Goal: Task Accomplishment & Management: Manage account settings

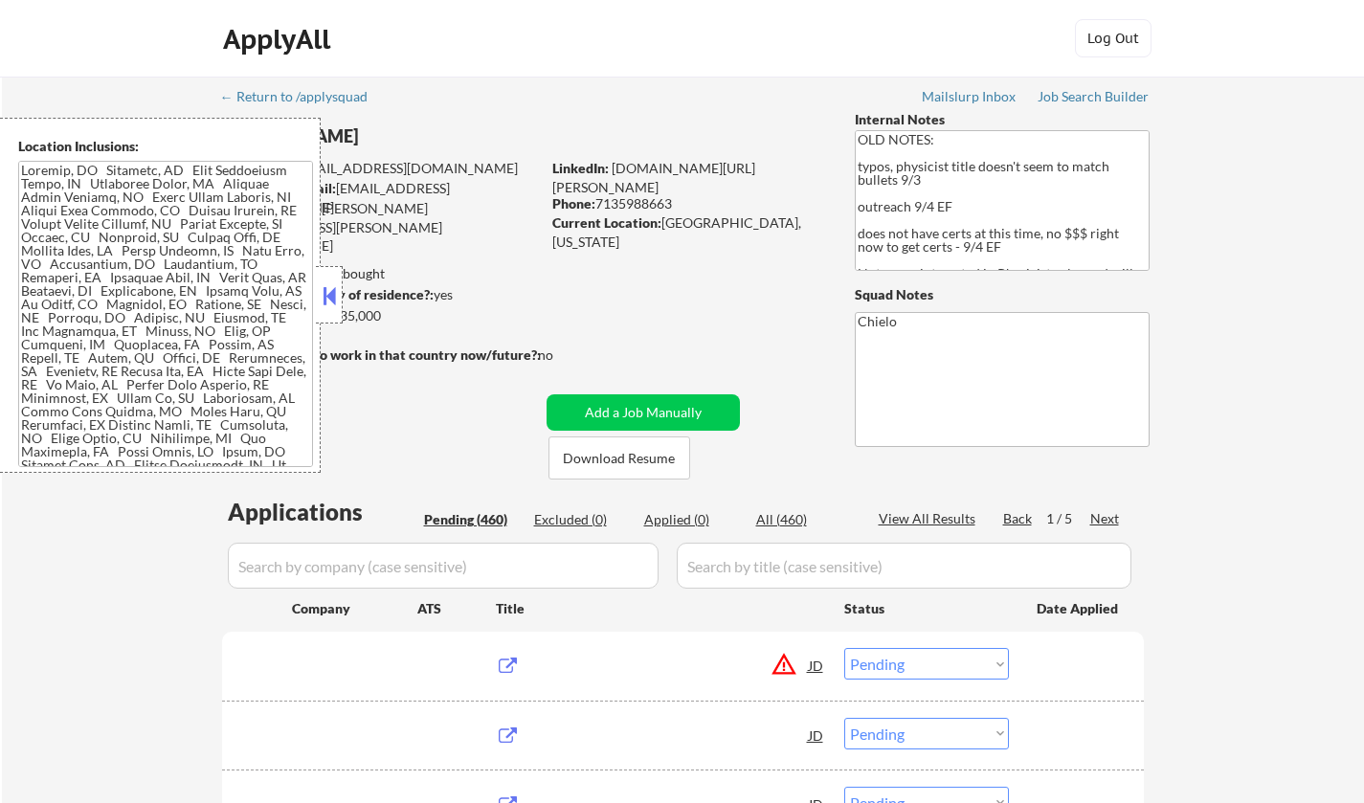
select select ""pending""
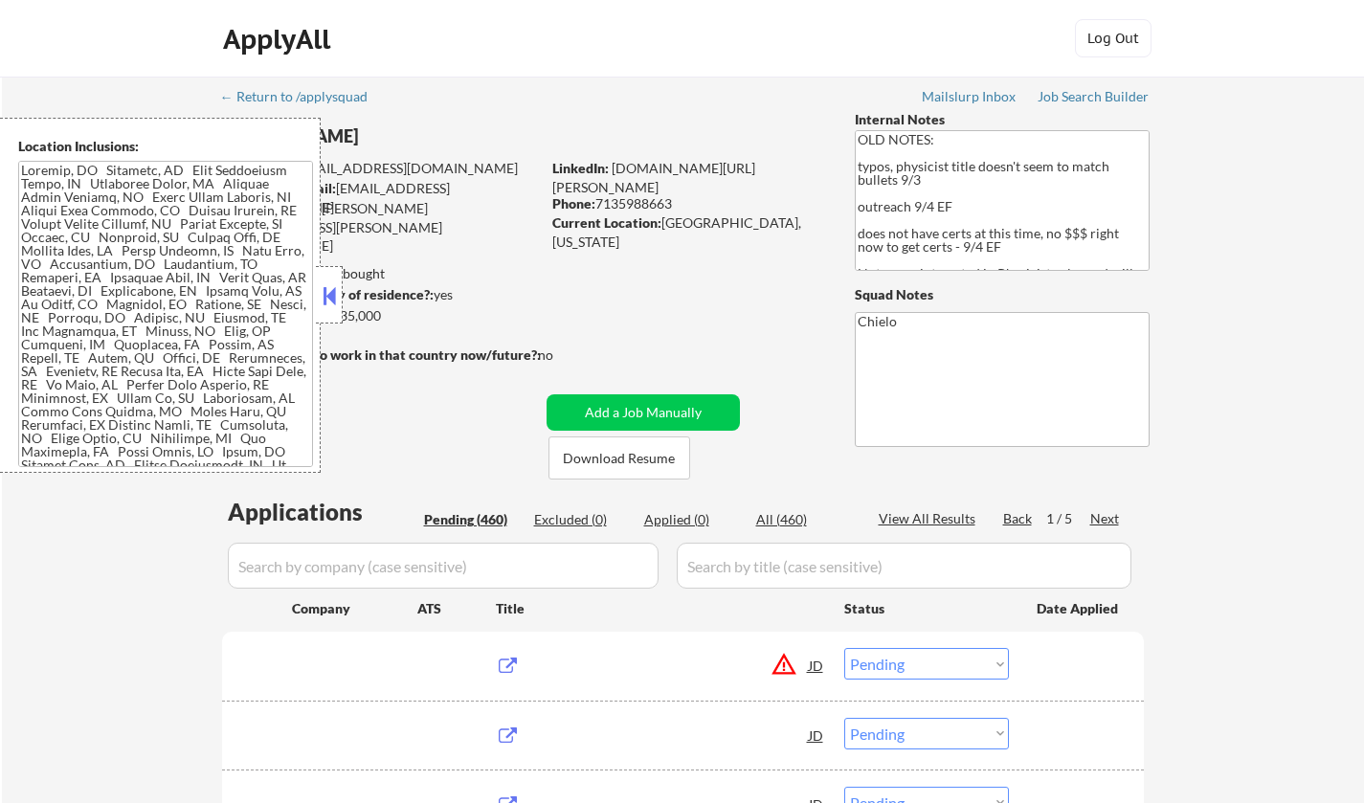
select select ""pending""
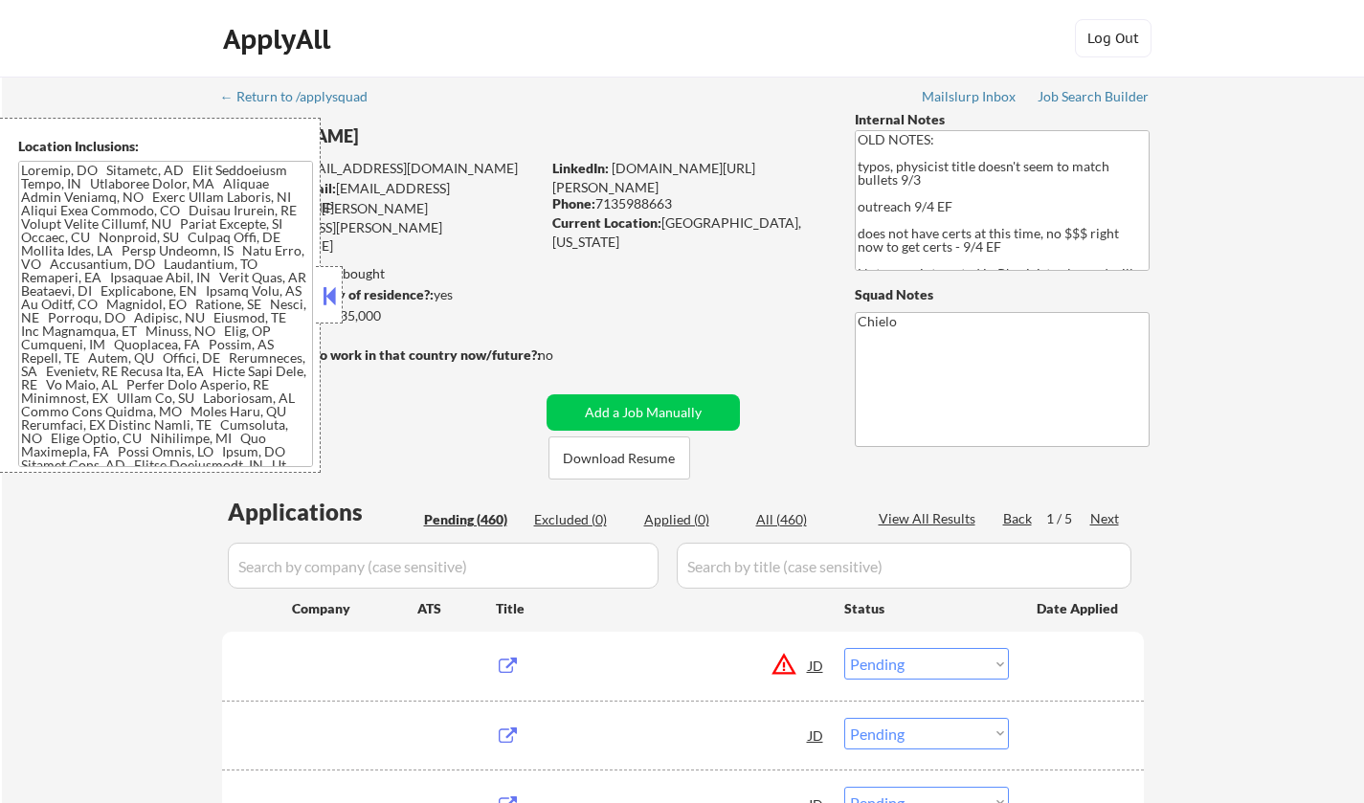
select select ""pending""
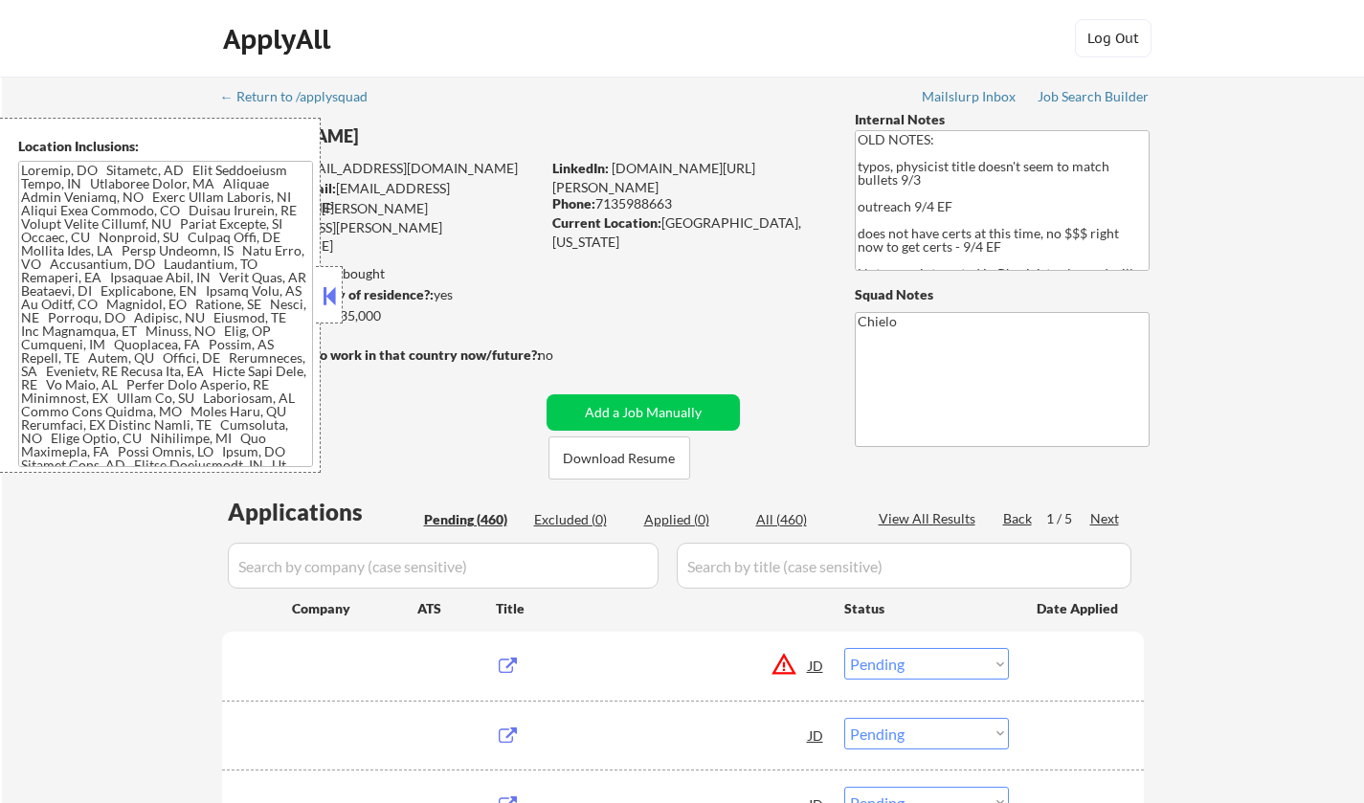
select select ""pending""
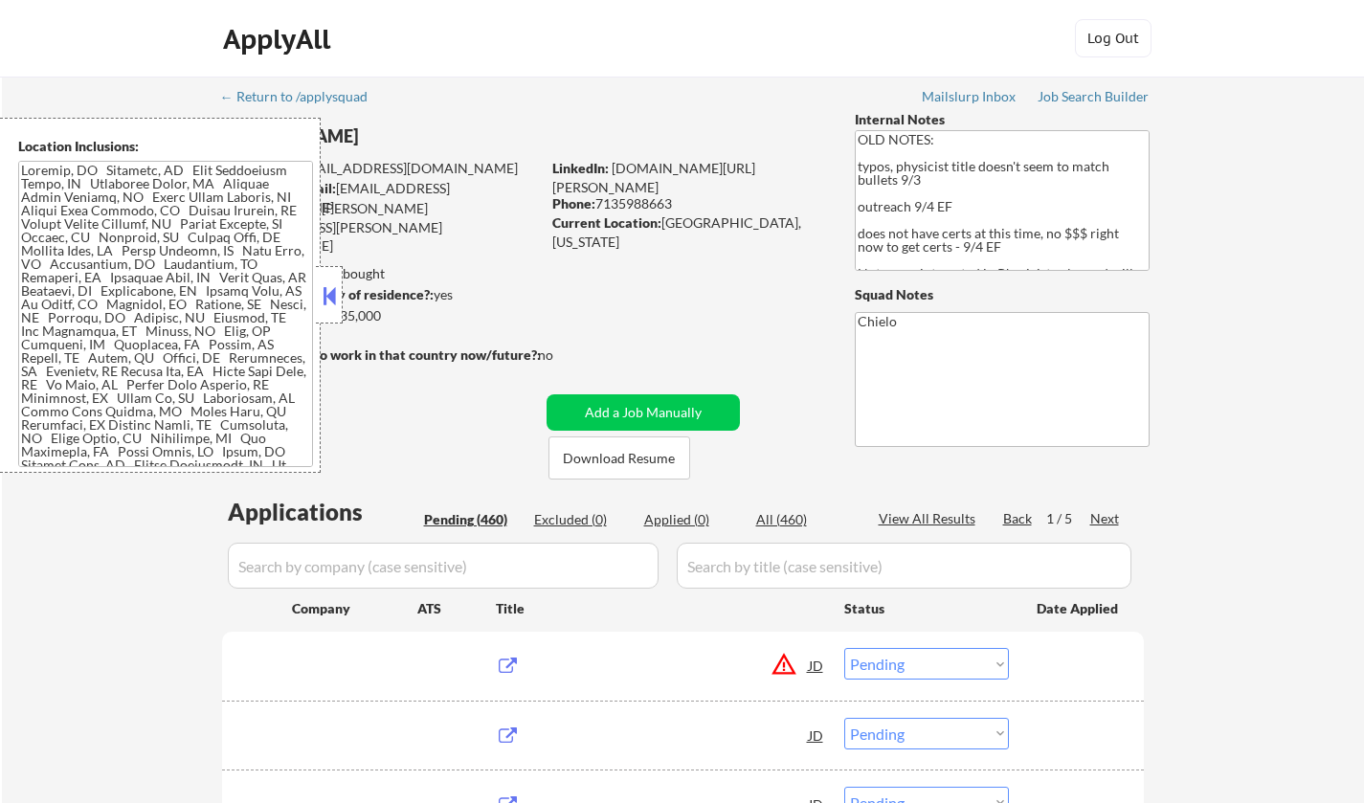
select select ""pending""
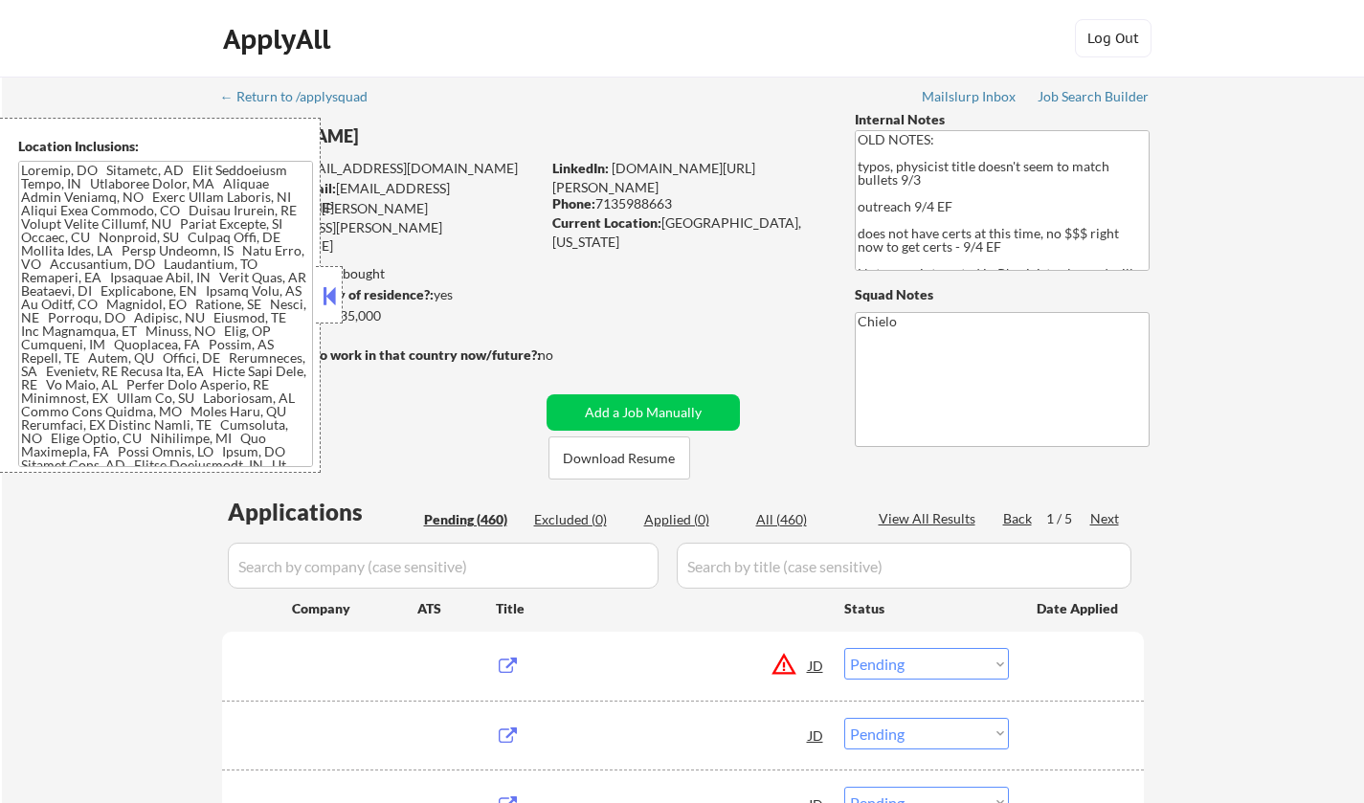
select select ""pending""
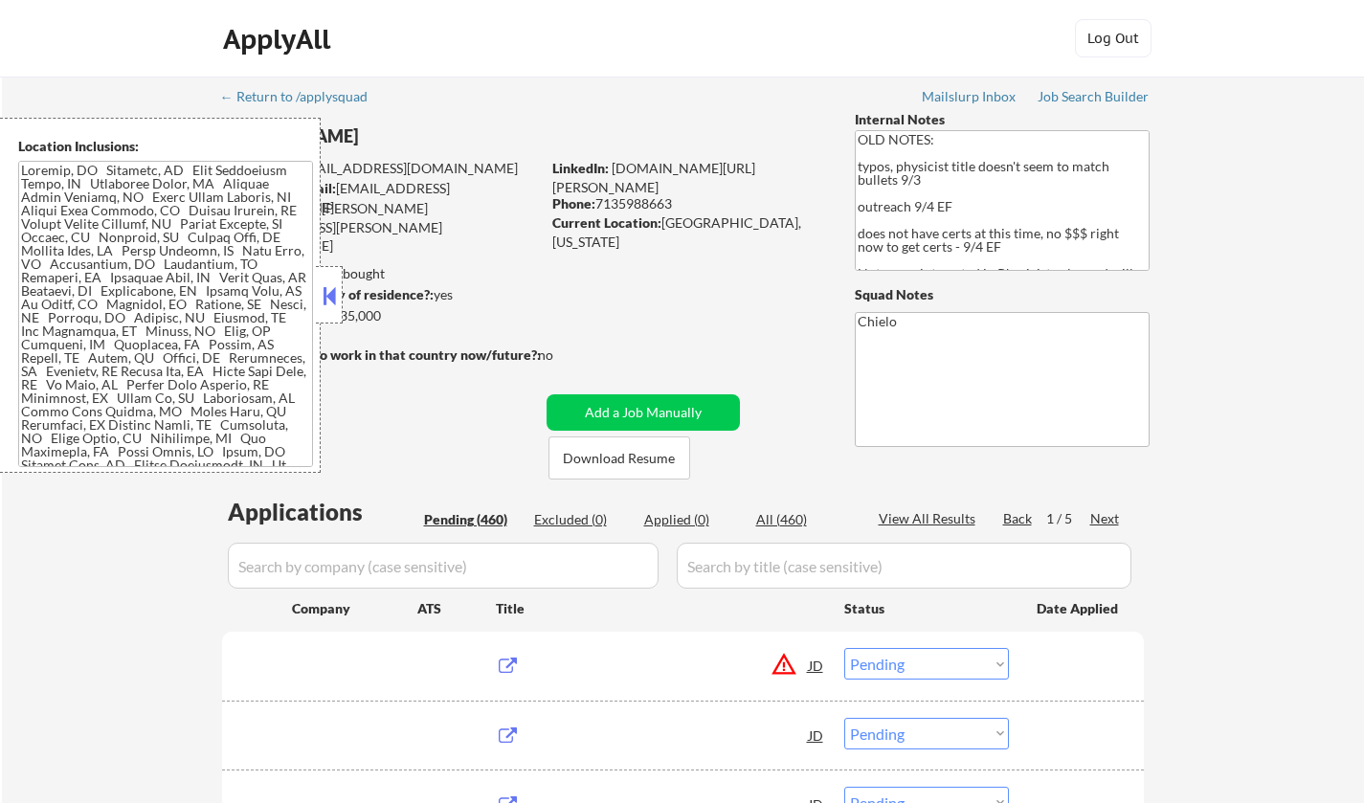
select select ""pending""
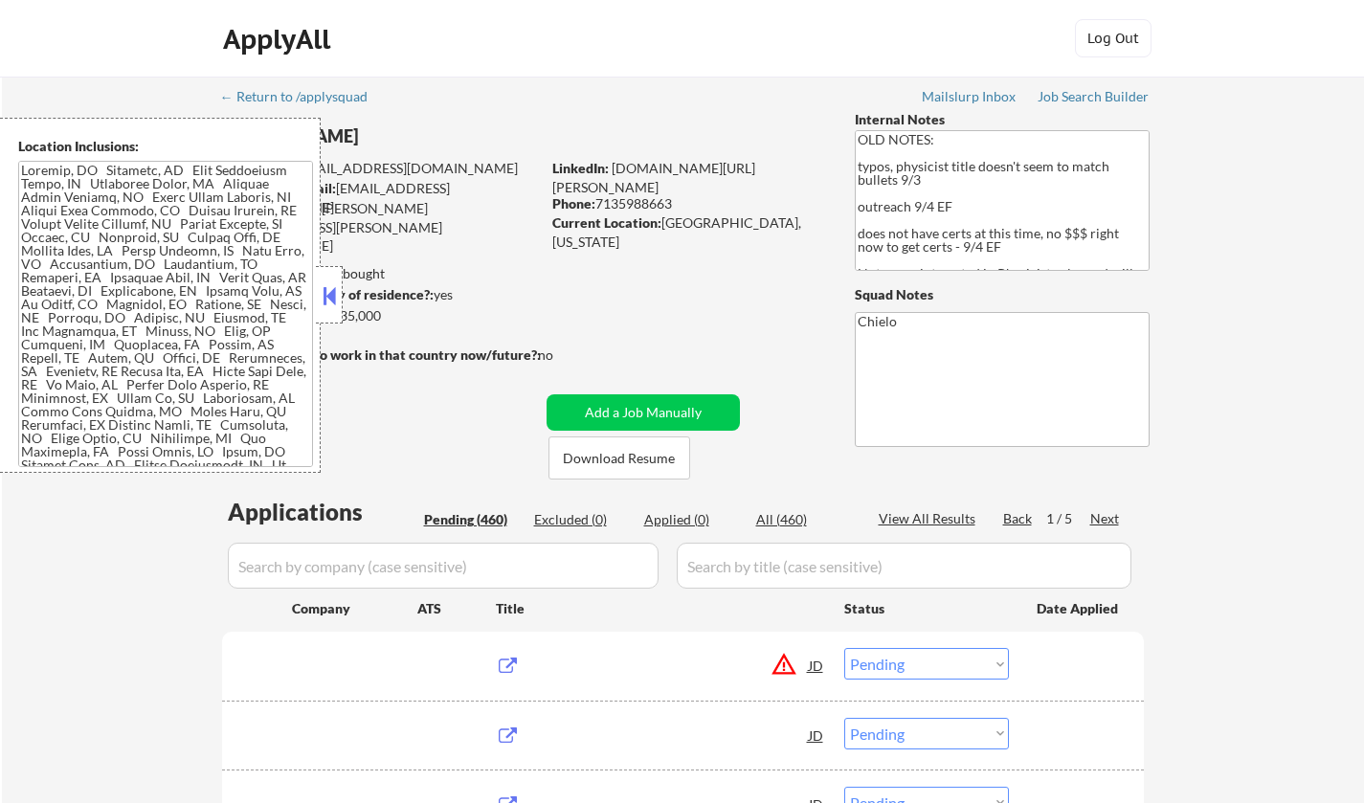
select select ""pending""
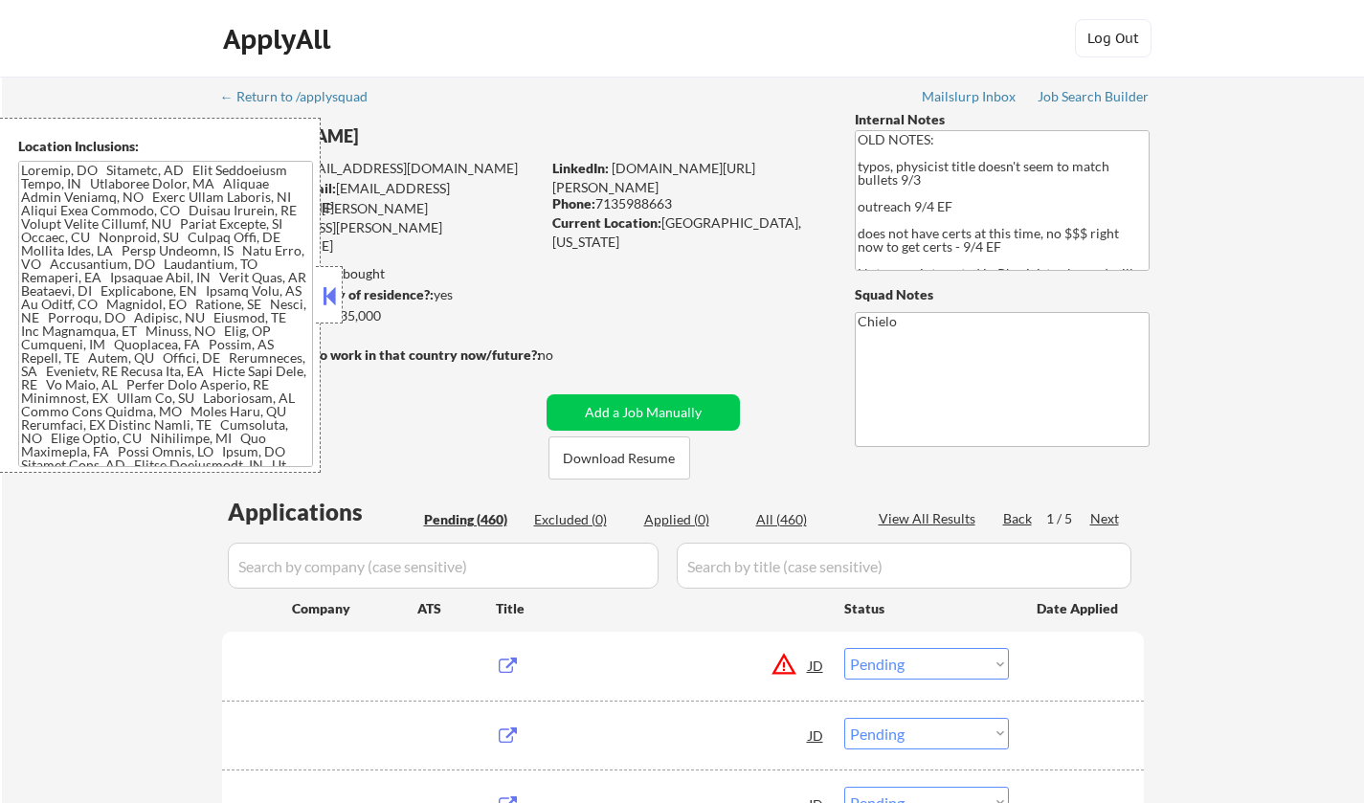
select select ""pending""
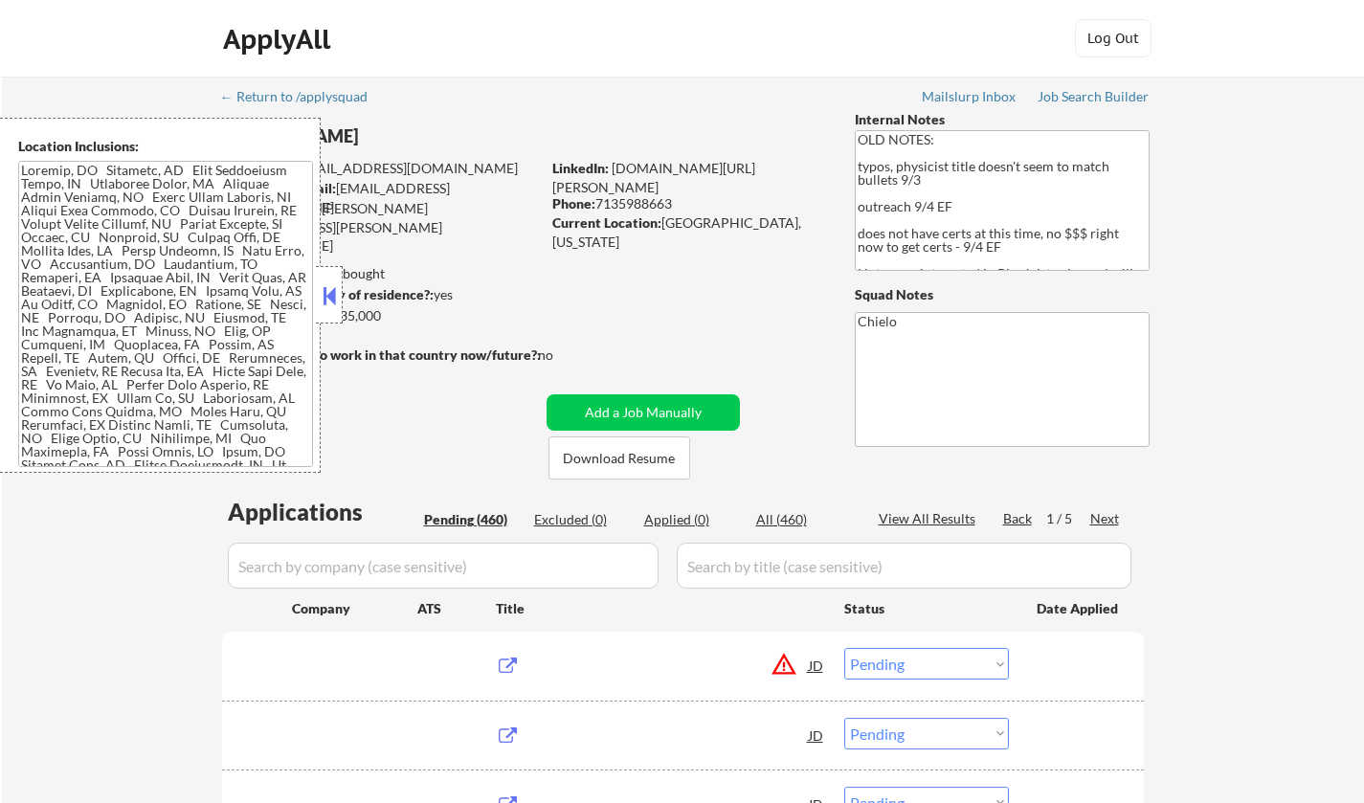
select select ""pending""
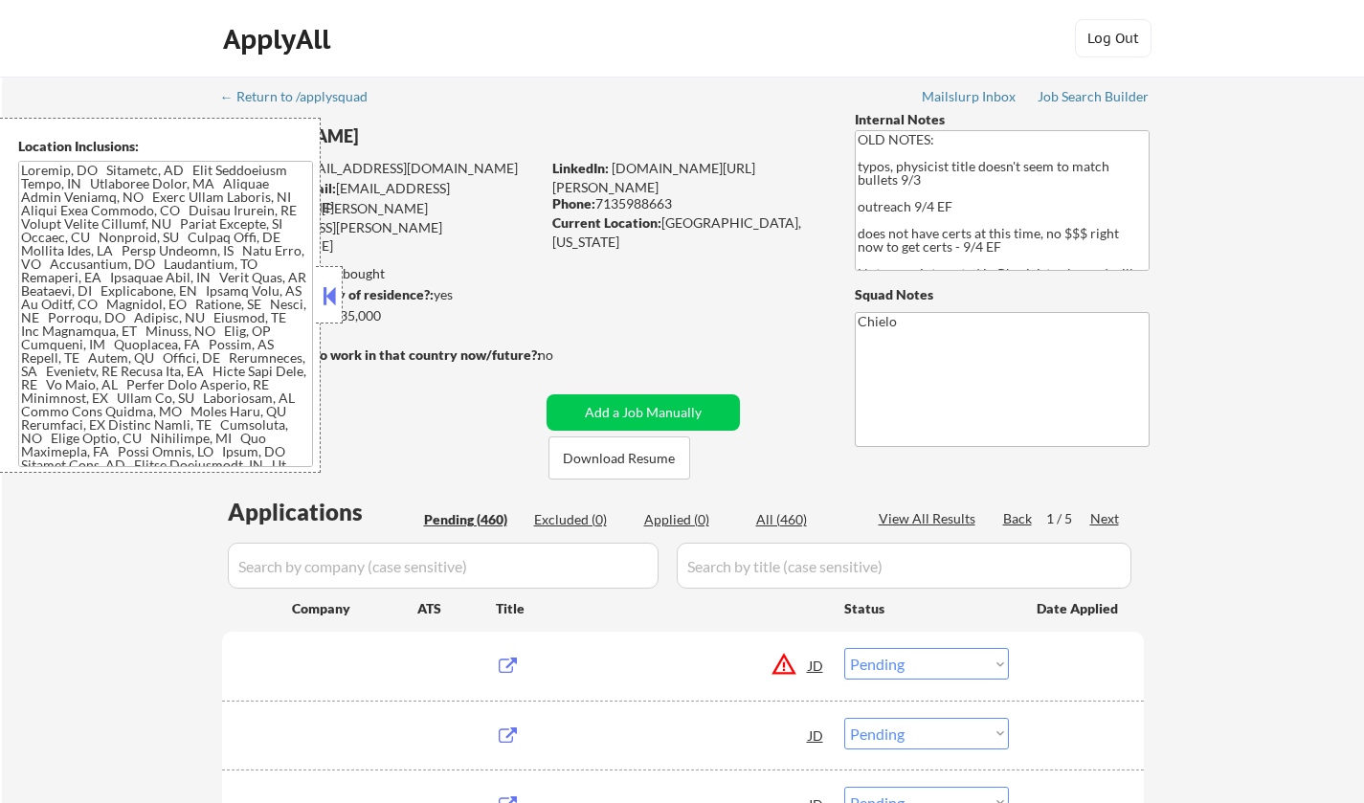
select select ""pending""
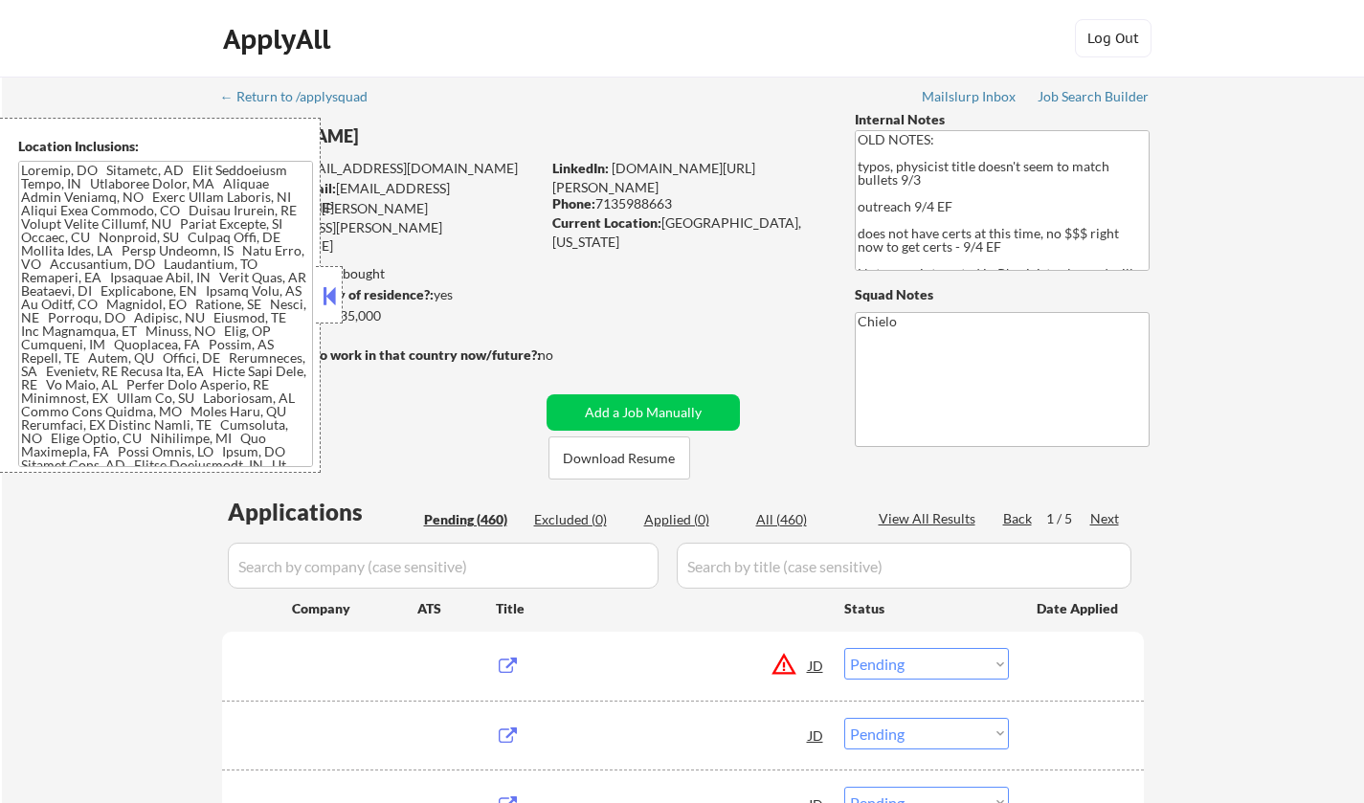
select select ""pending""
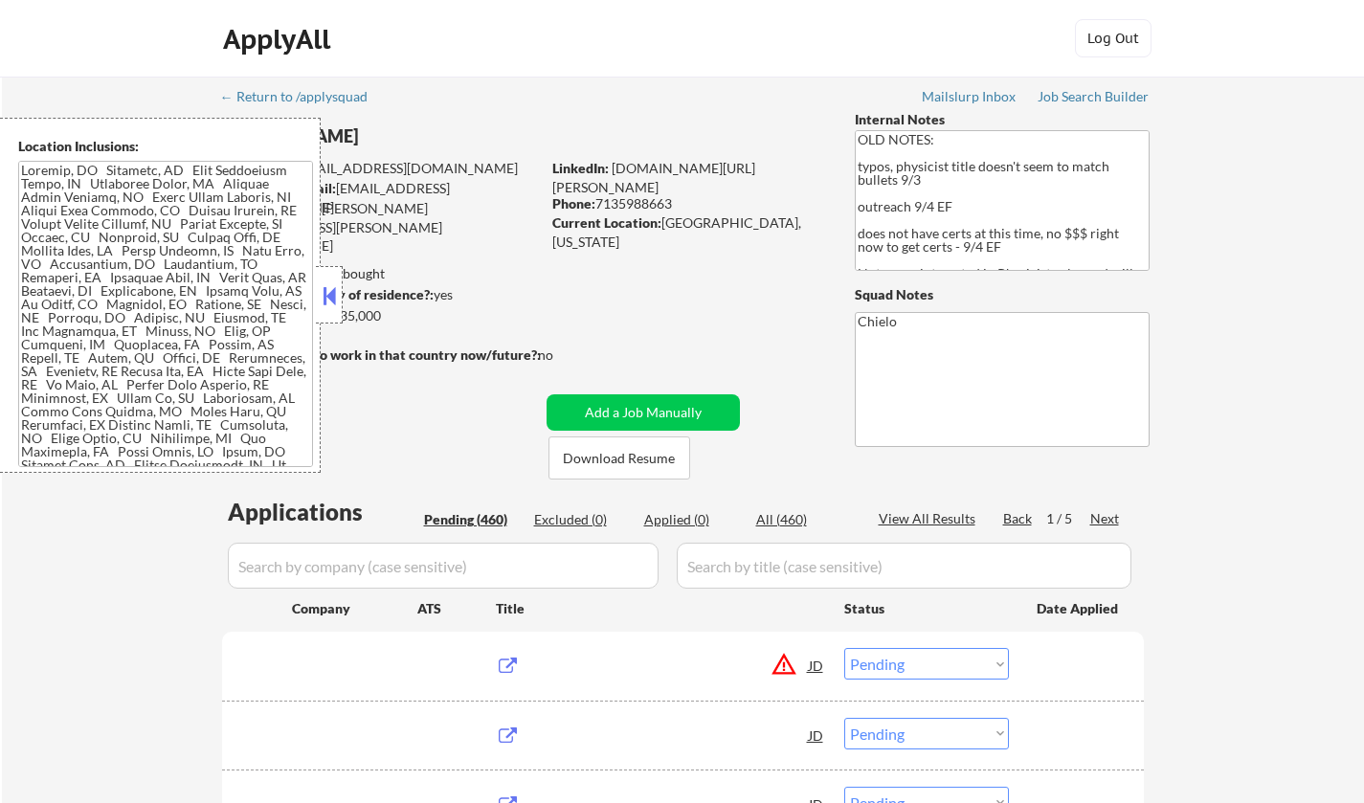
select select ""pending""
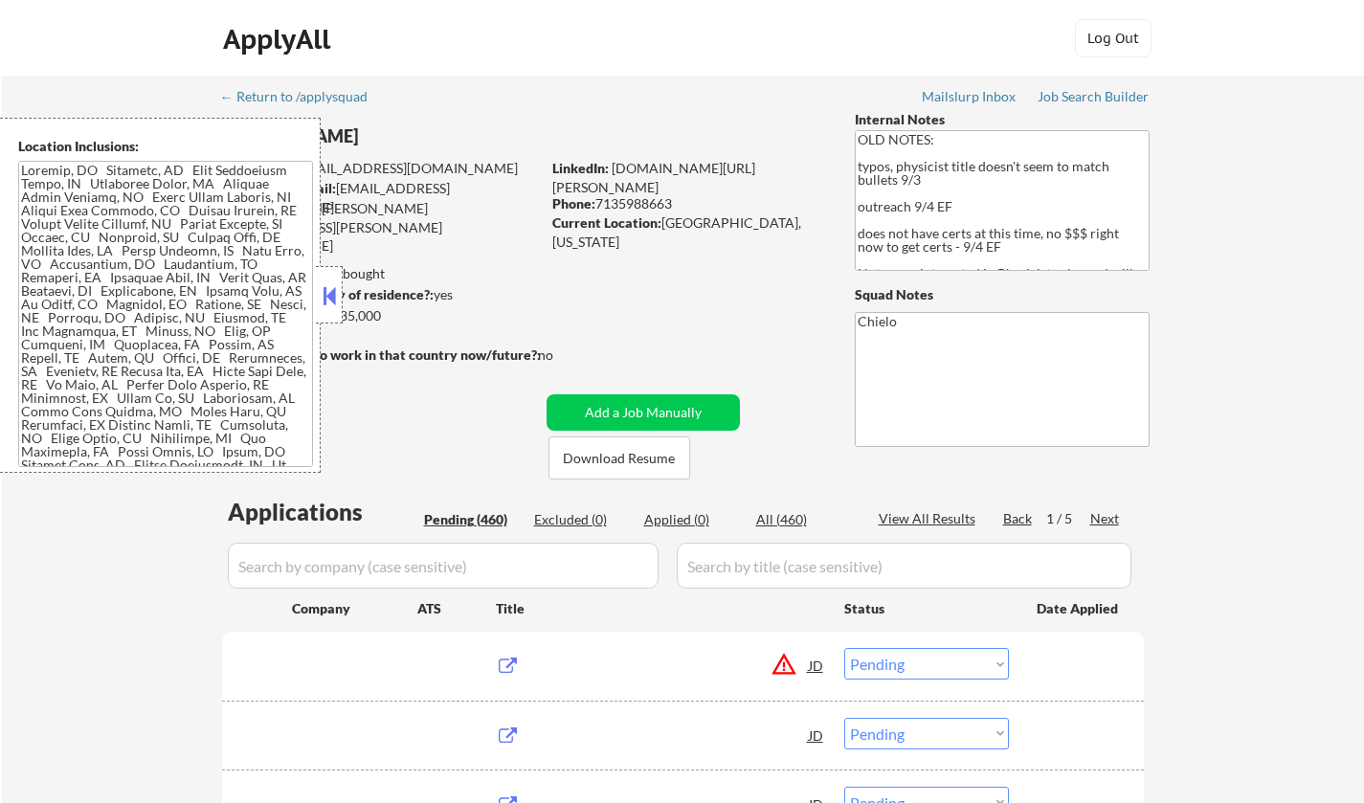
select select ""pending""
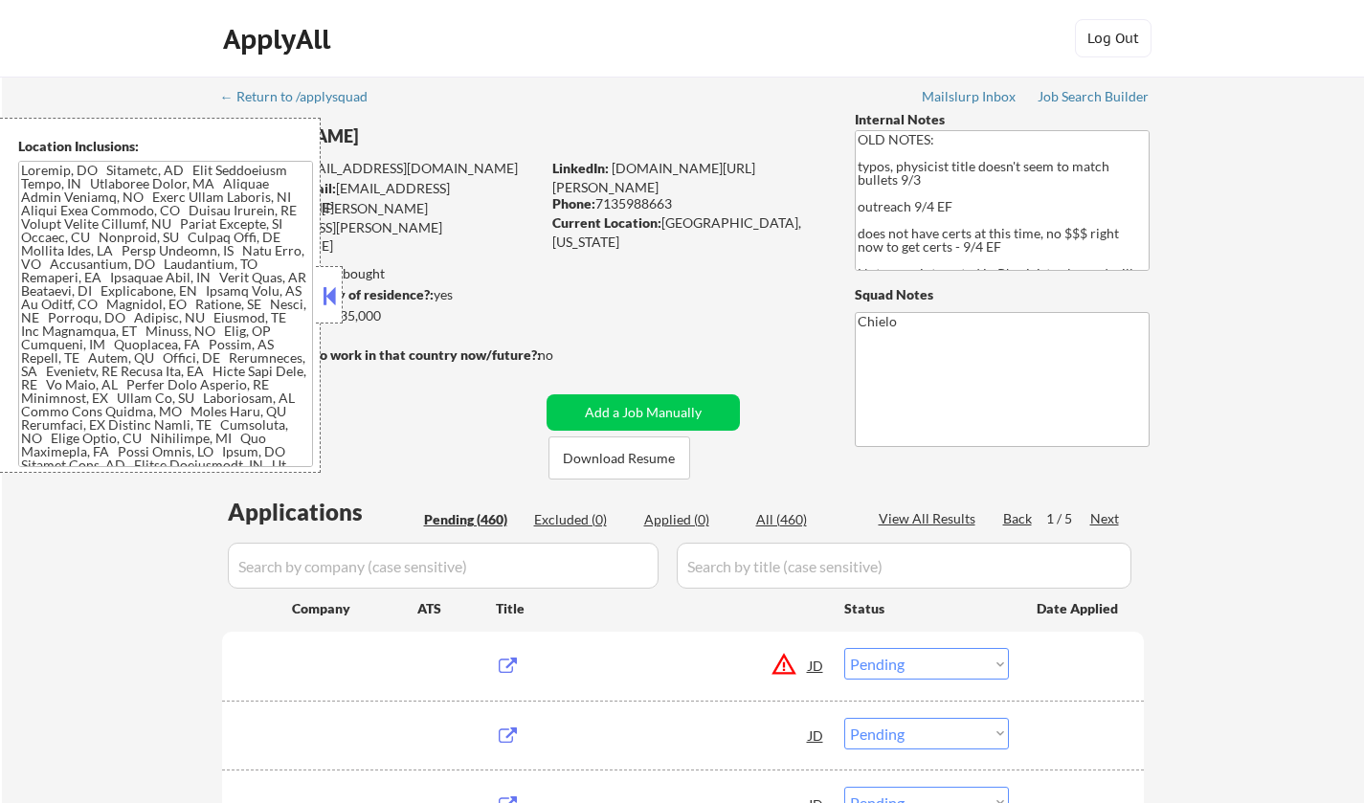
select select ""pending""
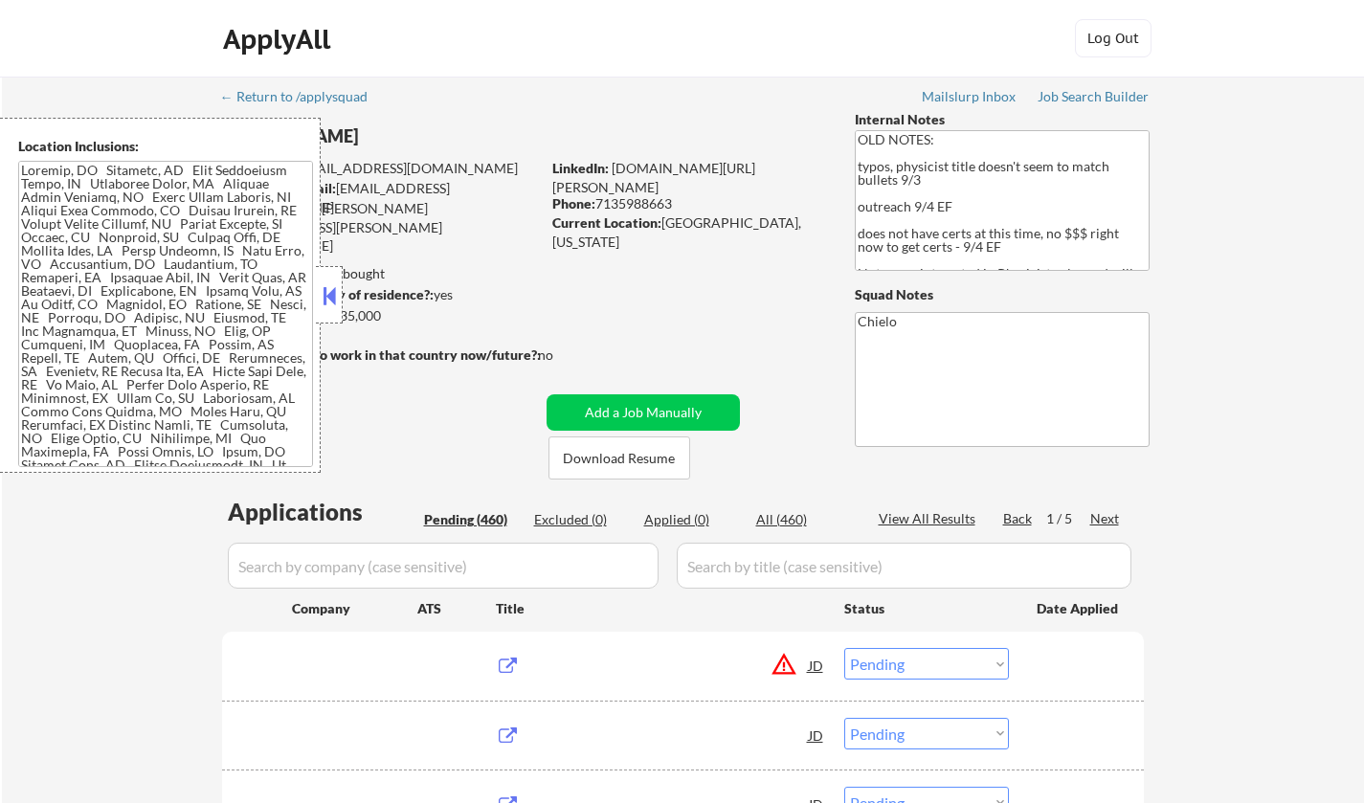
select select ""pending""
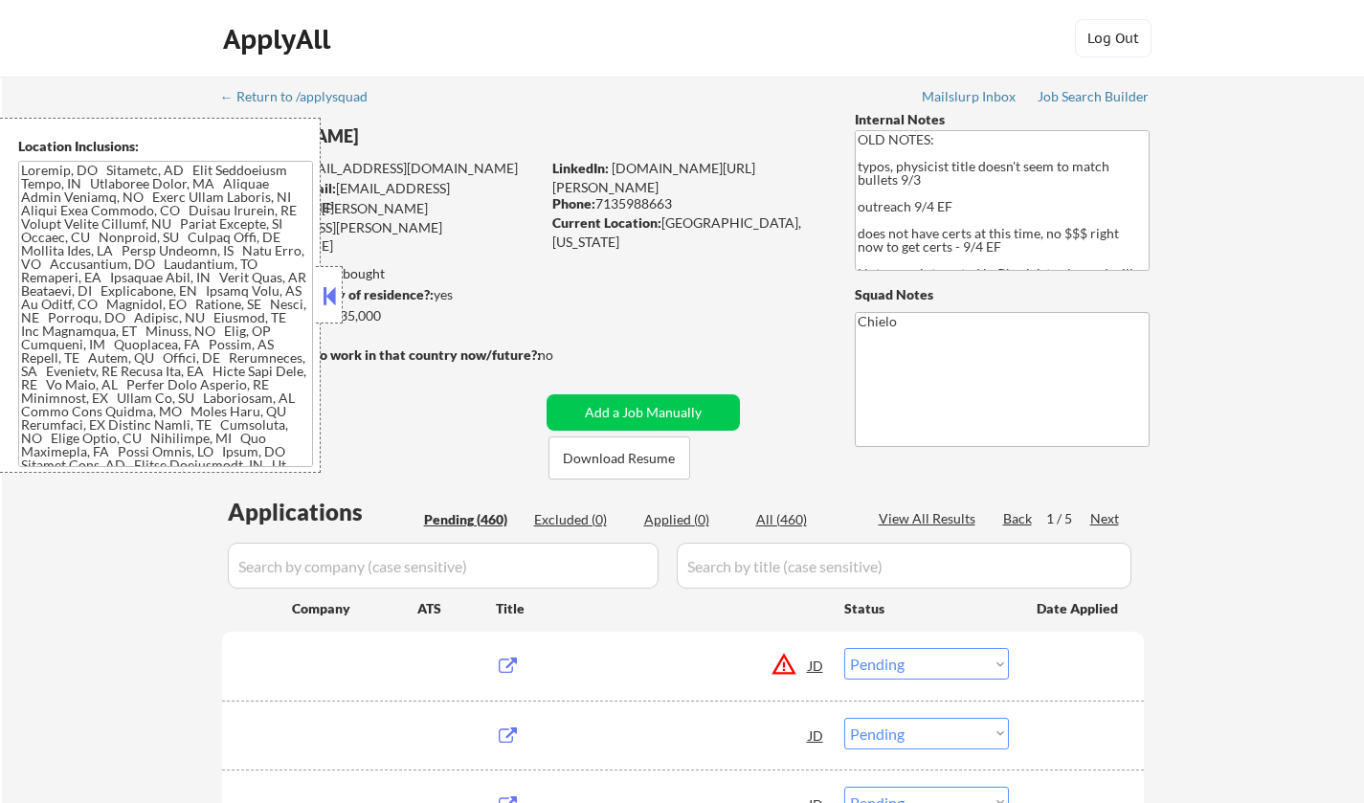
select select ""pending""
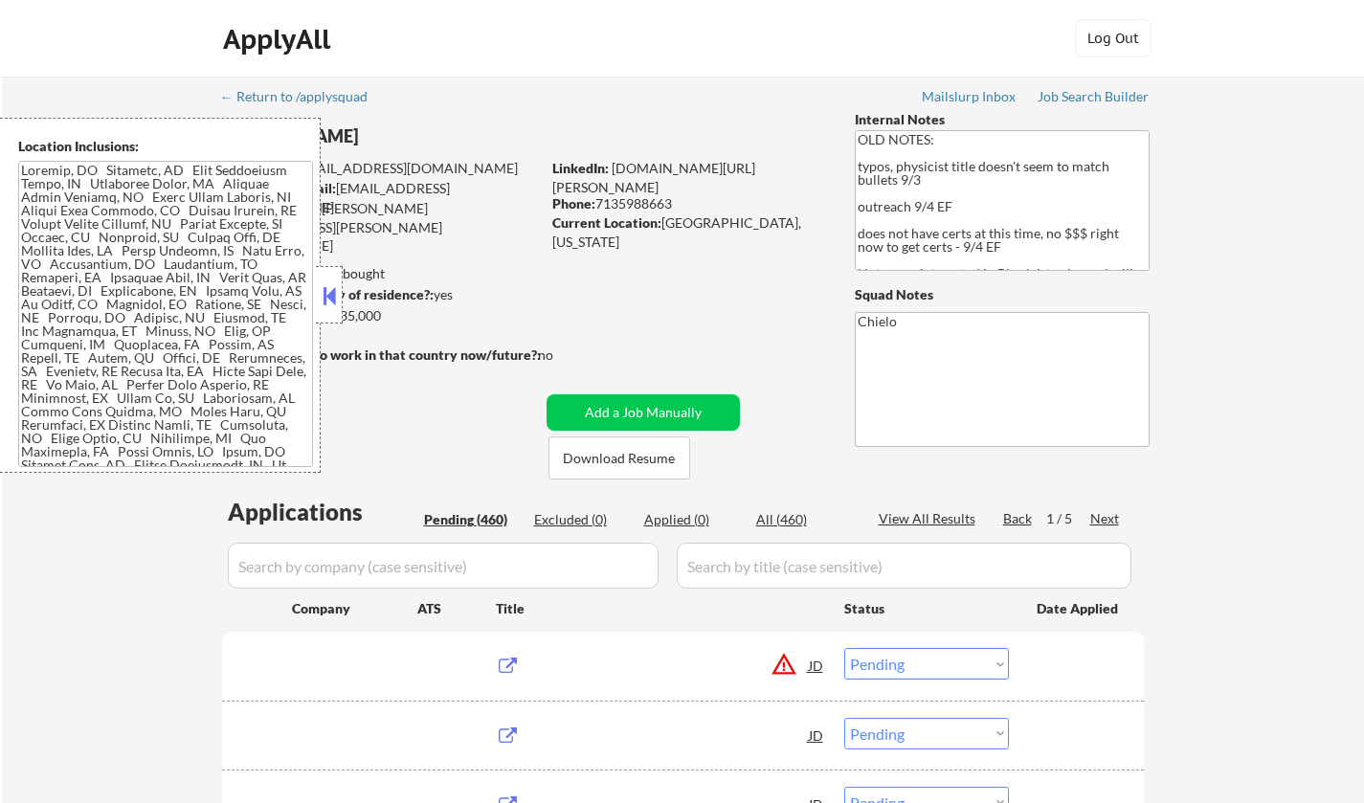
select select ""pending""
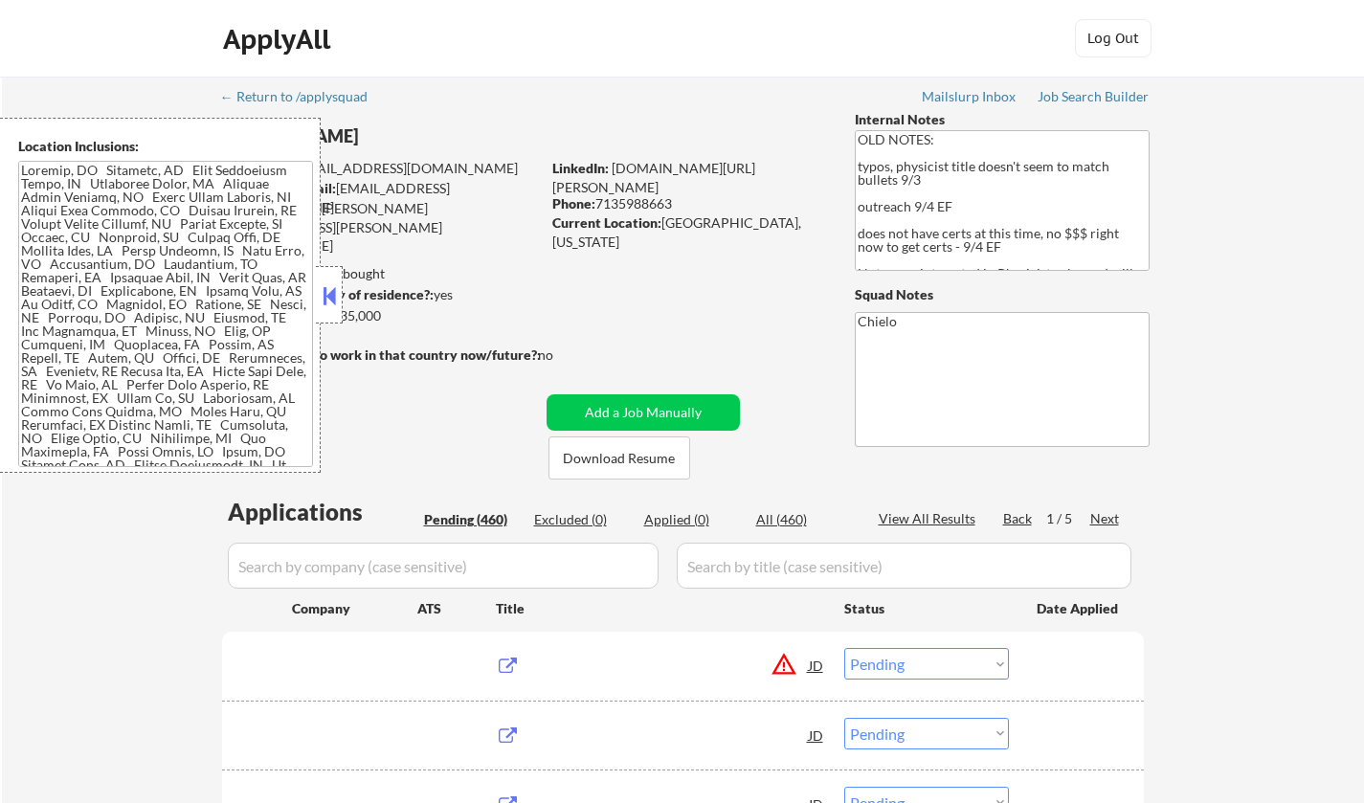
select select ""pending""
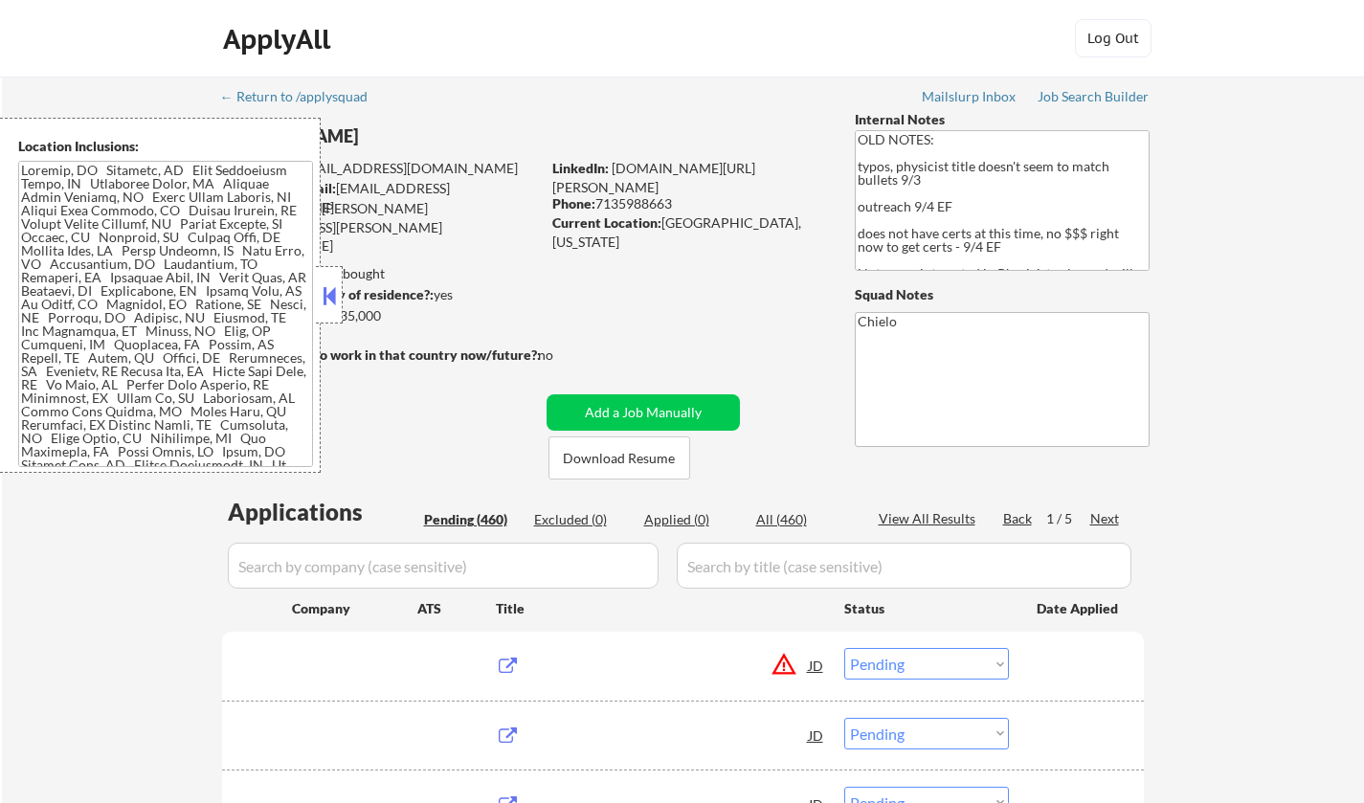
select select ""pending""
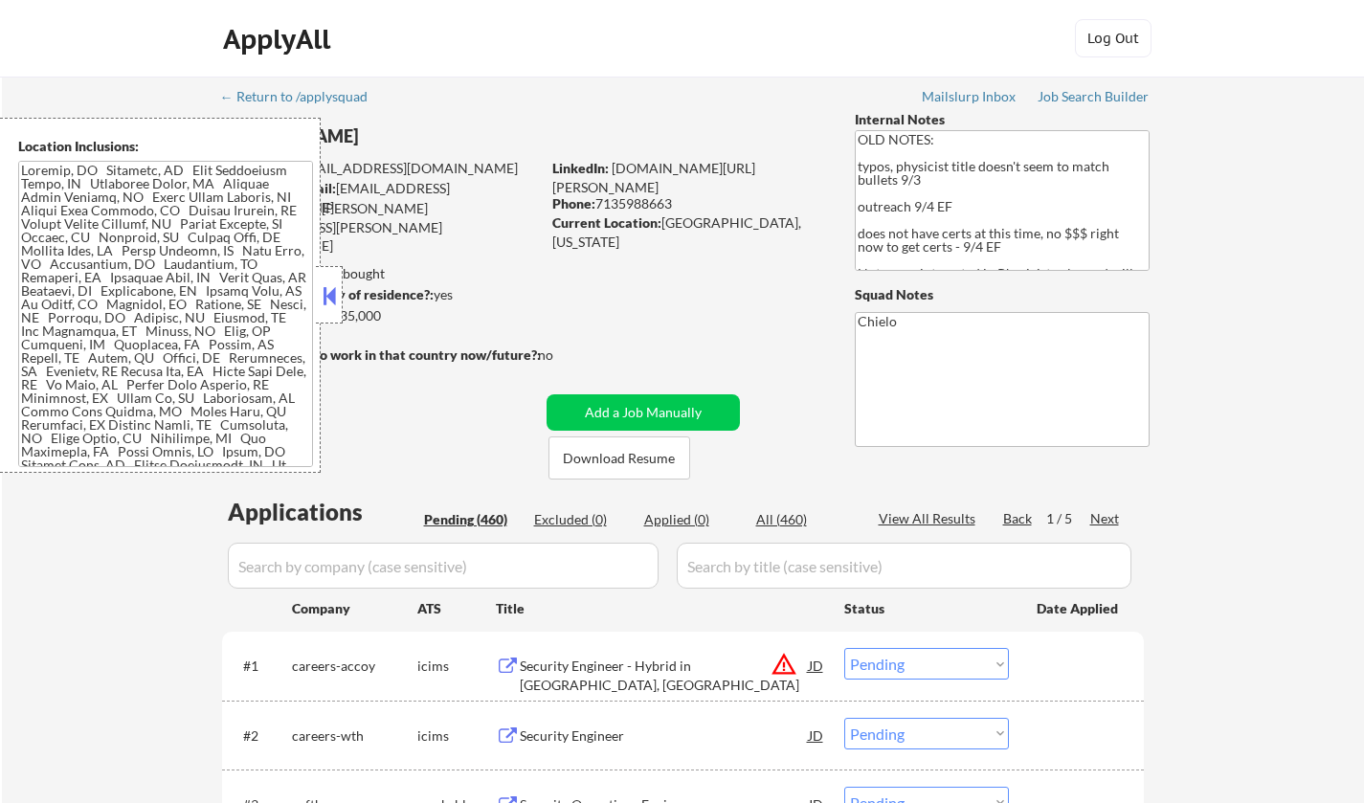
click at [323, 299] on button at bounding box center [329, 295] width 21 height 29
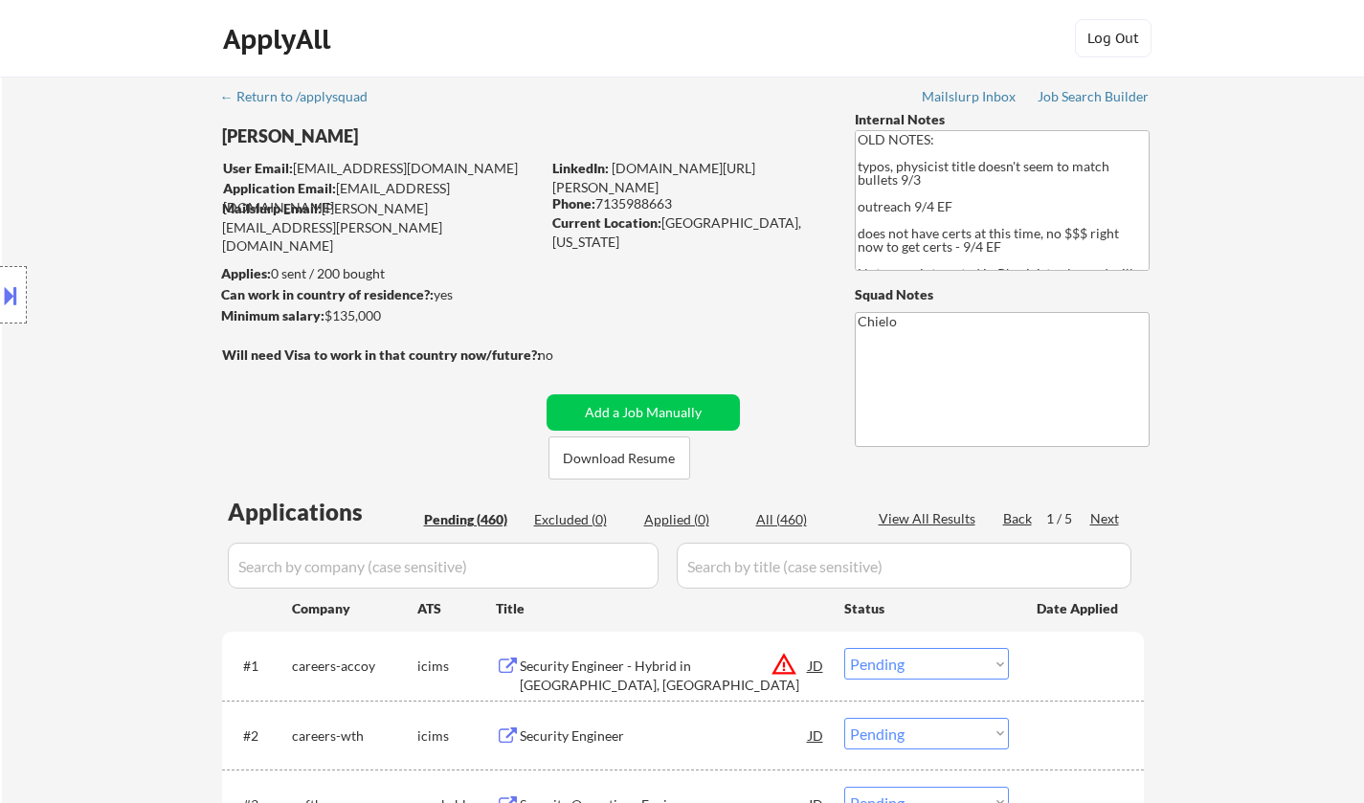
click at [0, 299] on button at bounding box center [10, 295] width 21 height 32
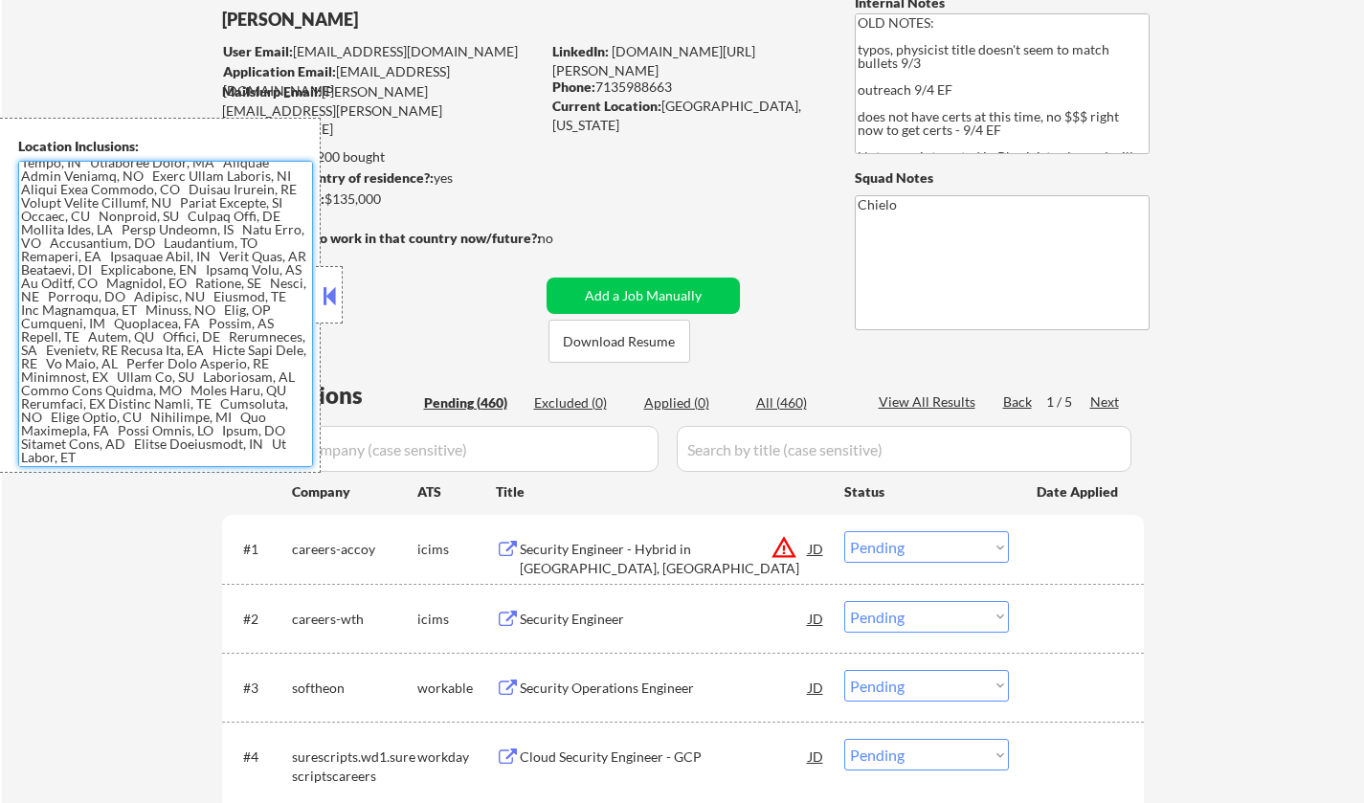
scroll to position [191, 0]
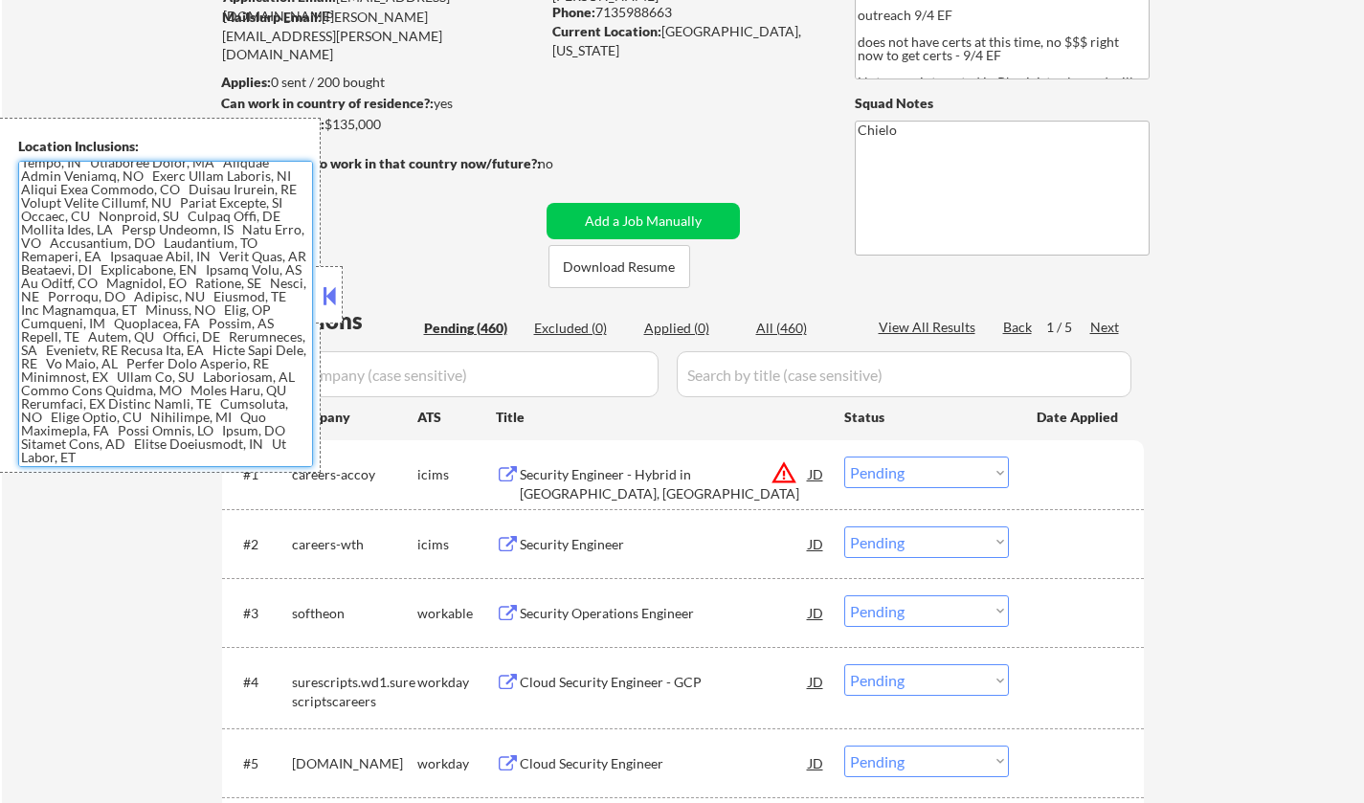
drag, startPoint x: 24, startPoint y: 169, endPoint x: 285, endPoint y: 460, distance: 391.1
click at [285, 463] on textarea at bounding box center [165, 314] width 295 height 306
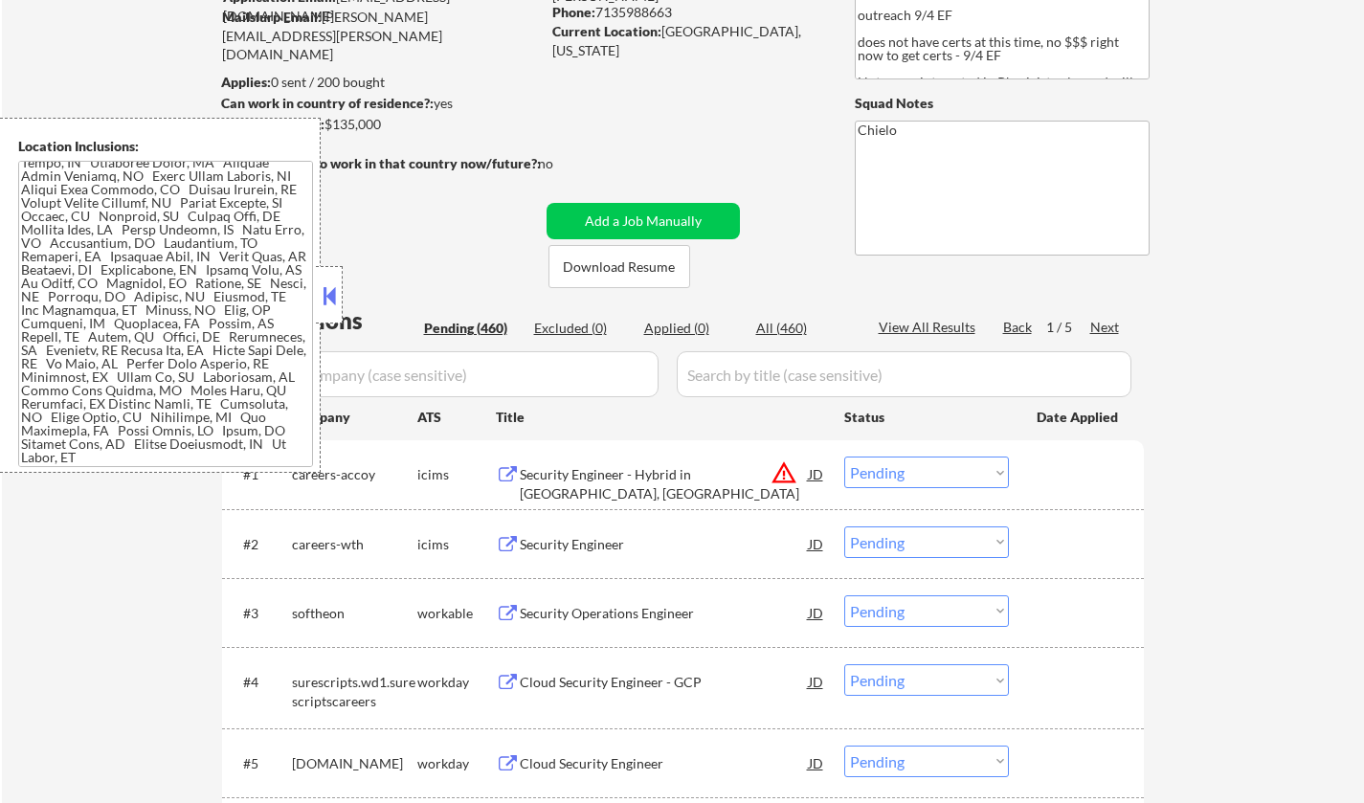
click at [327, 290] on button at bounding box center [329, 295] width 21 height 29
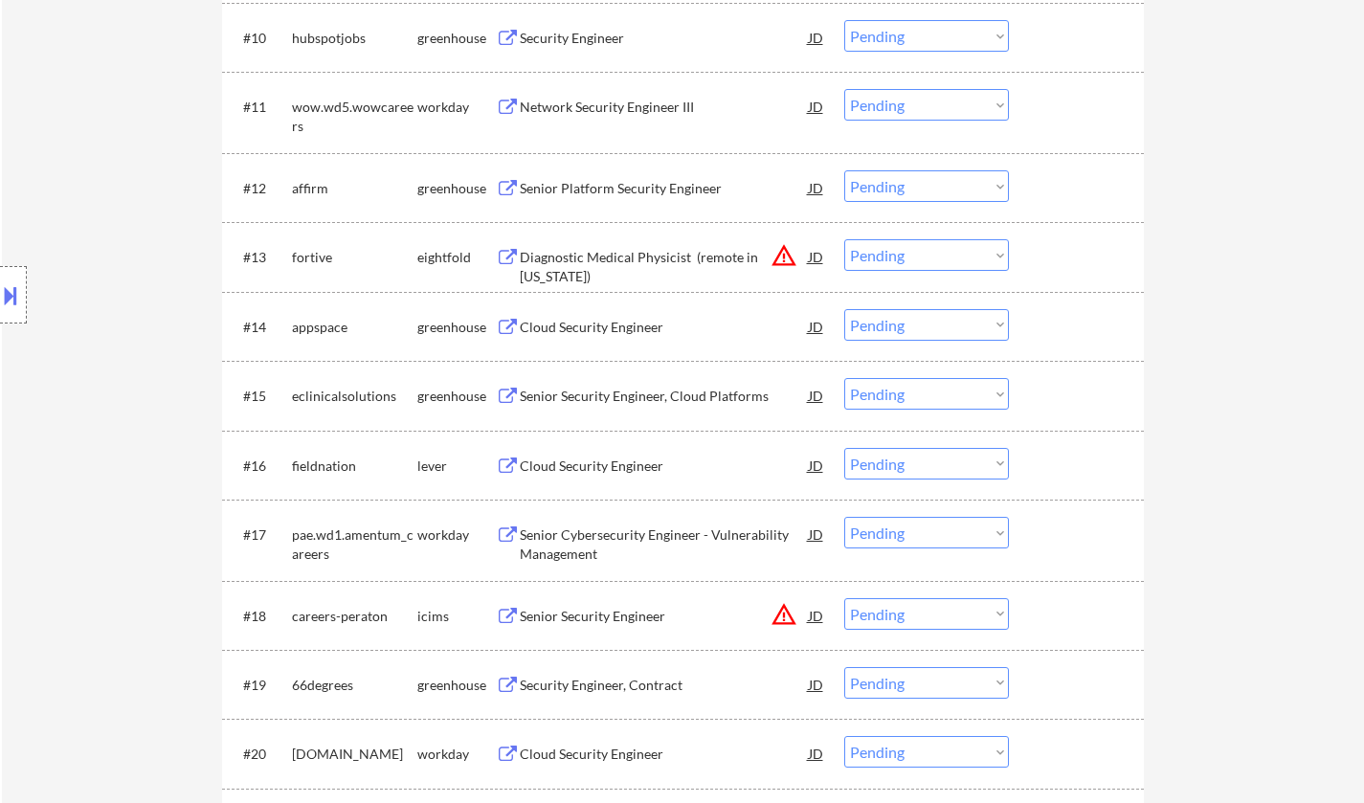
scroll to position [1436, 0]
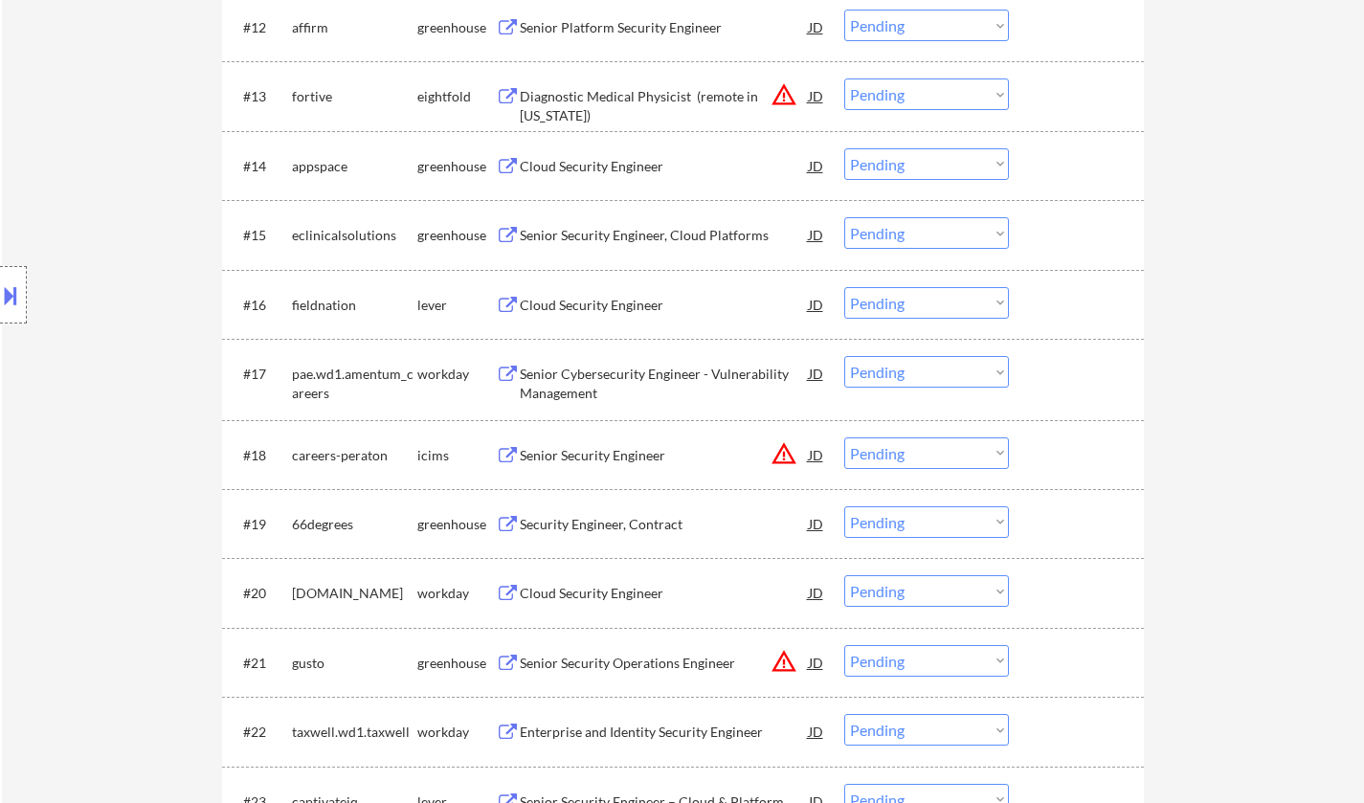
click at [606, 176] on div "Cloud Security Engineer" at bounding box center [664, 165] width 289 height 34
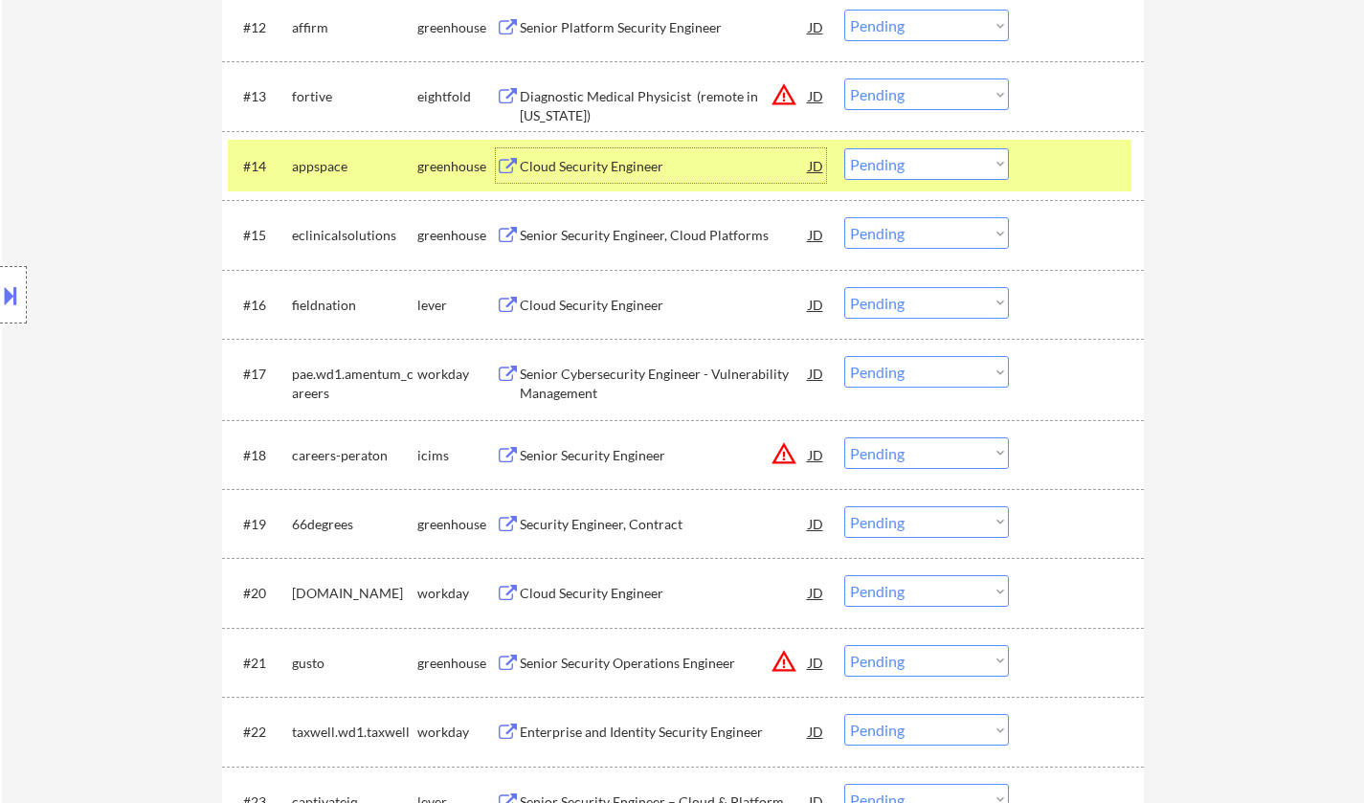
click at [932, 163] on select "Choose an option... Pending Applied Excluded (Questions) Excluded (Expired) Exc…" at bounding box center [926, 164] width 165 height 32
click at [844, 148] on select "Choose an option... Pending Applied Excluded (Questions) Excluded (Expired) Exc…" at bounding box center [926, 164] width 165 height 32
select select ""pending""
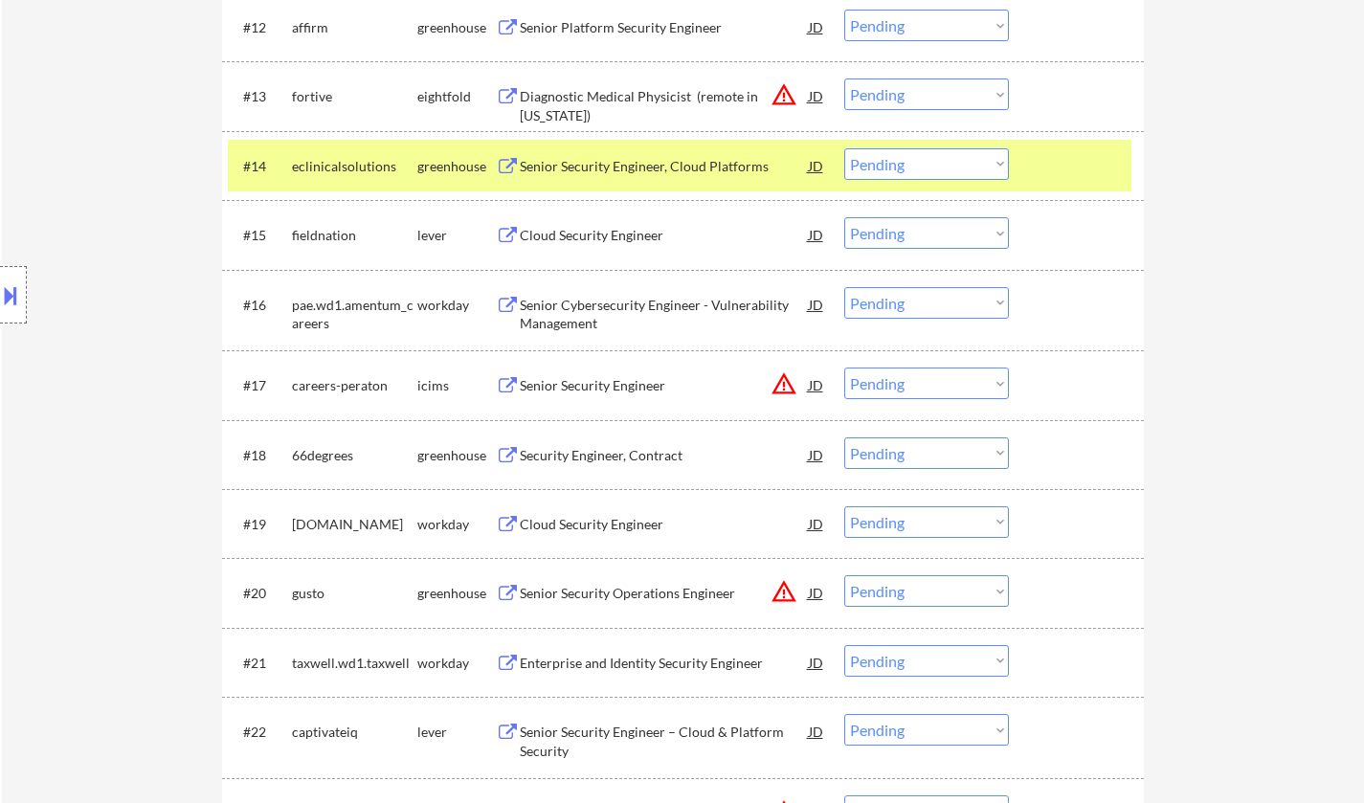
click at [598, 239] on div "Cloud Security Engineer" at bounding box center [664, 235] width 289 height 19
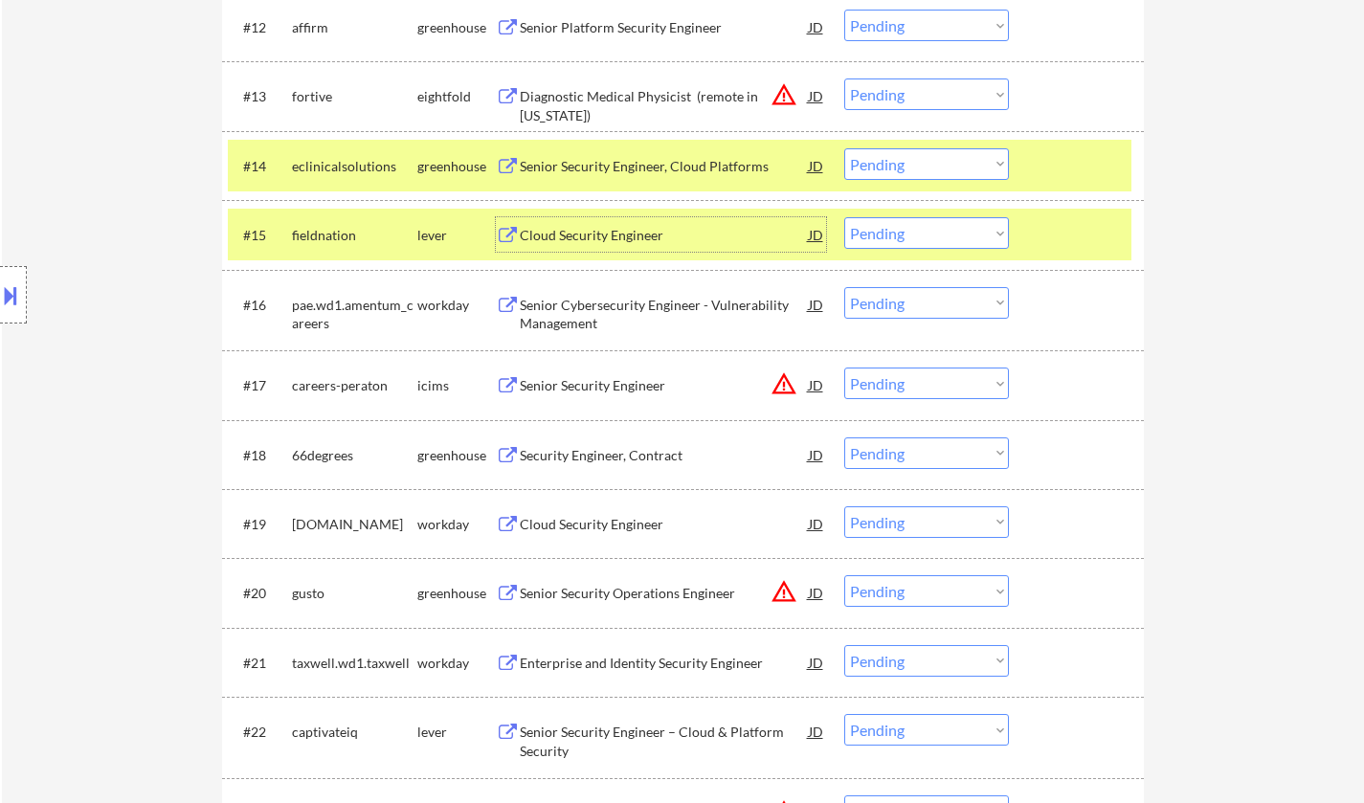
drag, startPoint x: 898, startPoint y: 235, endPoint x: 909, endPoint y: 248, distance: 17.6
click at [898, 235] on select "Choose an option... Pending Applied Excluded (Questions) Excluded (Expired) Exc…" at bounding box center [926, 233] width 165 height 32
click at [844, 217] on select "Choose an option... Pending Applied Excluded (Questions) Excluded (Expired) Exc…" at bounding box center [926, 233] width 165 height 32
select select ""pending""
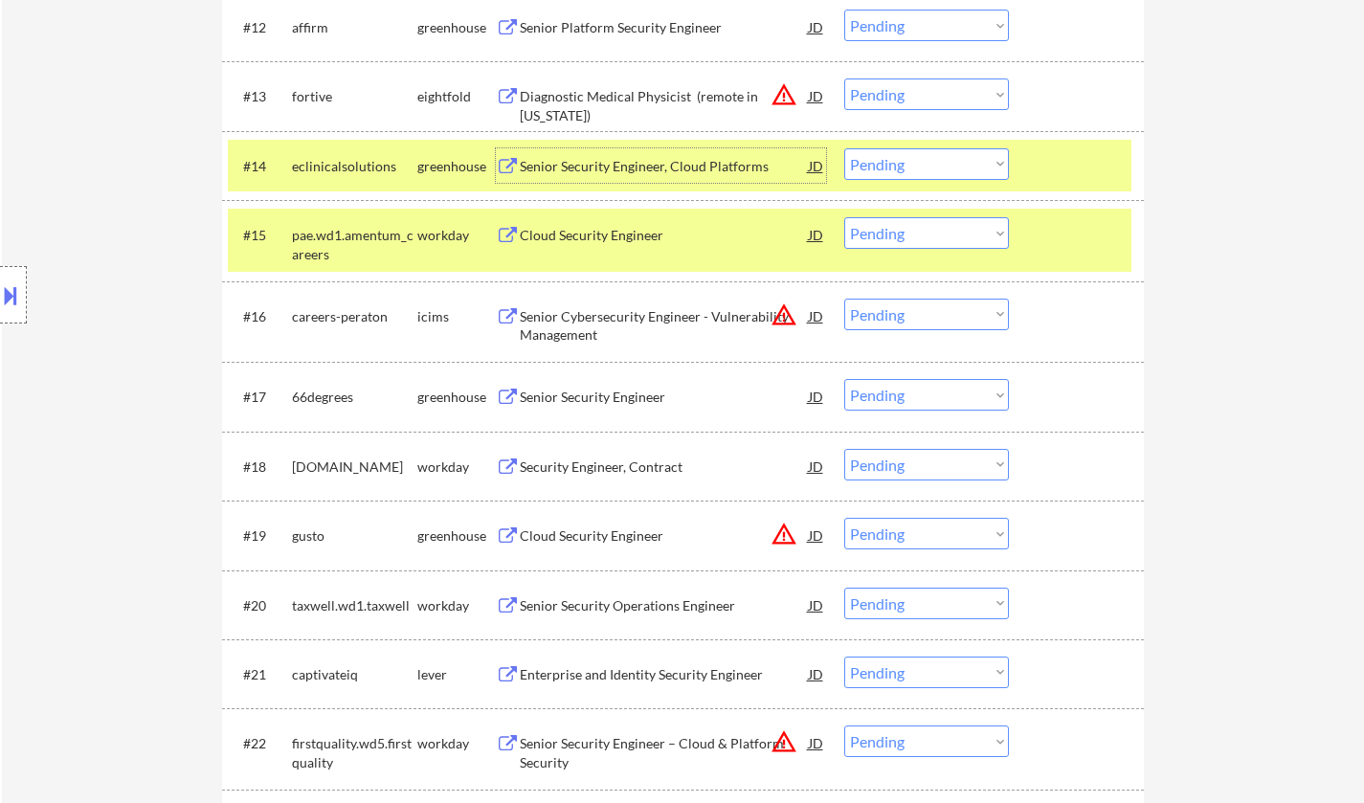
click at [648, 158] on div "Senior Security Engineer, Cloud Platforms" at bounding box center [664, 166] width 289 height 19
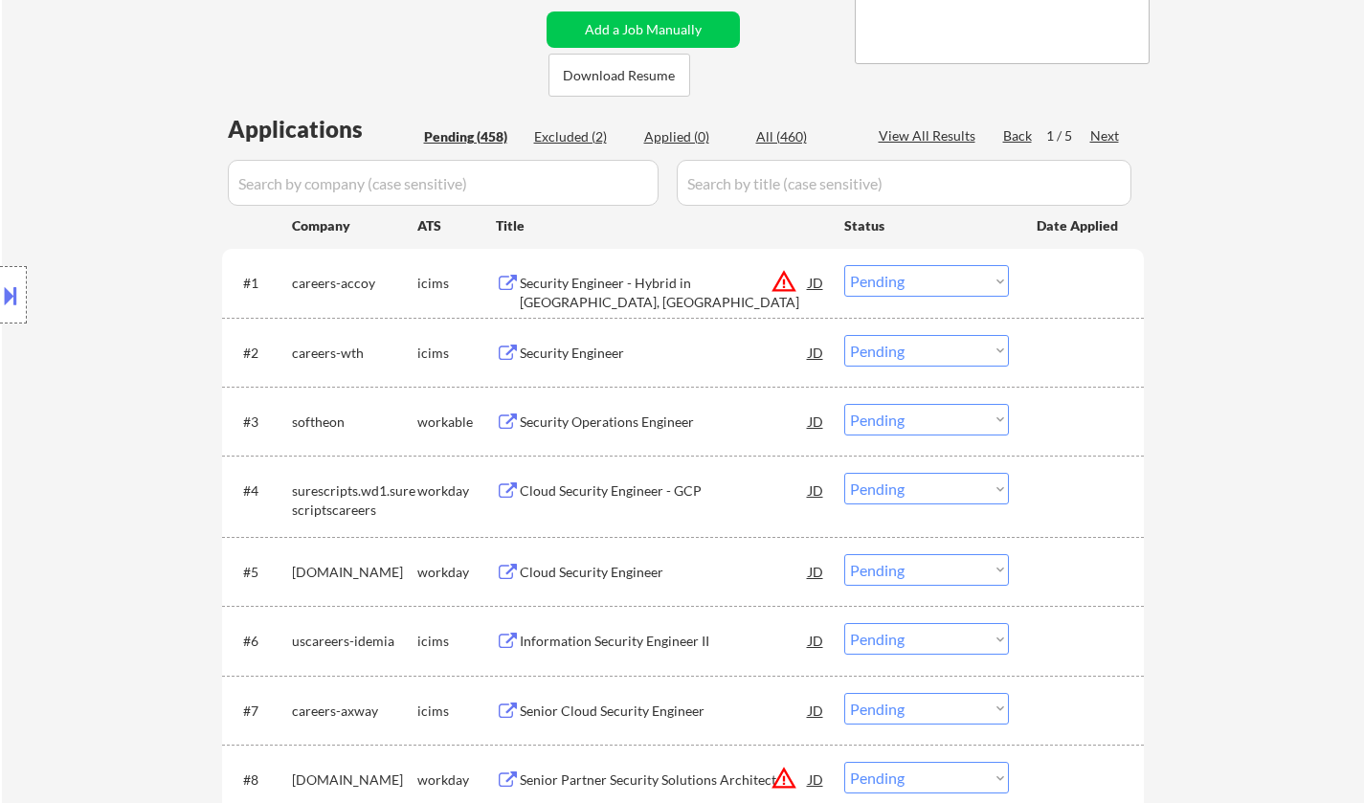
scroll to position [0, 0]
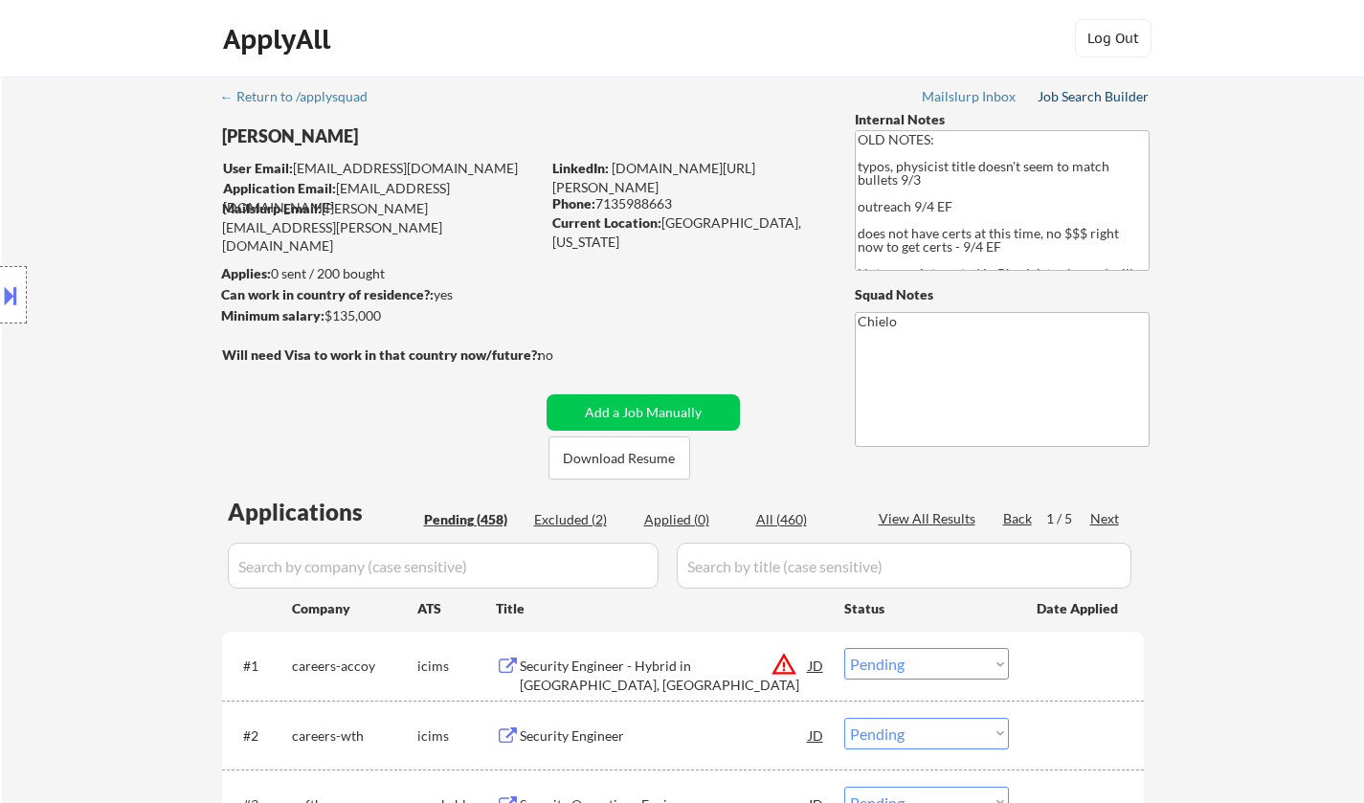
drag, startPoint x: 1089, startPoint y: 87, endPoint x: 1121, endPoint y: 92, distance: 31.9
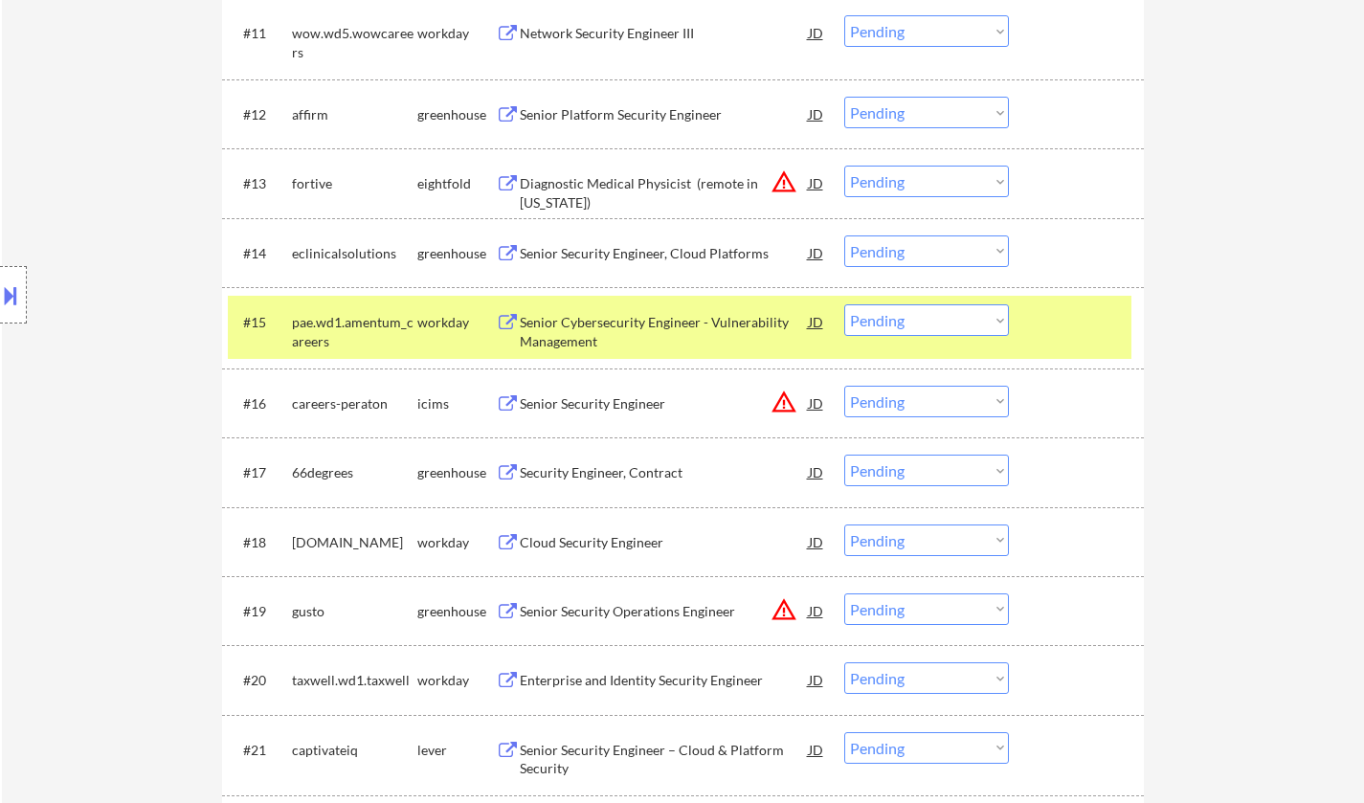
scroll to position [1244, 0]
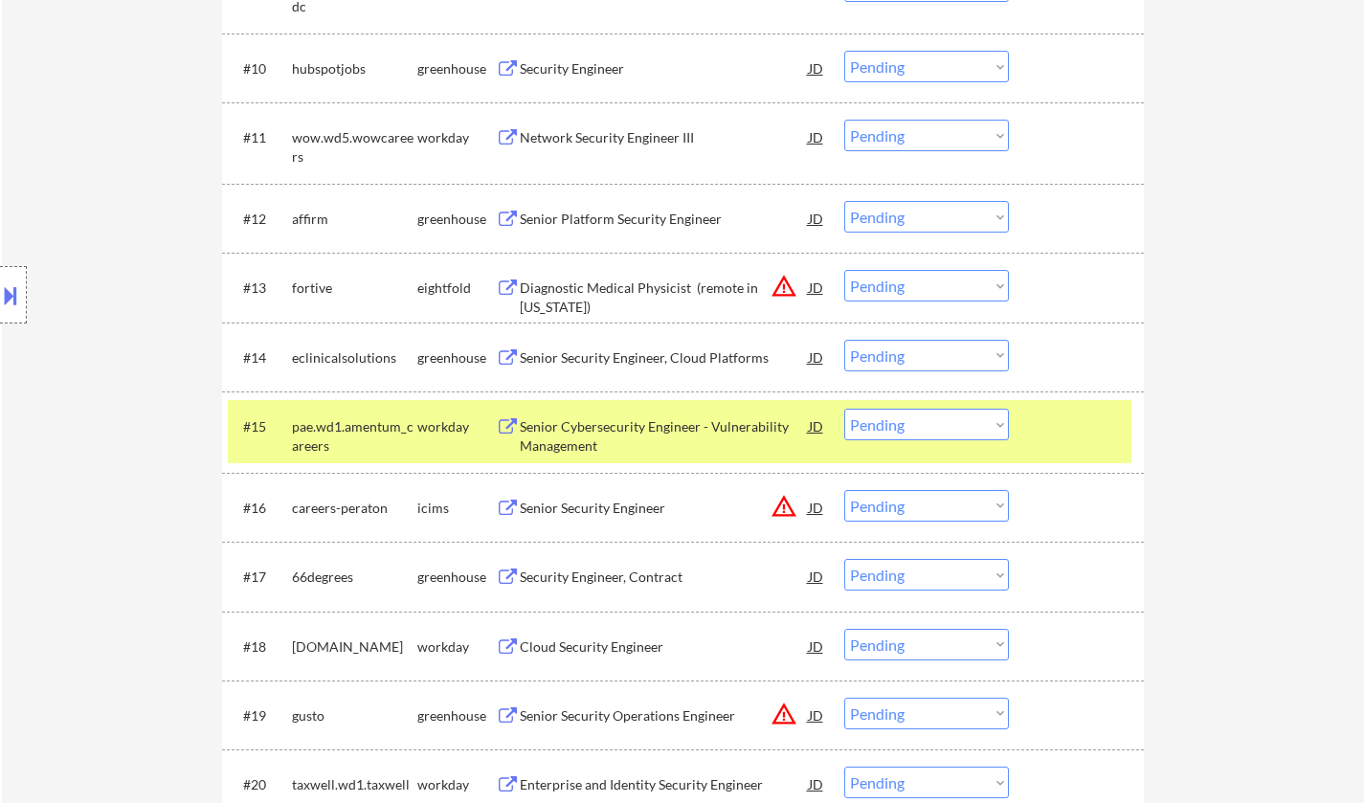
click at [685, 354] on div "Senior Security Engineer, Cloud Platforms" at bounding box center [664, 357] width 289 height 19
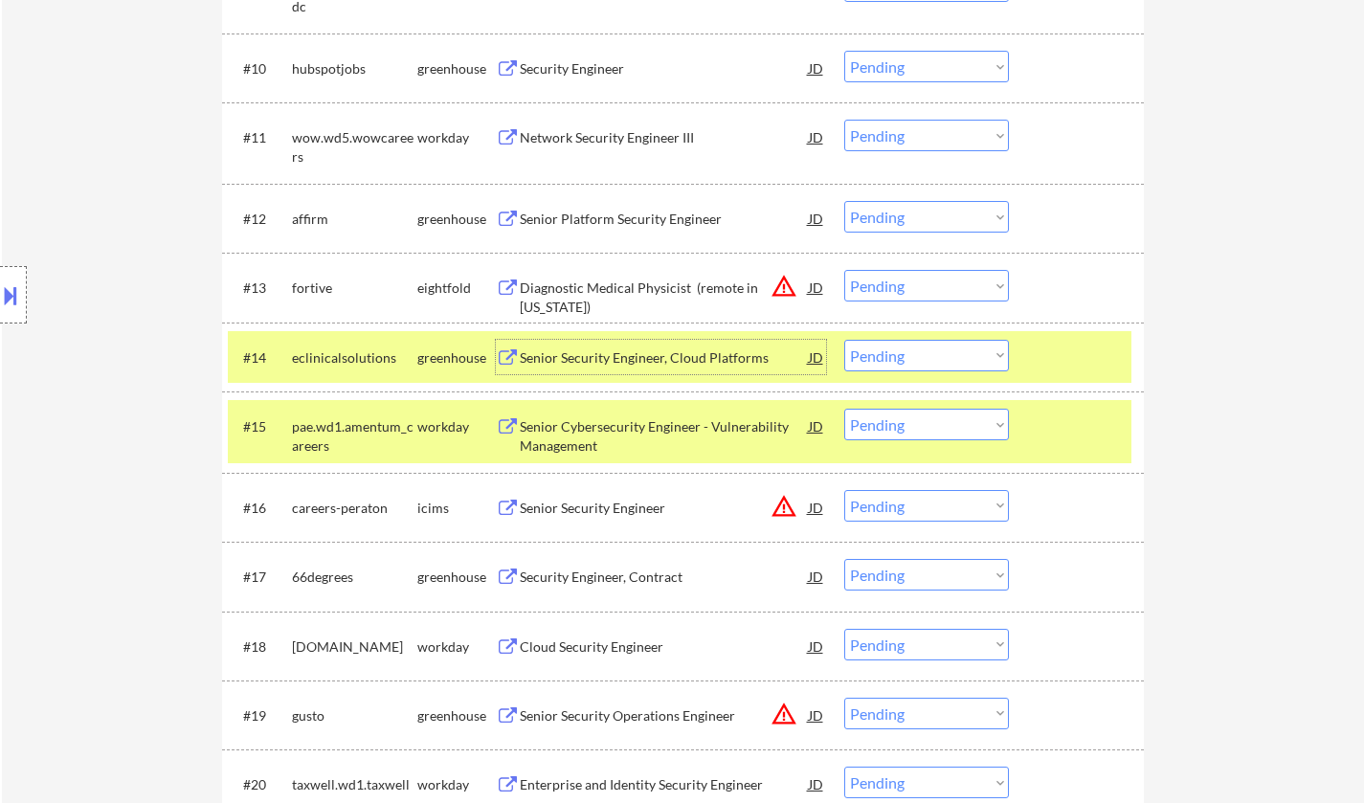
drag, startPoint x: 946, startPoint y: 352, endPoint x: 942, endPoint y: 365, distance: 13.0
click at [946, 352] on select "Choose an option... Pending Applied Excluded (Questions) Excluded (Expired) Exc…" at bounding box center [926, 356] width 165 height 32
click at [844, 340] on select "Choose an option... Pending Applied Excluded (Questions) Excluded (Expired) Exc…" at bounding box center [926, 356] width 165 height 32
select select ""pending""
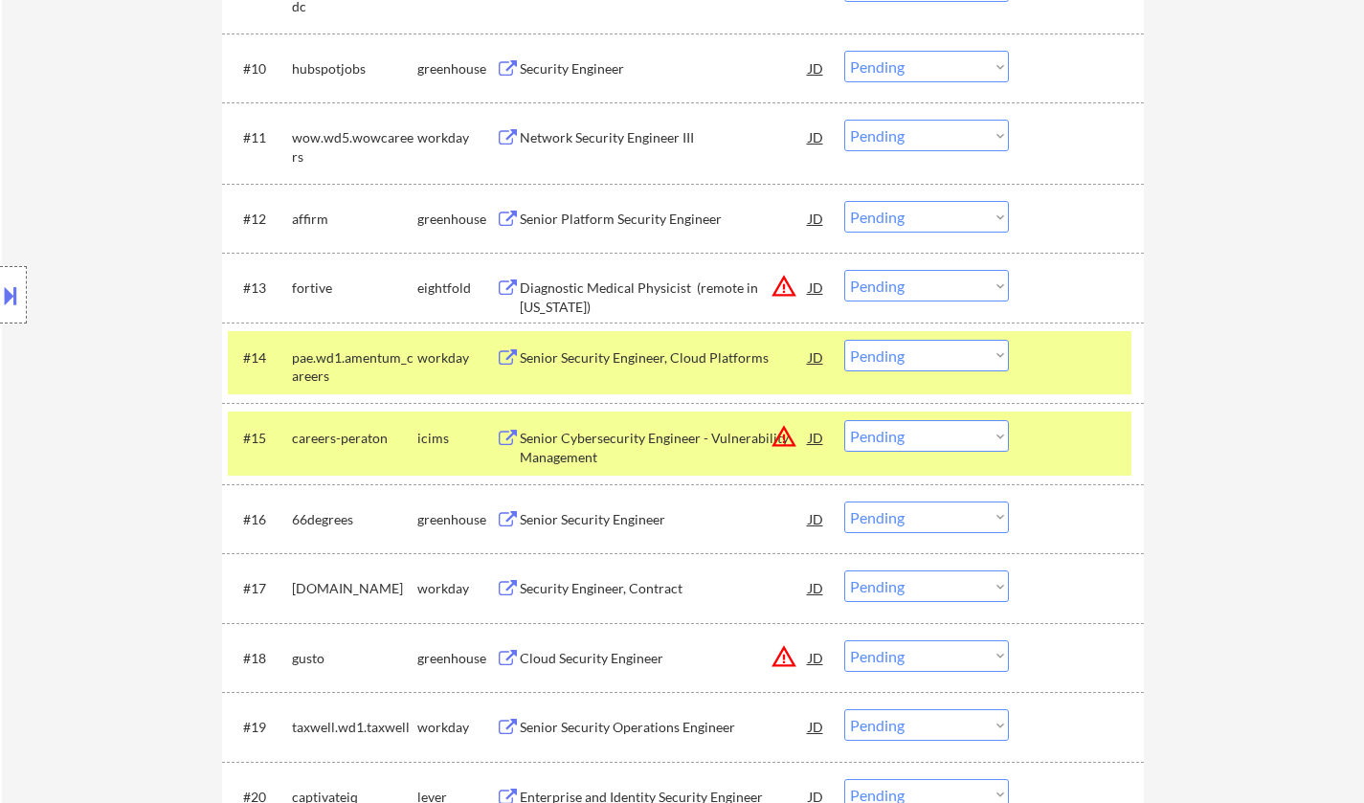
click at [557, 518] on div "Senior Security Engineer" at bounding box center [664, 519] width 289 height 19
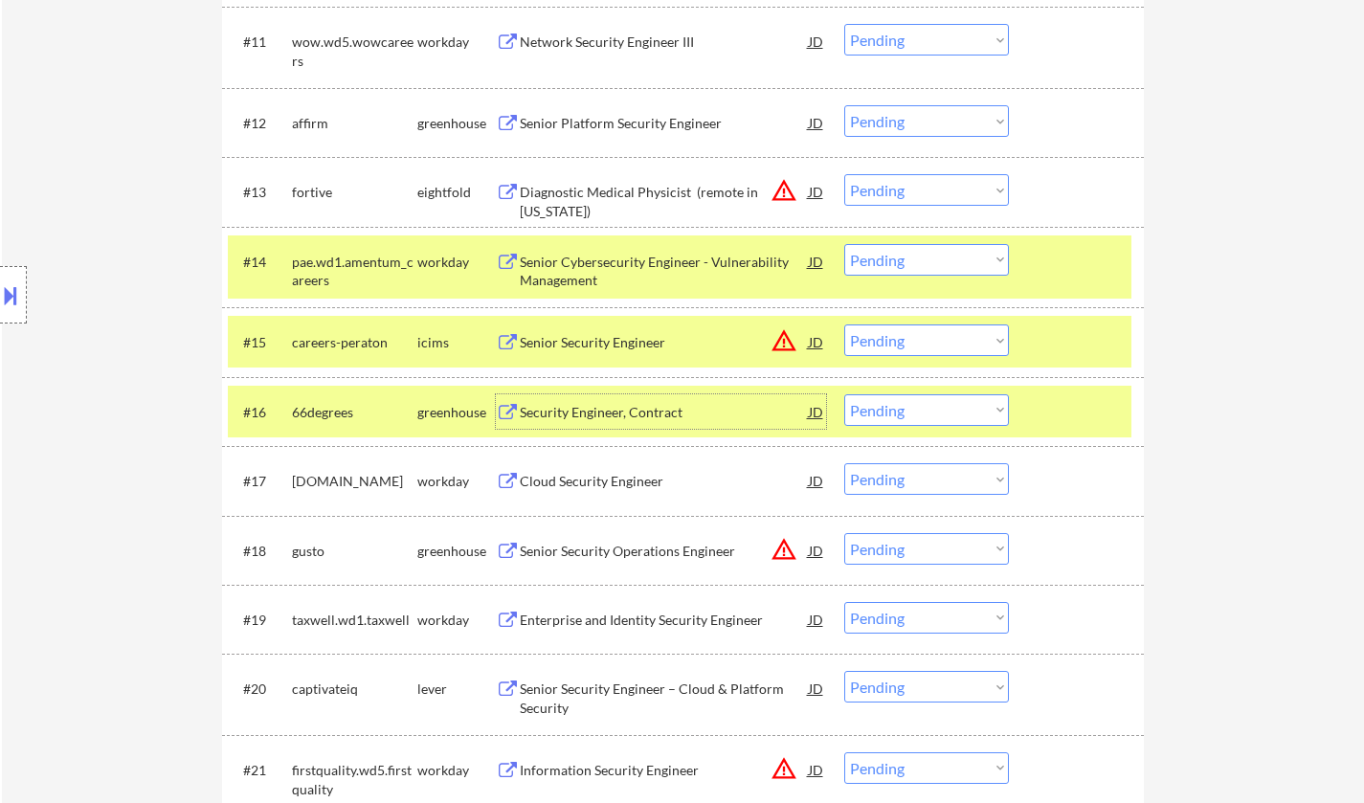
scroll to position [1436, 0]
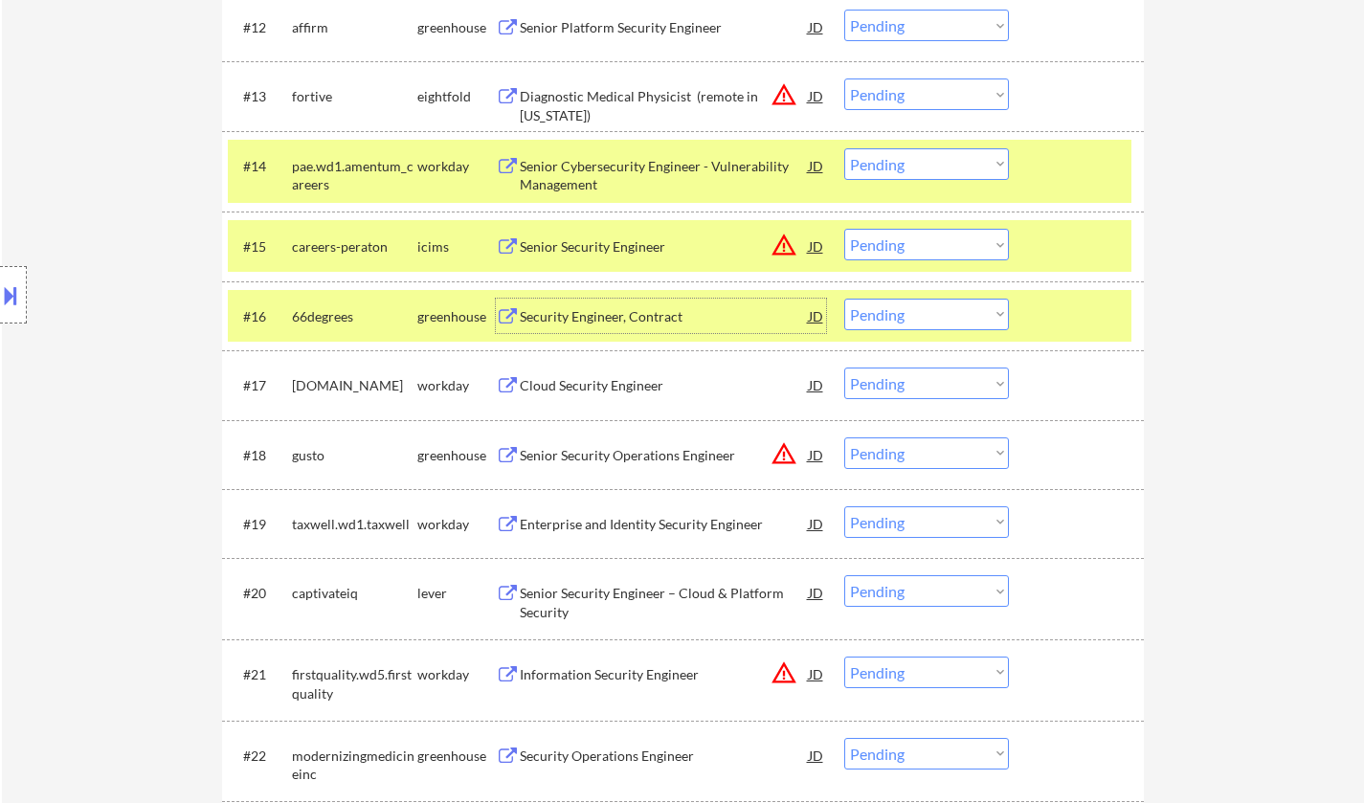
drag, startPoint x: 923, startPoint y: 310, endPoint x: 935, endPoint y: 325, distance: 19.7
click at [923, 310] on select "Choose an option... Pending Applied Excluded (Questions) Excluded (Expired) Exc…" at bounding box center [926, 315] width 165 height 32
click at [844, 299] on select "Choose an option... Pending Applied Excluded (Questions) Excluded (Expired) Exc…" at bounding box center [926, 315] width 165 height 32
select select ""pending""
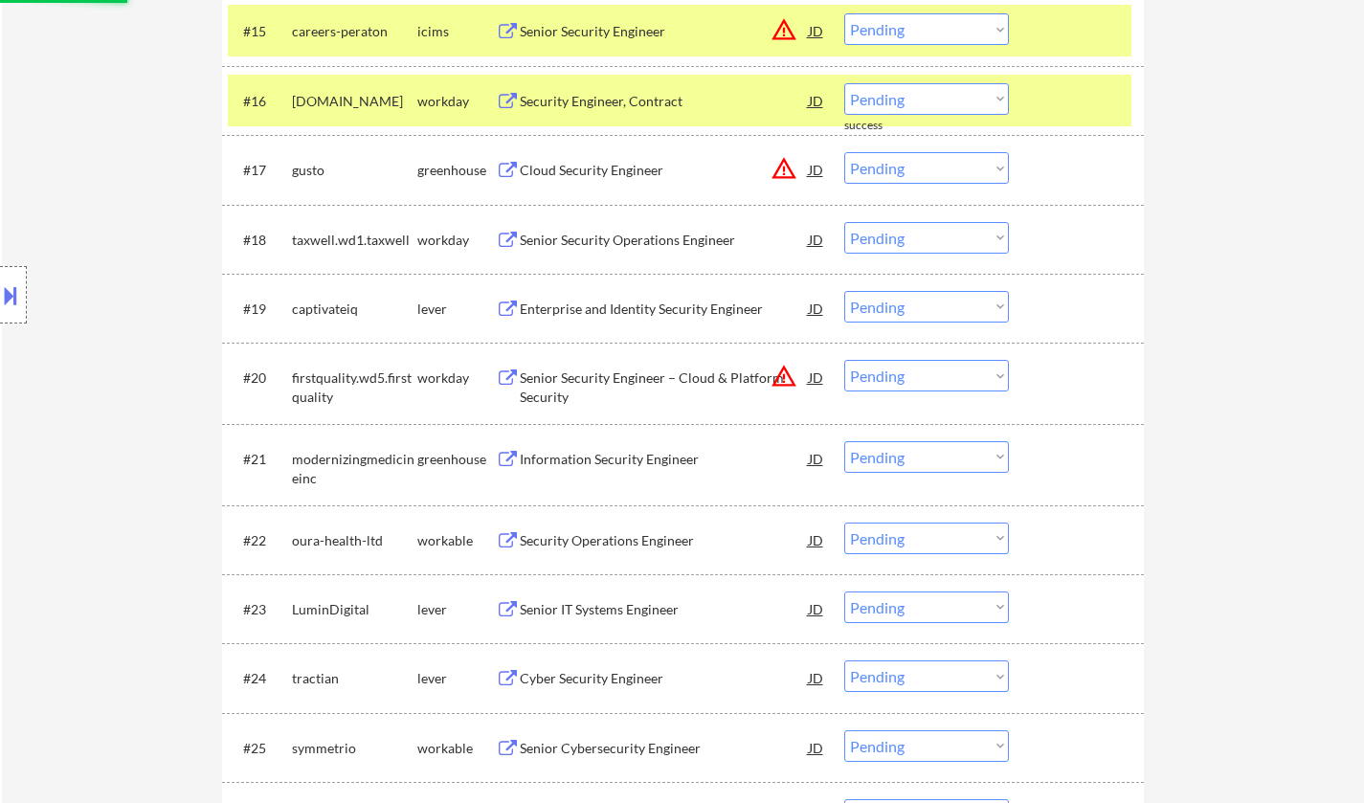
scroll to position [1531, 0]
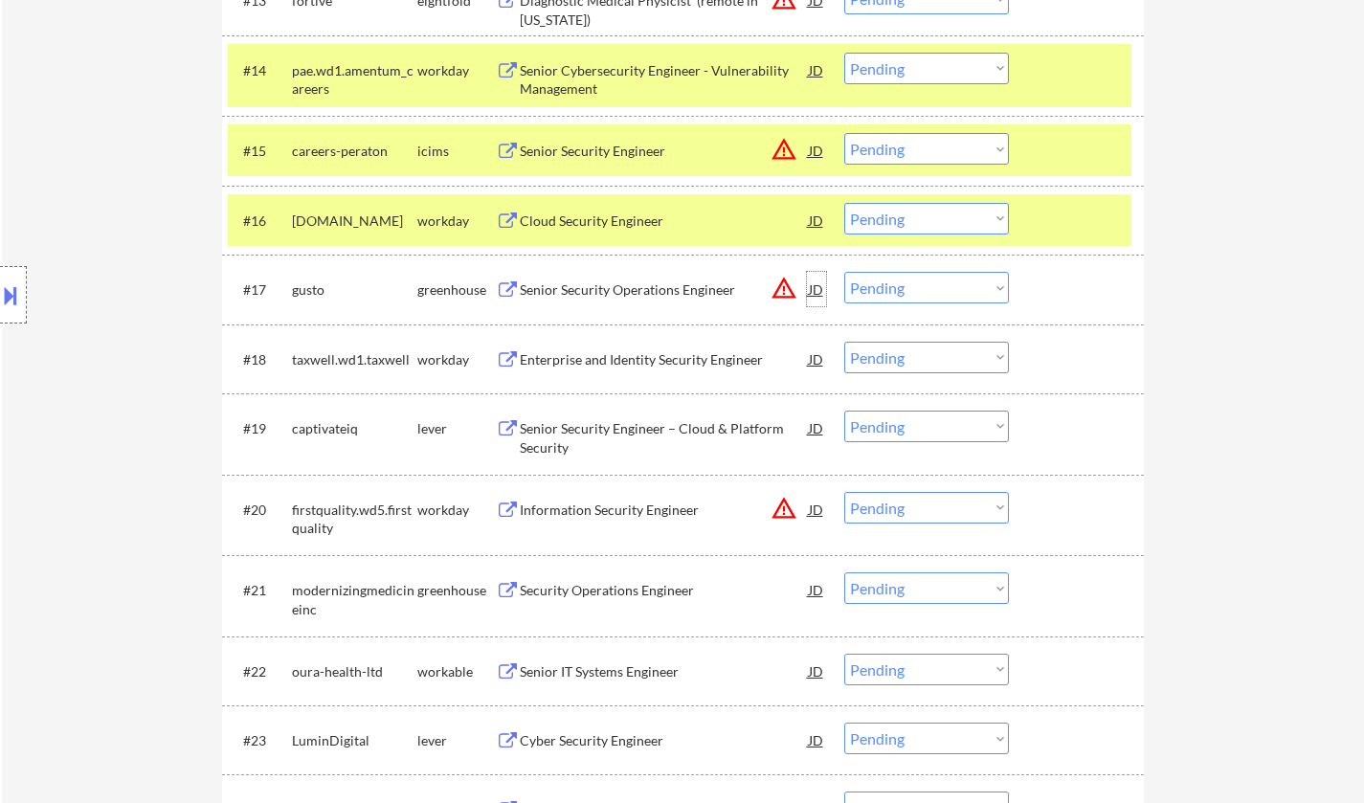
click at [814, 292] on div "JD" at bounding box center [816, 289] width 19 height 34
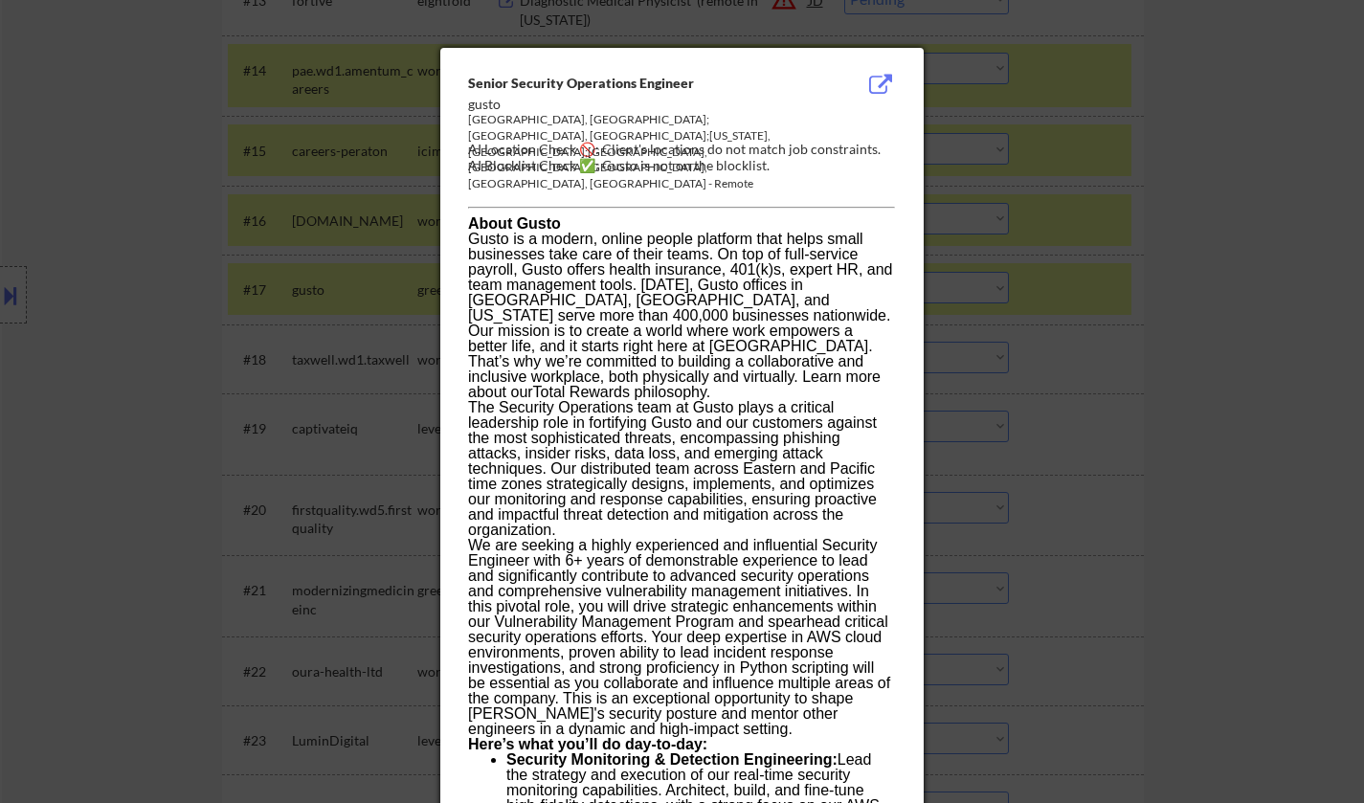
click at [1111, 388] on div at bounding box center [682, 401] width 1364 height 803
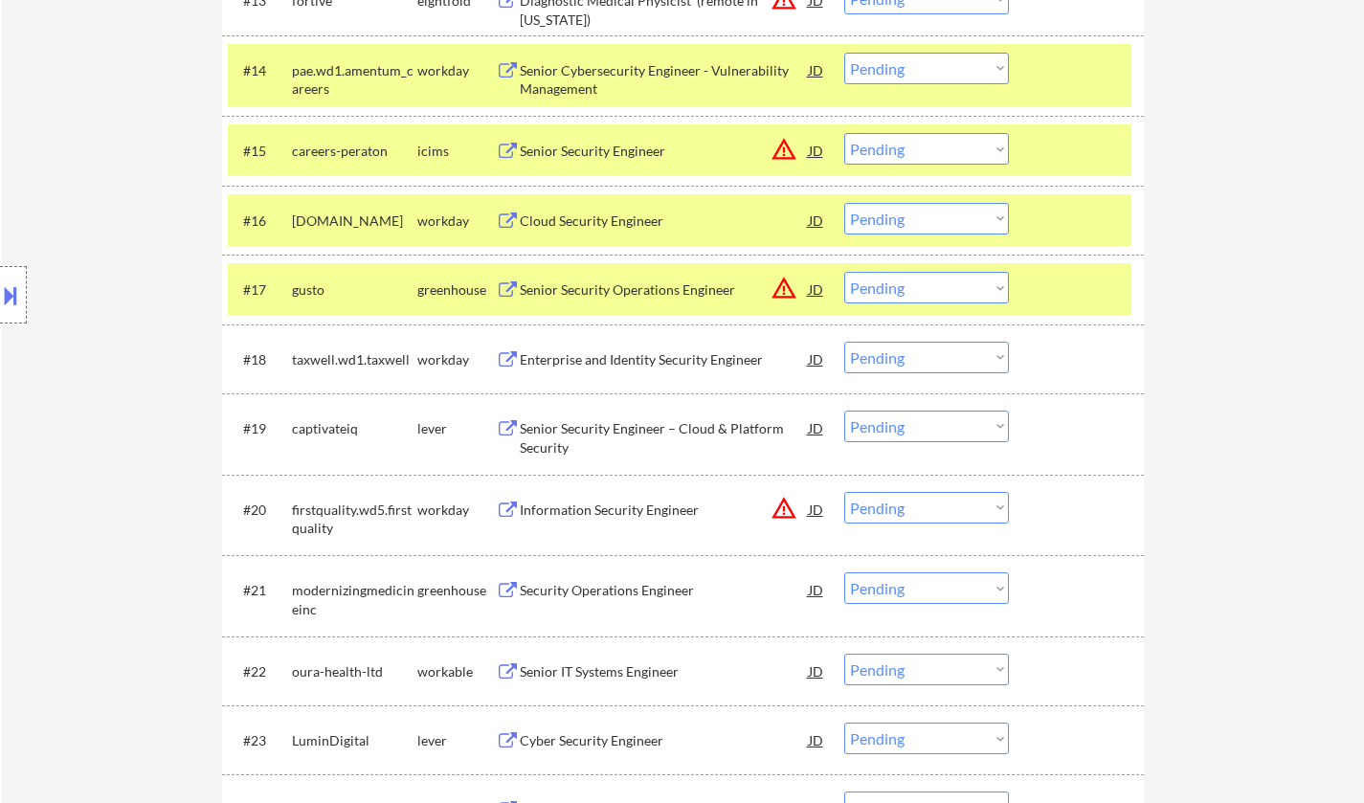
click at [10, 300] on button at bounding box center [10, 295] width 21 height 32
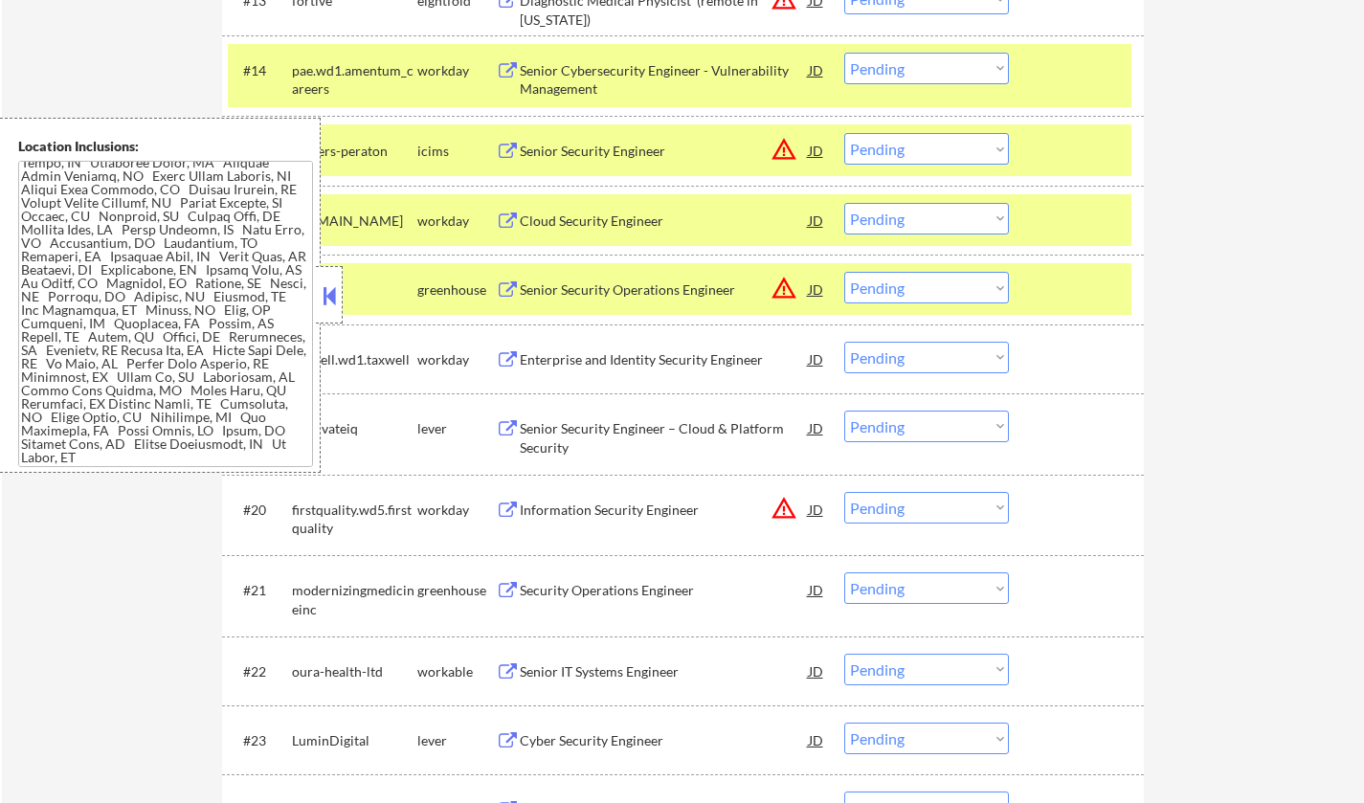
scroll to position [1627, 0]
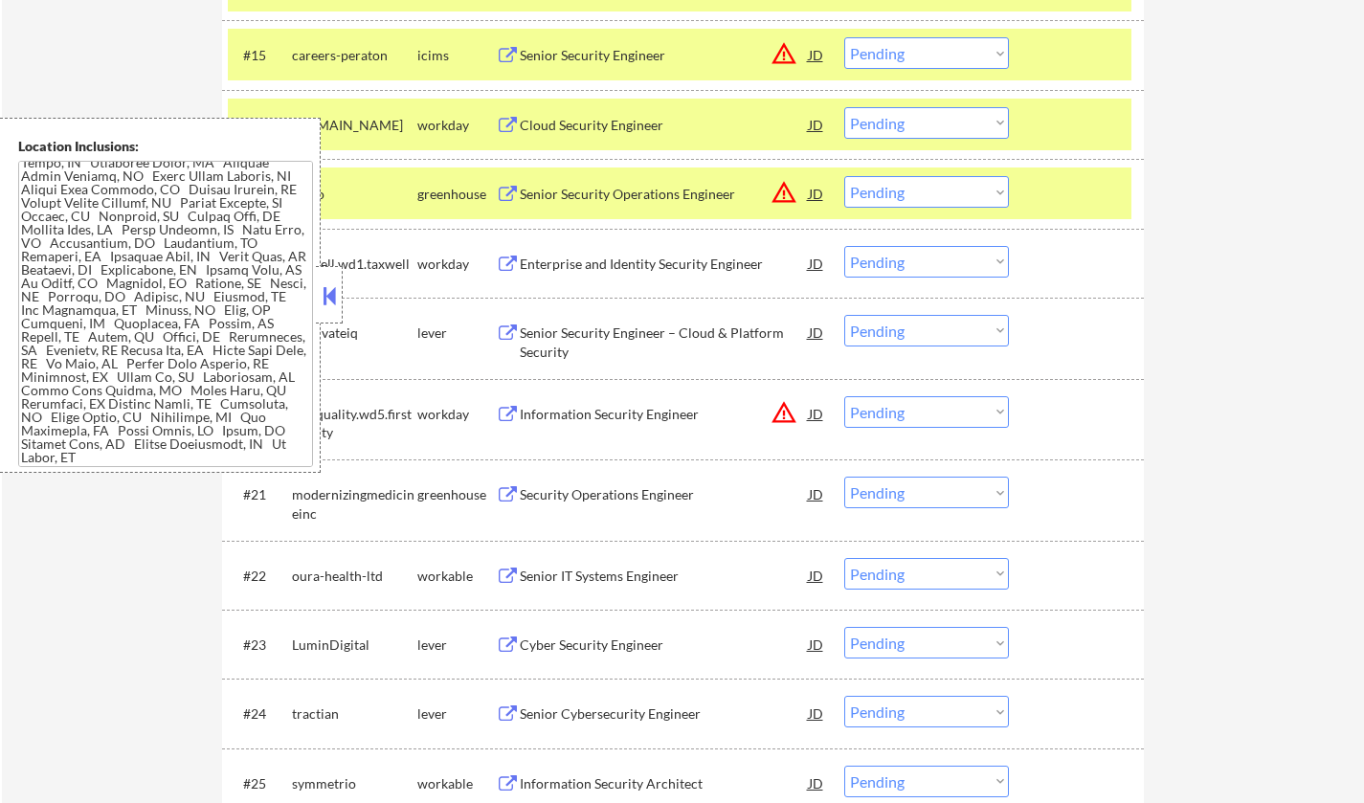
click at [322, 290] on button at bounding box center [329, 295] width 21 height 29
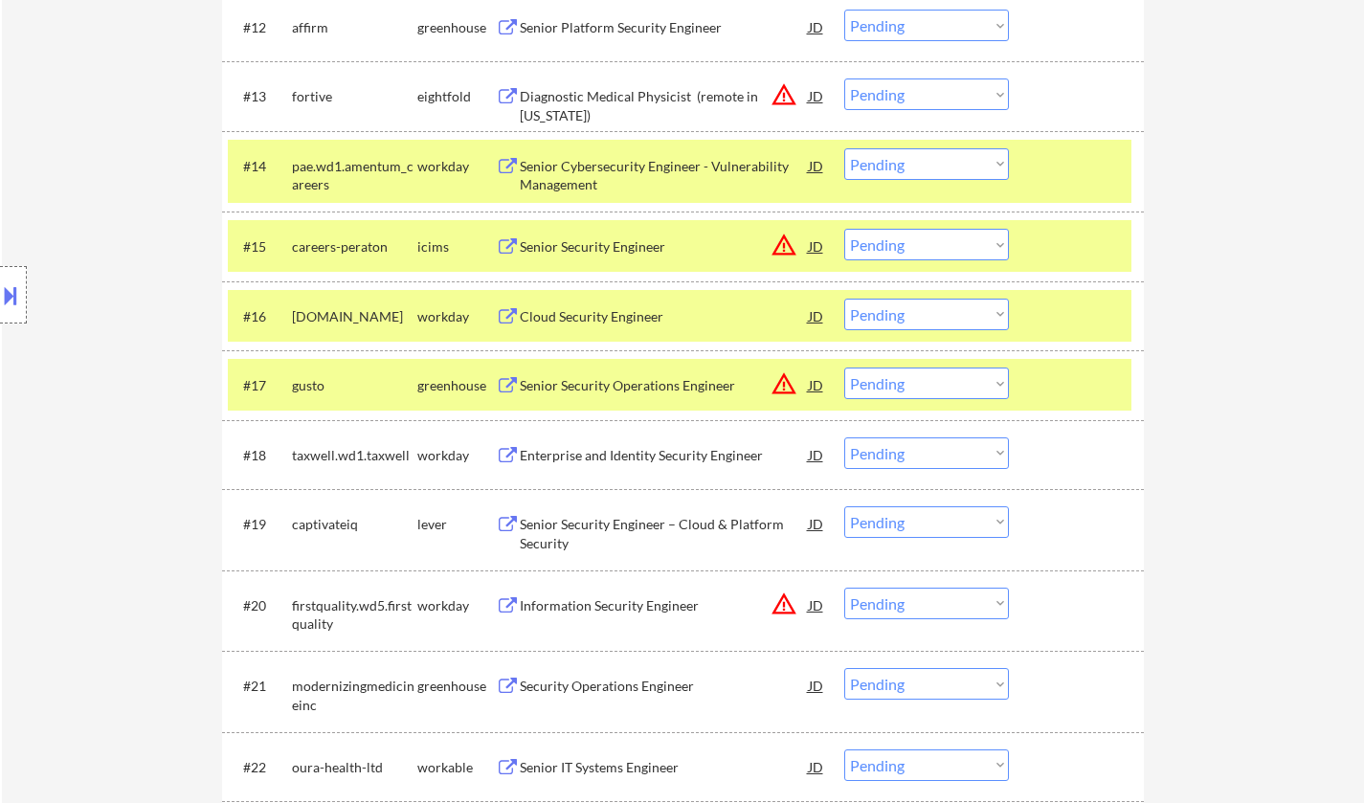
scroll to position [1723, 0]
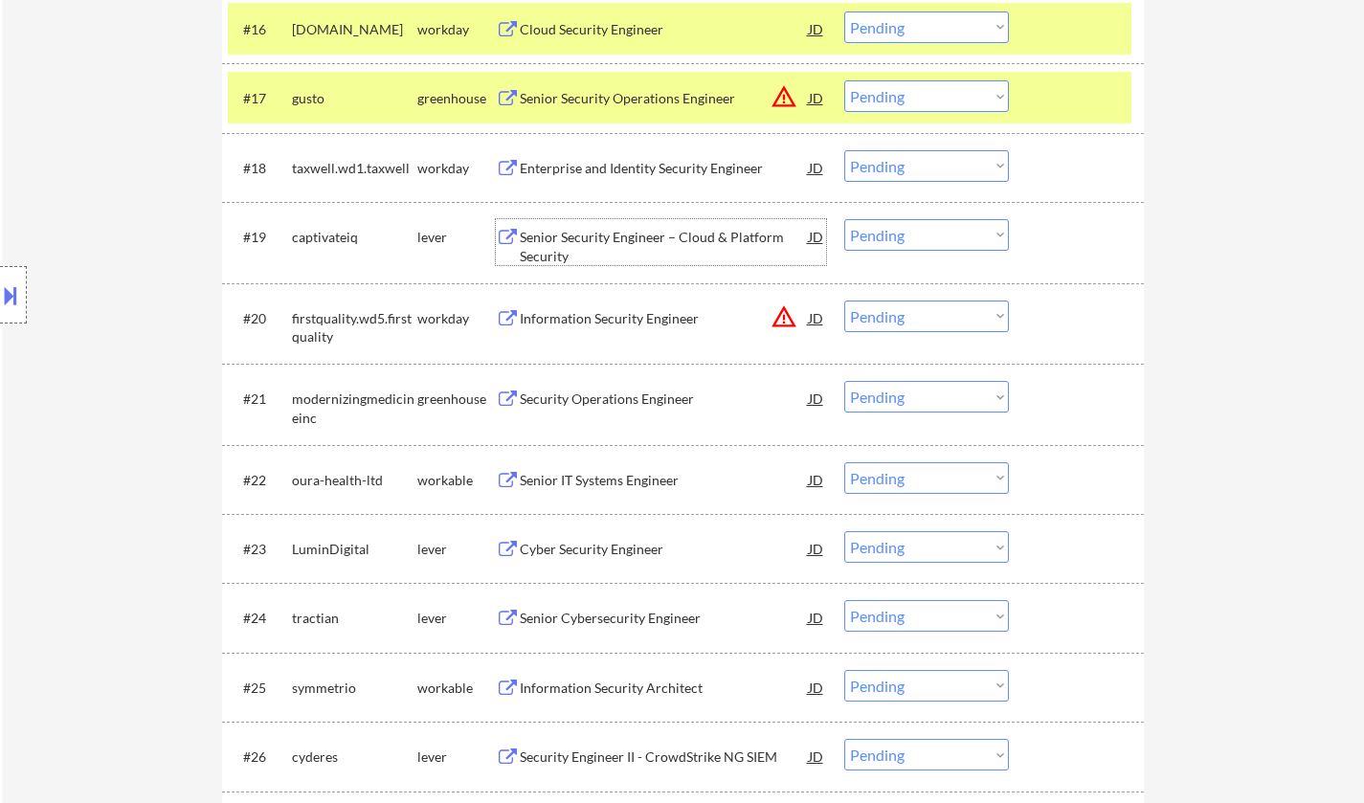
click at [617, 241] on div "Senior Security Engineer – Cloud & Platform Security" at bounding box center [664, 246] width 289 height 37
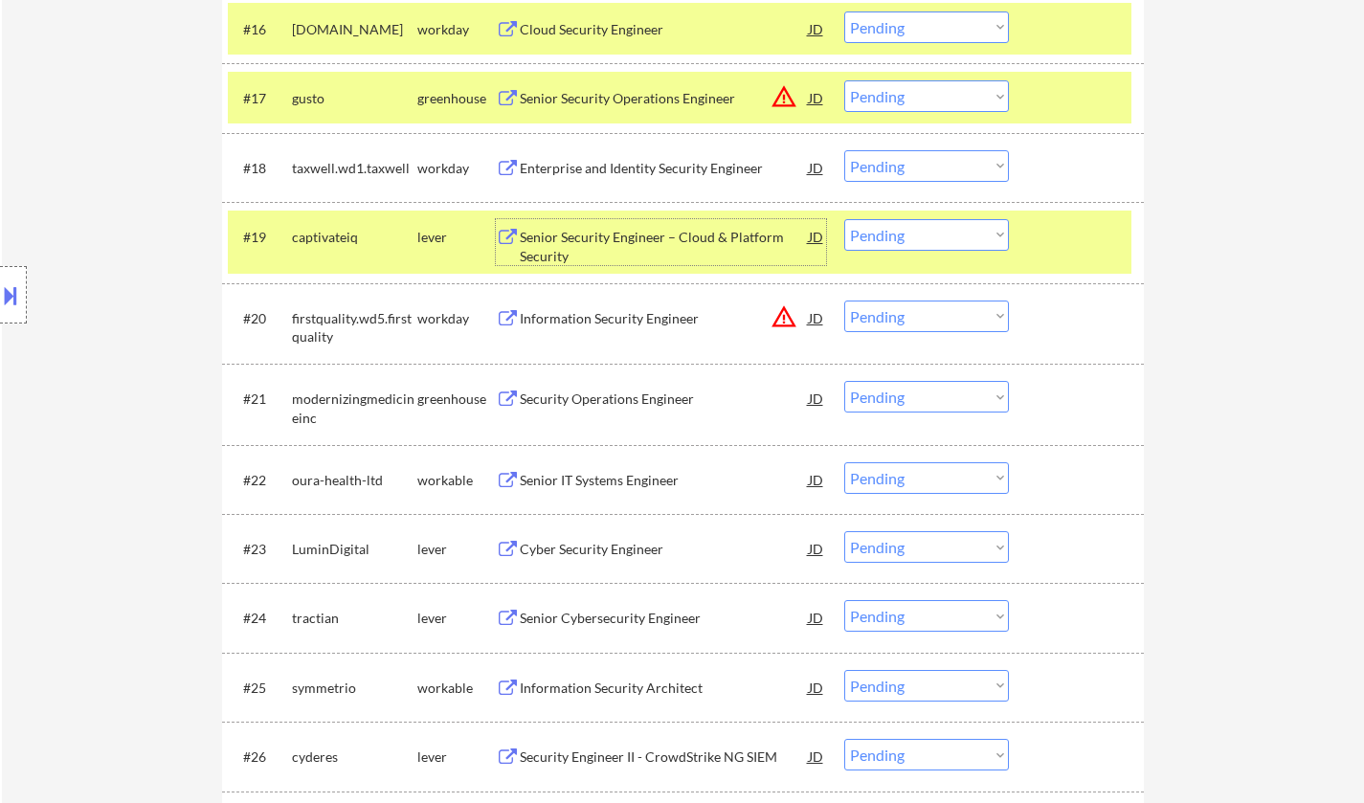
click at [939, 242] on select "Choose an option... Pending Applied Excluded (Questions) Excluded (Expired) Exc…" at bounding box center [926, 235] width 165 height 32
click at [844, 219] on select "Choose an option... Pending Applied Excluded (Questions) Excluded (Expired) Exc…" at bounding box center [926, 235] width 165 height 32
select select ""pending""
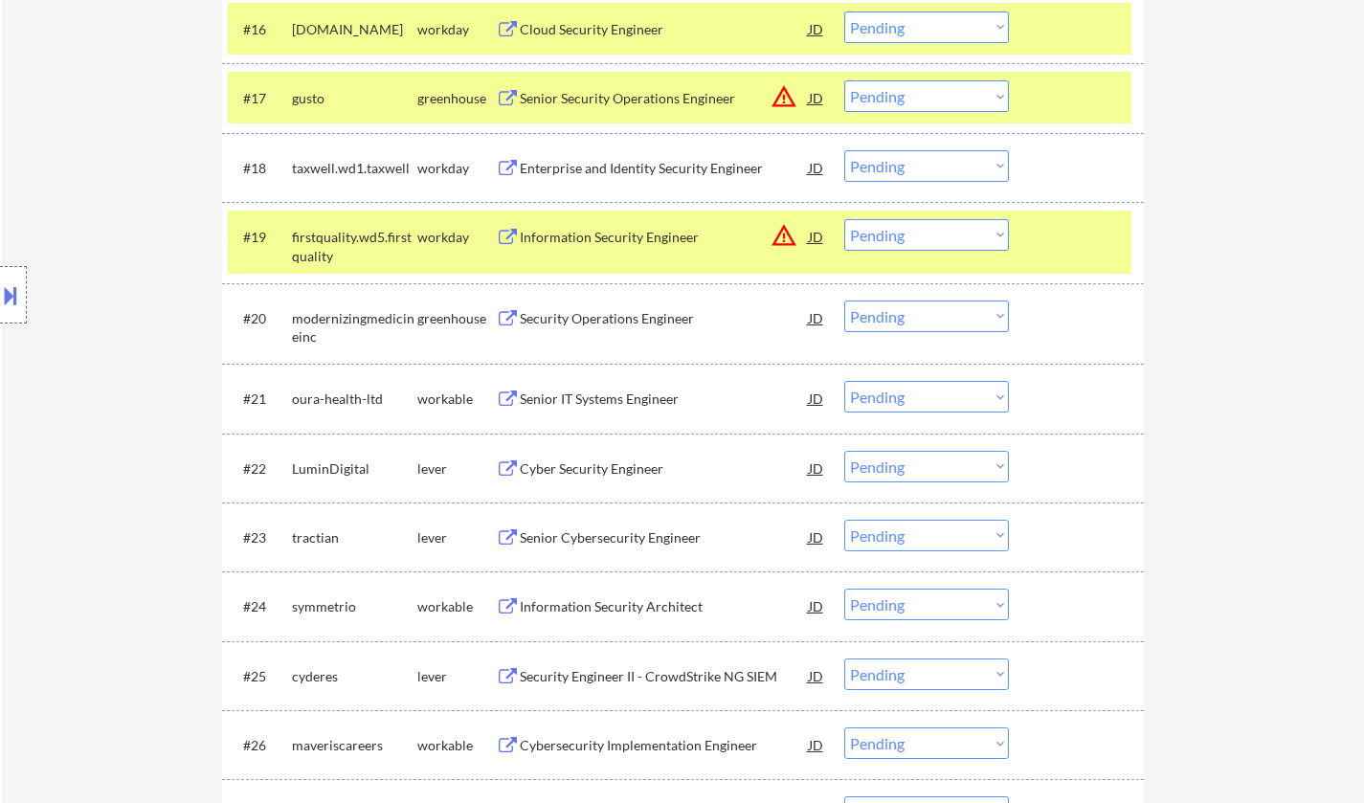
scroll to position [1819, 0]
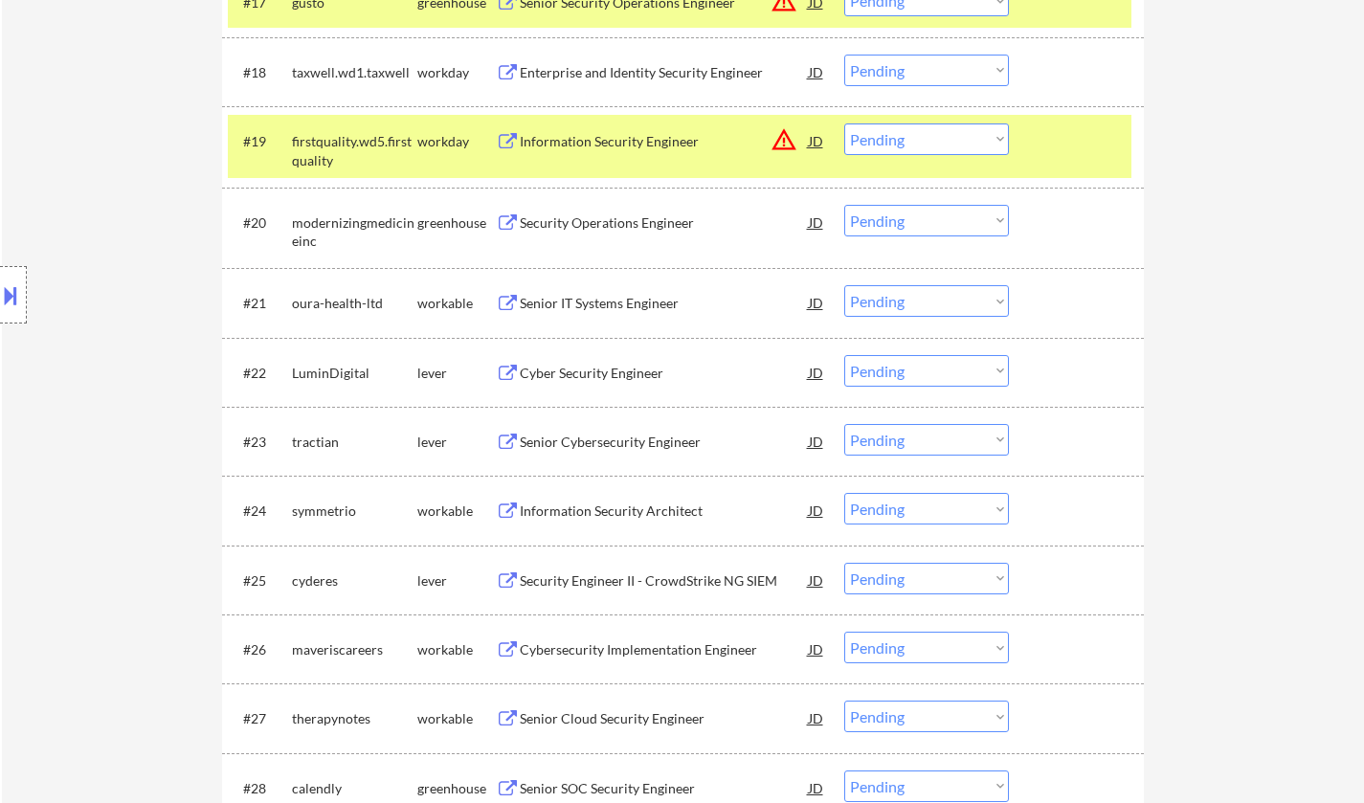
click at [614, 312] on div "Senior IT Systems Engineer" at bounding box center [664, 303] width 289 height 19
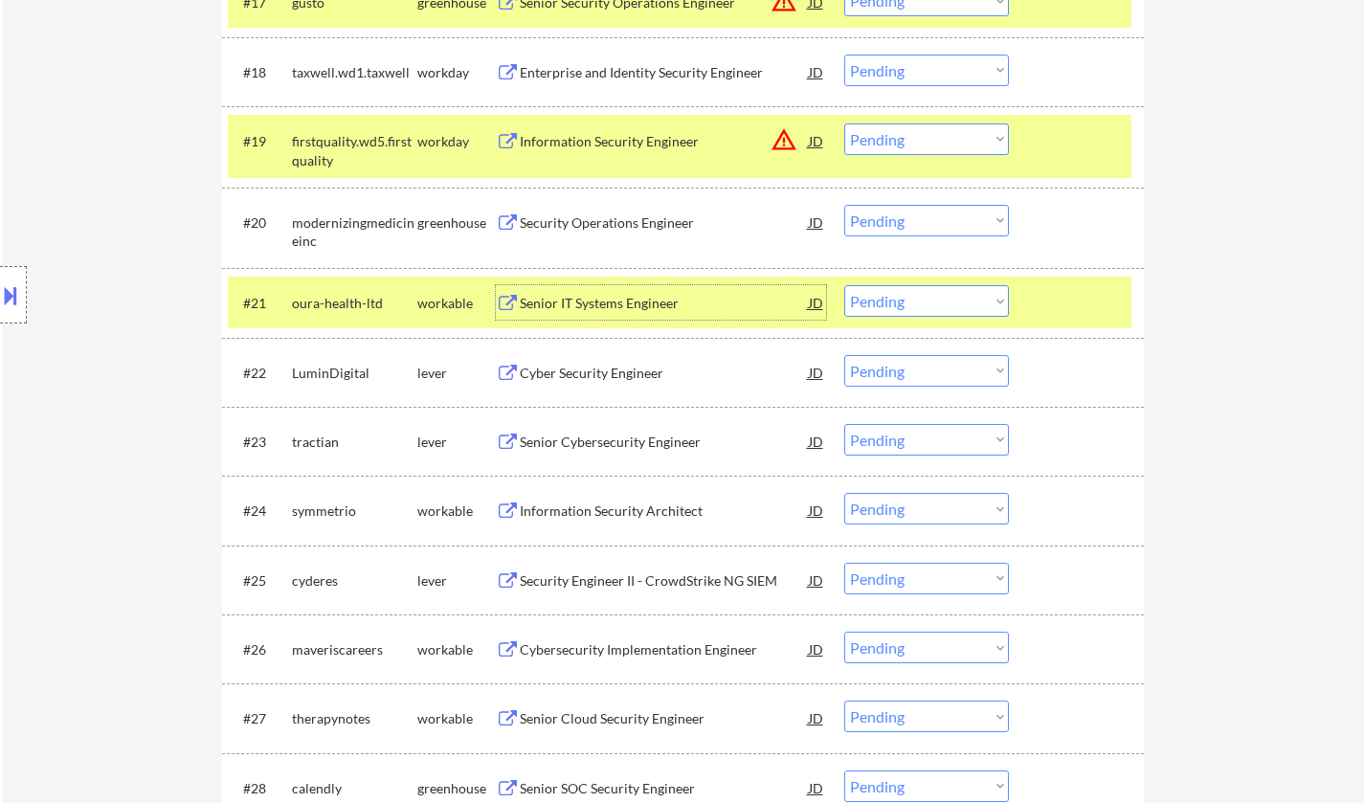
click at [920, 300] on select "Choose an option... Pending Applied Excluded (Questions) Excluded (Expired) Exc…" at bounding box center [926, 301] width 165 height 32
click at [844, 285] on select "Choose an option... Pending Applied Excluded (Questions) Excluded (Expired) Exc…" at bounding box center [926, 301] width 165 height 32
click at [609, 309] on div "Cyber Security Engineer" at bounding box center [664, 303] width 289 height 19
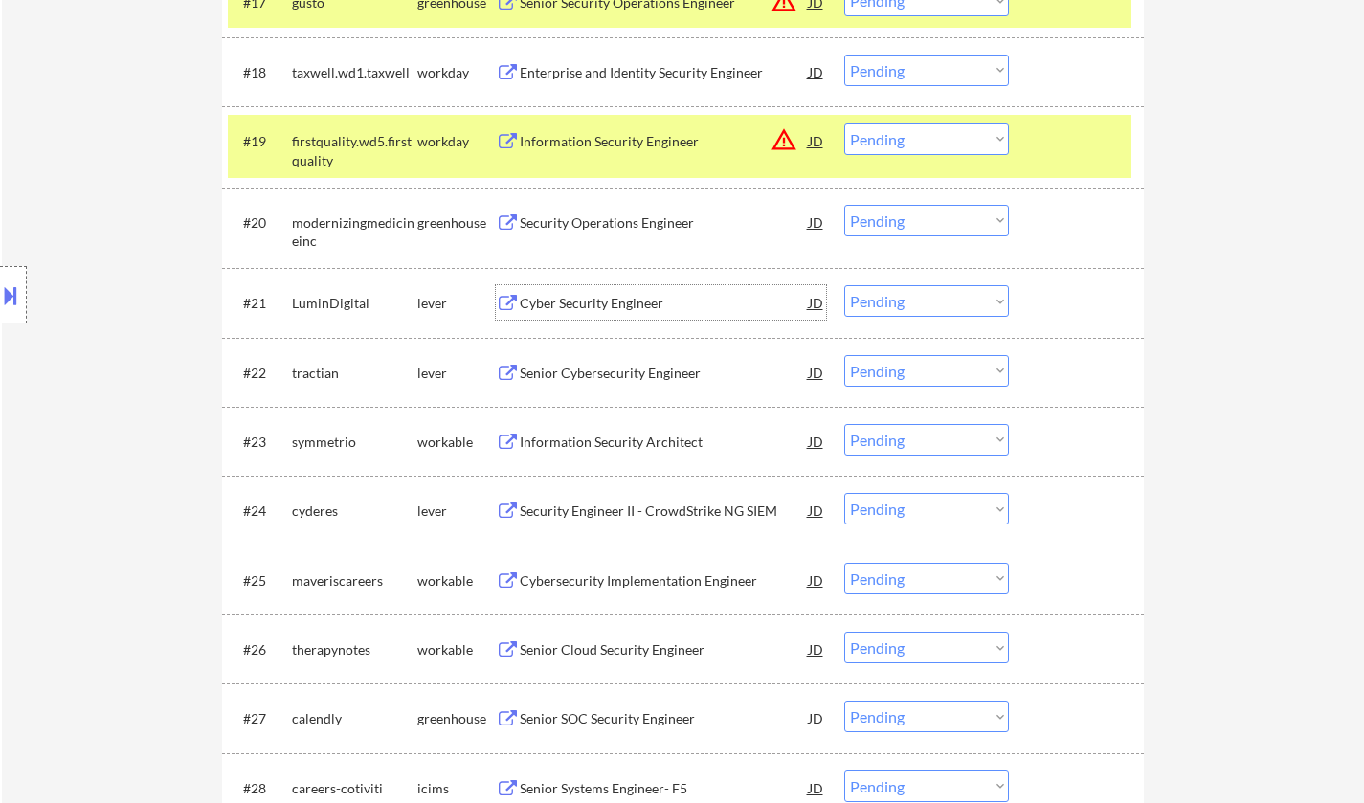
drag, startPoint x: 899, startPoint y: 296, endPoint x: 908, endPoint y: 314, distance: 20.6
click at [899, 296] on select "Choose an option... Pending Applied Excluded (Questions) Excluded (Expired) Exc…" at bounding box center [926, 301] width 165 height 32
click at [844, 285] on select "Choose an option... Pending Applied Excluded (Questions) Excluded (Expired) Exc…" at bounding box center [926, 301] width 165 height 32
click at [591, 301] on div "Senior Cybersecurity Engineer" at bounding box center [664, 303] width 289 height 19
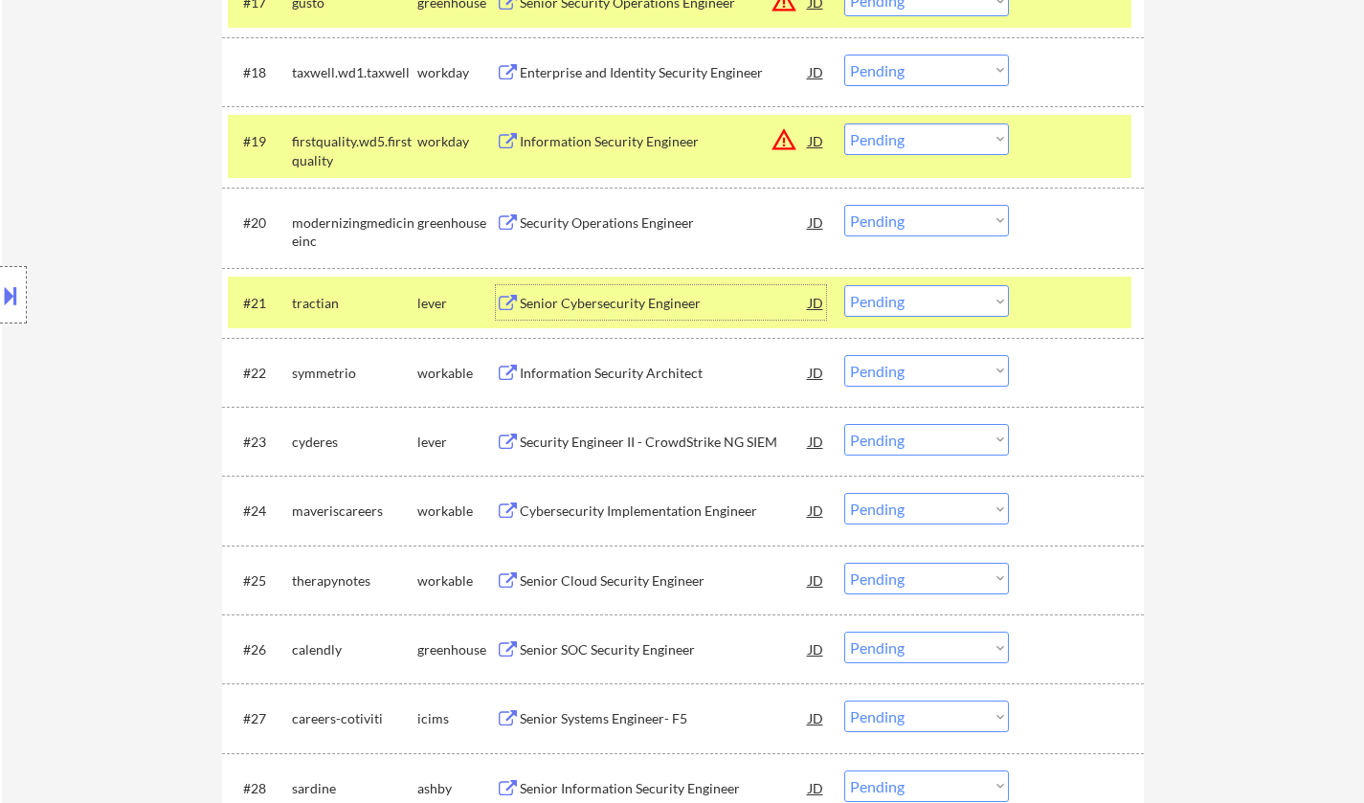
click at [950, 300] on select "Choose an option... Pending Applied Excluded (Questions) Excluded (Expired) Exc…" at bounding box center [926, 301] width 165 height 32
click at [844, 285] on select "Choose an option... Pending Applied Excluded (Questions) Excluded (Expired) Exc…" at bounding box center [926, 301] width 165 height 32
select select ""pending""
click at [615, 509] on div "Senior Cloud Security Engineer" at bounding box center [664, 511] width 289 height 19
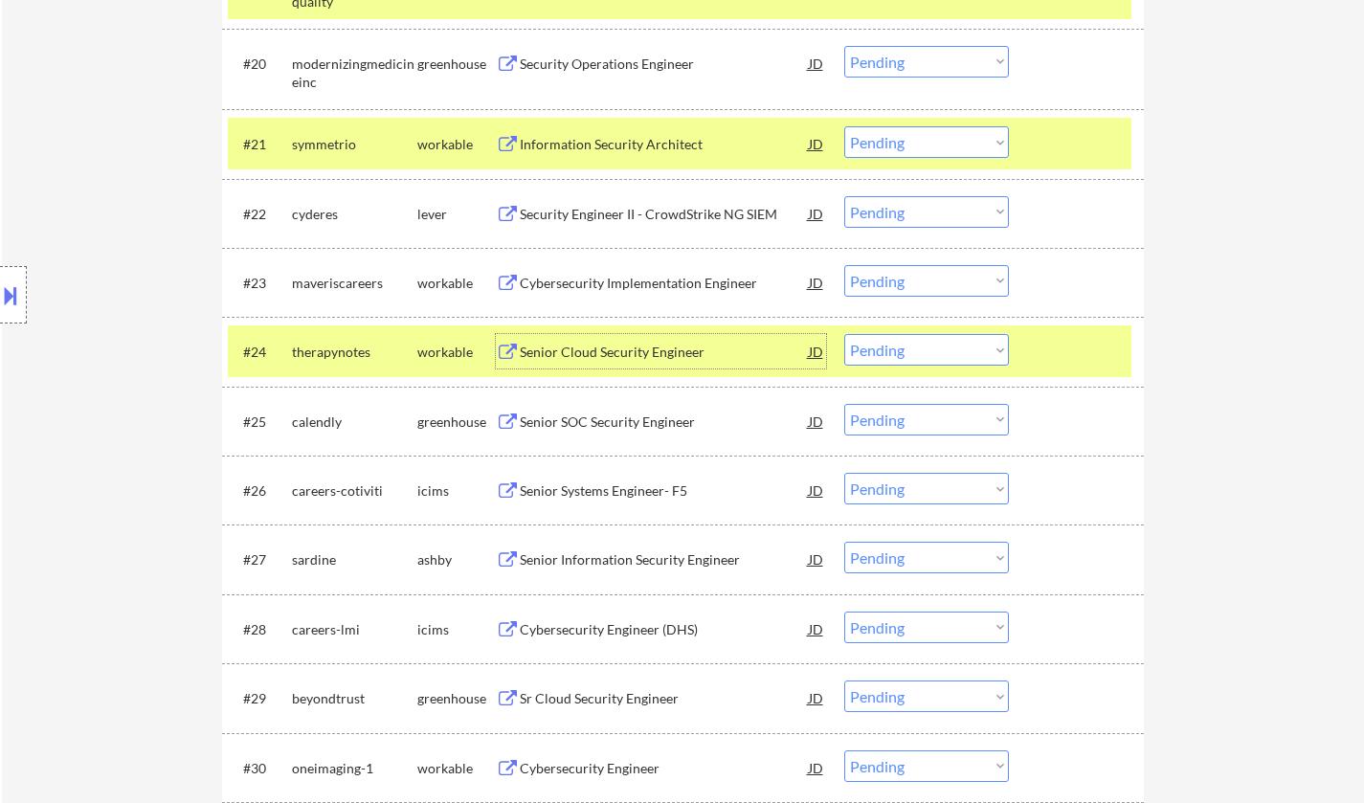
scroll to position [2010, 0]
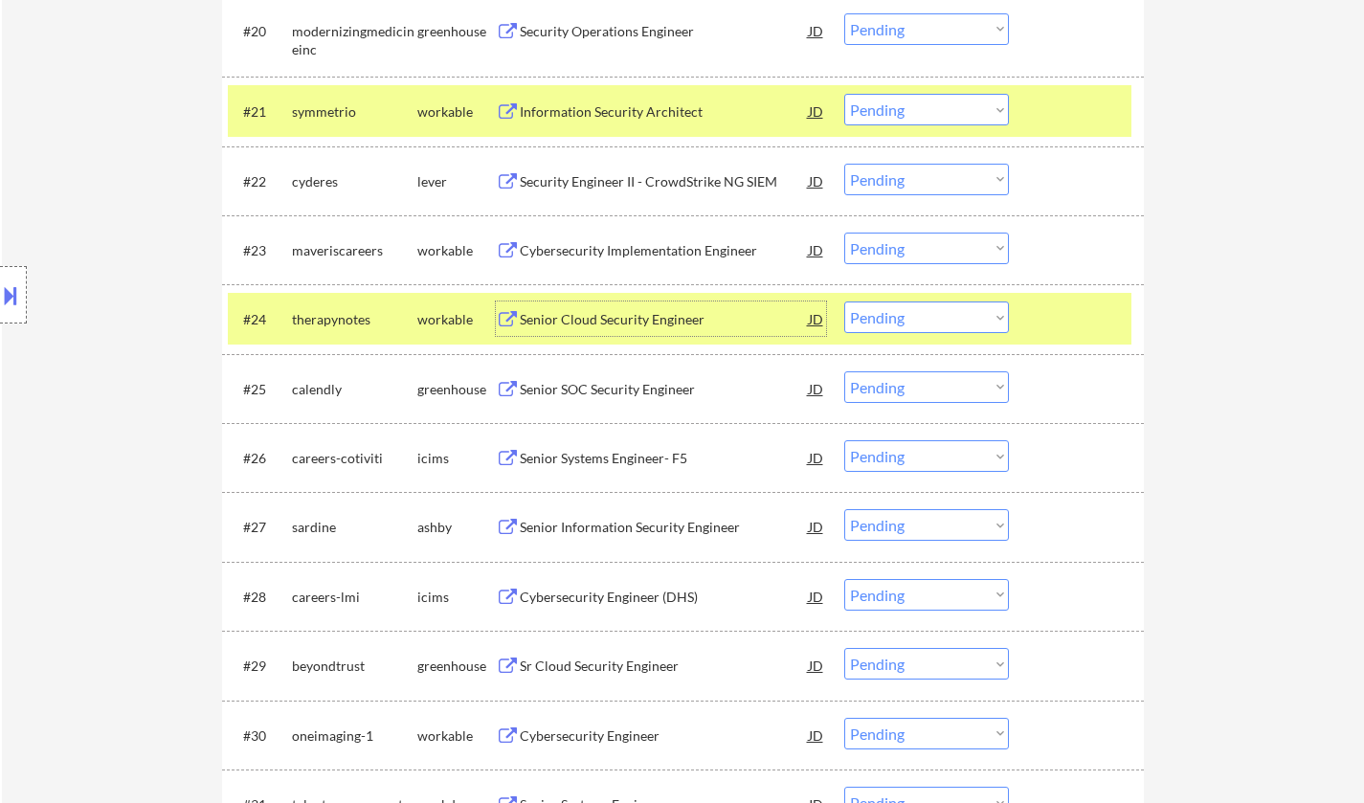
click at [954, 324] on select "Choose an option... Pending Applied Excluded (Questions) Excluded (Expired) Exc…" at bounding box center [926, 318] width 165 height 32
click at [844, 302] on select "Choose an option... Pending Applied Excluded (Questions) Excluded (Expired) Exc…" at bounding box center [926, 318] width 165 height 32
select select ""pending""
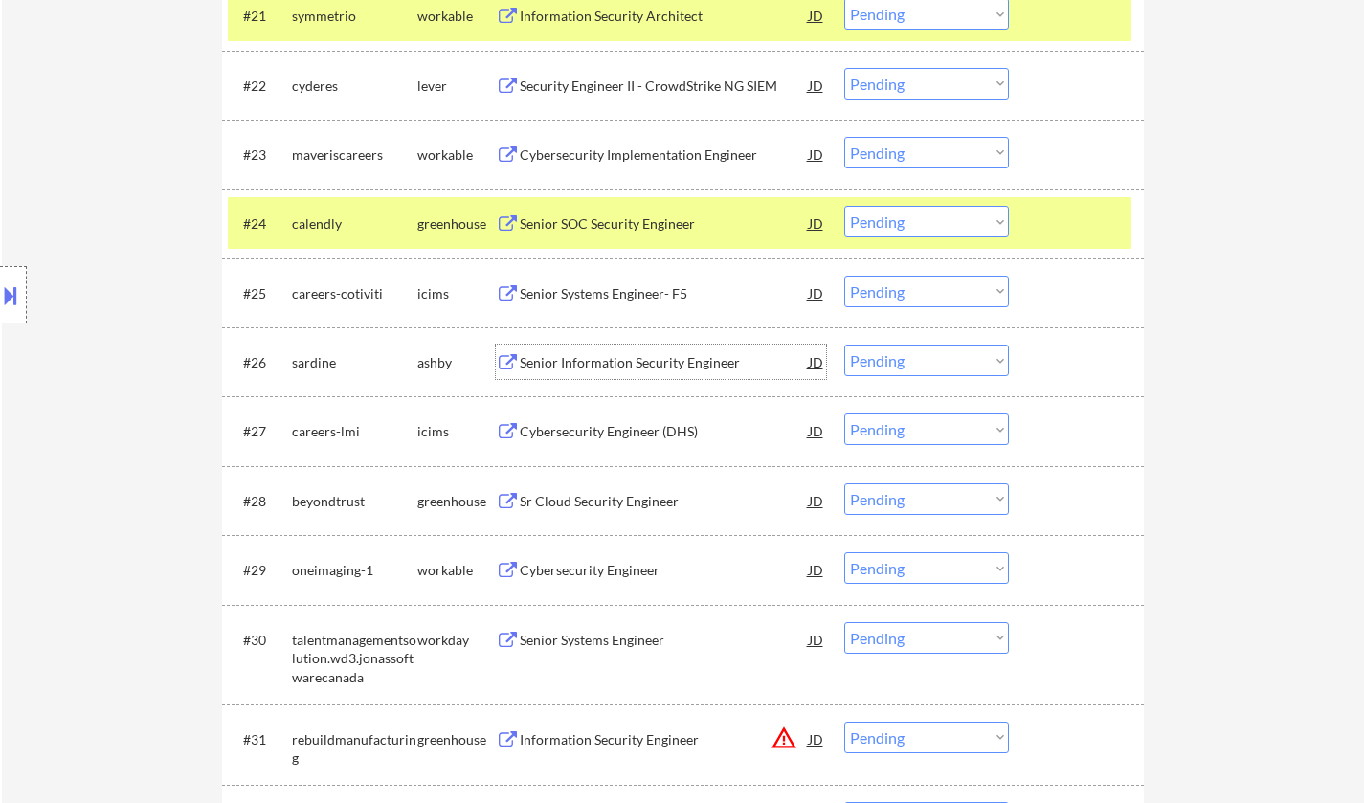
click at [601, 363] on div "Senior Information Security Engineer" at bounding box center [664, 362] width 289 height 19
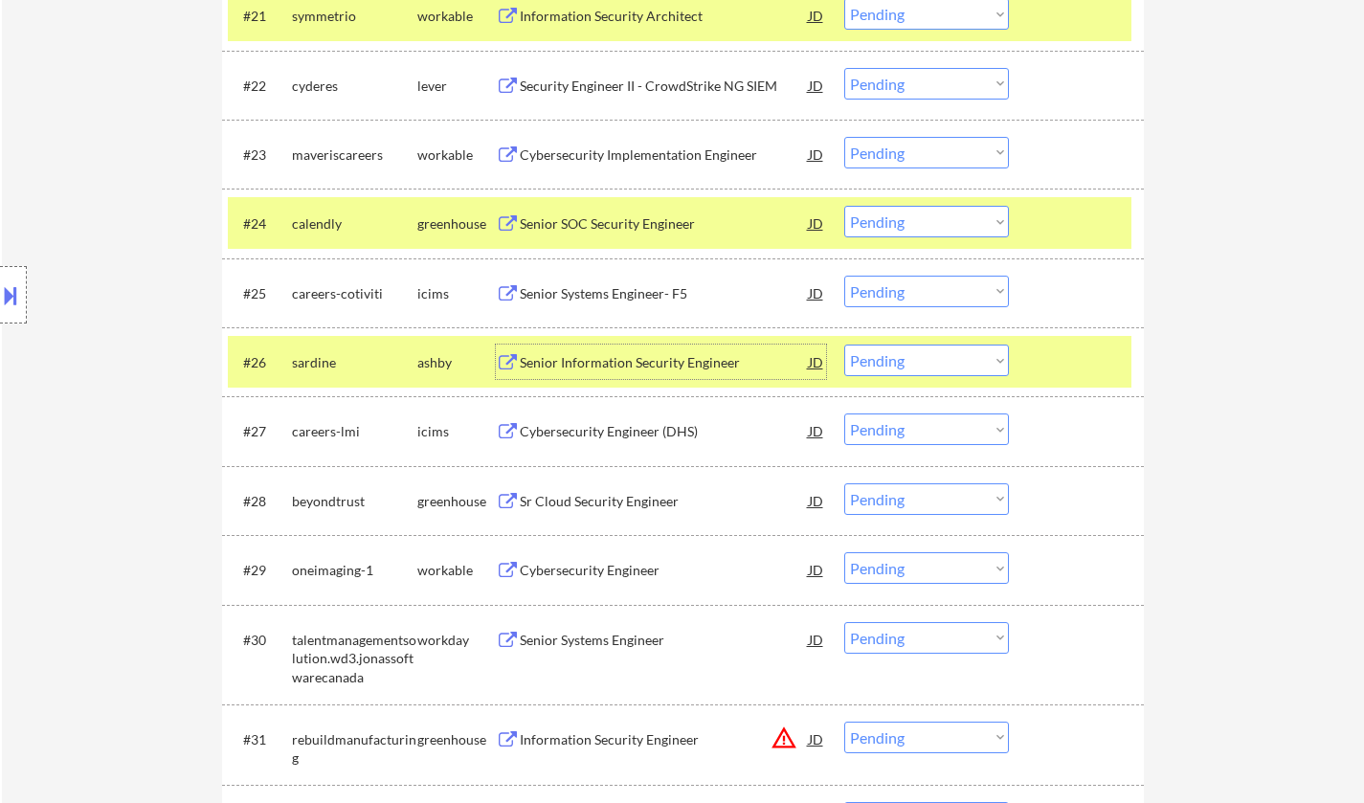
click at [954, 369] on select "Choose an option... Pending Applied Excluded (Questions) Excluded (Expired) Exc…" at bounding box center [926, 361] width 165 height 32
click at [844, 345] on select "Choose an option... Pending Applied Excluded (Questions) Excluded (Expired) Exc…" at bounding box center [926, 361] width 165 height 32
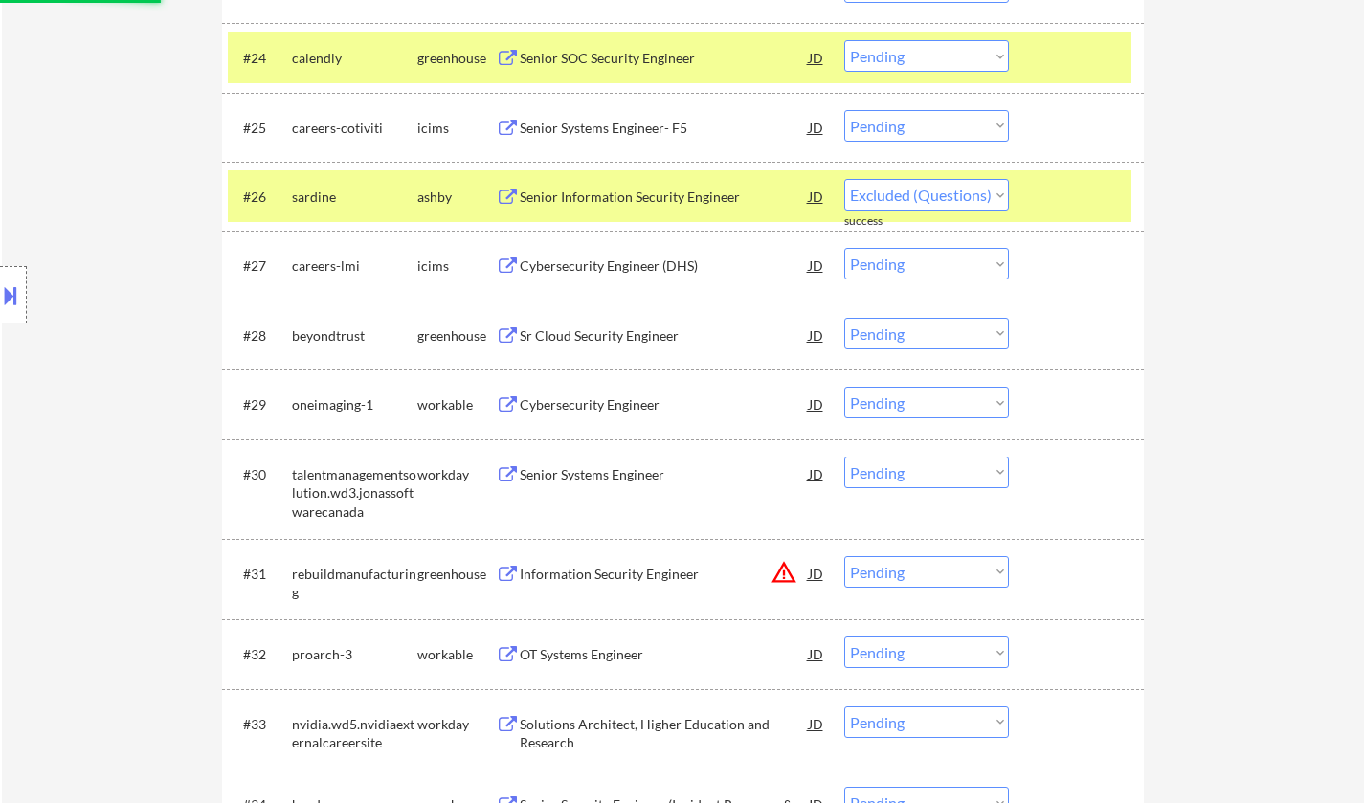
scroll to position [2297, 0]
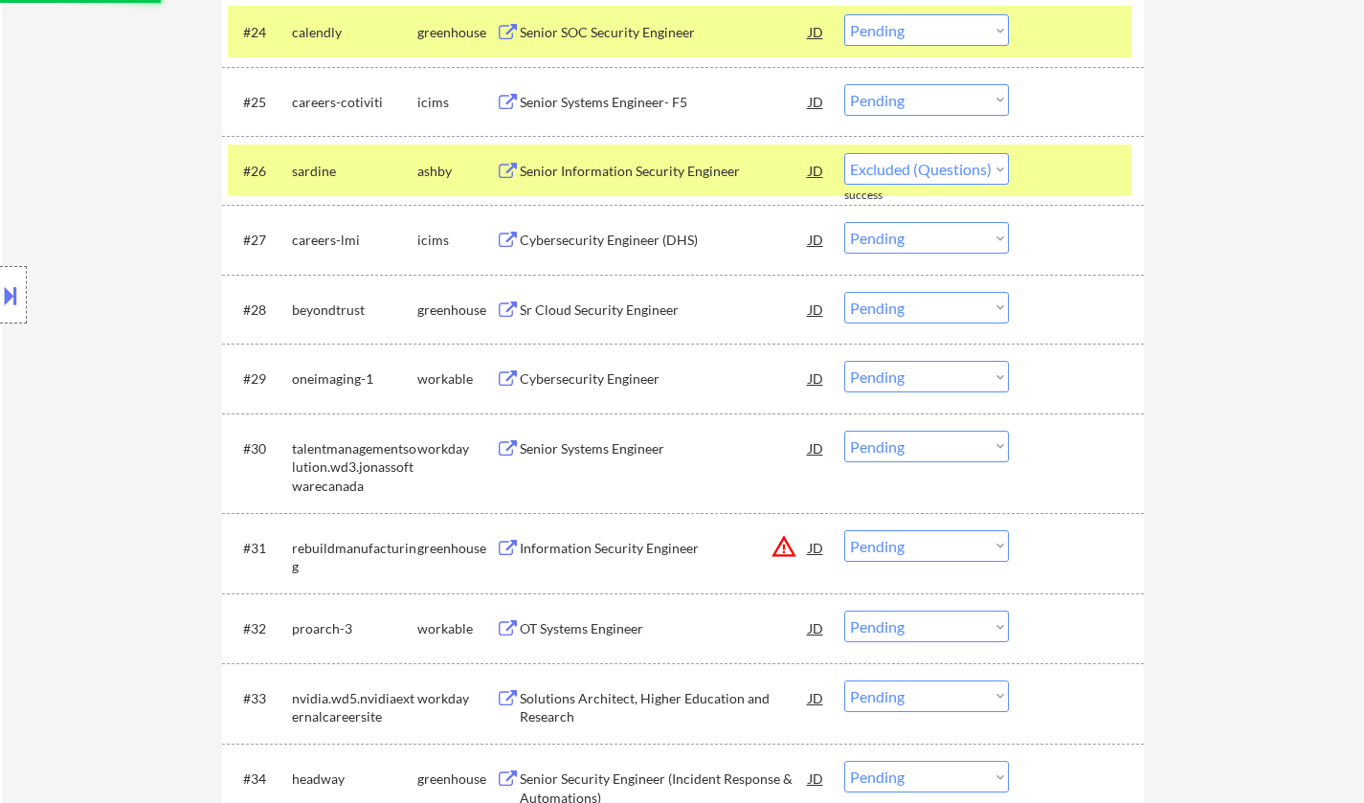
select select ""pending""
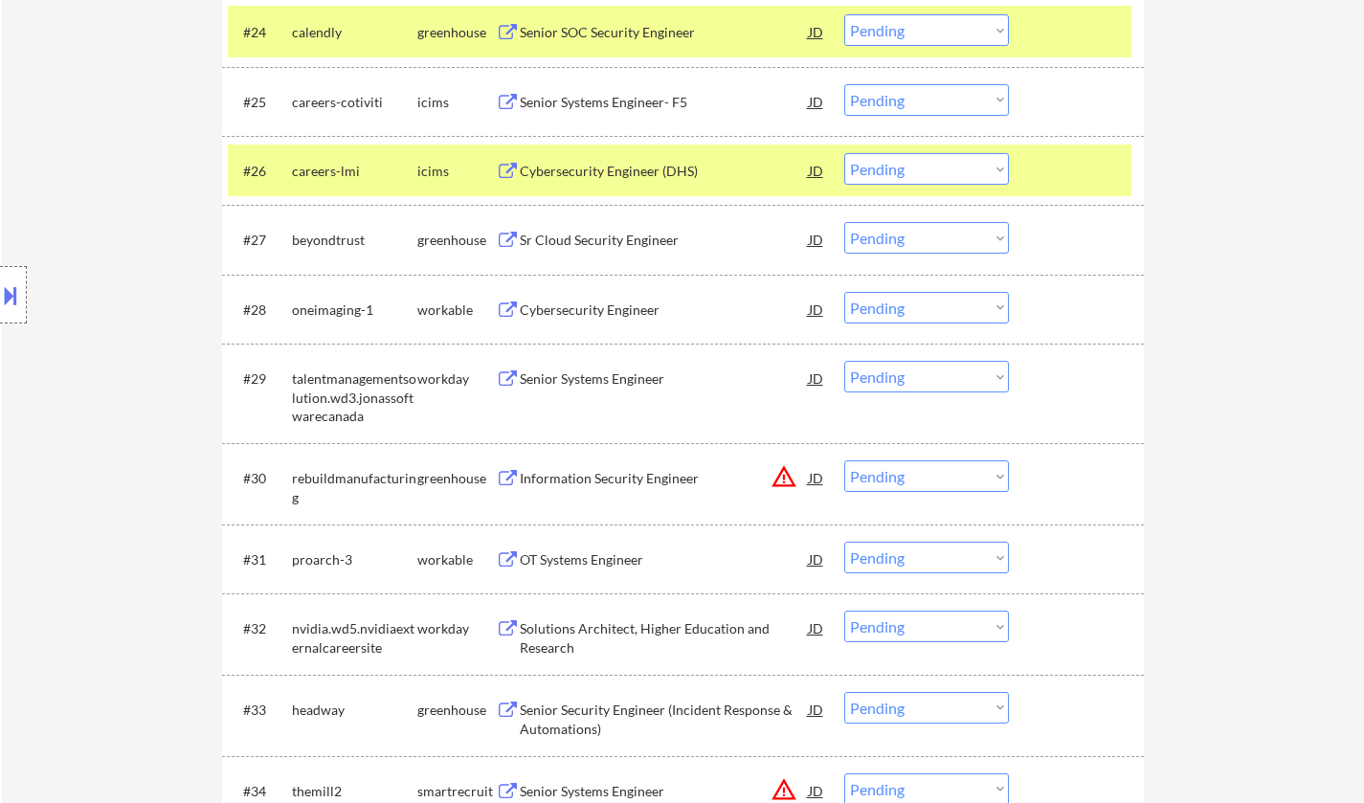
click at [619, 313] on div "Cybersecurity Engineer" at bounding box center [664, 310] width 289 height 19
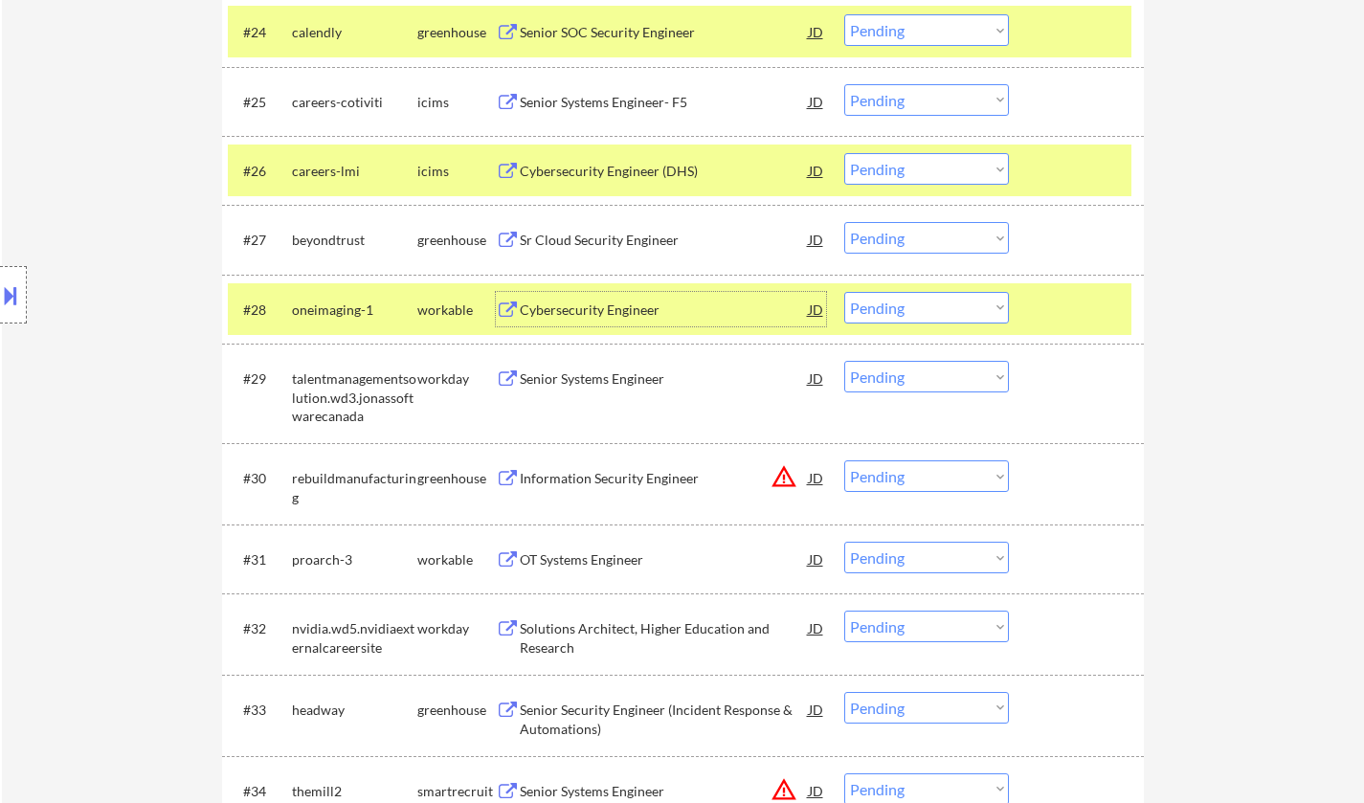
click at [927, 313] on select "Choose an option... Pending Applied Excluded (Questions) Excluded (Expired) Exc…" at bounding box center [926, 308] width 165 height 32
click at [844, 292] on select "Choose an option... Pending Applied Excluded (Questions) Excluded (Expired) Exc…" at bounding box center [926, 308] width 165 height 32
select select ""pending""
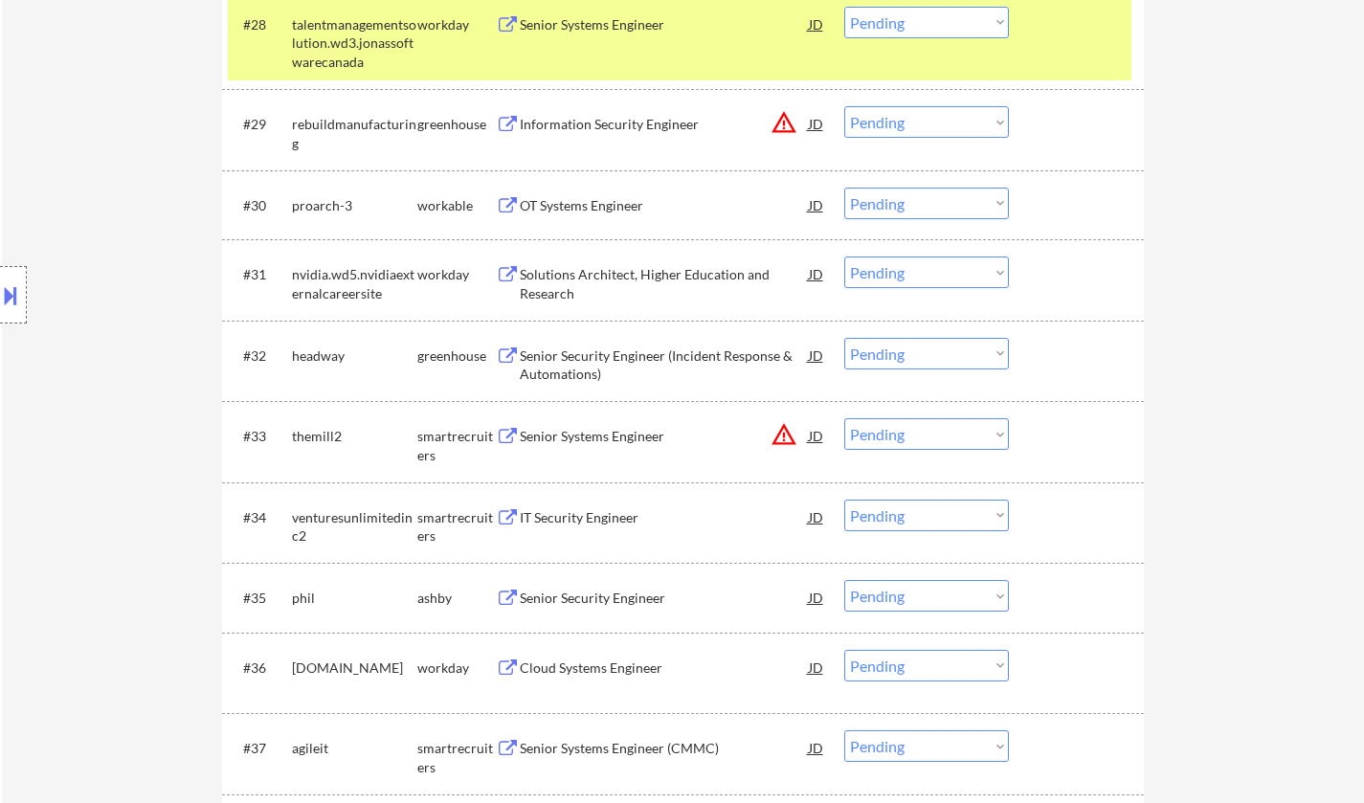
scroll to position [2680, 0]
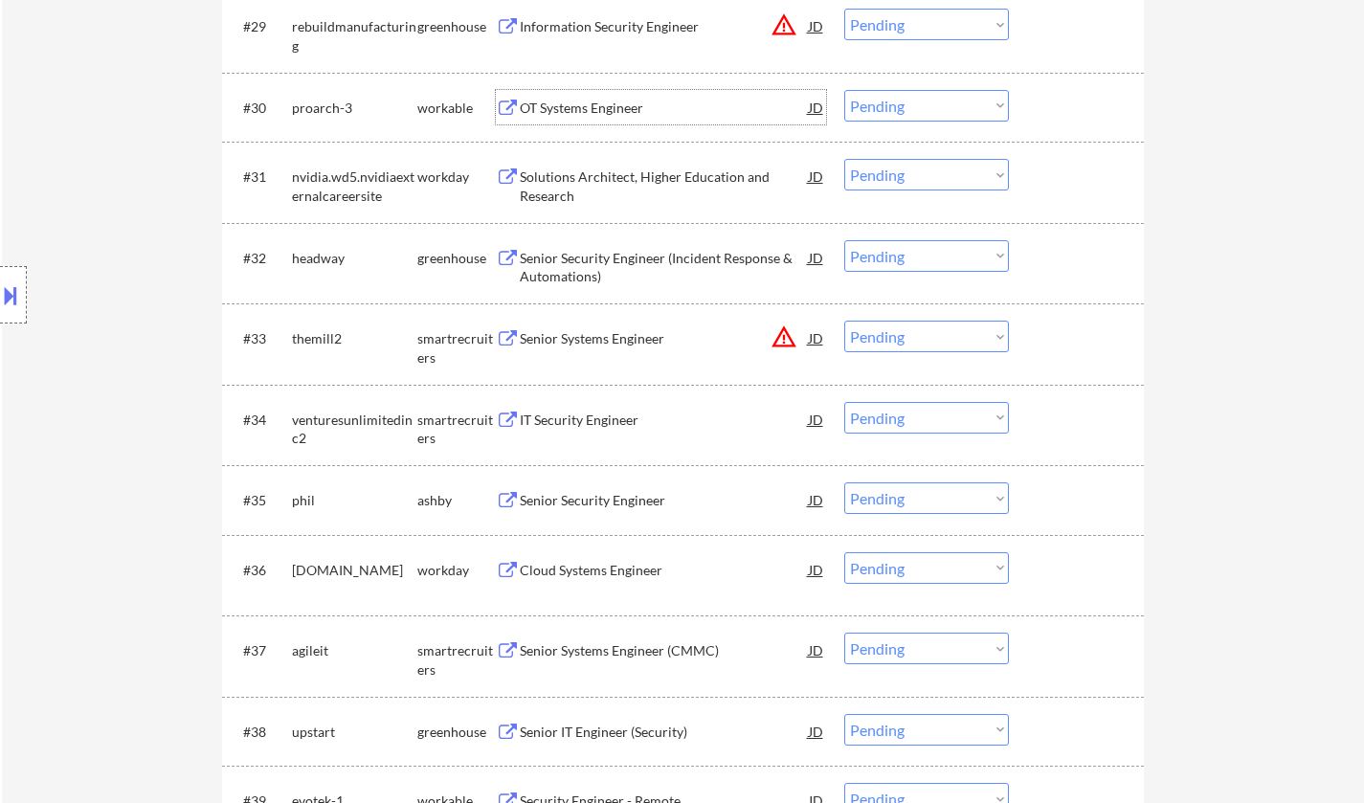
click at [592, 115] on div "OT Systems Engineer" at bounding box center [664, 108] width 289 height 19
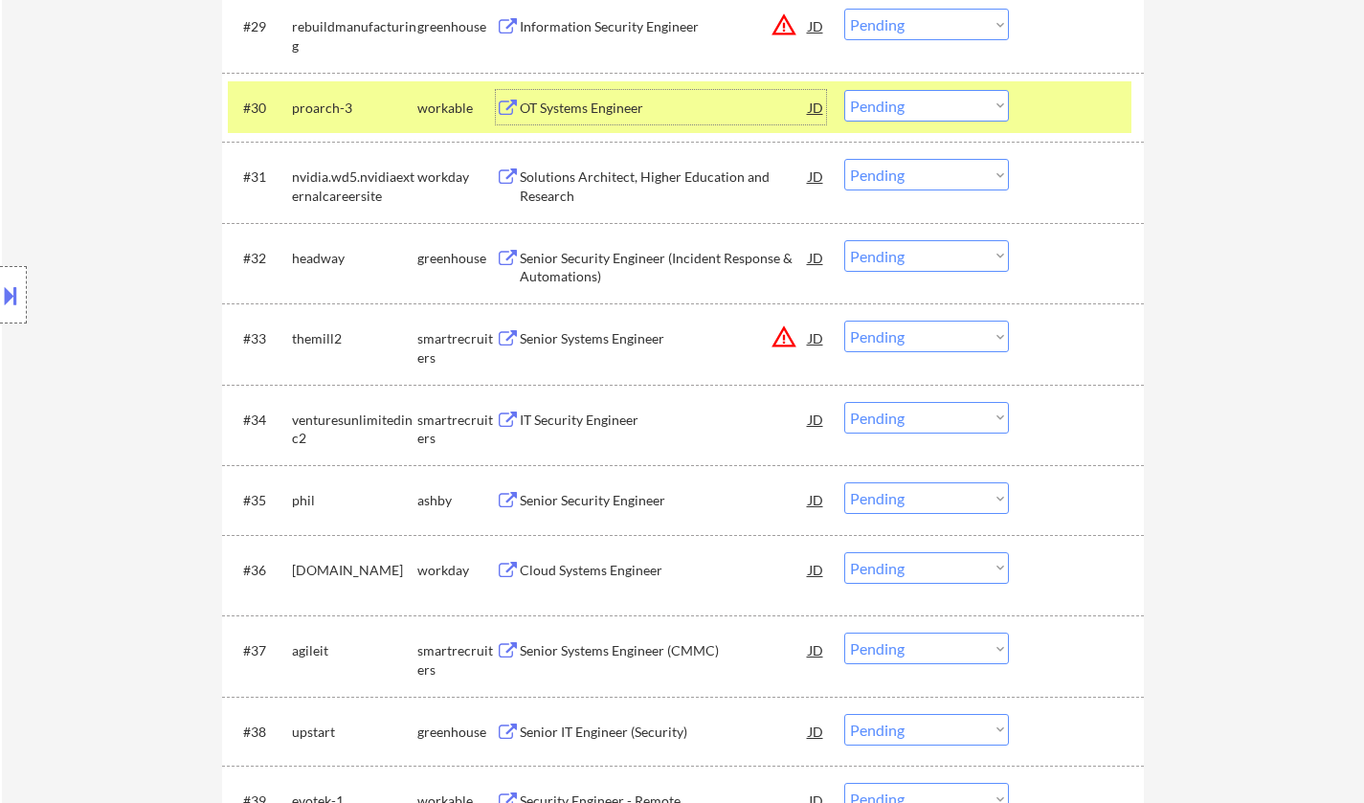
drag, startPoint x: 925, startPoint y: 102, endPoint x: 930, endPoint y: 118, distance: 16.4
click at [925, 102] on select "Choose an option... Pending Applied Excluded (Questions) Excluded (Expired) Exc…" at bounding box center [926, 106] width 165 height 32
click at [844, 90] on select "Choose an option... Pending Applied Excluded (Questions) Excluded (Expired) Exc…" at bounding box center [926, 106] width 165 height 32
select select ""pending""
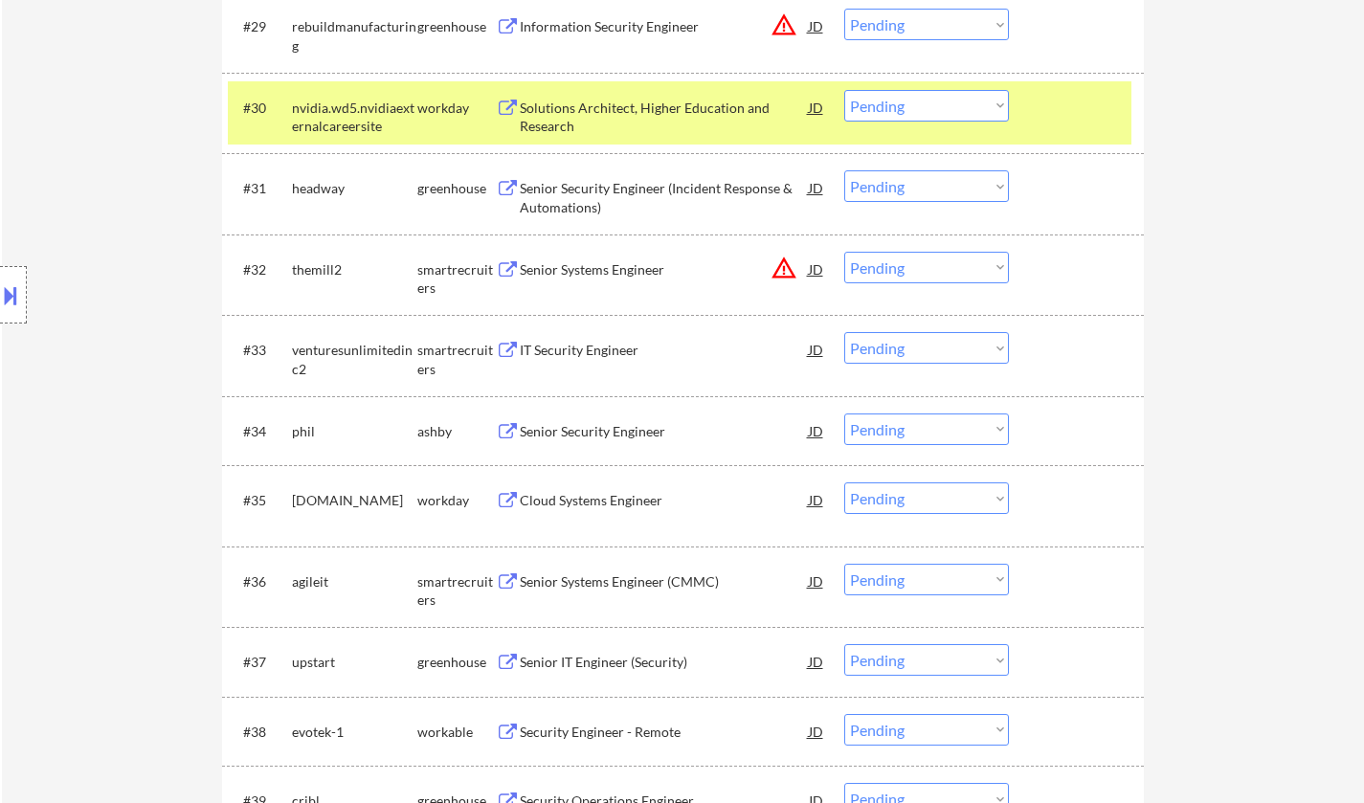
click at [568, 346] on div "IT Security Engineer" at bounding box center [664, 350] width 289 height 19
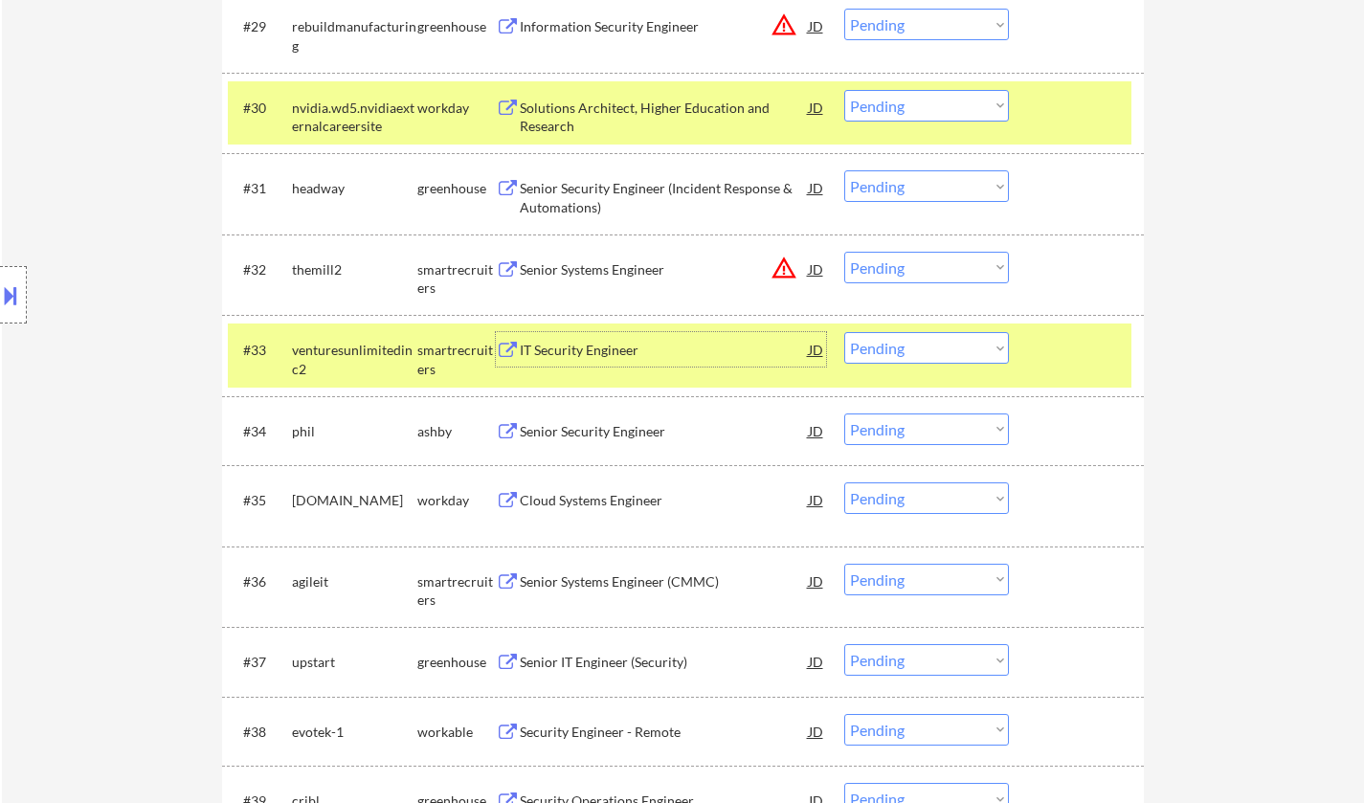
click at [959, 349] on select "Choose an option... Pending Applied Excluded (Questions) Excluded (Expired) Exc…" at bounding box center [926, 348] width 165 height 32
click at [844, 332] on select "Choose an option... Pending Applied Excluded (Questions) Excluded (Expired) Exc…" at bounding box center [926, 348] width 165 height 32
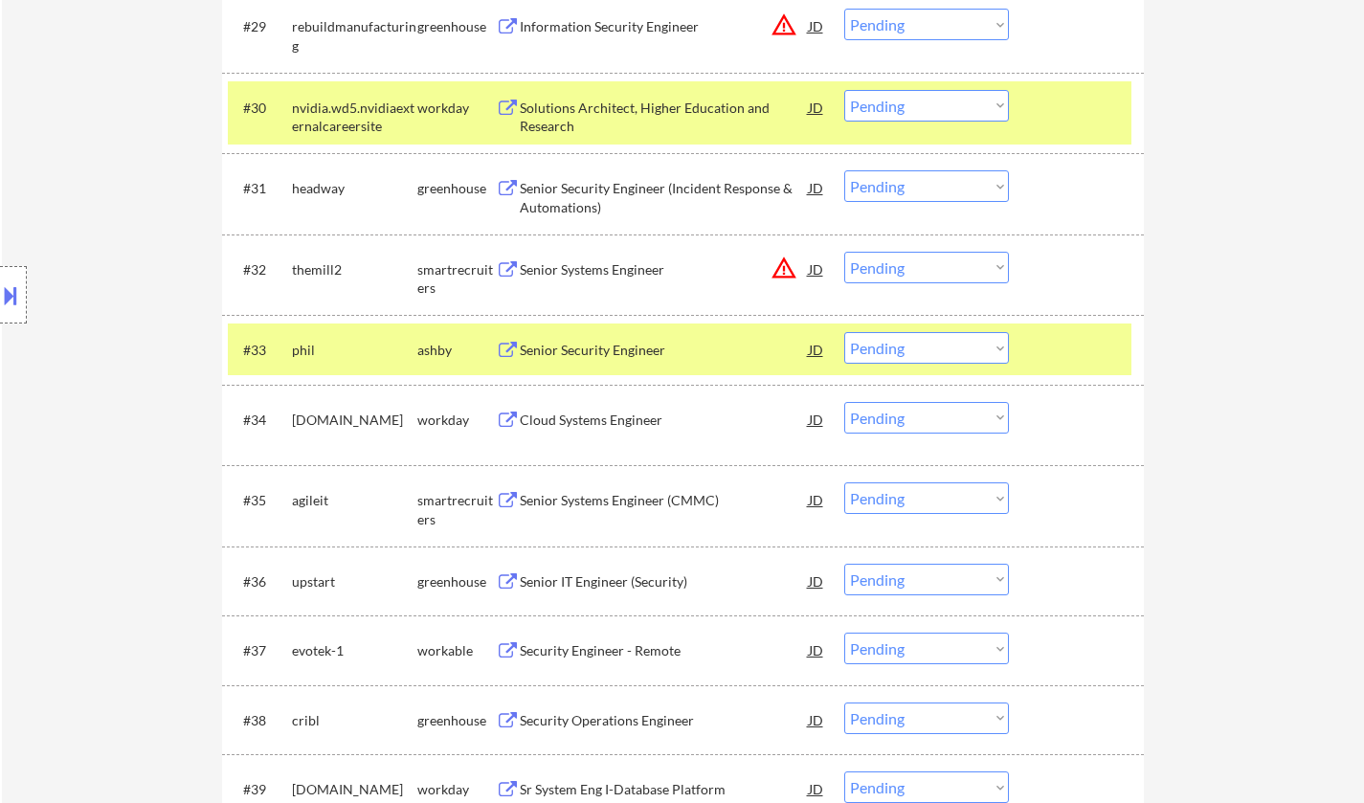
click at [607, 346] on div "Senior Security Engineer" at bounding box center [664, 350] width 289 height 19
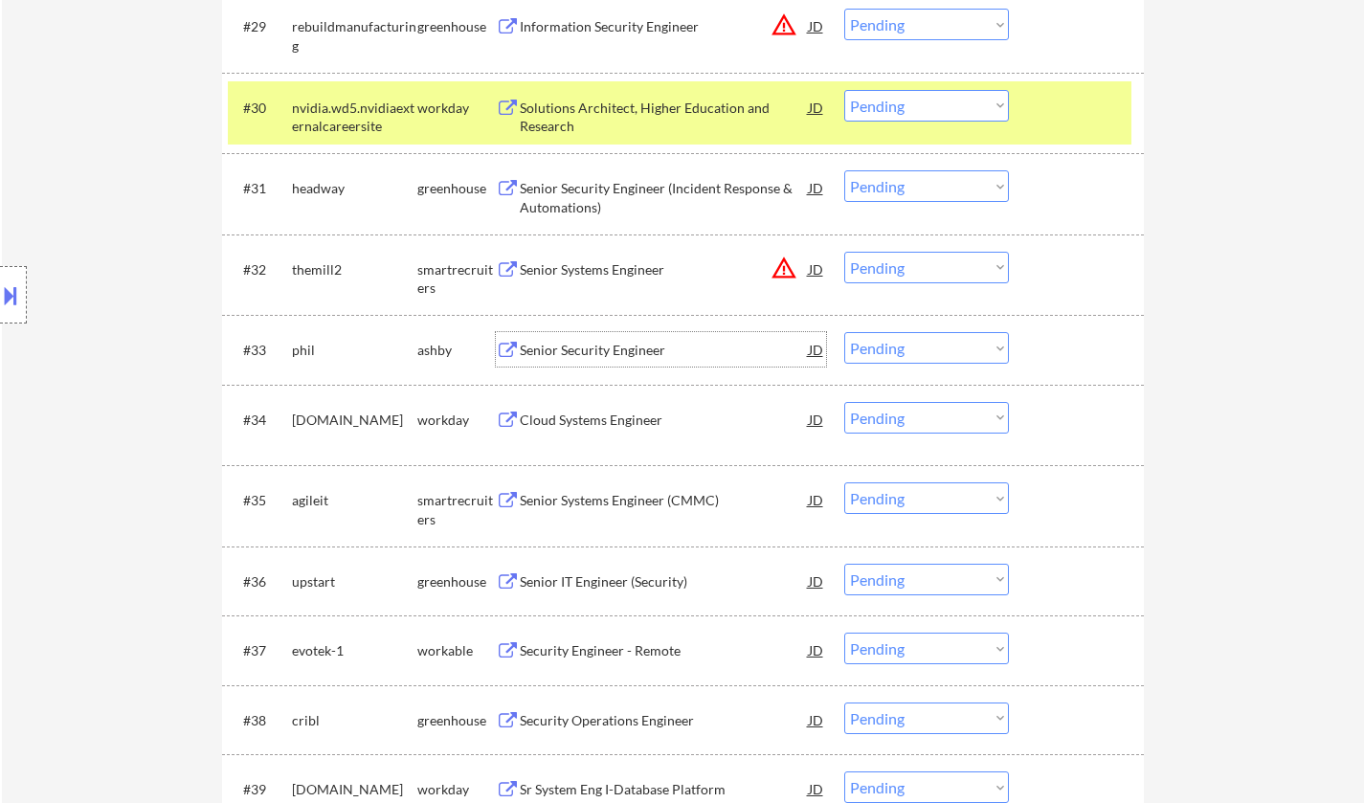
click at [919, 347] on select "Choose an option... Pending Applied Excluded (Questions) Excluded (Expired) Exc…" at bounding box center [926, 348] width 165 height 32
click at [844, 332] on select "Choose an option... Pending Applied Excluded (Questions) Excluded (Expired) Exc…" at bounding box center [926, 348] width 165 height 32
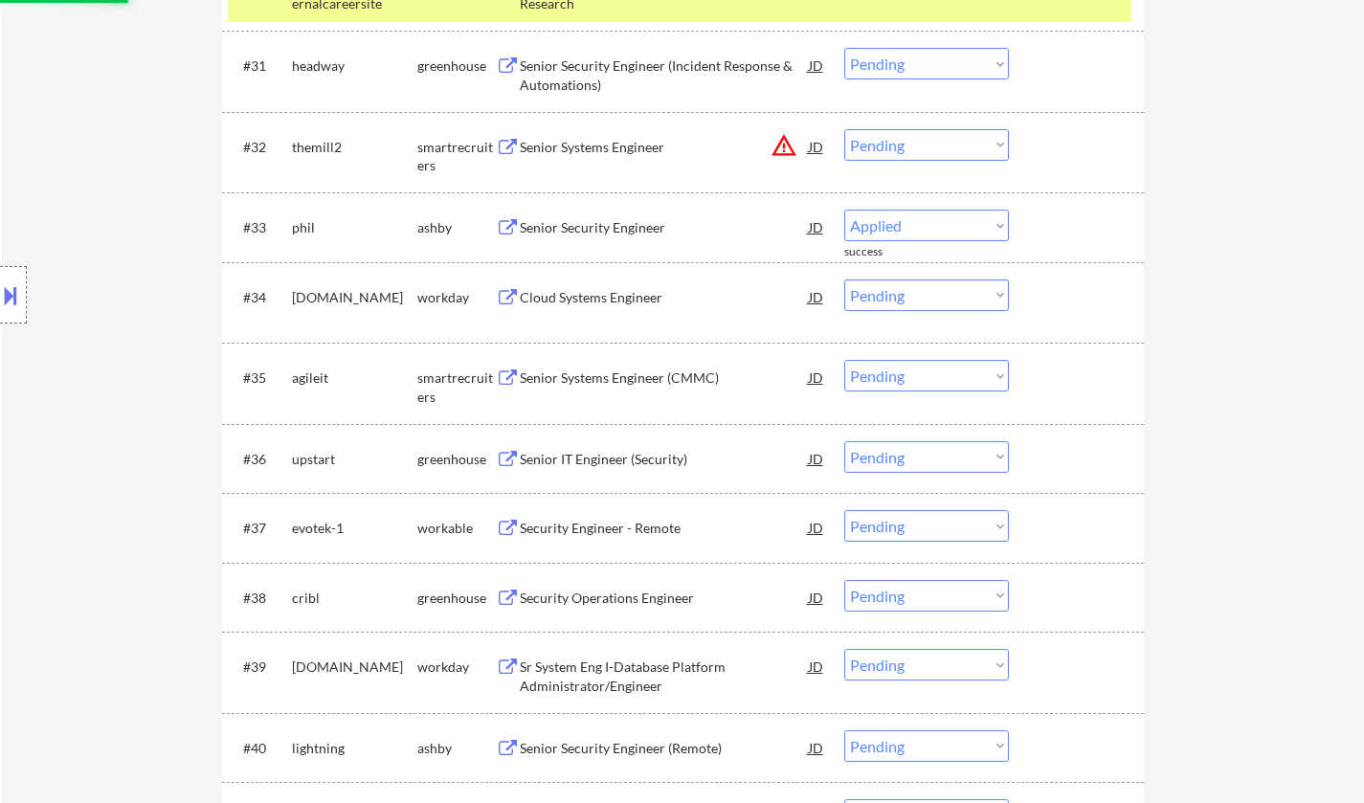
scroll to position [2871, 0]
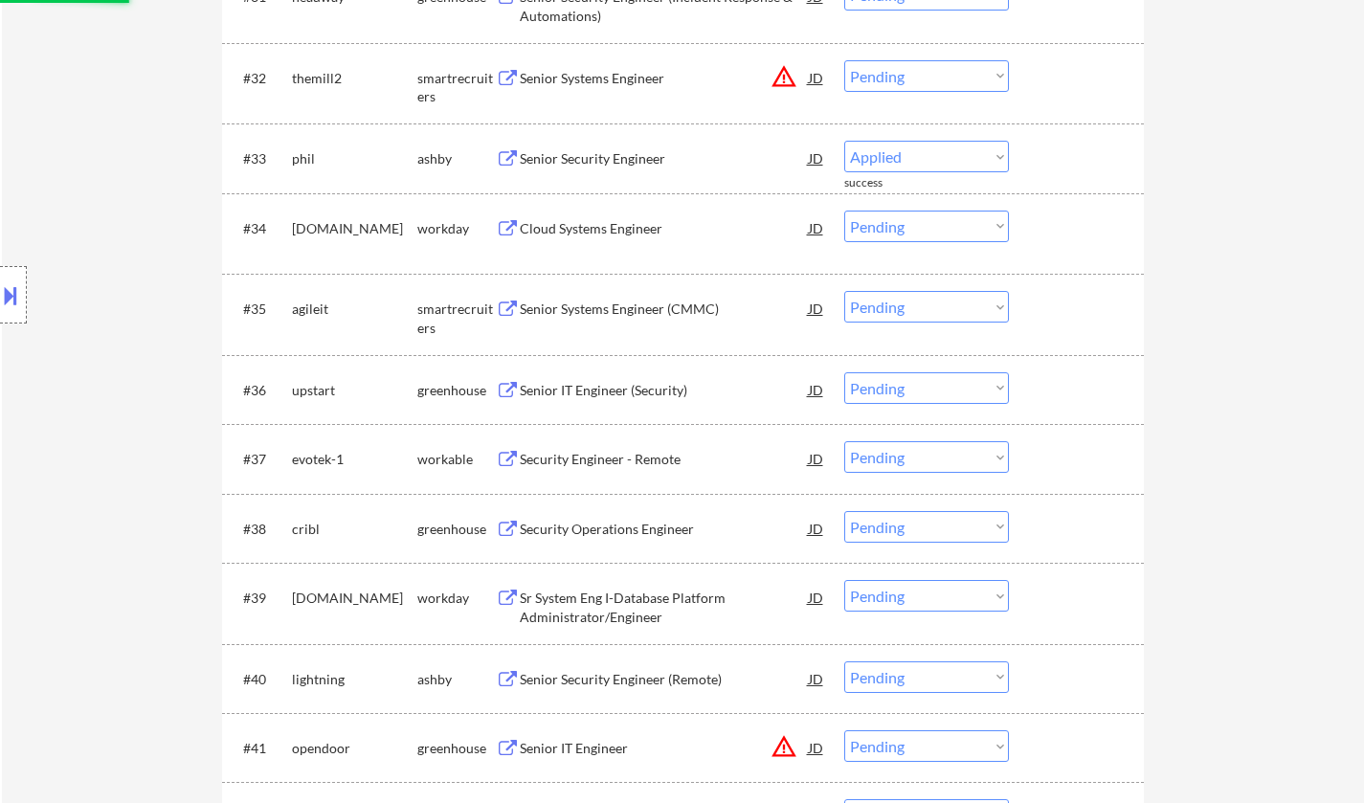
select select ""pending""
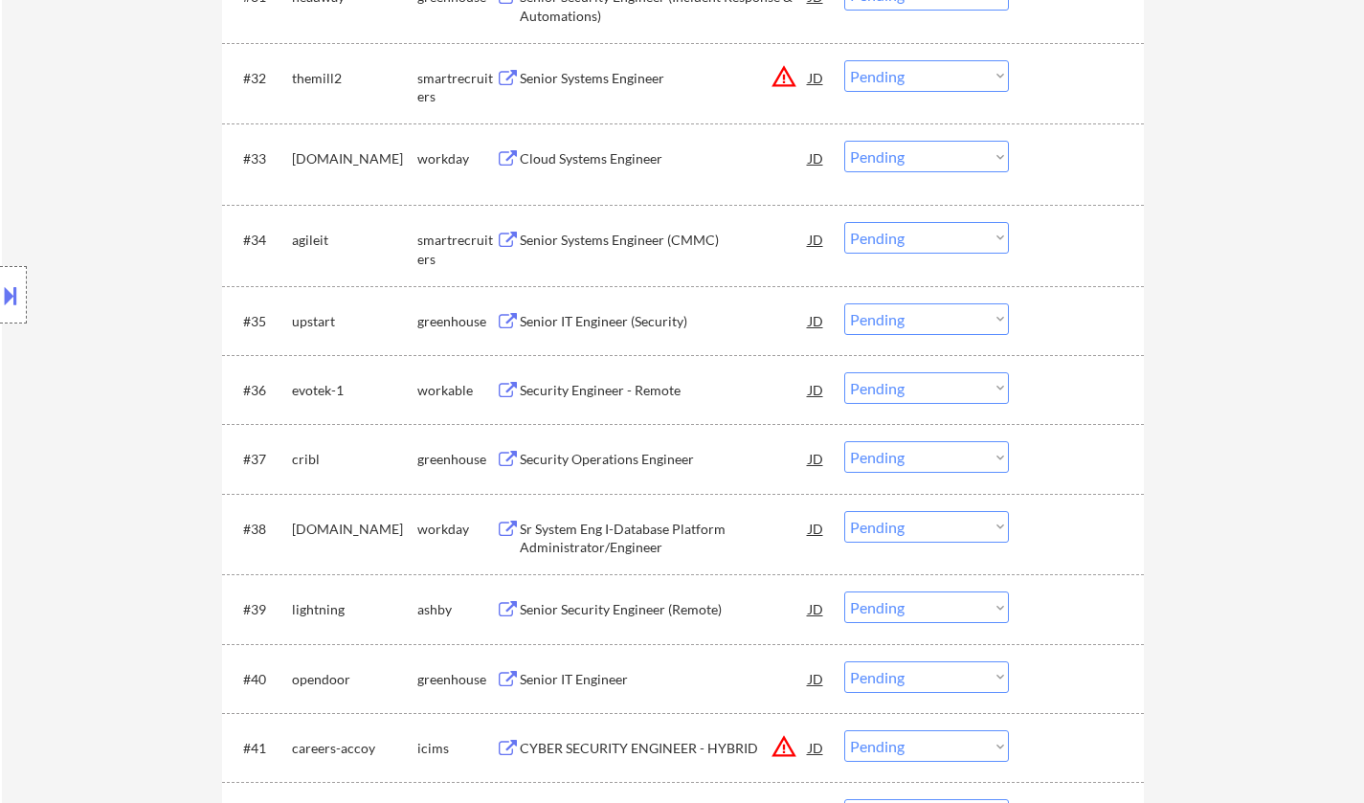
click at [580, 323] on div "Senior IT Engineer (Security)" at bounding box center [664, 321] width 289 height 19
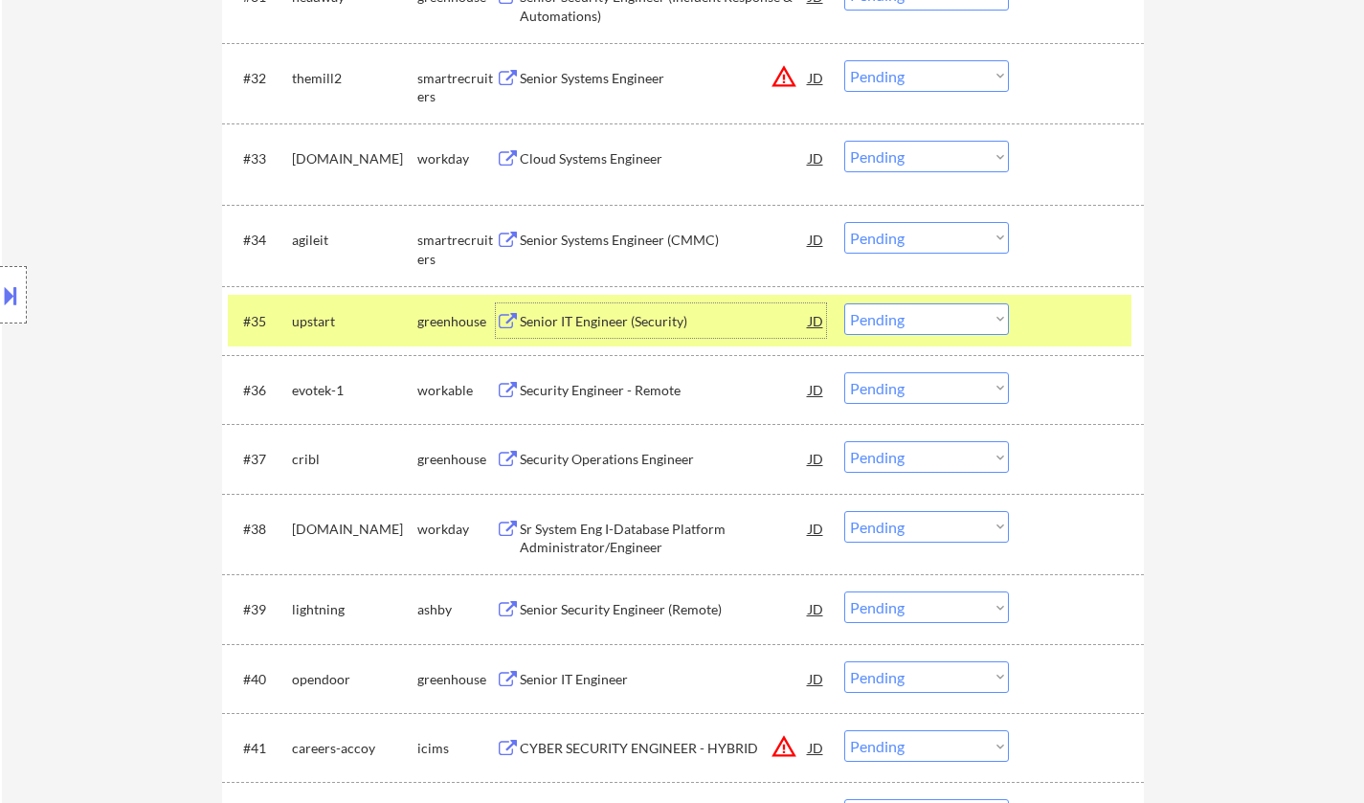
drag, startPoint x: 960, startPoint y: 324, endPoint x: 952, endPoint y: 333, distance: 11.5
click at [960, 324] on select "Choose an option... Pending Applied Excluded (Questions) Excluded (Expired) Exc…" at bounding box center [926, 319] width 165 height 32
click at [844, 303] on select "Choose an option... Pending Applied Excluded (Questions) Excluded (Expired) Exc…" at bounding box center [926, 319] width 165 height 32
select select ""pending""
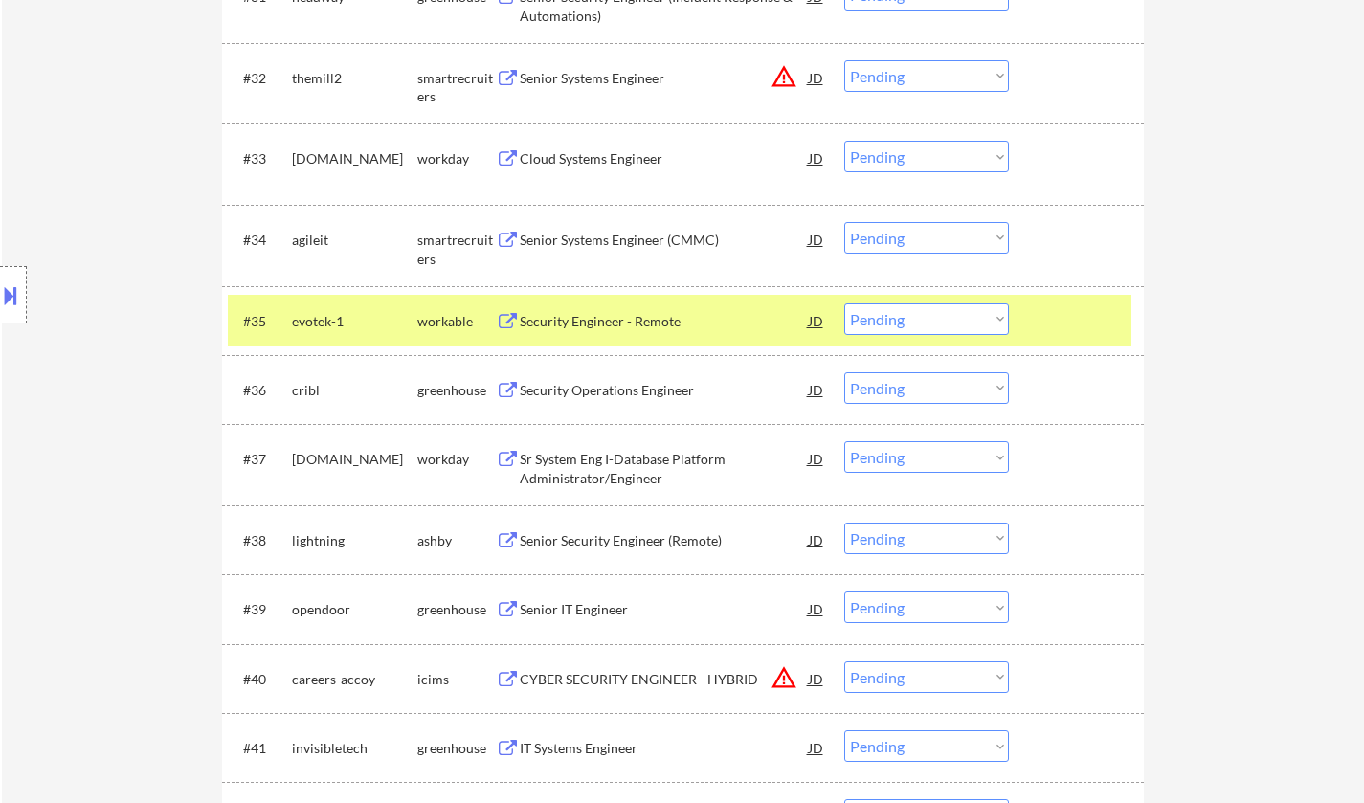
click at [608, 235] on div "Senior Systems Engineer (CMMC)" at bounding box center [664, 240] width 289 height 19
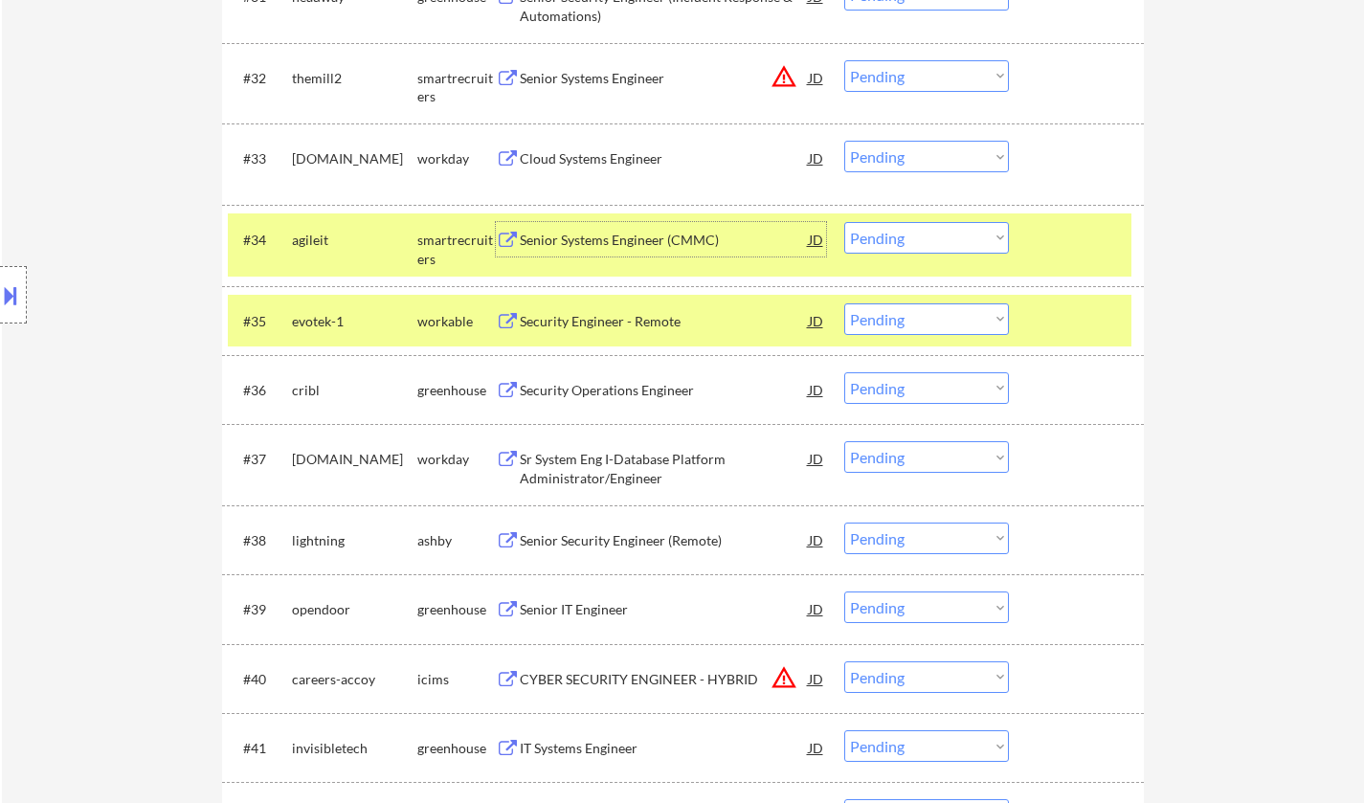
click at [949, 241] on select "Choose an option... Pending Applied Excluded (Questions) Excluded (Expired) Exc…" at bounding box center [926, 238] width 165 height 32
click at [844, 222] on select "Choose an option... Pending Applied Excluded (Questions) Excluded (Expired) Exc…" at bounding box center [926, 238] width 165 height 32
select select ""pending""
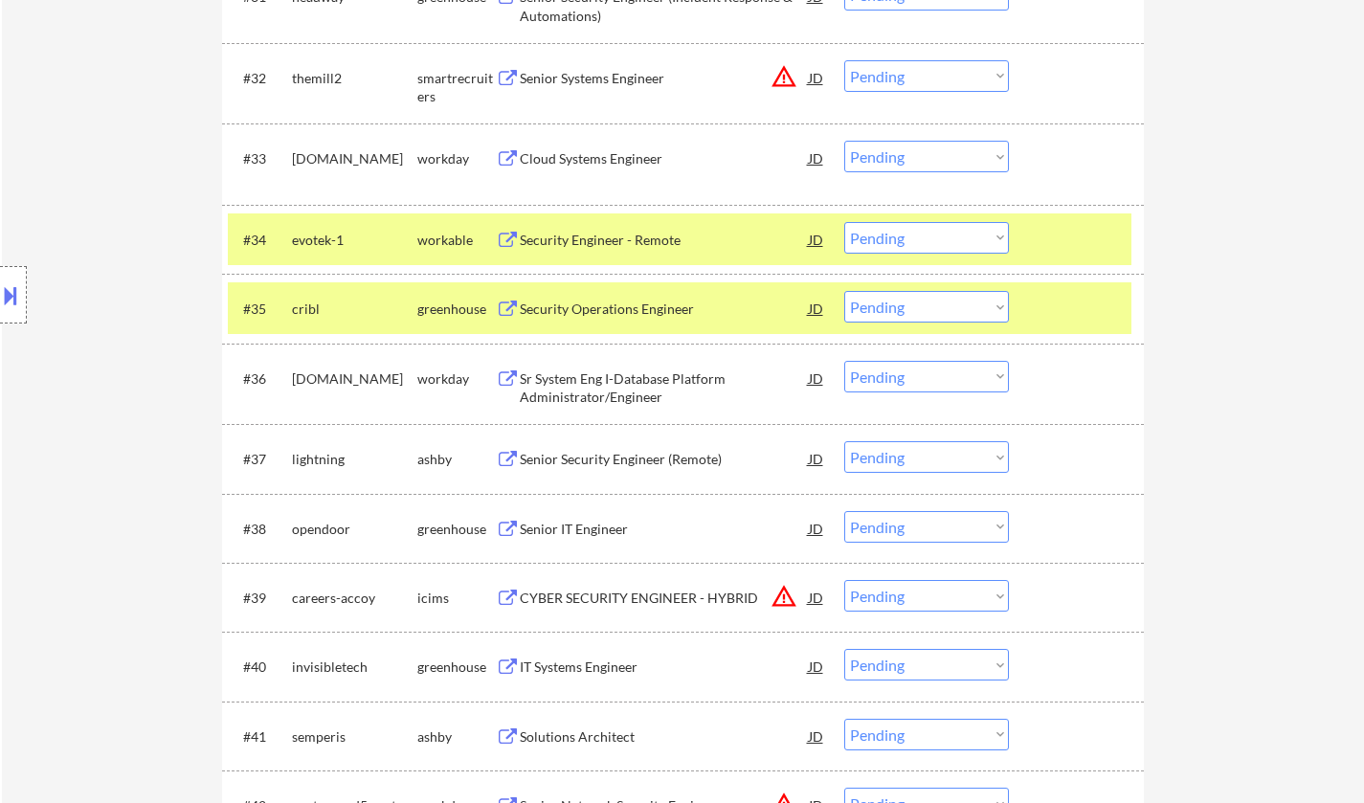
click at [593, 527] on div "Senior IT Engineer" at bounding box center [664, 529] width 289 height 19
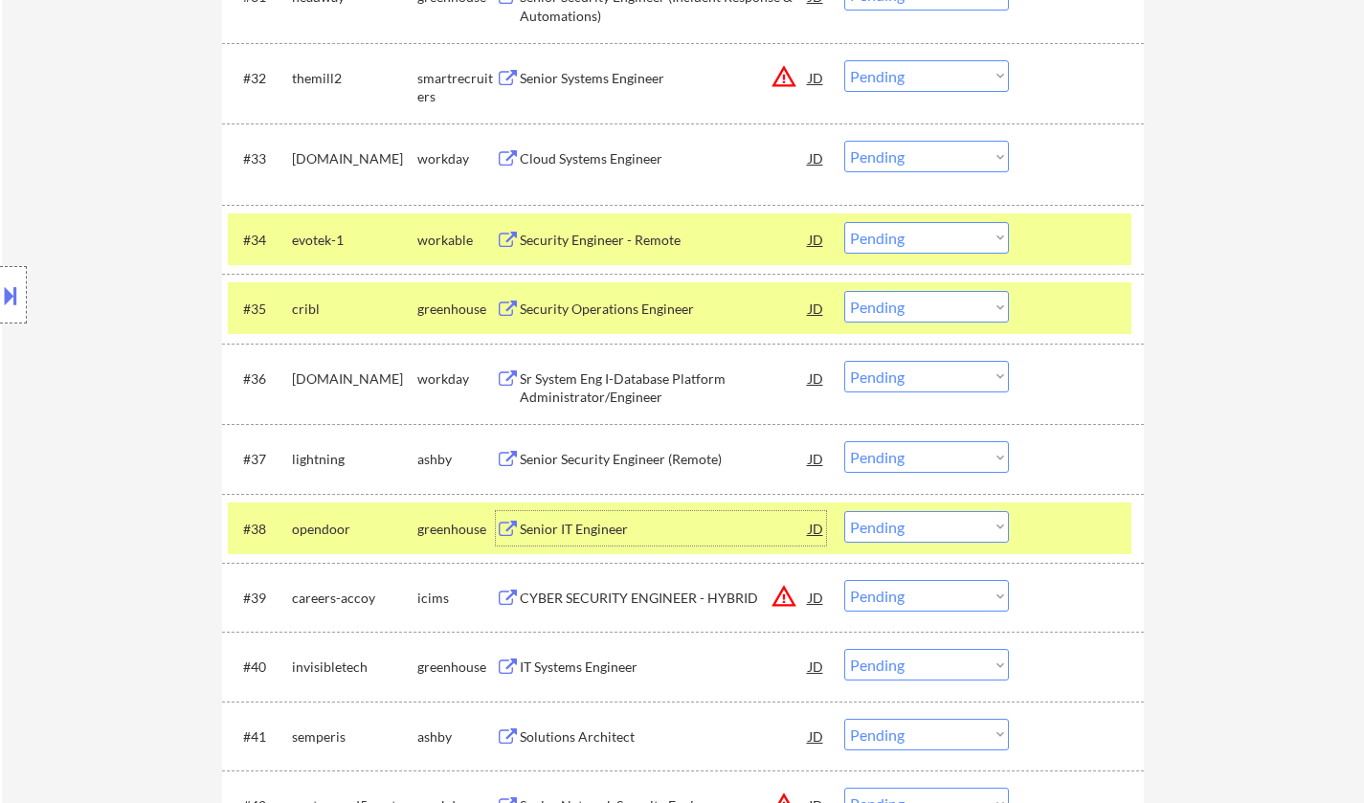
drag, startPoint x: 928, startPoint y: 536, endPoint x: 941, endPoint y: 542, distance: 13.7
click at [929, 537] on select "Choose an option... Pending Applied Excluded (Questions) Excluded (Expired) Exc…" at bounding box center [926, 527] width 165 height 32
click at [844, 511] on select "Choose an option... Pending Applied Excluded (Questions) Excluded (Expired) Exc…" at bounding box center [926, 527] width 165 height 32
select select ""pending""
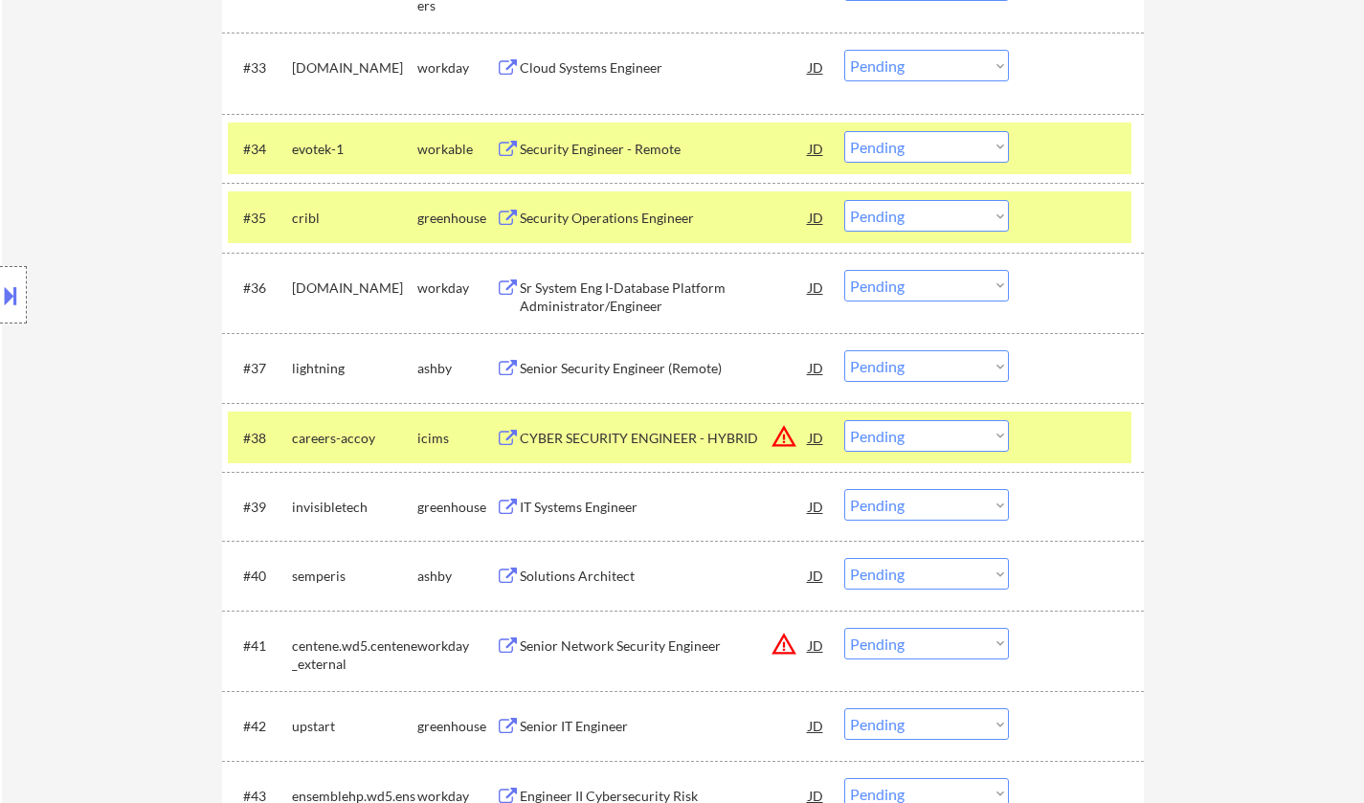
scroll to position [2967, 0]
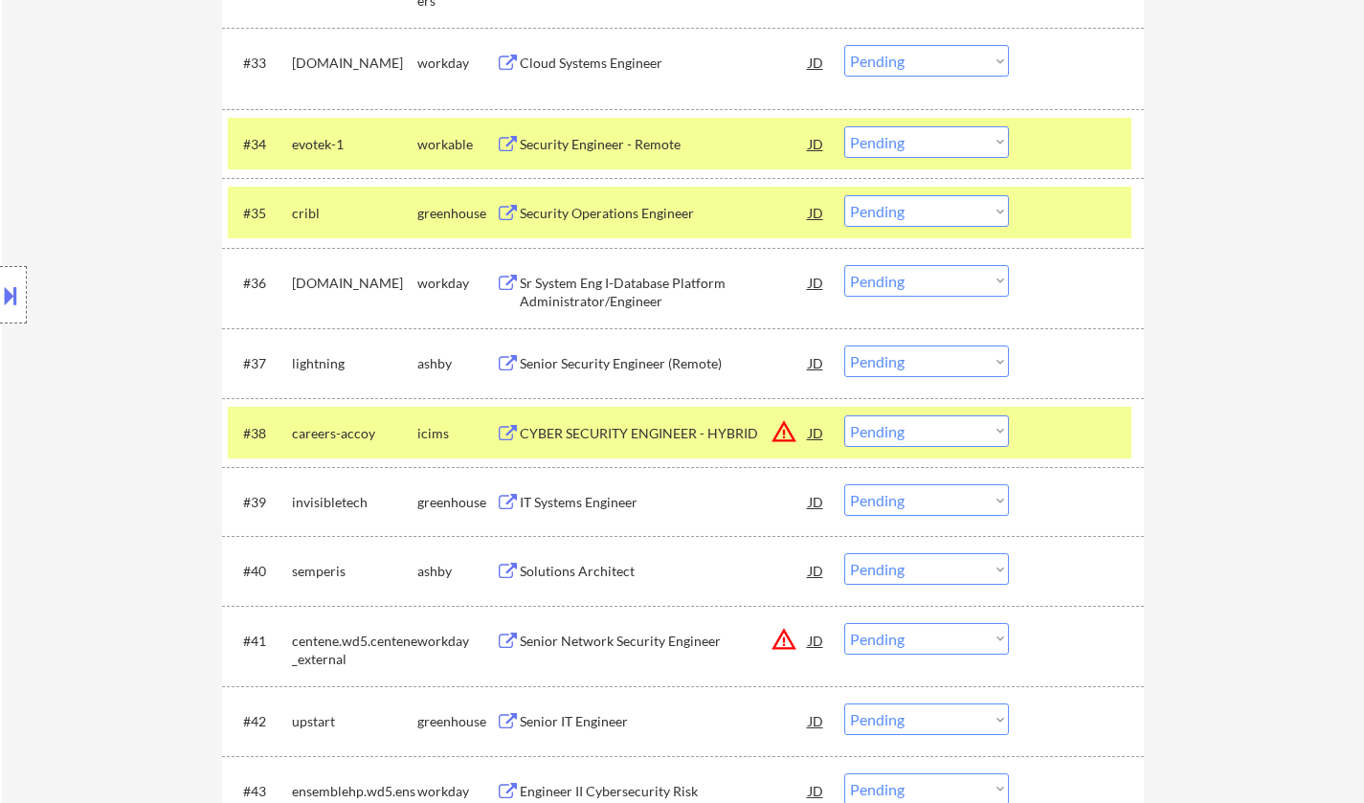
click at [623, 359] on div "Senior Security Engineer (Remote)" at bounding box center [664, 363] width 289 height 19
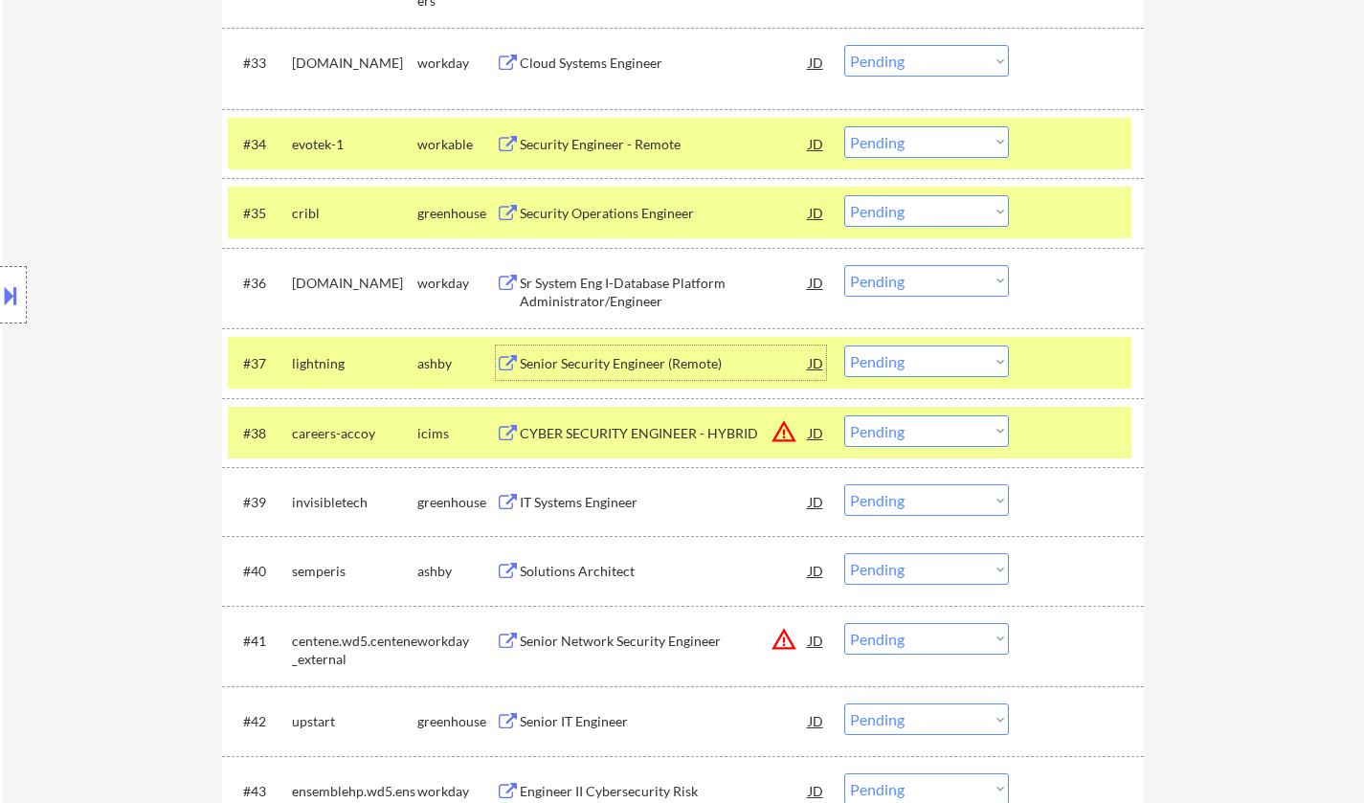
drag, startPoint x: 930, startPoint y: 361, endPoint x: 949, endPoint y: 376, distance: 24.5
click at [930, 361] on select "Choose an option... Pending Applied Excluded (Questions) Excluded (Expired) Exc…" at bounding box center [926, 362] width 165 height 32
click at [844, 346] on select "Choose an option... Pending Applied Excluded (Questions) Excluded (Expired) Exc…" at bounding box center [926, 362] width 165 height 32
select select ""pending""
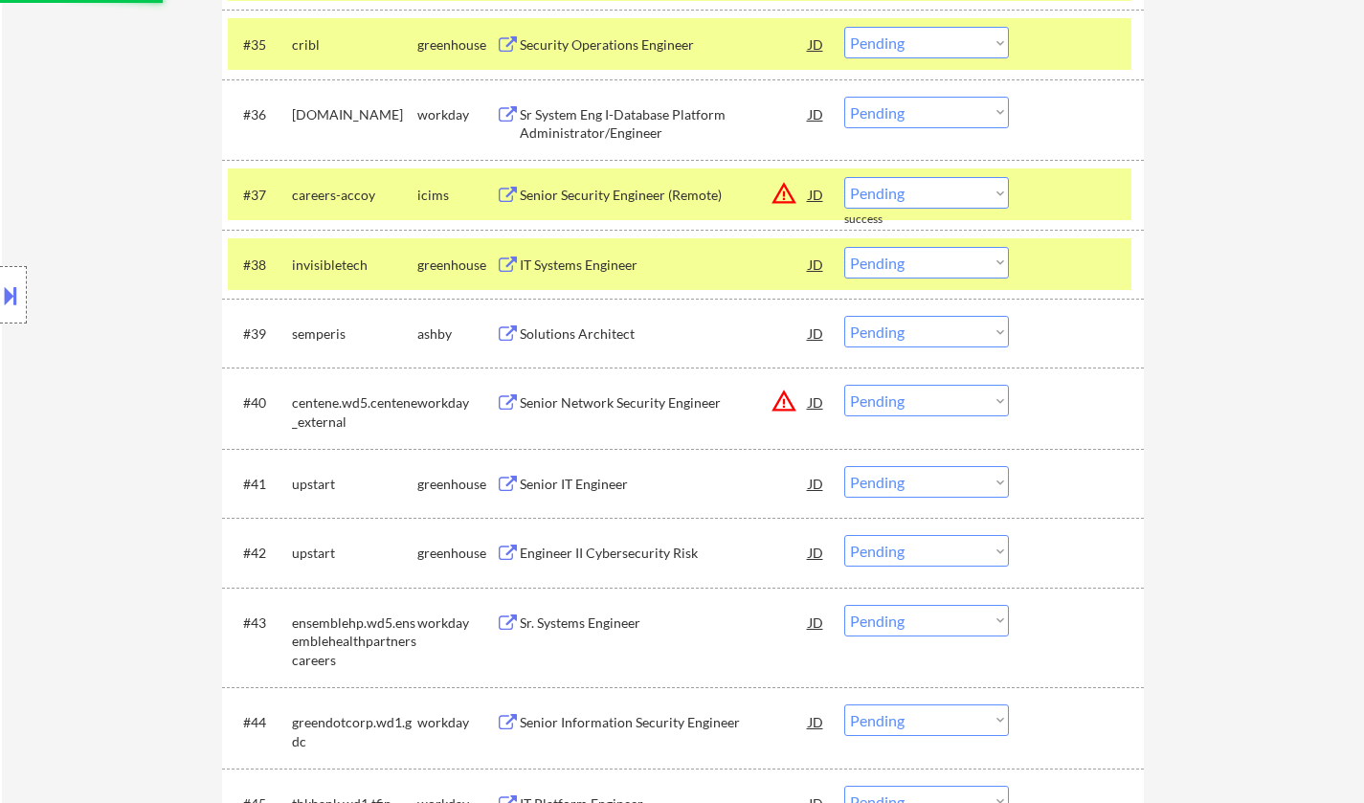
scroll to position [3254, 0]
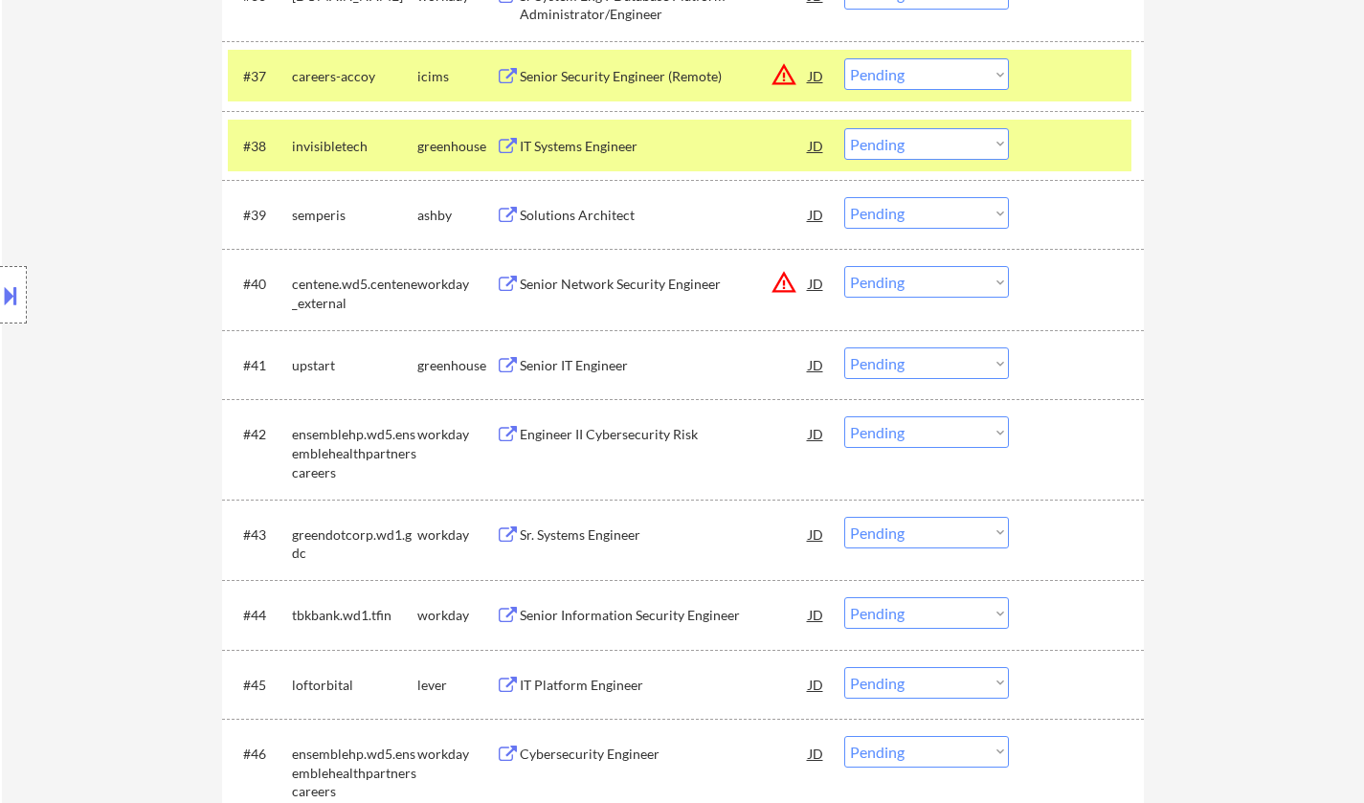
click at [579, 223] on div "Solutions Architect" at bounding box center [664, 215] width 289 height 19
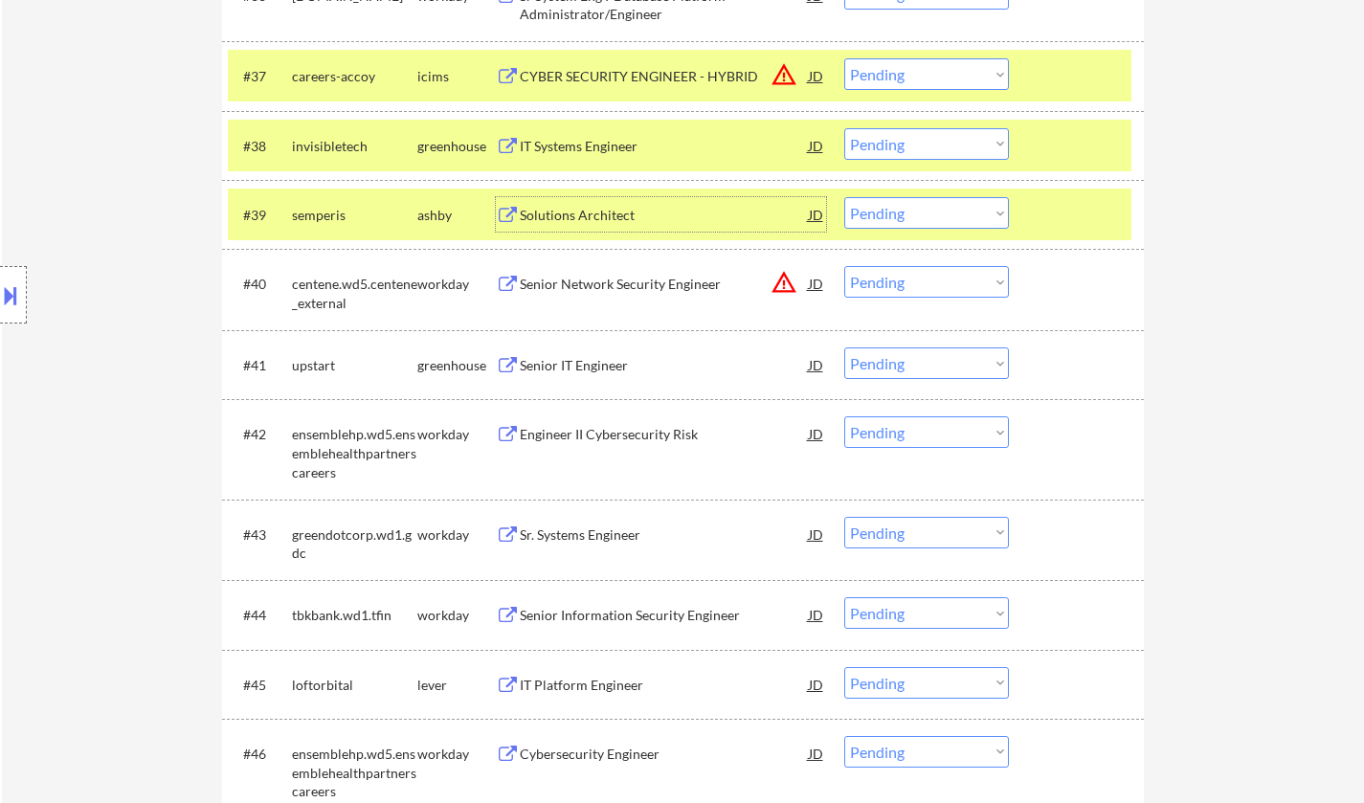
click at [0, 296] on button at bounding box center [10, 295] width 21 height 32
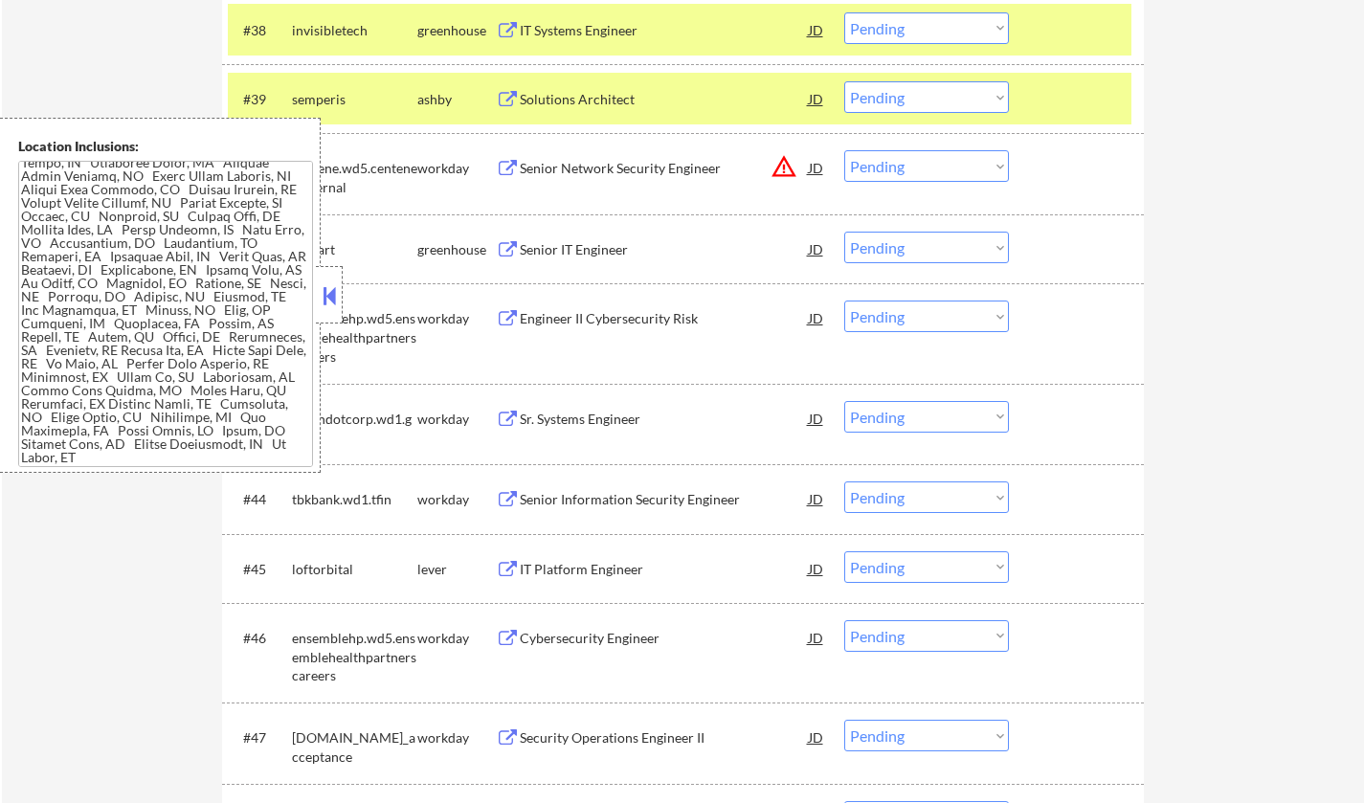
scroll to position [3063, 0]
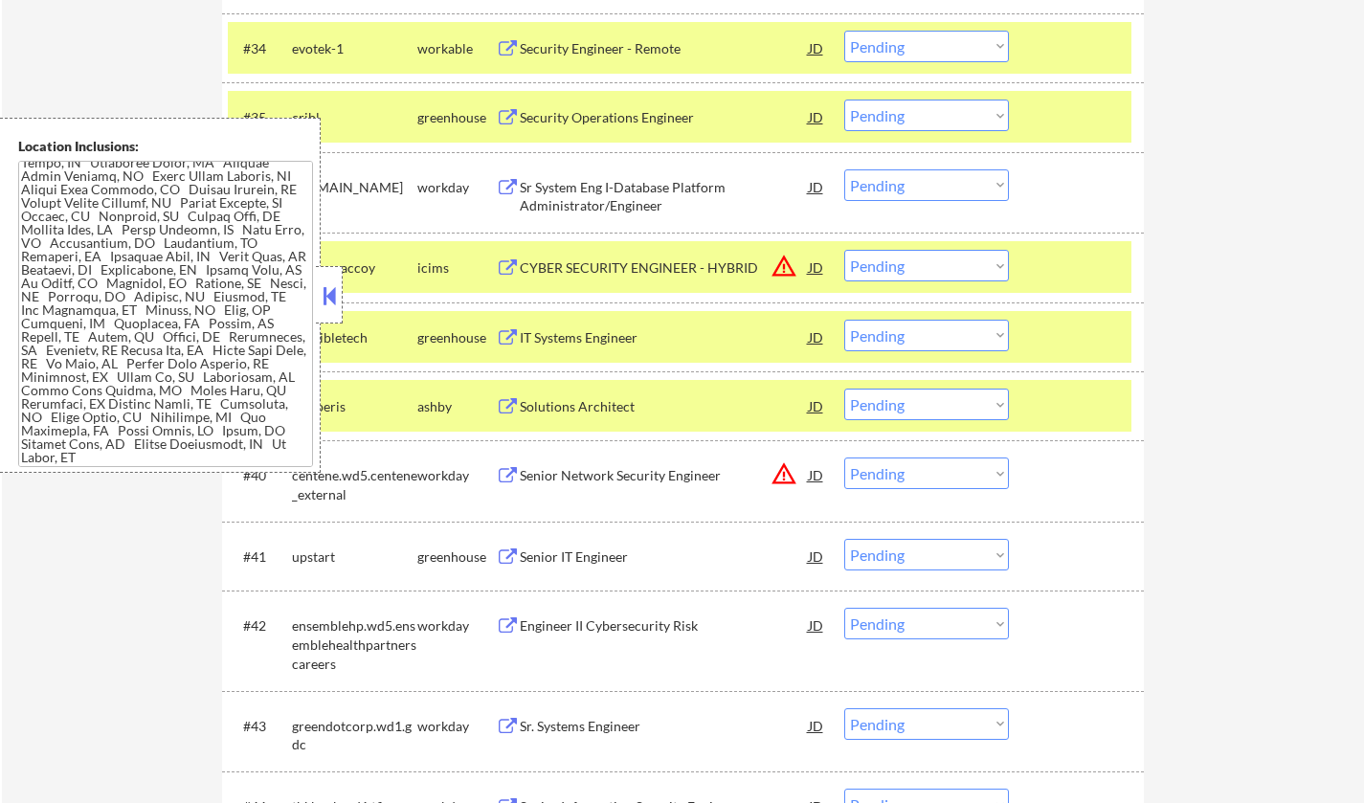
click at [326, 290] on button at bounding box center [329, 295] width 21 height 29
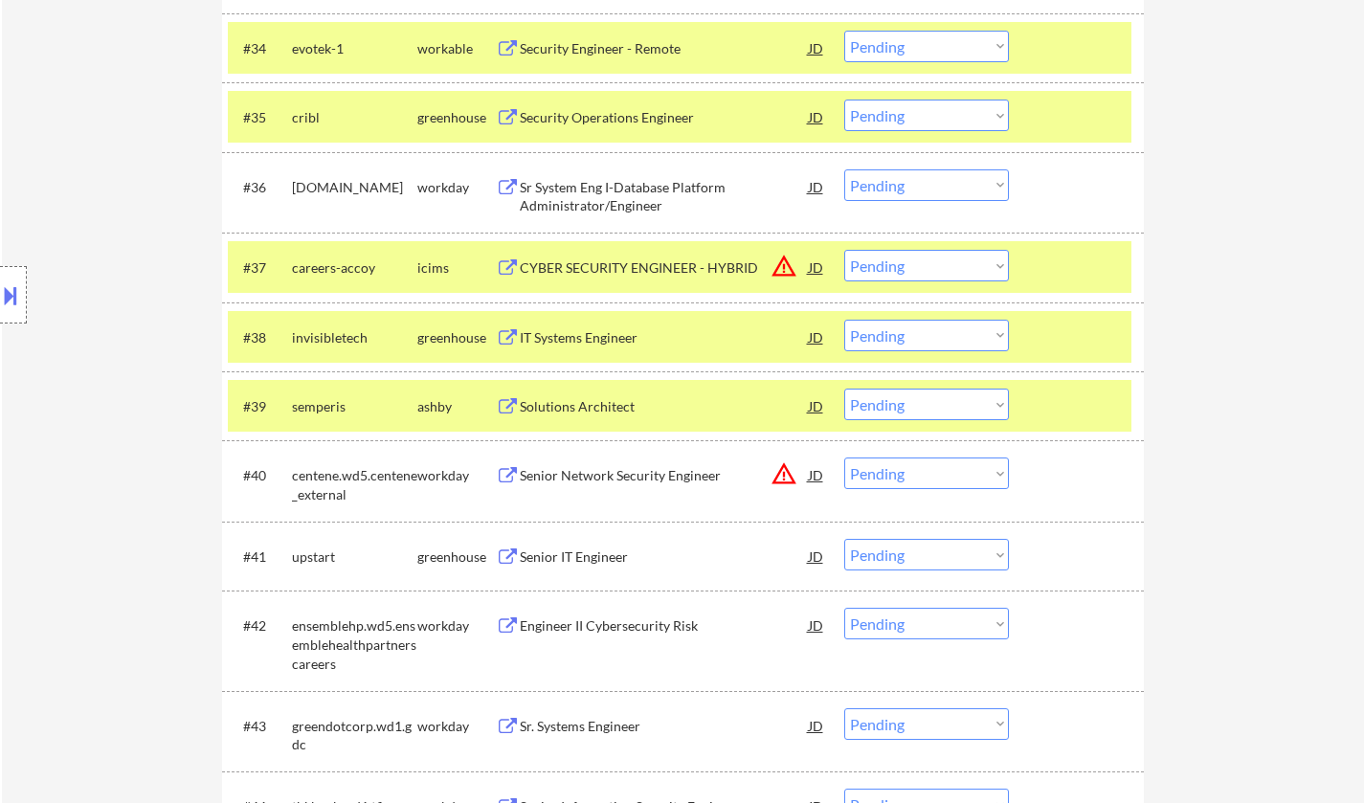
click at [909, 409] on select "Choose an option... Pending Applied Excluded (Questions) Excluded (Expired) Exc…" at bounding box center [926, 405] width 165 height 32
click at [844, 389] on select "Choose an option... Pending Applied Excluded (Questions) Excluded (Expired) Exc…" at bounding box center [926, 405] width 165 height 32
select select ""pending""
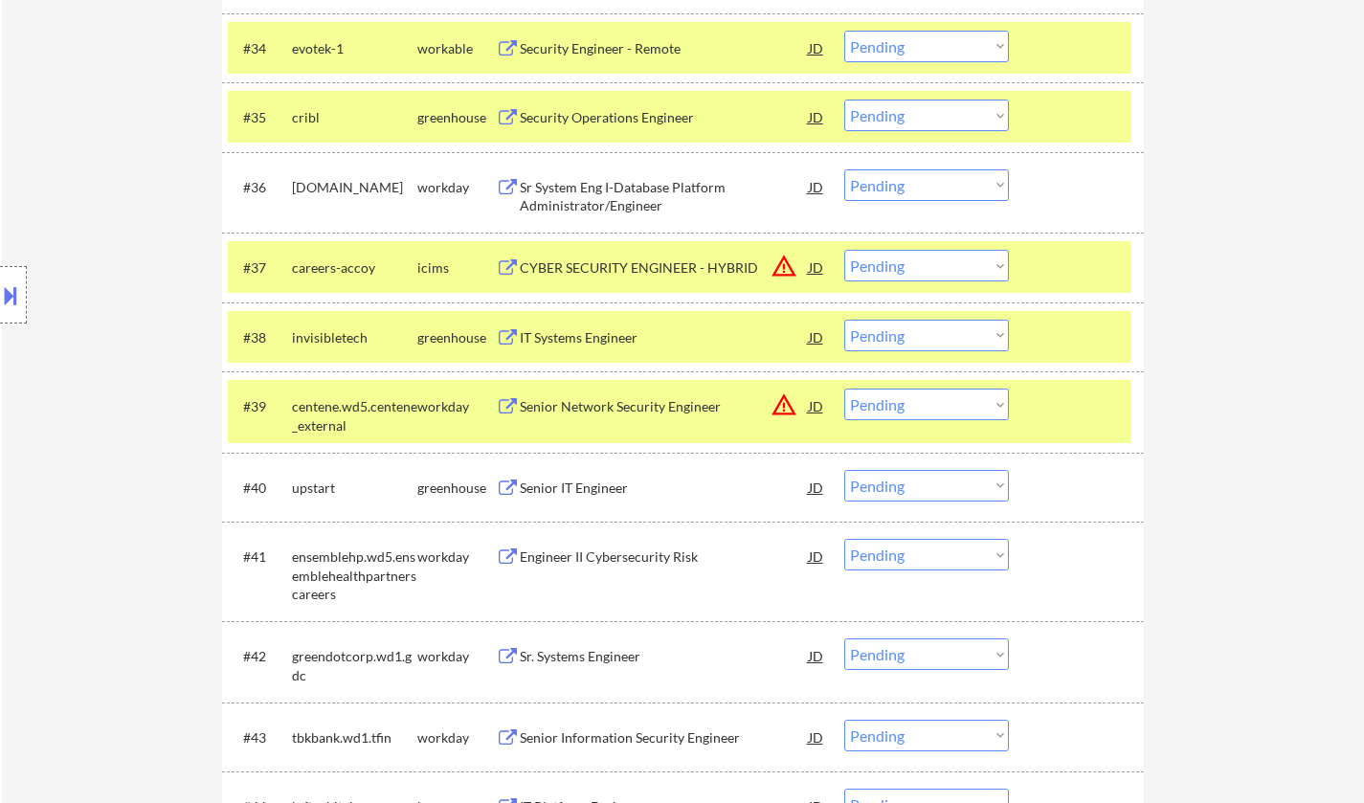
click at [610, 331] on div "IT Systems Engineer" at bounding box center [664, 337] width 289 height 19
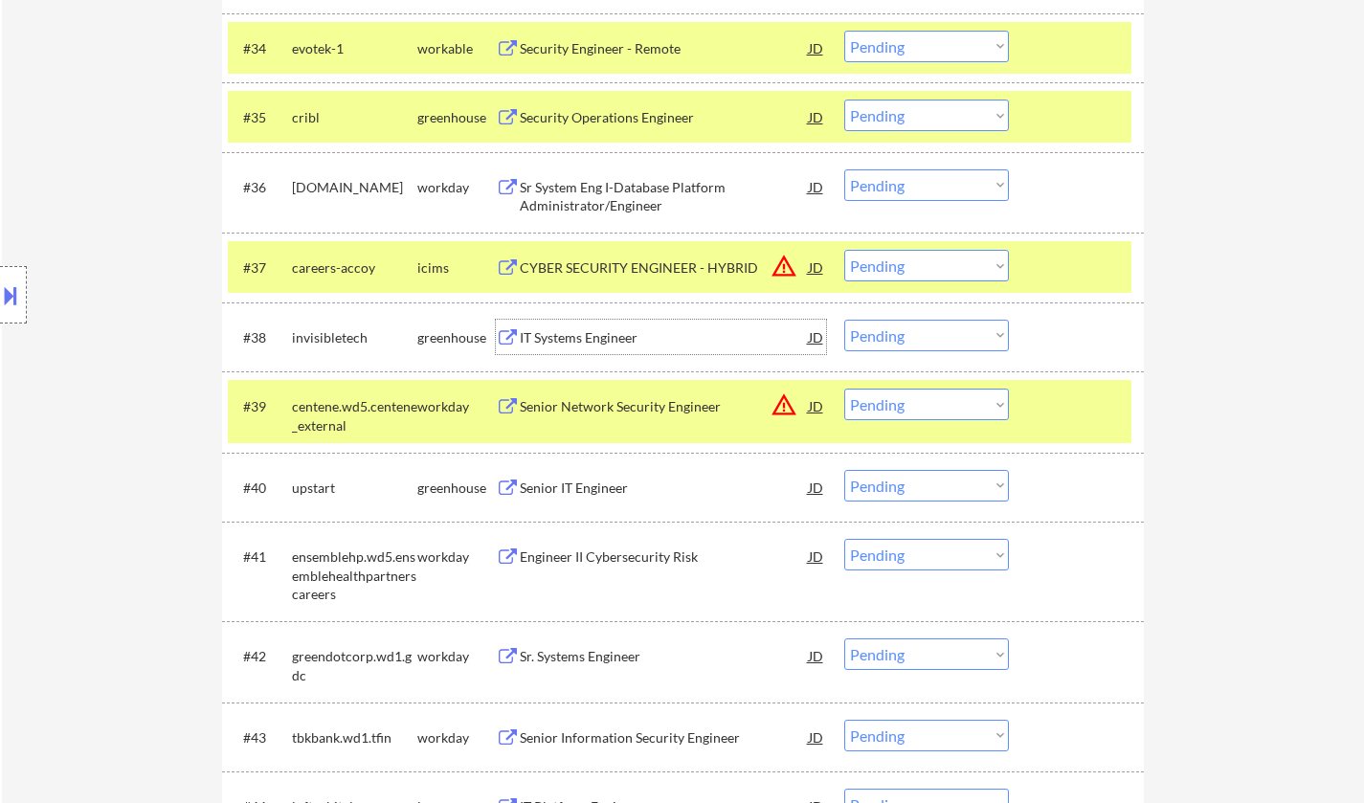
click at [924, 333] on select "Choose an option... Pending Applied Excluded (Questions) Excluded (Expired) Exc…" at bounding box center [926, 336] width 165 height 32
click at [844, 320] on select "Choose an option... Pending Applied Excluded (Questions) Excluded (Expired) Exc…" at bounding box center [926, 336] width 165 height 32
select select ""pending""
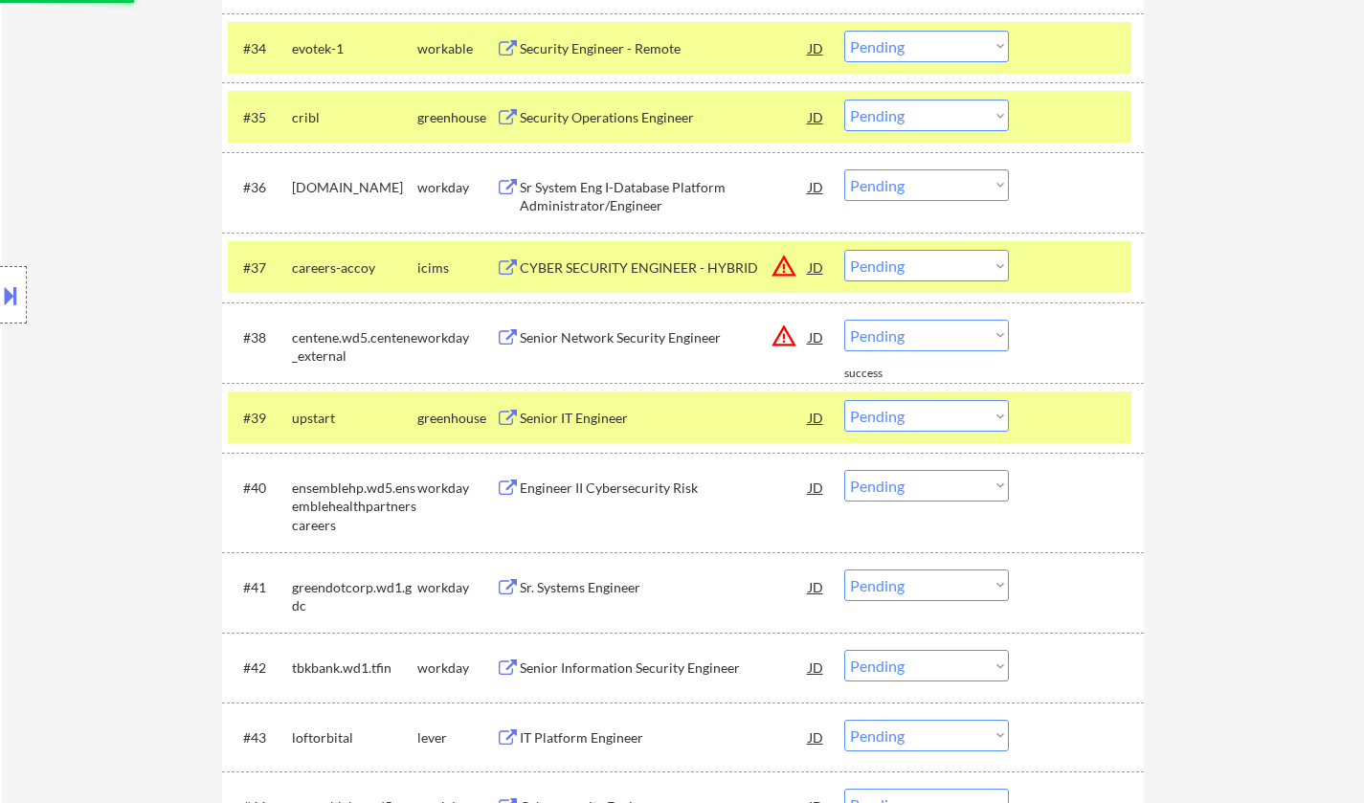
scroll to position [3350, 0]
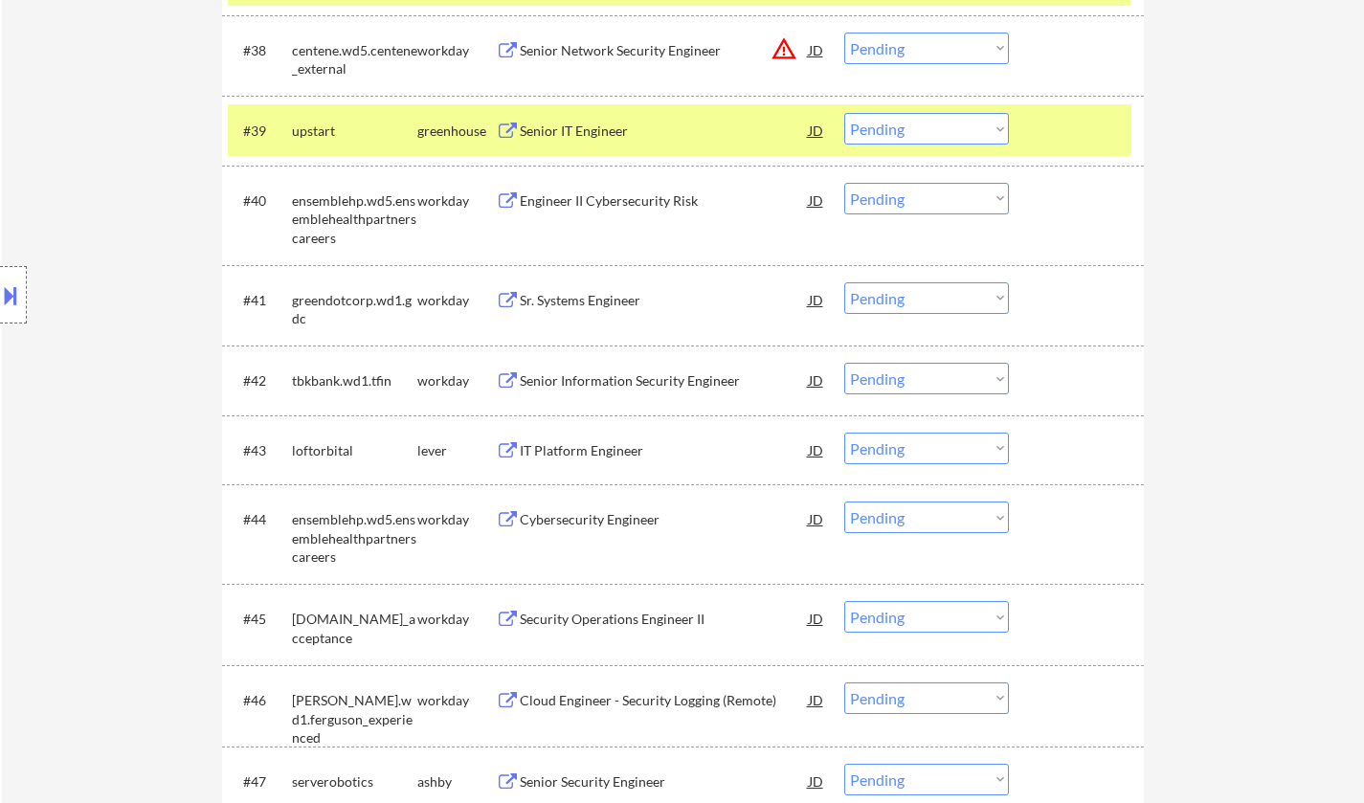
click at [574, 455] on div "IT Platform Engineer" at bounding box center [664, 450] width 289 height 19
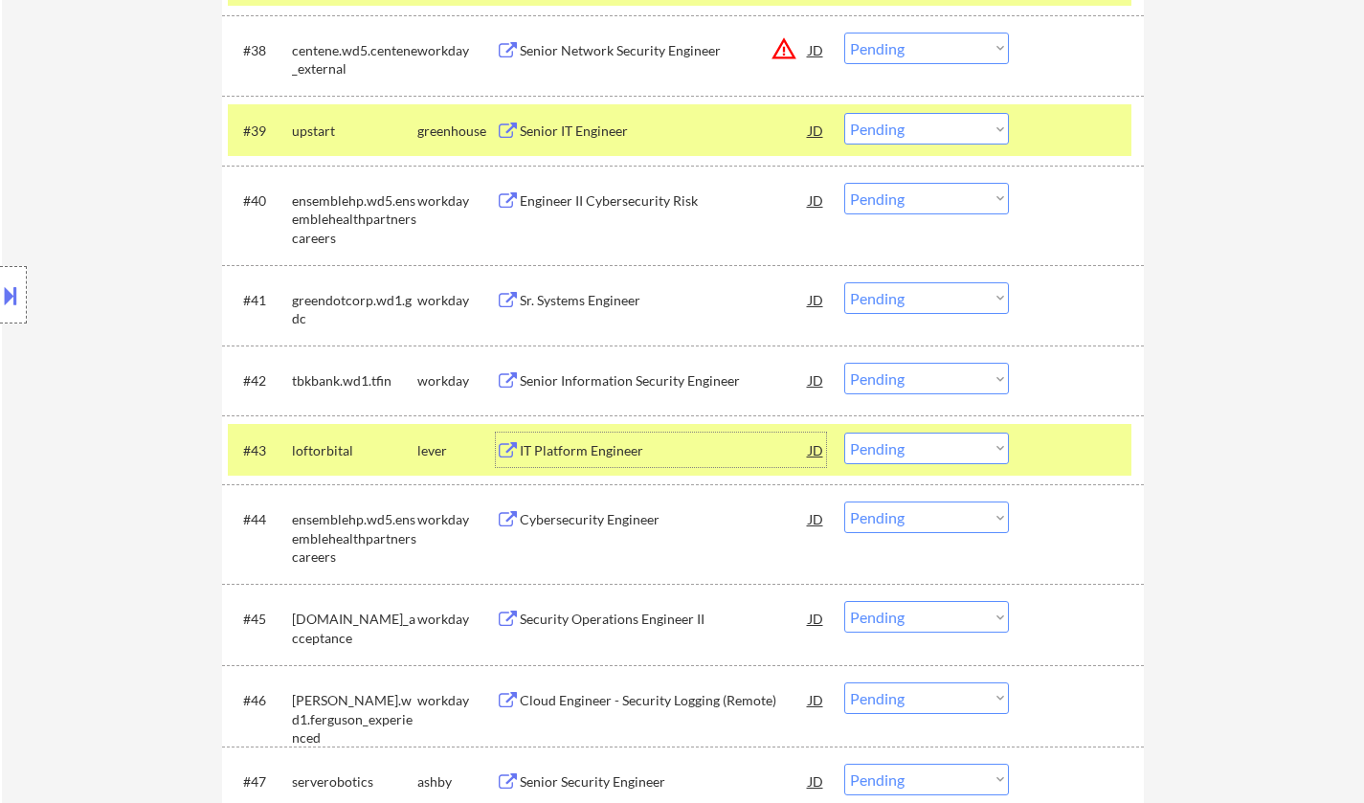
click at [963, 452] on select "Choose an option... Pending Applied Excluded (Questions) Excluded (Expired) Exc…" at bounding box center [926, 449] width 165 height 32
click at [844, 433] on select "Choose an option... Pending Applied Excluded (Questions) Excluded (Expired) Exc…" at bounding box center [926, 449] width 165 height 32
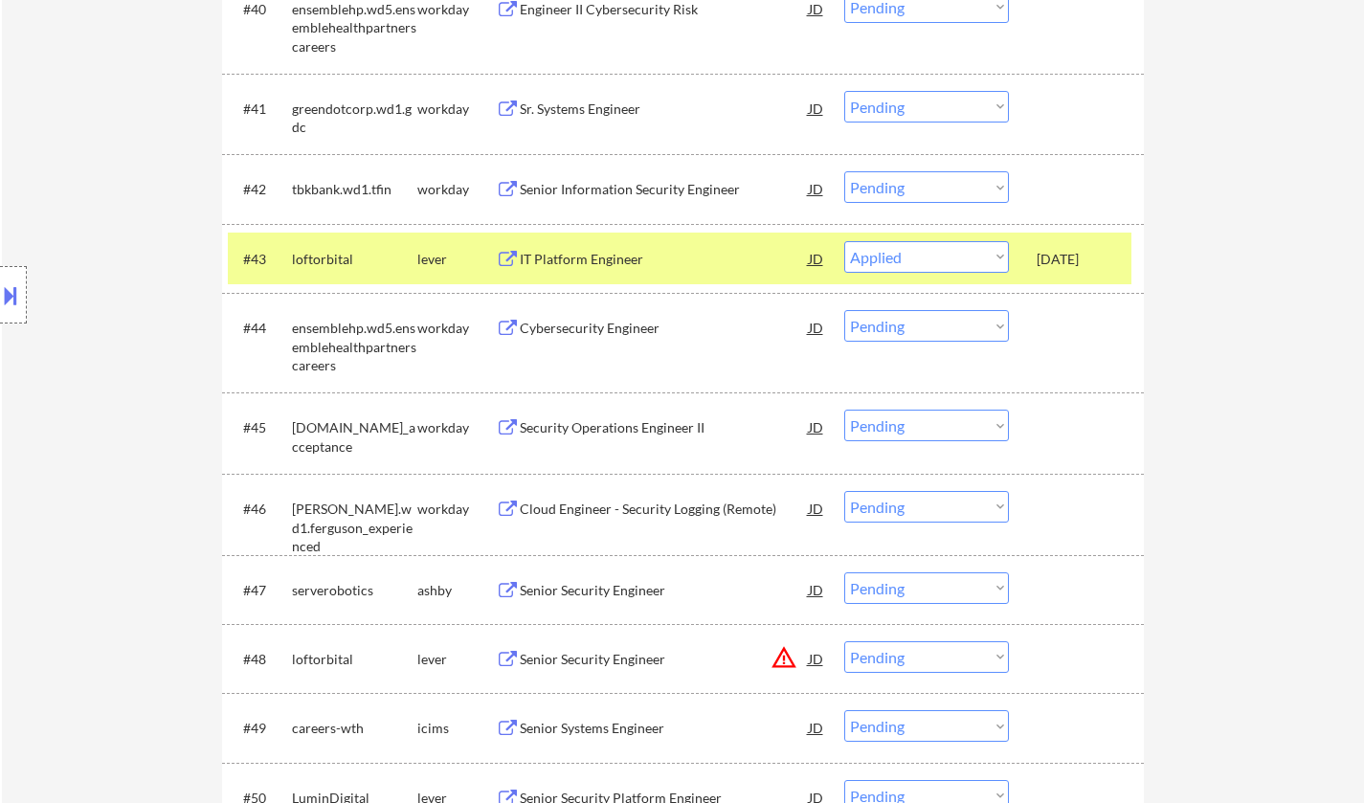
select select ""pending""
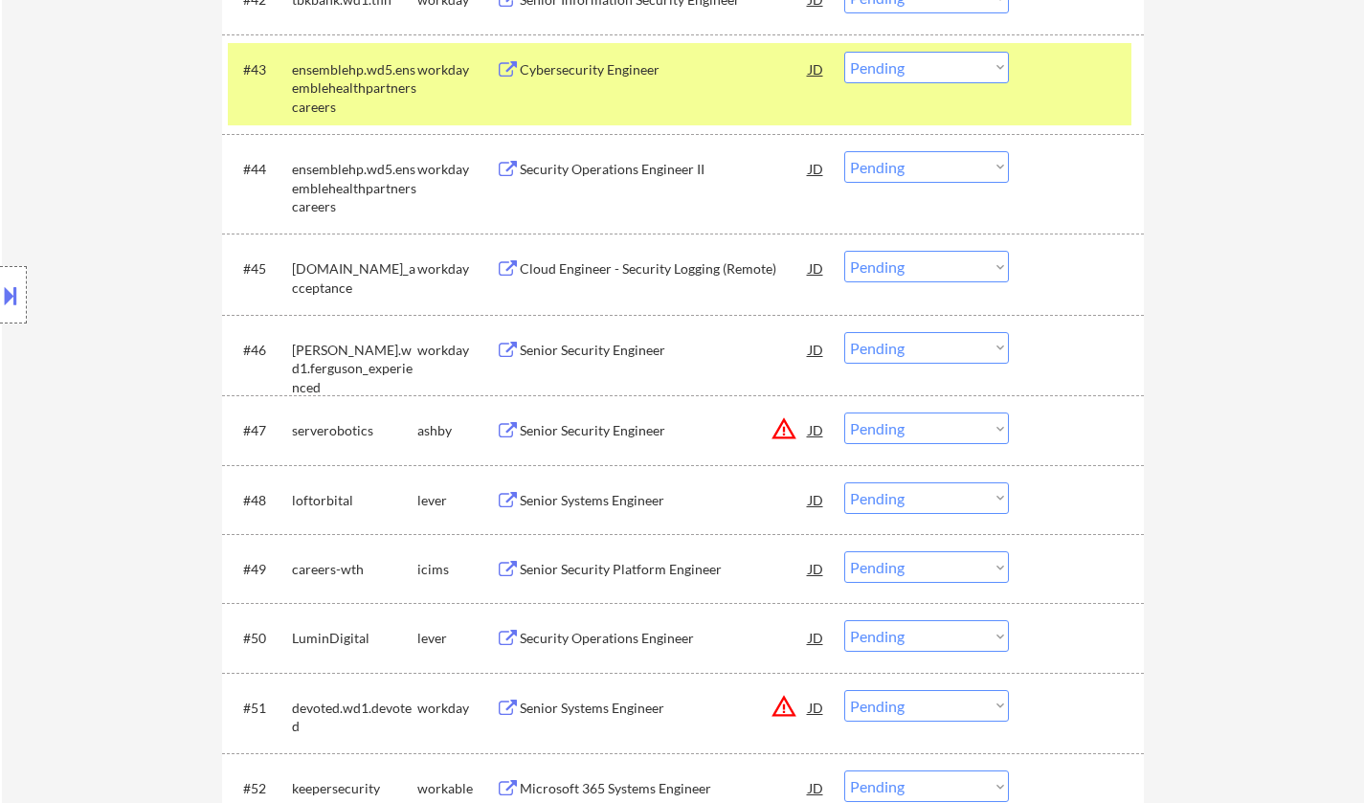
scroll to position [3733, 0]
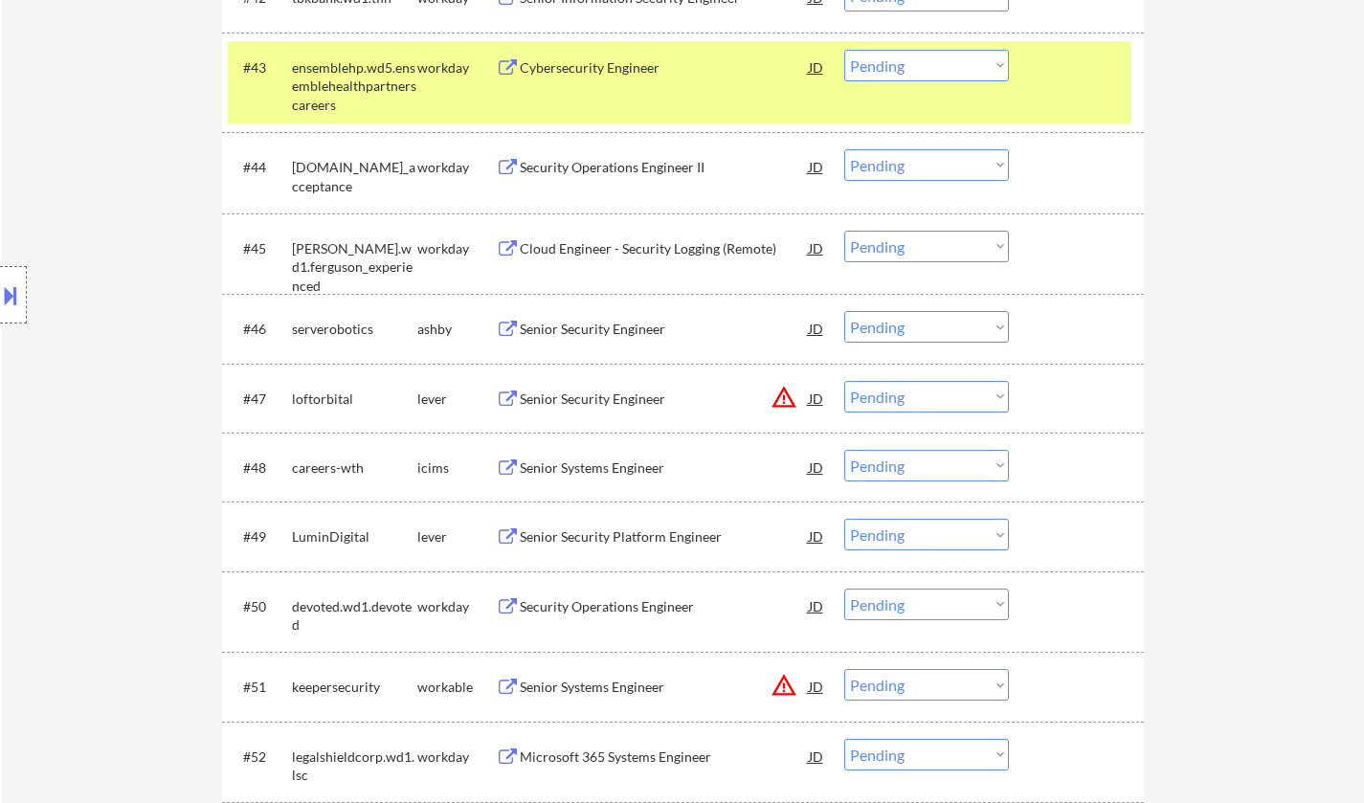
click at [593, 328] on div "Senior Security Engineer" at bounding box center [664, 329] width 289 height 19
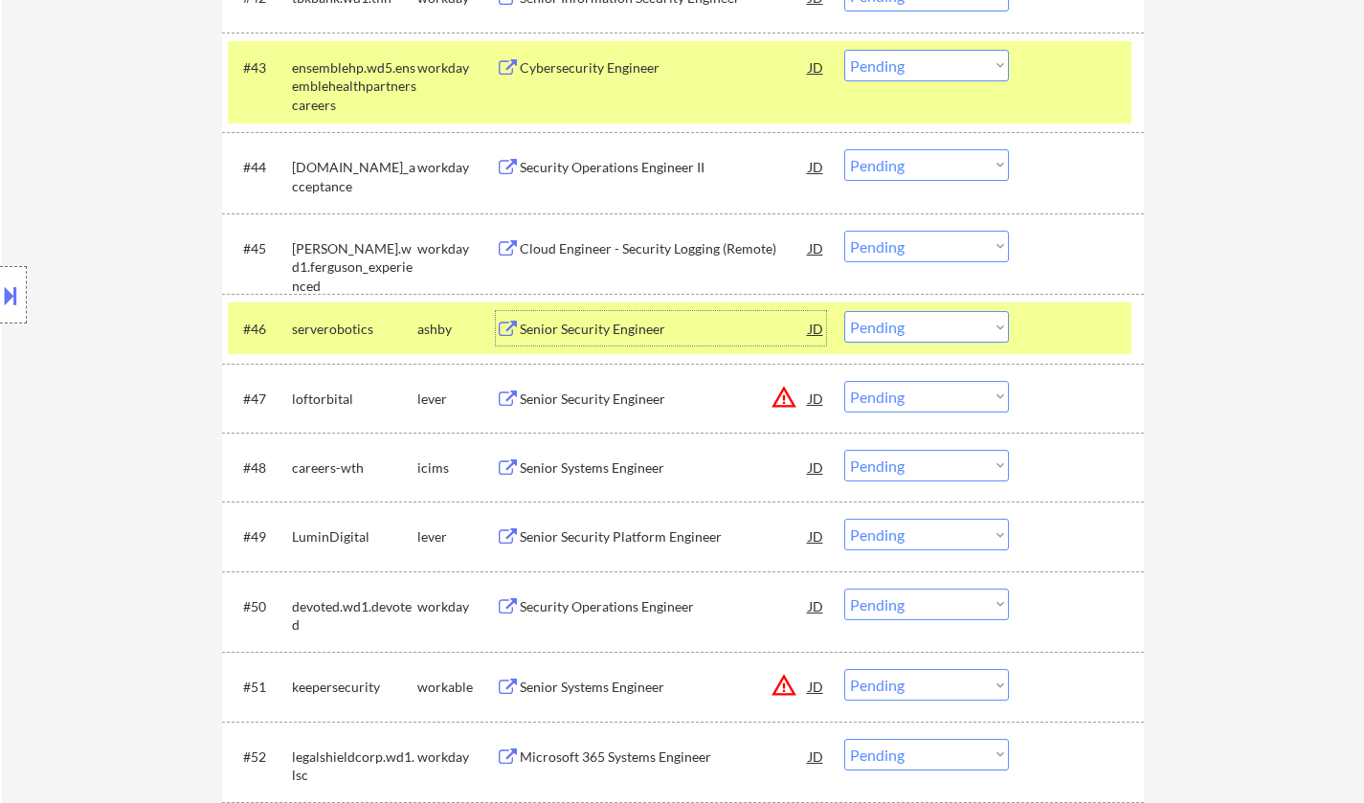
click at [882, 322] on select "Choose an option... Pending Applied Excluded (Questions) Excluded (Expired) Exc…" at bounding box center [926, 327] width 165 height 32
click at [844, 311] on select "Choose an option... Pending Applied Excluded (Questions) Excluded (Expired) Exc…" at bounding box center [926, 327] width 165 height 32
select select ""pending""
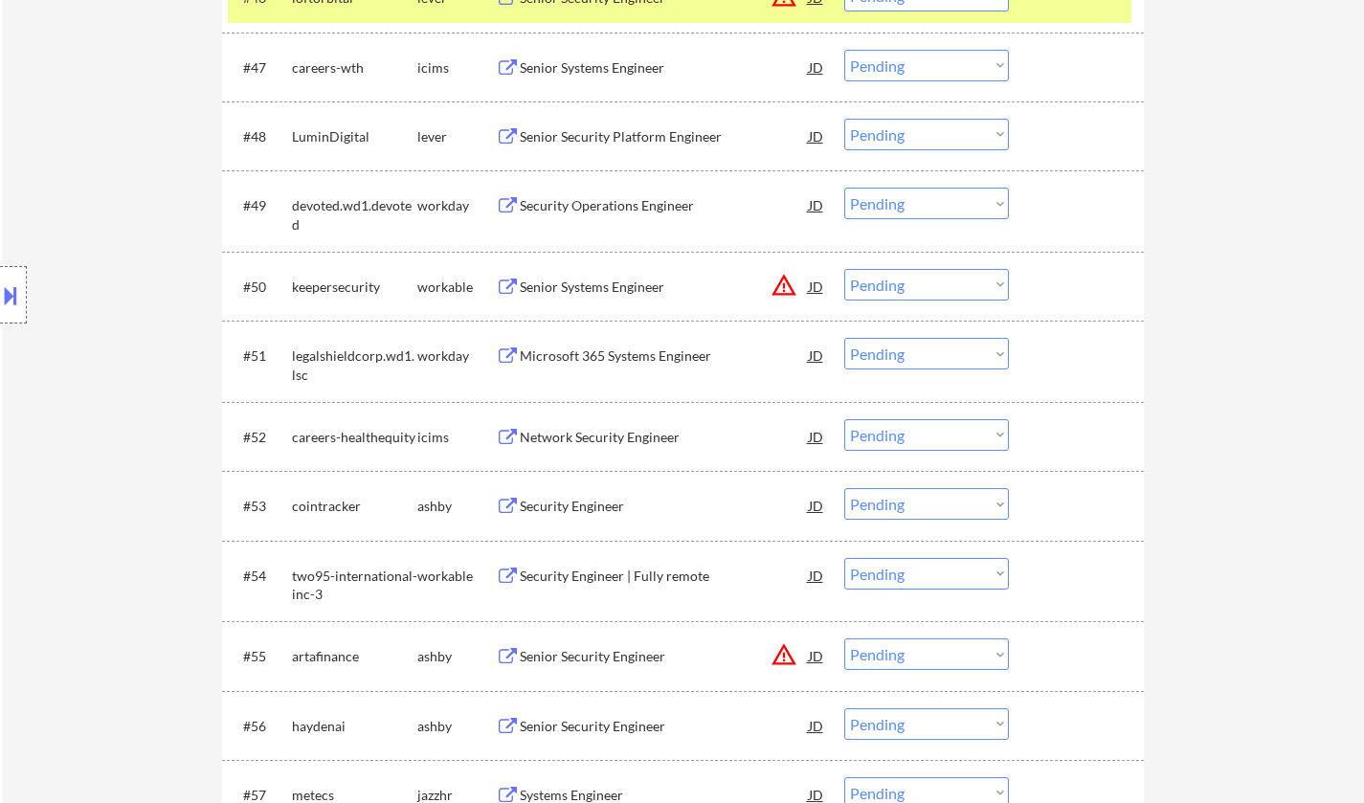
scroll to position [4116, 0]
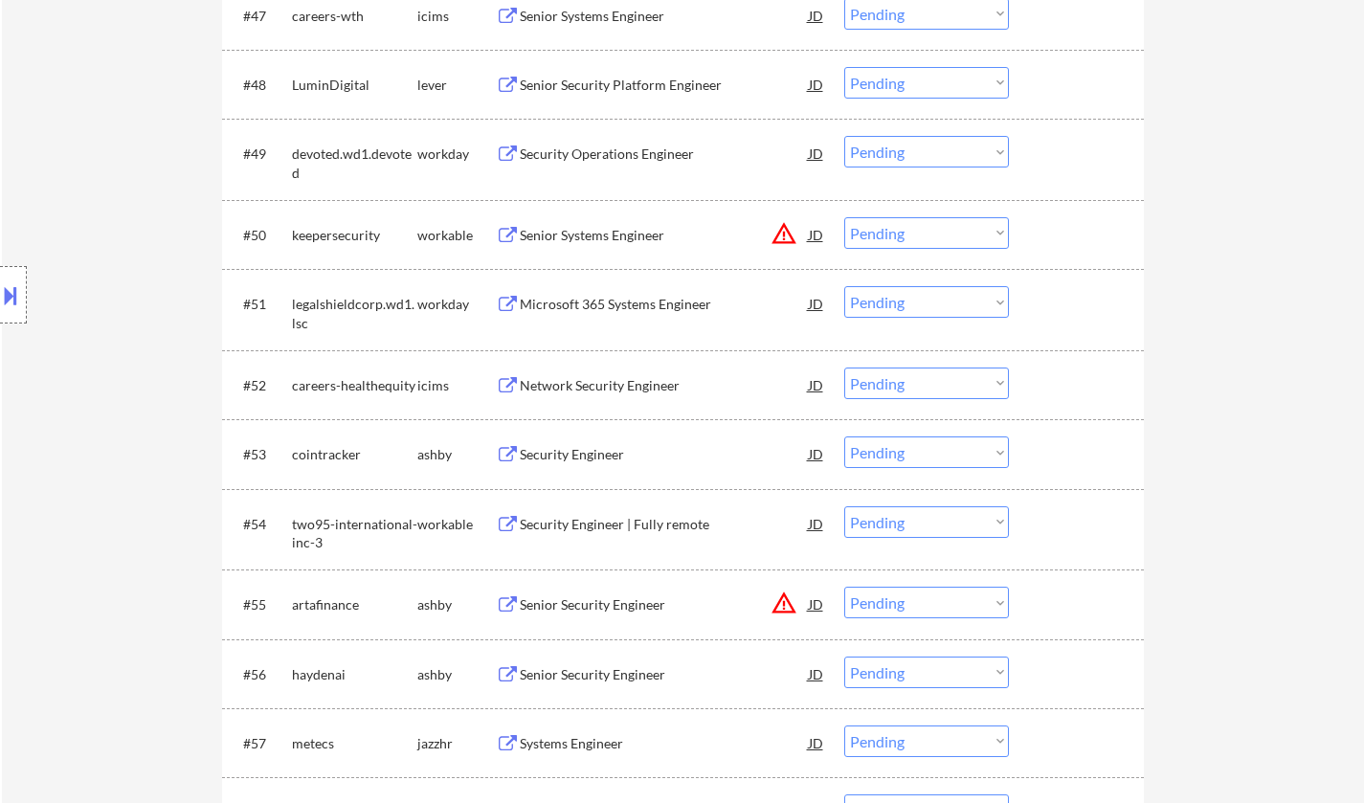
click at [560, 454] on div "Security Engineer" at bounding box center [664, 454] width 289 height 19
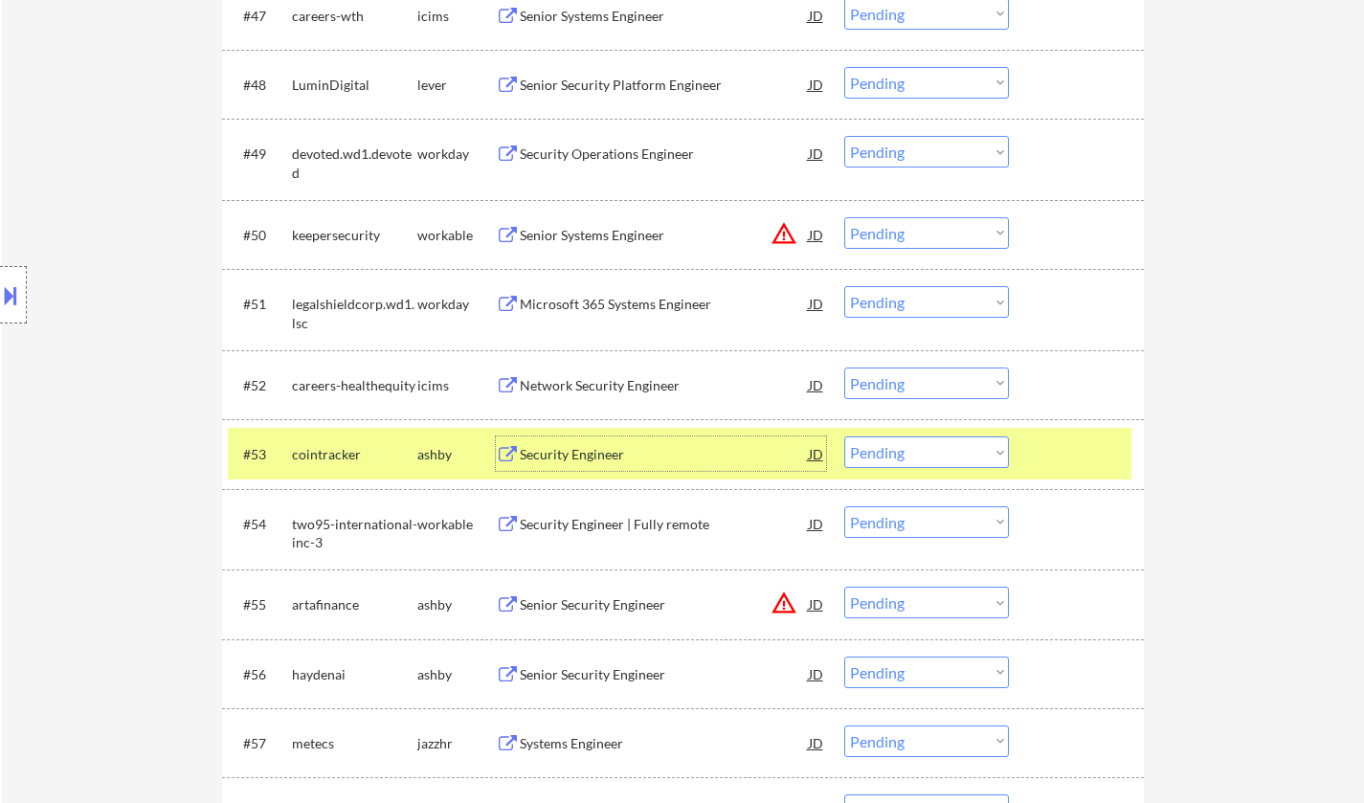
click at [941, 463] on select "Choose an option... Pending Applied Excluded (Questions) Excluded (Expired) Exc…" at bounding box center [926, 452] width 165 height 32
click at [844, 436] on select "Choose an option... Pending Applied Excluded (Questions) Excluded (Expired) Exc…" at bounding box center [926, 452] width 165 height 32
select select ""pending""
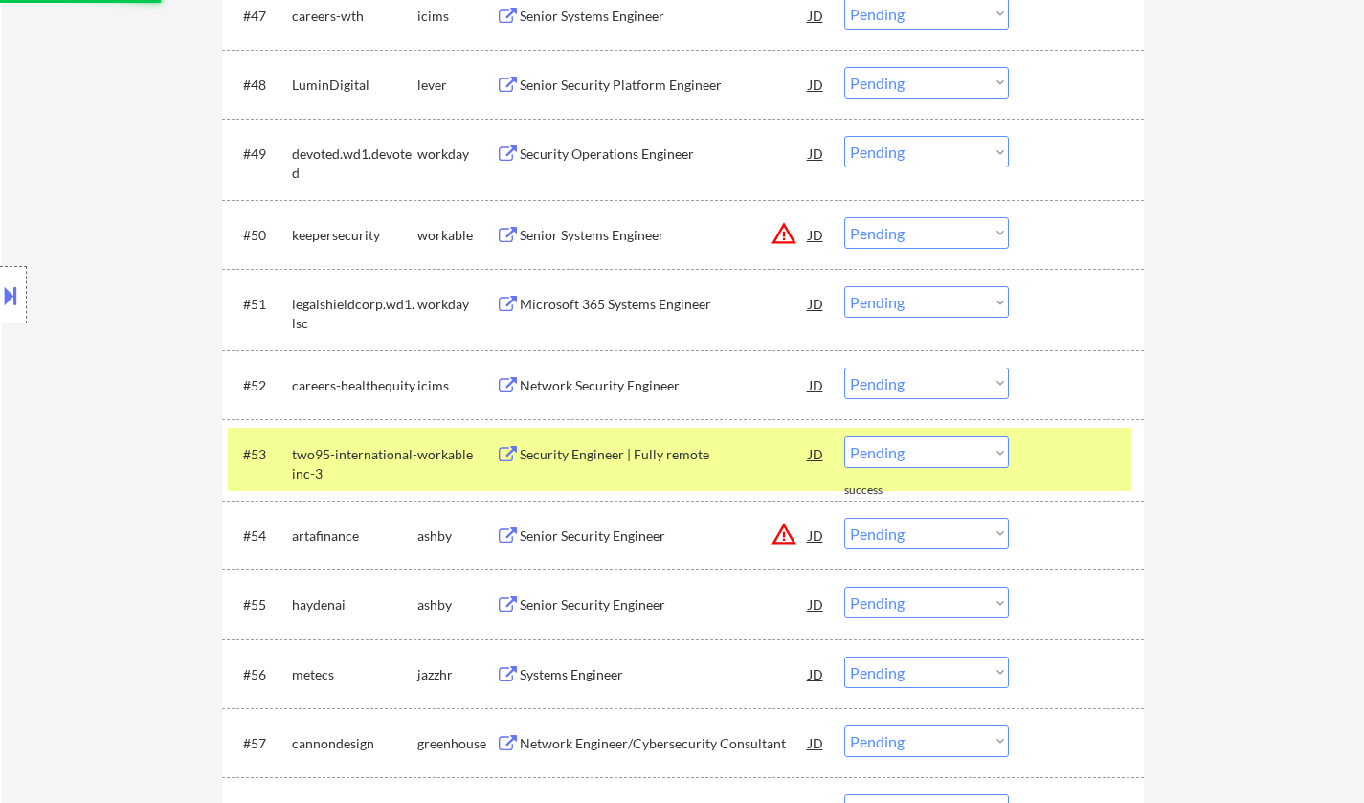
scroll to position [4307, 0]
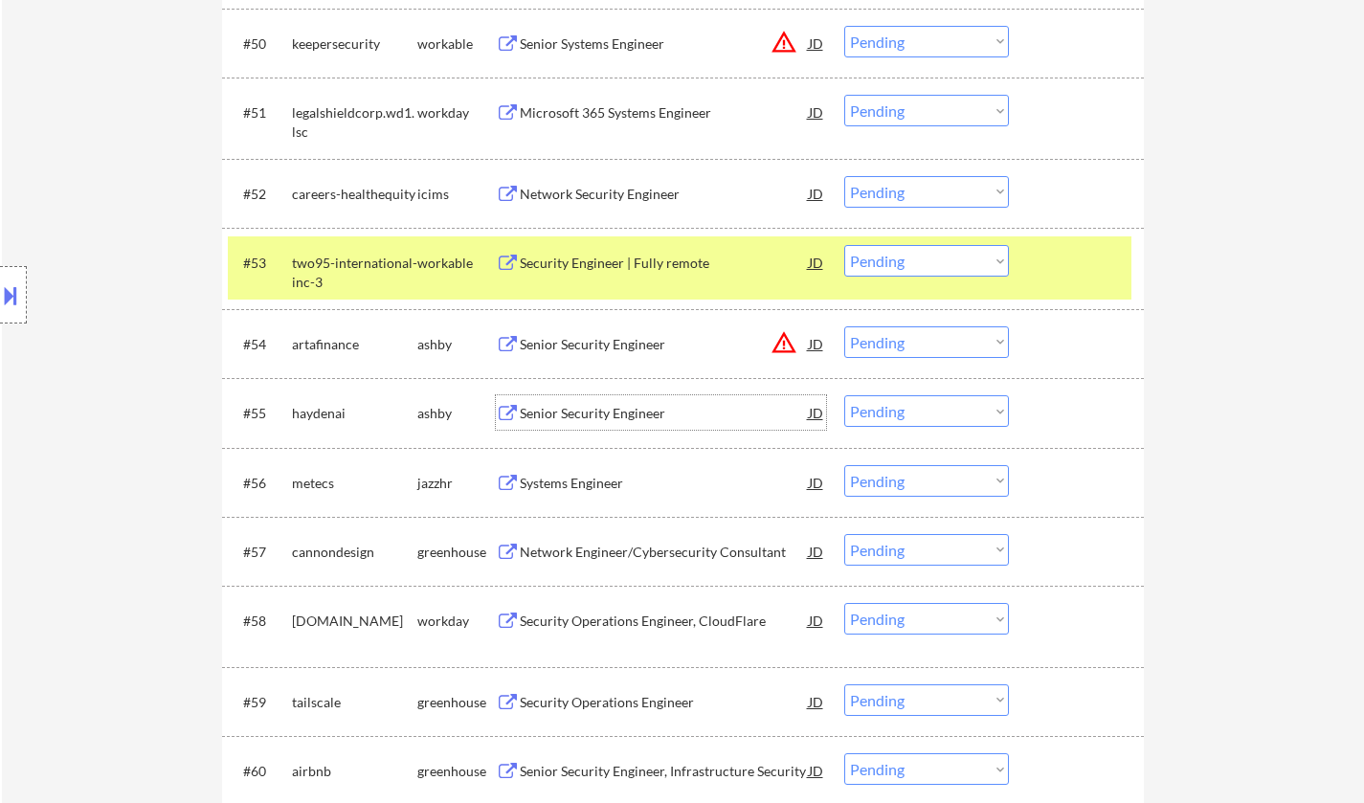
click at [608, 413] on div "Senior Security Engineer" at bounding box center [664, 413] width 289 height 19
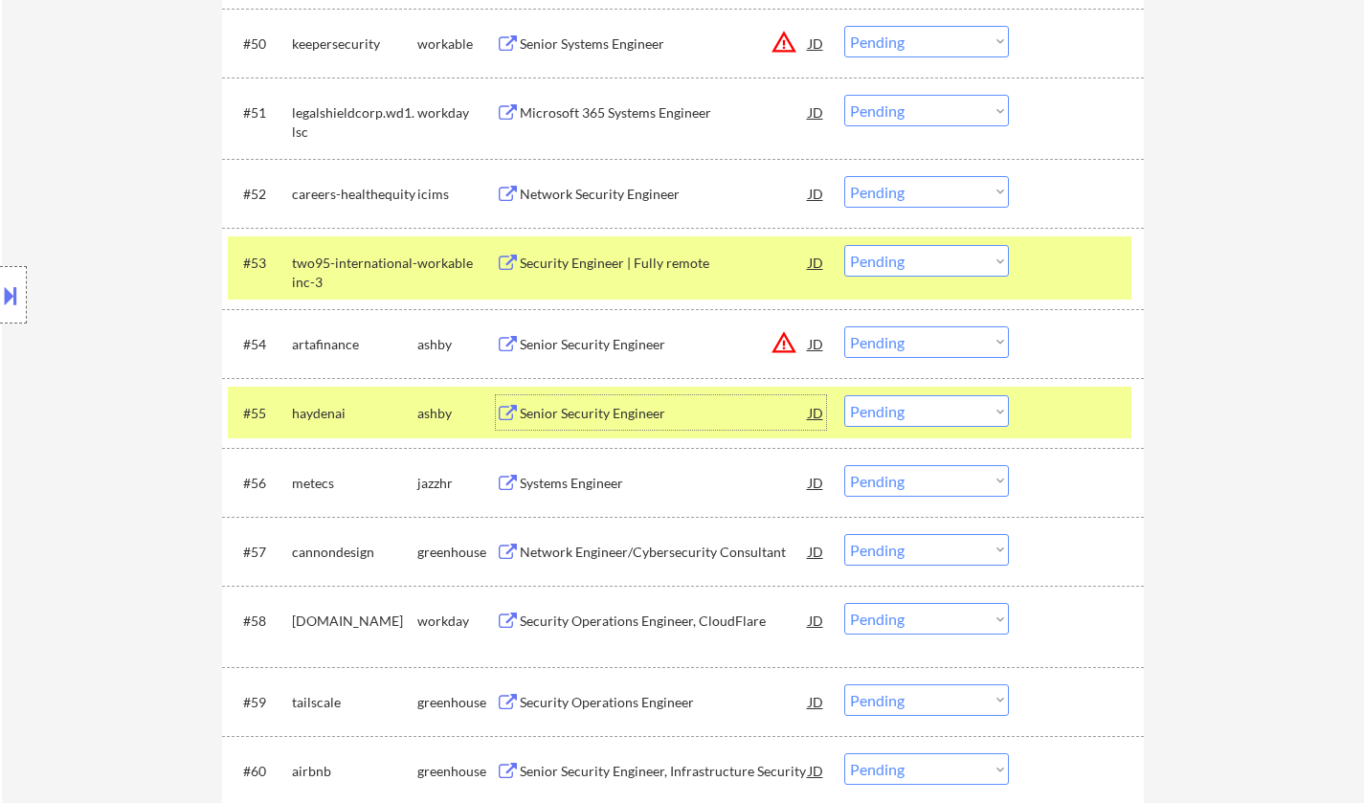
drag, startPoint x: 885, startPoint y: 408, endPoint x: 898, endPoint y: 422, distance: 19.0
click at [885, 408] on select "Choose an option... Pending Applied Excluded (Questions) Excluded (Expired) Exc…" at bounding box center [926, 411] width 165 height 32
click at [844, 395] on select "Choose an option... Pending Applied Excluded (Questions) Excluded (Expired) Exc…" at bounding box center [926, 411] width 165 height 32
select select ""pending""
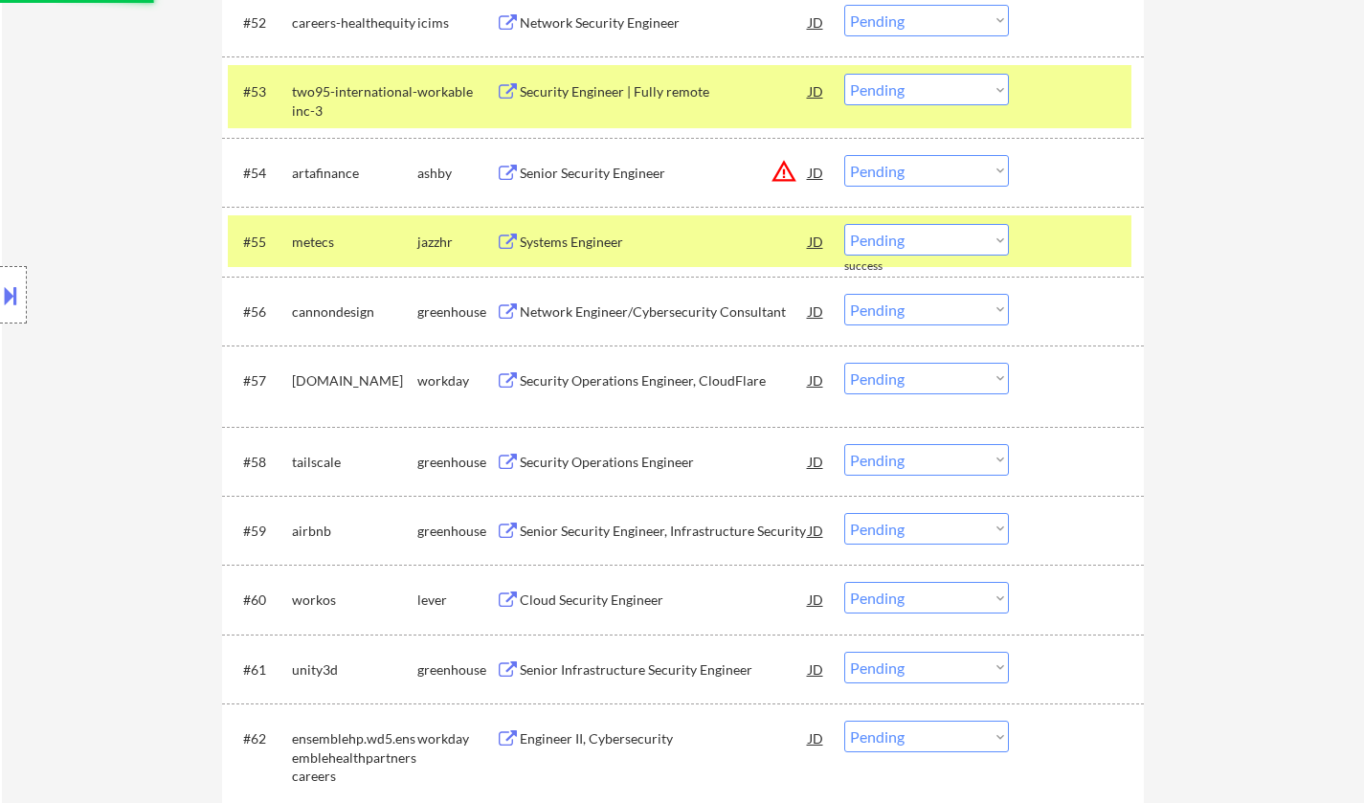
scroll to position [4499, 0]
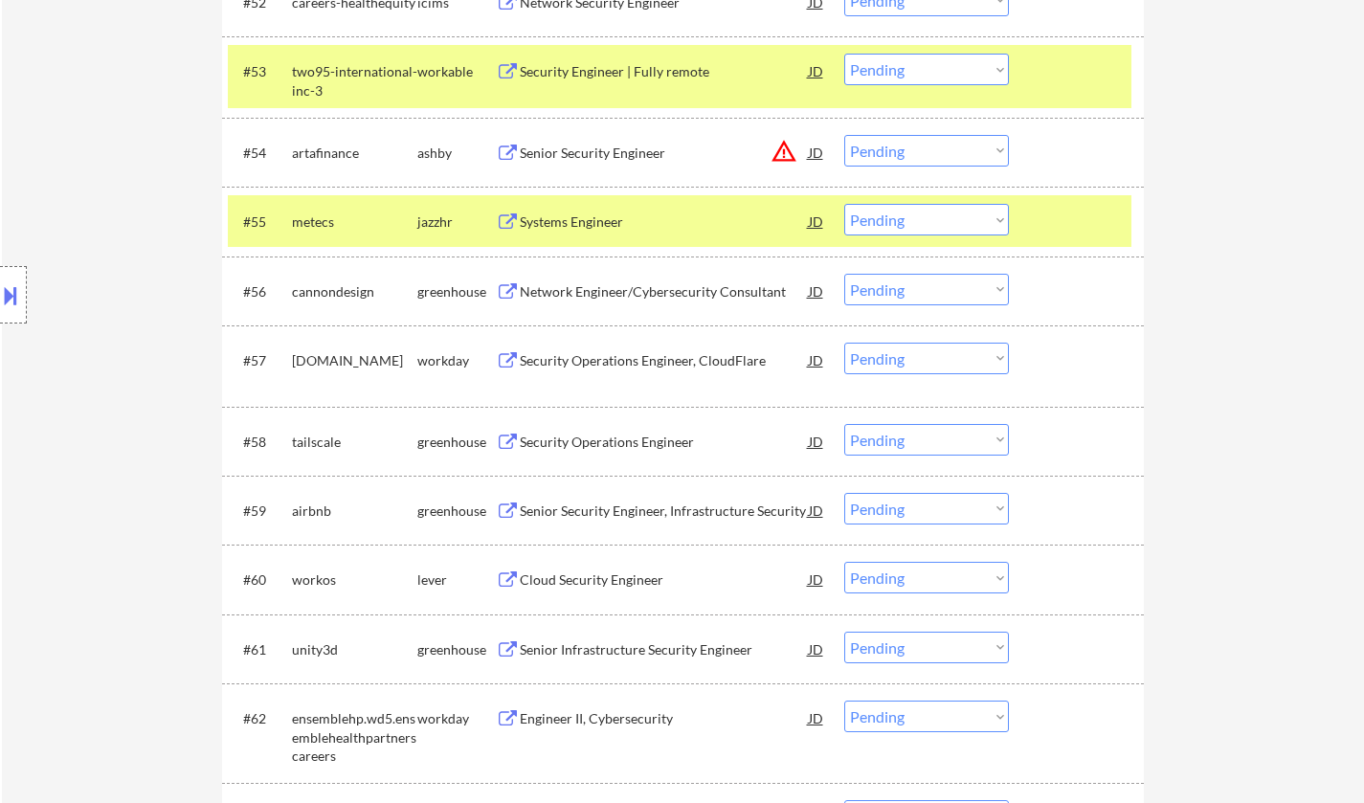
click at [617, 444] on div "Security Operations Engineer" at bounding box center [664, 442] width 289 height 19
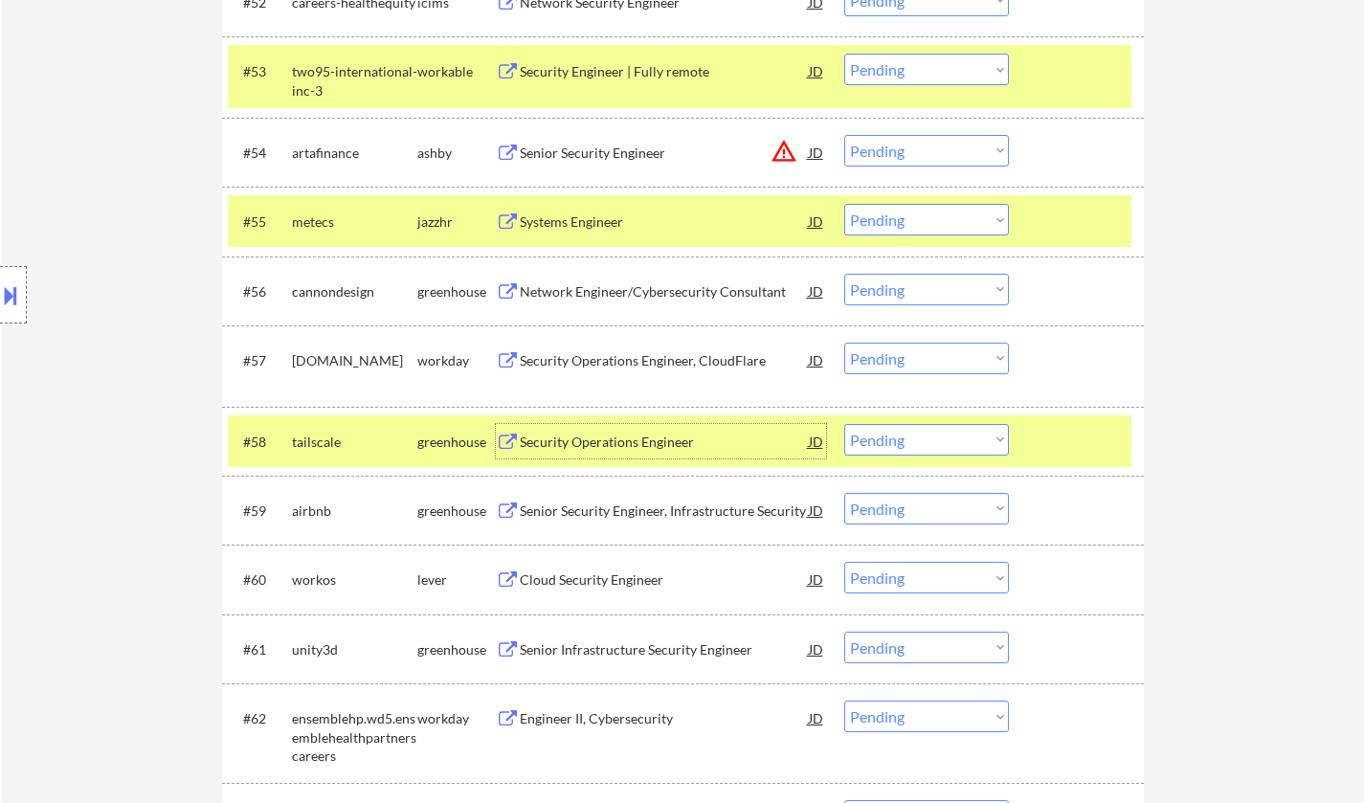
click at [958, 446] on select "Choose an option... Pending Applied Excluded (Questions) Excluded (Expired) Exc…" at bounding box center [926, 440] width 165 height 32
click at [844, 424] on select "Choose an option... Pending Applied Excluded (Questions) Excluded (Expired) Exc…" at bounding box center [926, 440] width 165 height 32
select select ""pending""
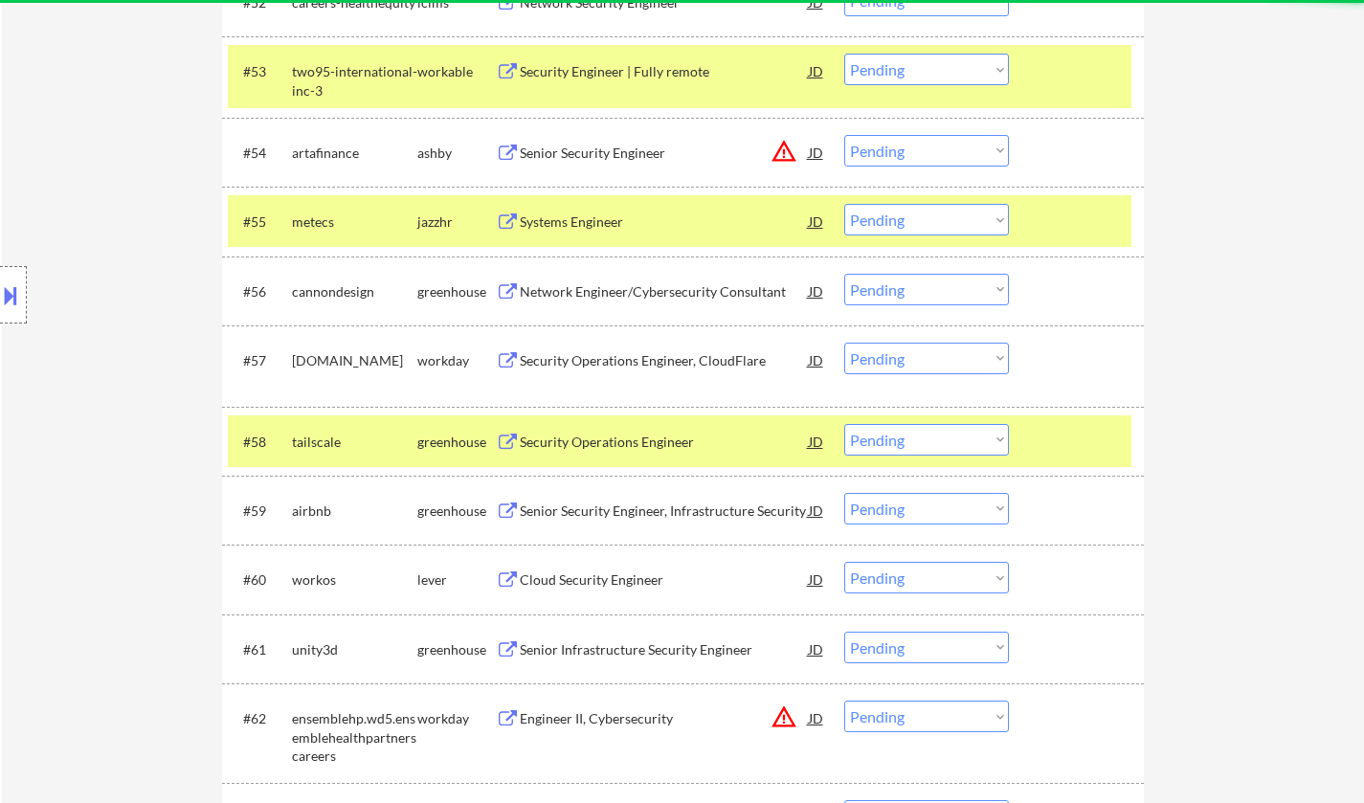
scroll to position [4690, 0]
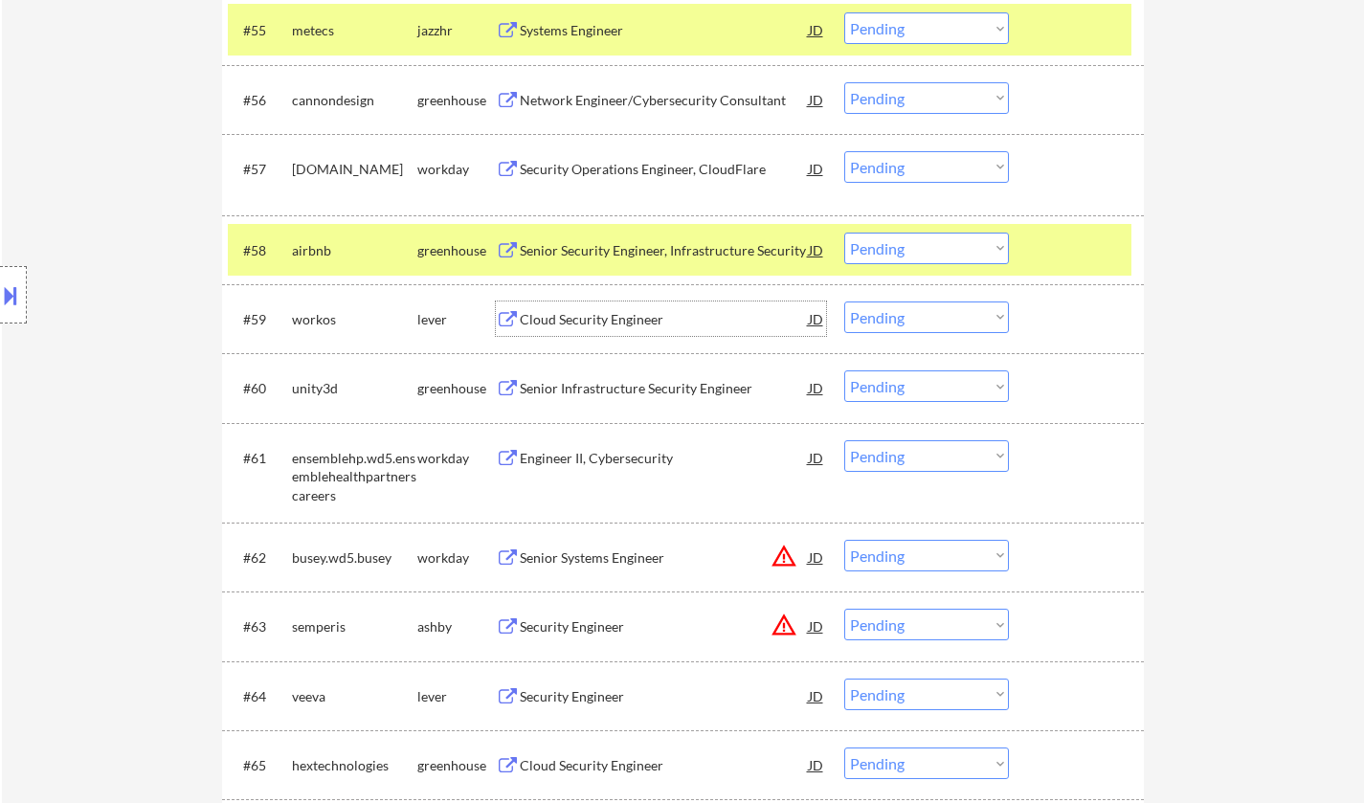
click at [582, 324] on div "Cloud Security Engineer" at bounding box center [664, 319] width 289 height 19
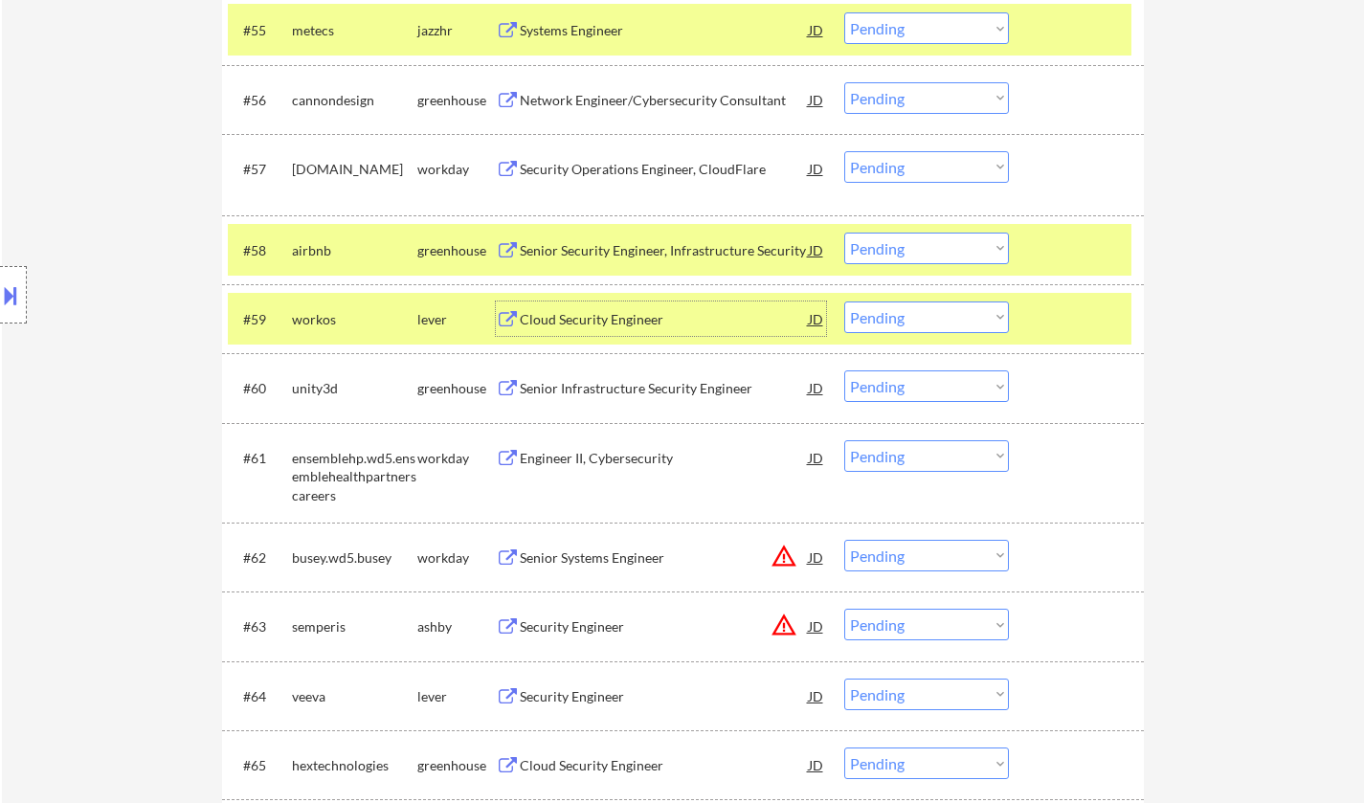
click at [901, 316] on select "Choose an option... Pending Applied Excluded (Questions) Excluded (Expired) Exc…" at bounding box center [926, 318] width 165 height 32
click at [844, 302] on select "Choose an option... Pending Applied Excluded (Questions) Excluded (Expired) Exc…" at bounding box center [926, 318] width 165 height 32
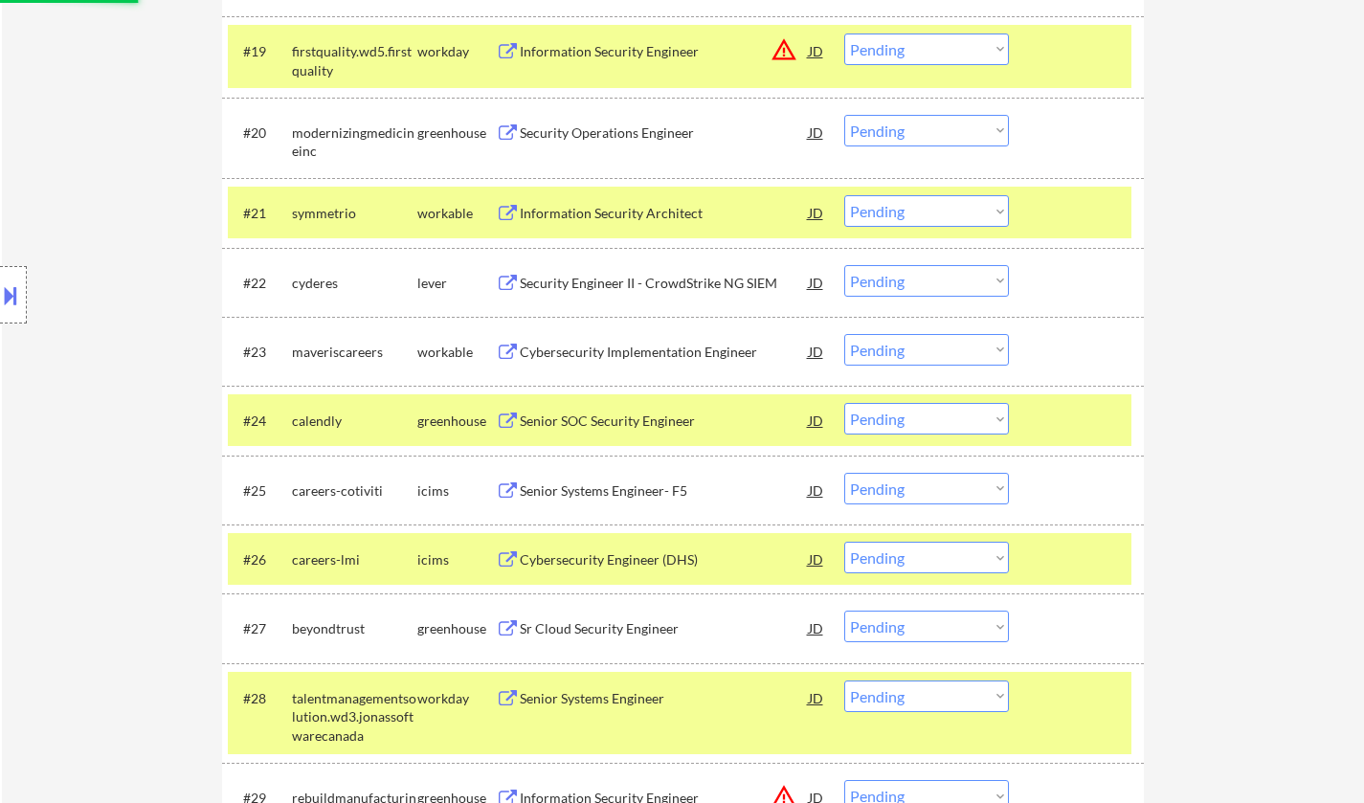
scroll to position [1971, 0]
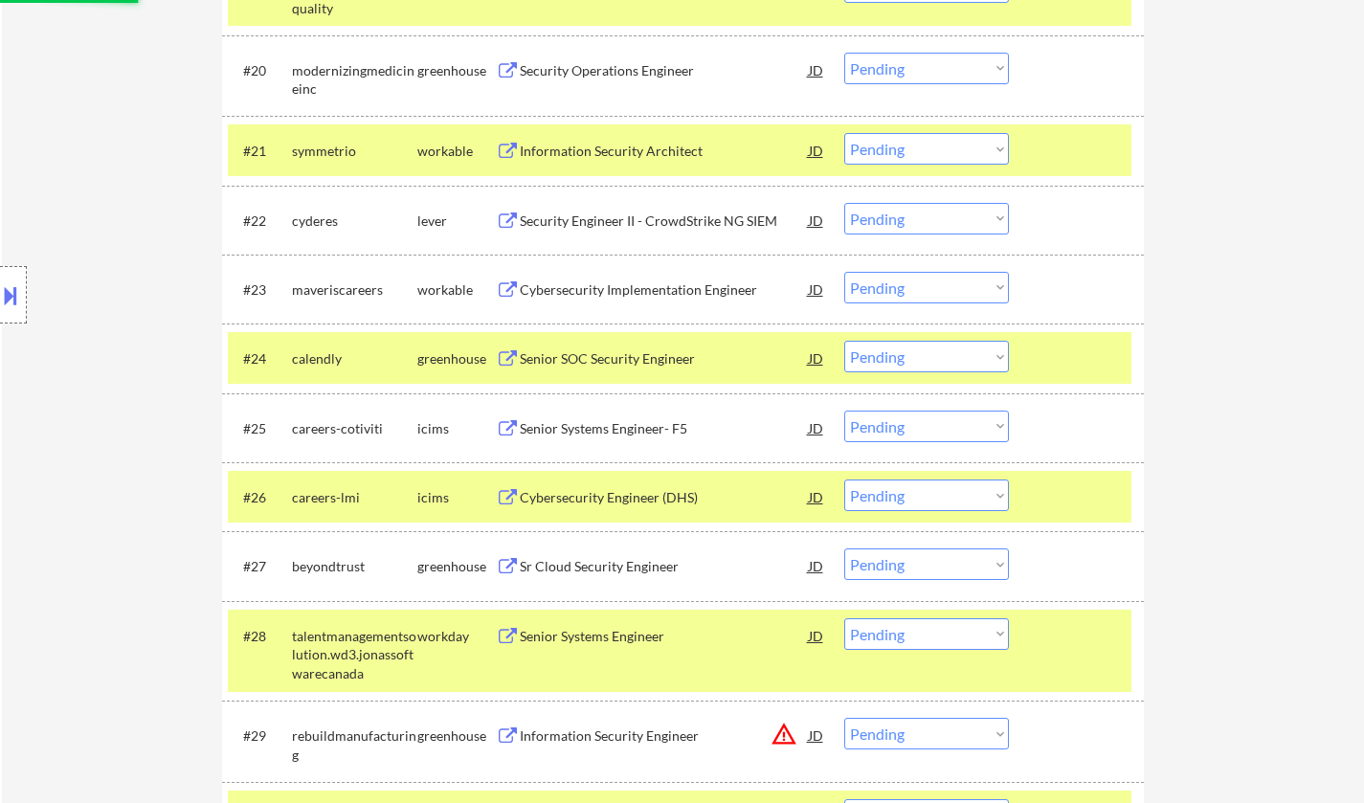
select select ""pending""
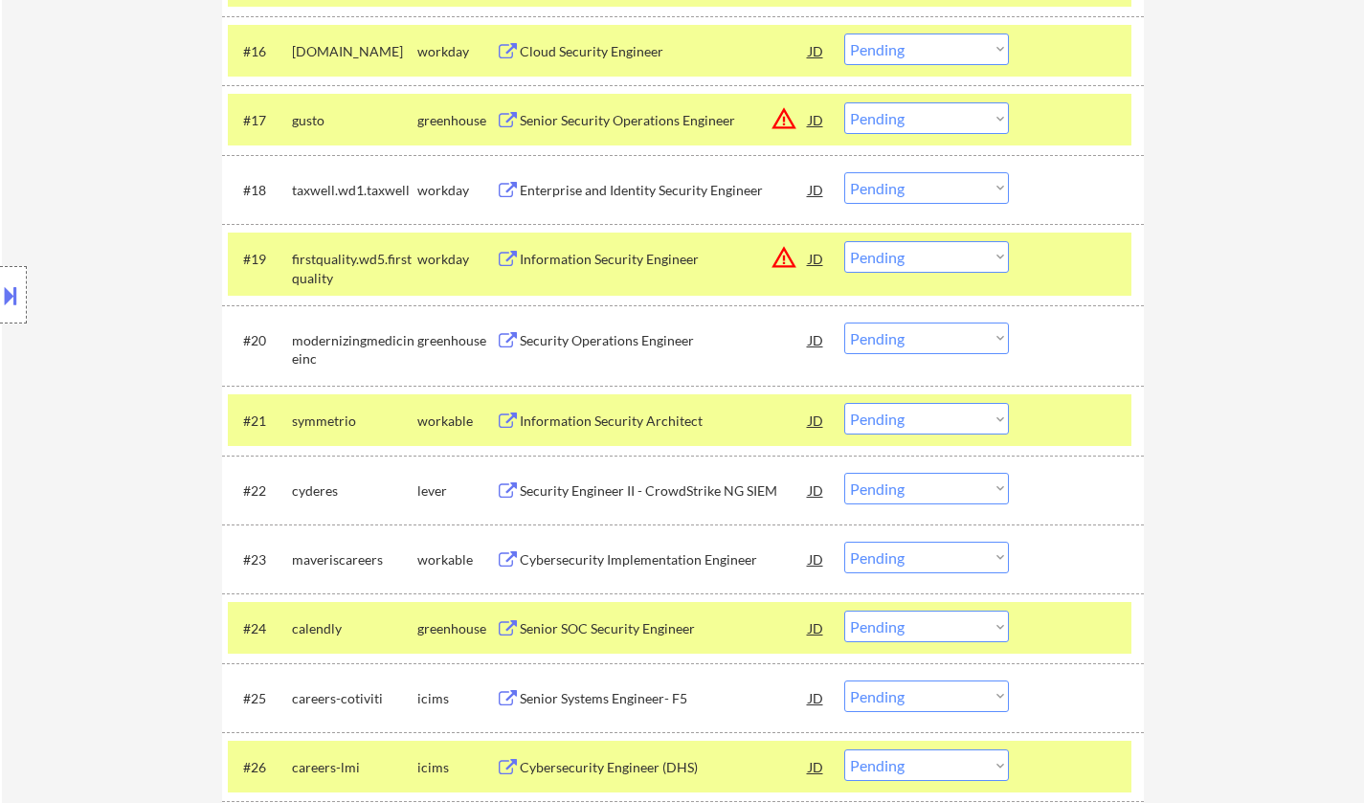
scroll to position [1914, 0]
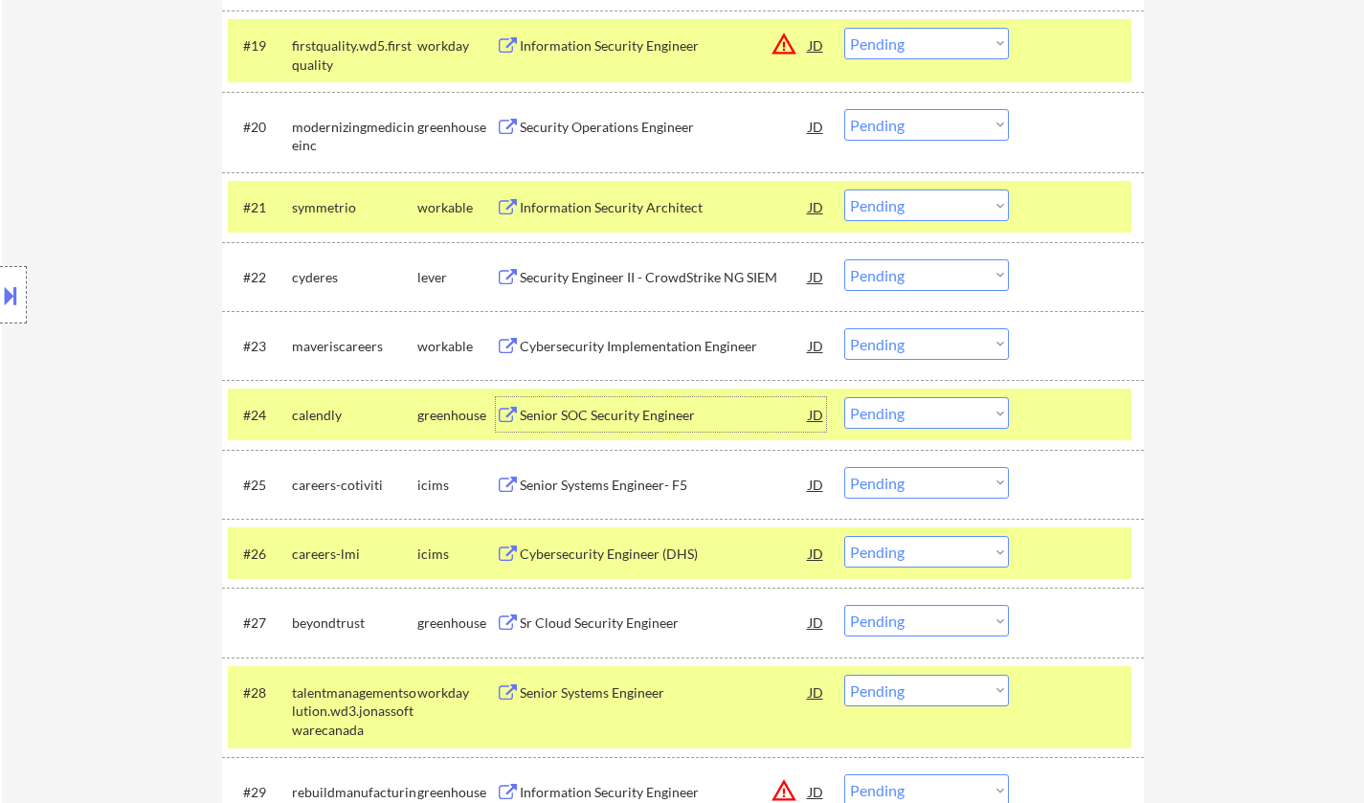
click at [589, 408] on div "Senior SOC Security Engineer" at bounding box center [664, 415] width 289 height 19
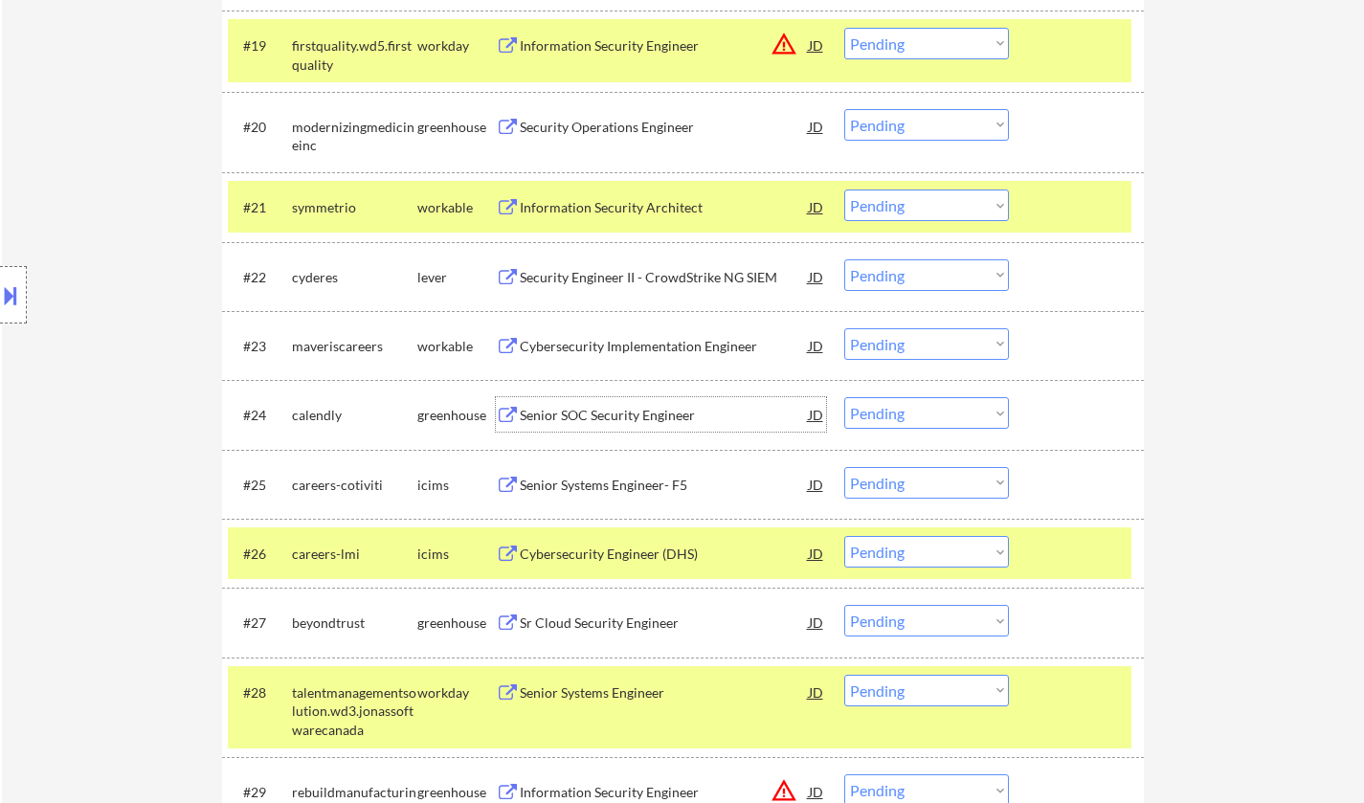
click at [880, 416] on select "Choose an option... Pending Applied Excluded (Questions) Excluded (Expired) Exc…" at bounding box center [926, 413] width 165 height 32
click at [844, 397] on select "Choose an option... Pending Applied Excluded (Questions) Excluded (Expired) Exc…" at bounding box center [926, 413] width 165 height 32
select select ""pending""
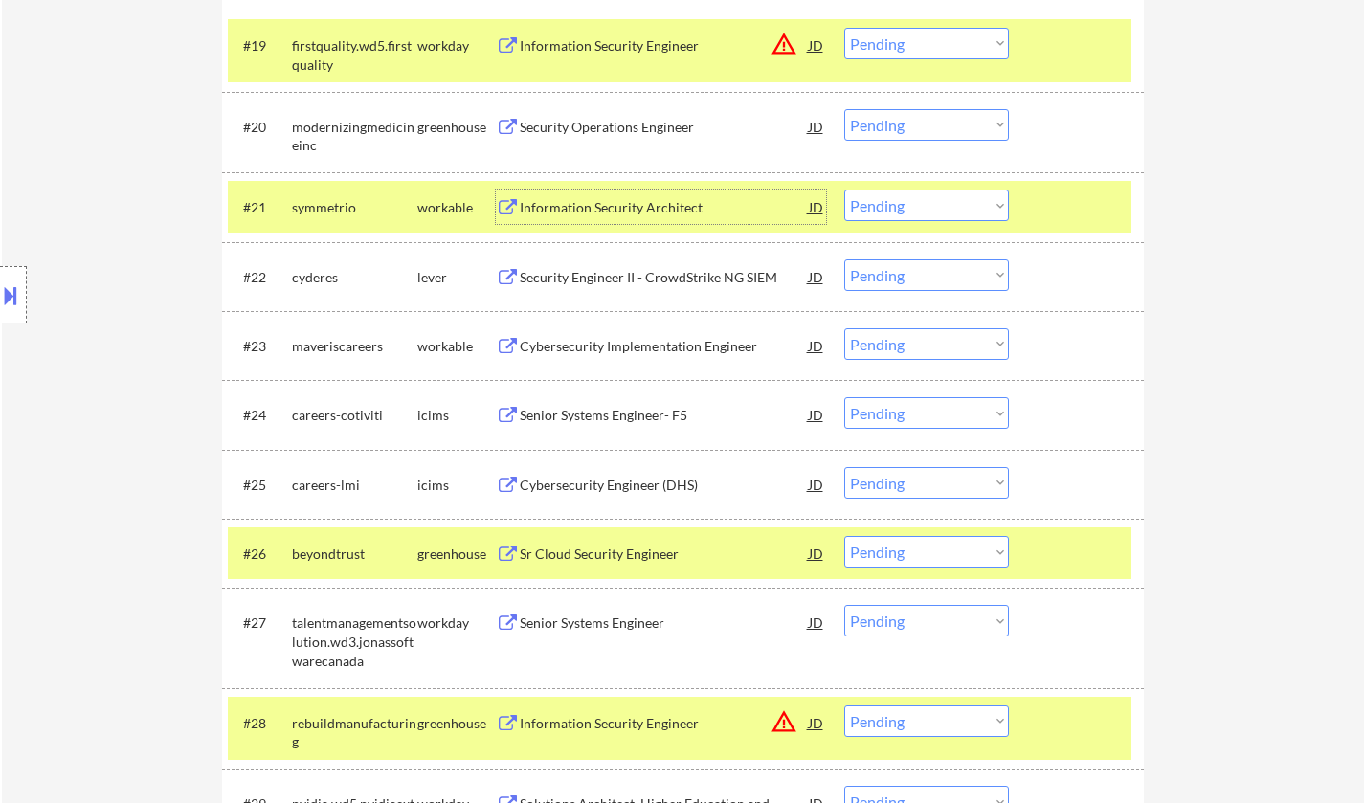
click at [619, 209] on div "Information Security Architect" at bounding box center [664, 207] width 289 height 19
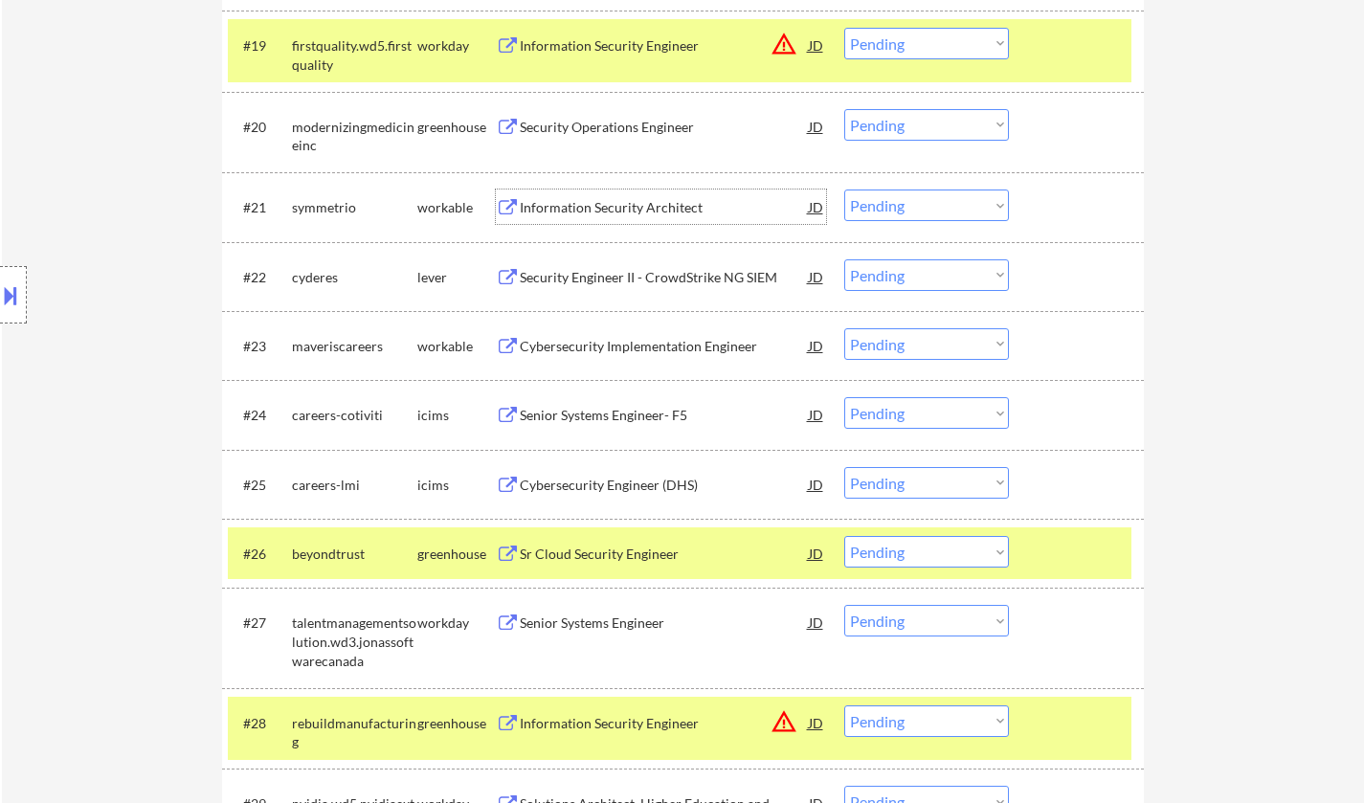
drag, startPoint x: 885, startPoint y: 202, endPoint x: 892, endPoint y: 220, distance: 19.4
click at [885, 202] on select "Choose an option... Pending Applied Excluded (Questions) Excluded (Expired) Exc…" at bounding box center [926, 206] width 165 height 32
click at [844, 190] on select "Choose an option... Pending Applied Excluded (Questions) Excluded (Expired) Exc…" at bounding box center [926, 206] width 165 height 32
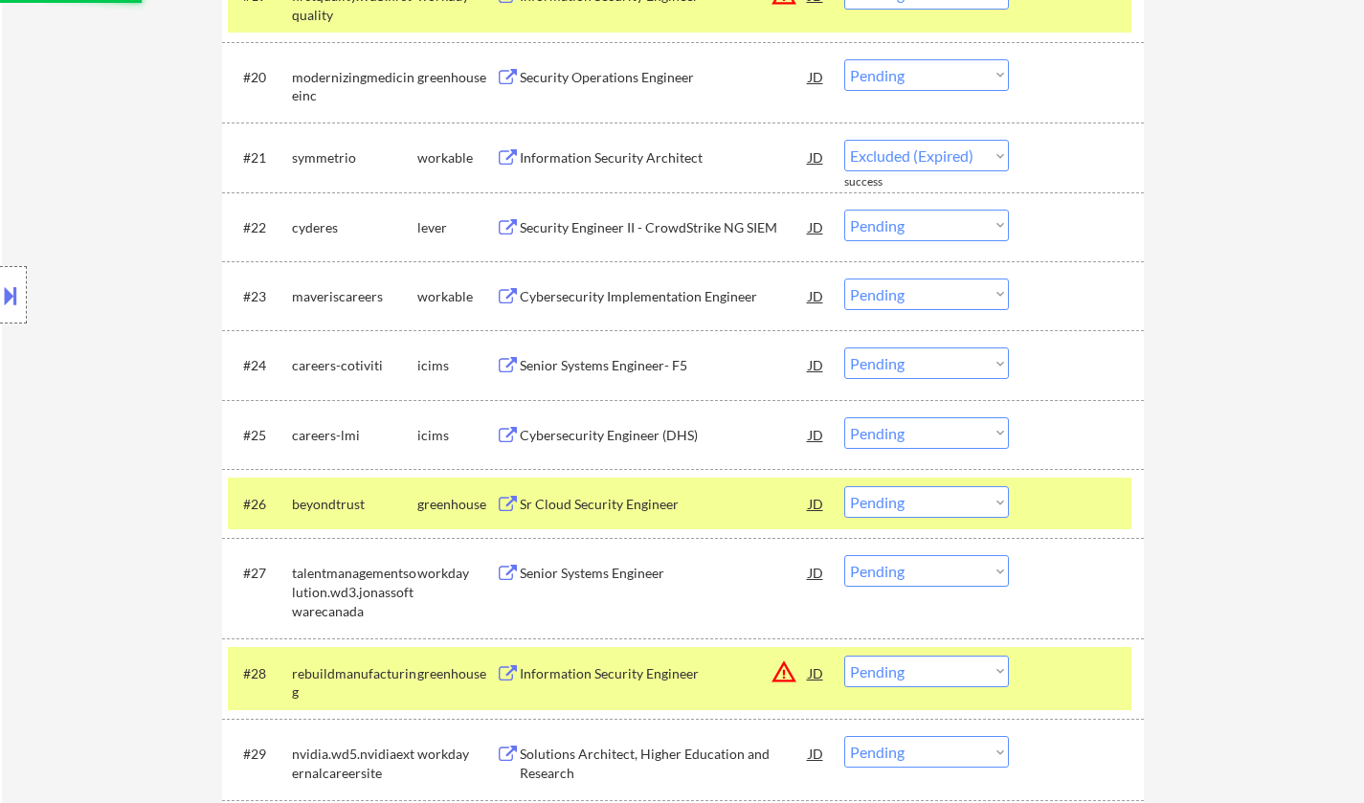
scroll to position [1819, 0]
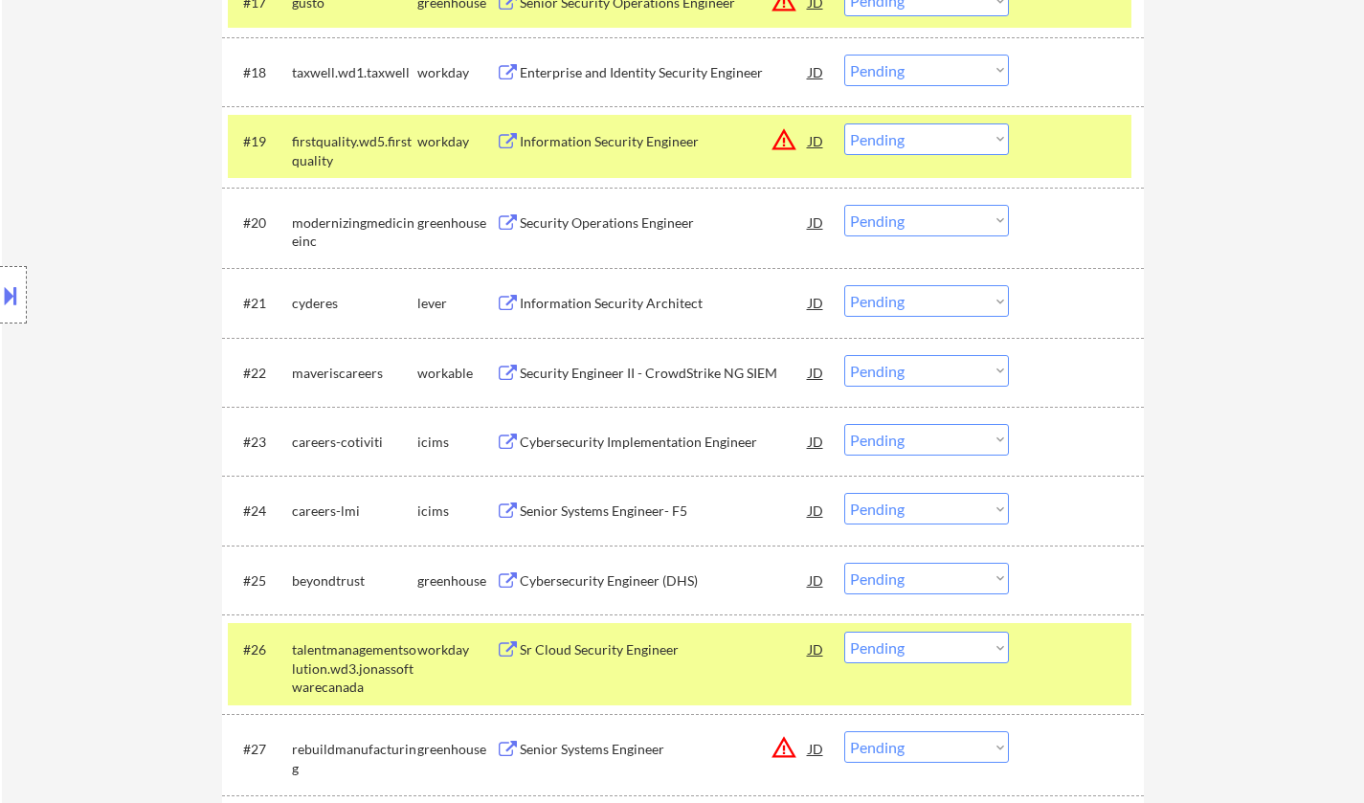
click at [598, 310] on div "Information Security Architect" at bounding box center [664, 303] width 289 height 19
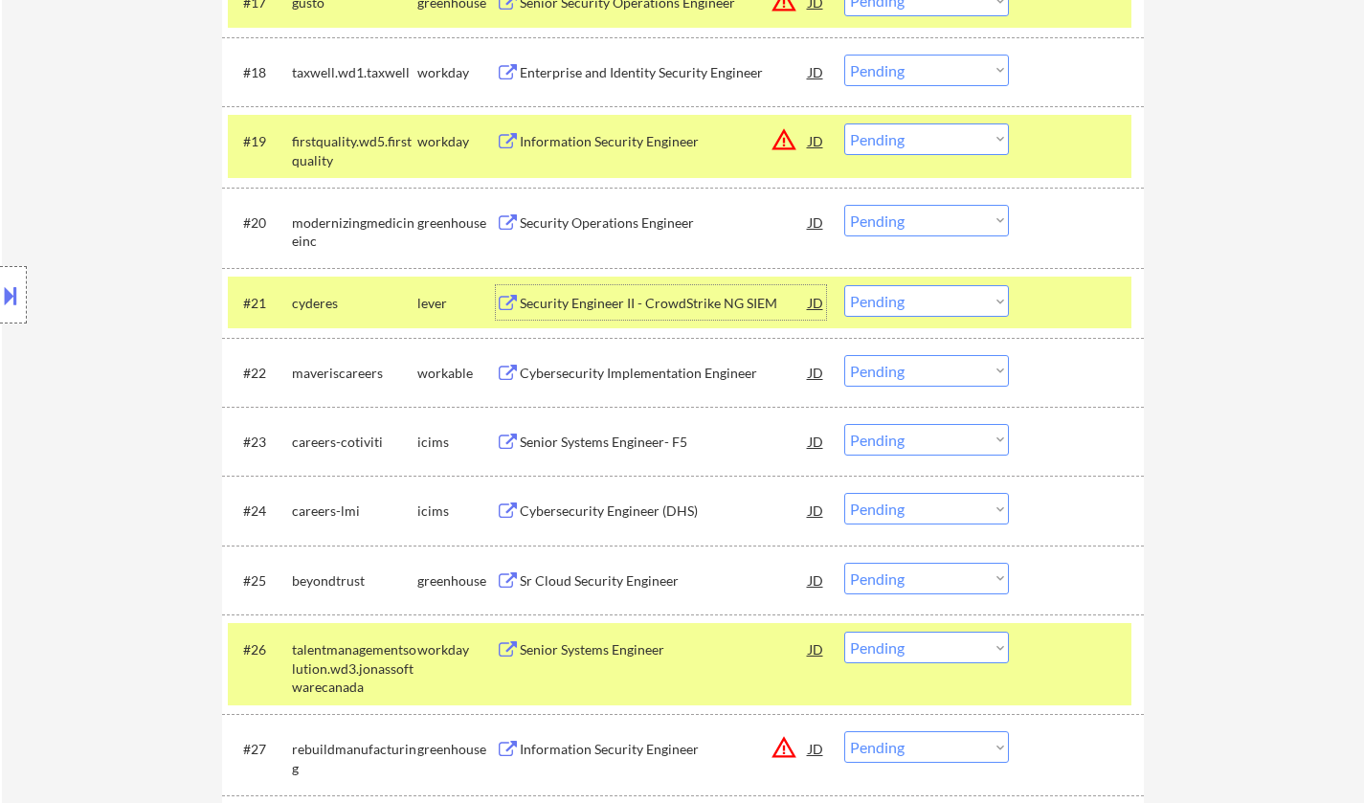
click at [908, 305] on select "Choose an option... Pending Applied Excluded (Questions) Excluded (Expired) Exc…" at bounding box center [926, 301] width 165 height 32
click at [844, 285] on select "Choose an option... Pending Applied Excluded (Questions) Excluded (Expired) Exc…" at bounding box center [926, 301] width 165 height 32
click at [659, 375] on div "Cybersecurity Implementation Engineer" at bounding box center [664, 373] width 289 height 19
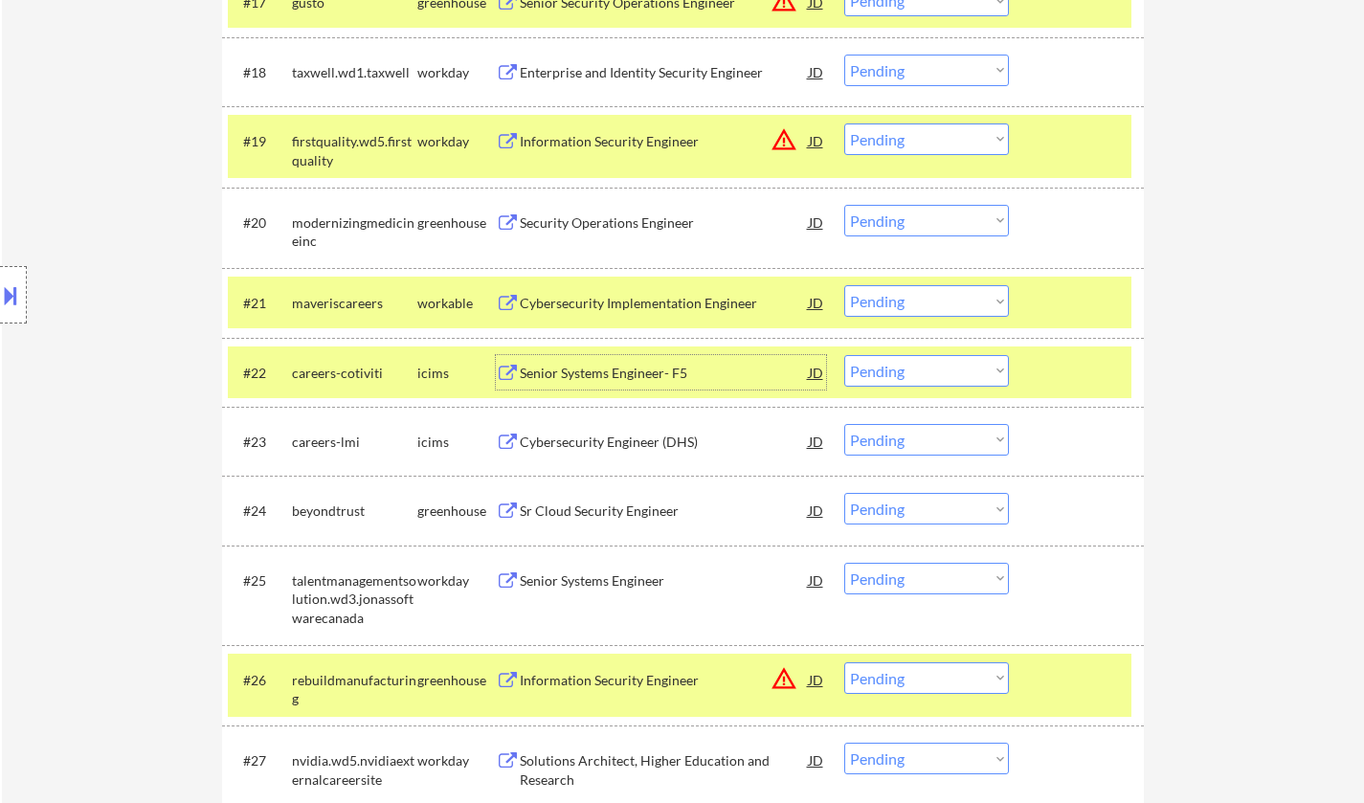
click at [906, 302] on select "Choose an option... Pending Applied Excluded (Questions) Excluded (Expired) Exc…" at bounding box center [926, 301] width 165 height 32
click at [844, 285] on select "Choose an option... Pending Applied Excluded (Questions) Excluded (Expired) Exc…" at bounding box center [926, 301] width 165 height 32
select select ""pending""
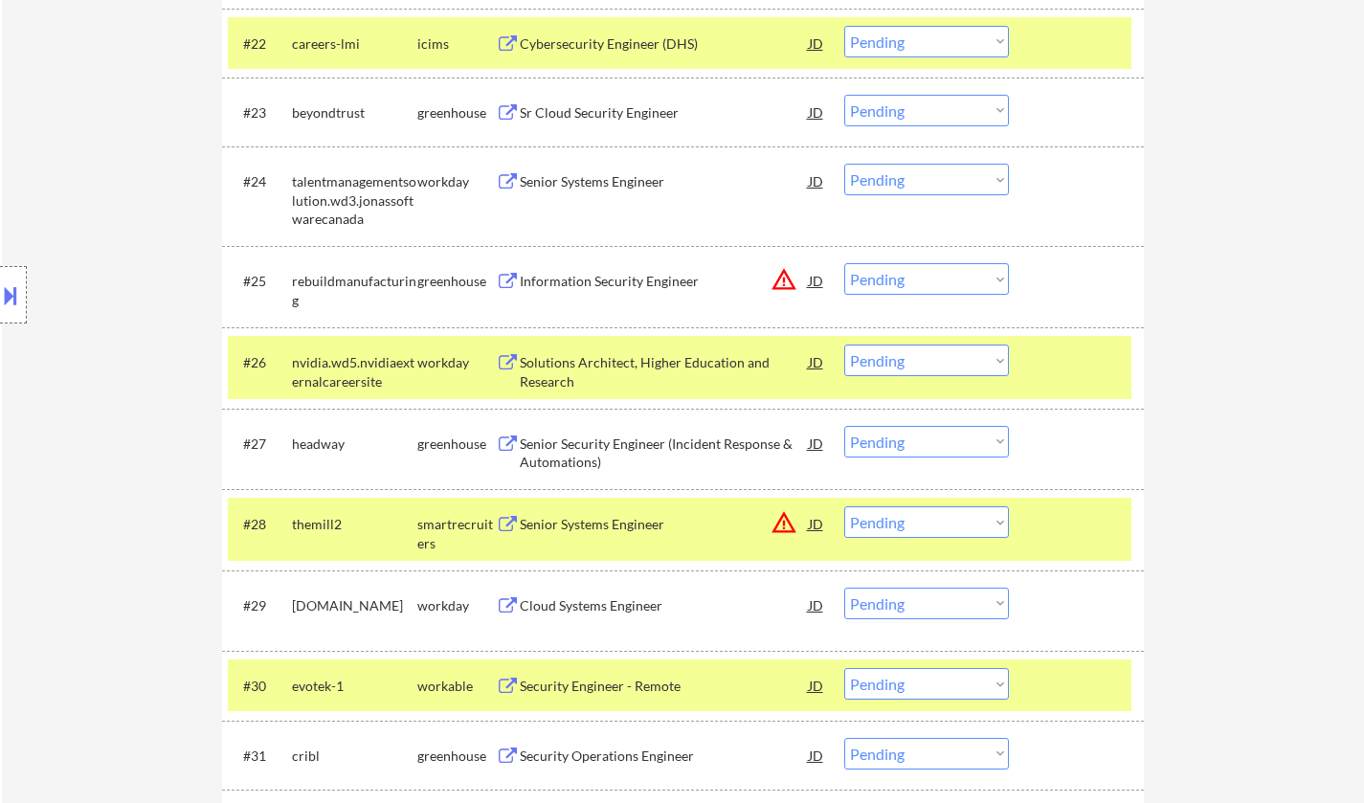
scroll to position [2201, 0]
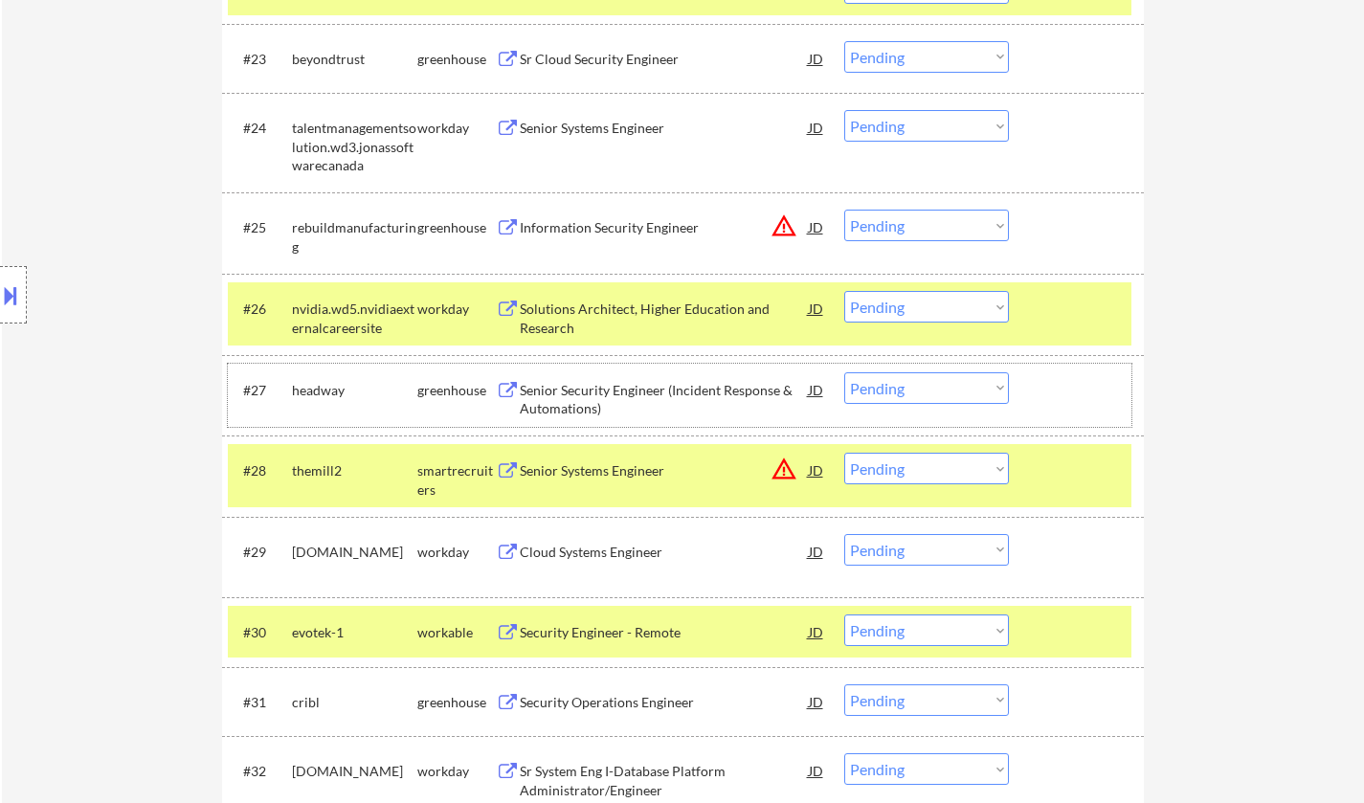
click at [569, 369] on div "#27 headway greenhouse Senior Security Engineer (Incident Response & Automation…" at bounding box center [680, 395] width 904 height 63
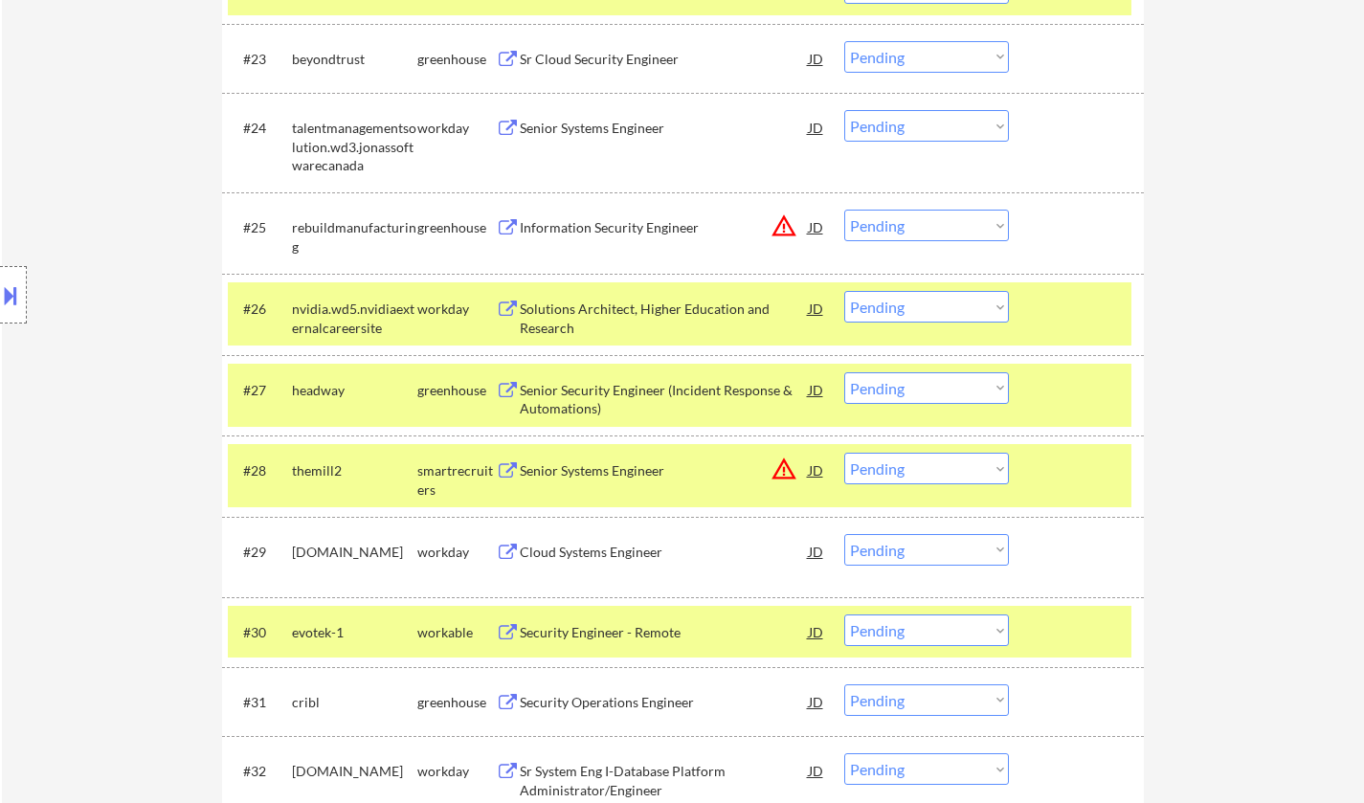
click at [582, 393] on div "Senior Security Engineer (Incident Response & Automations)" at bounding box center [664, 399] width 289 height 37
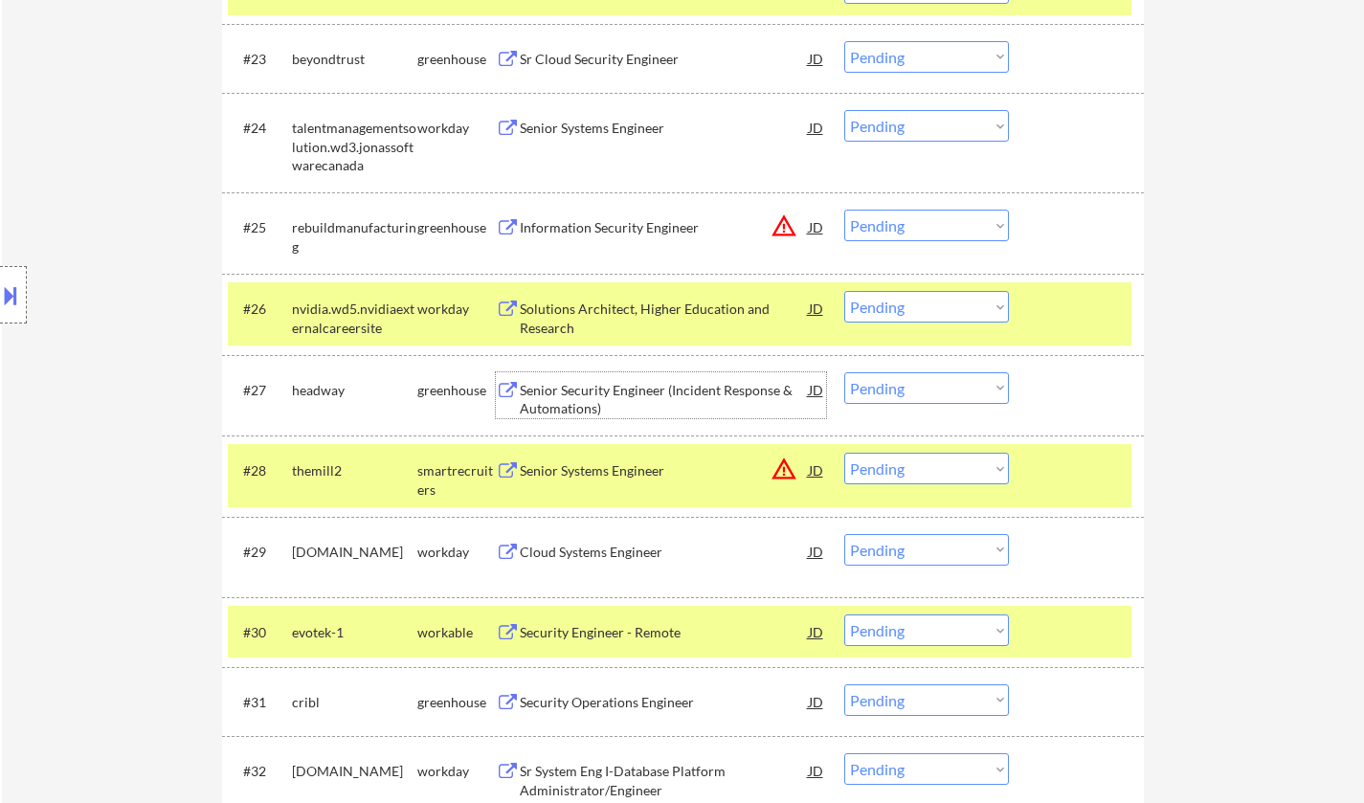
click at [11, 287] on button at bounding box center [10, 295] width 21 height 32
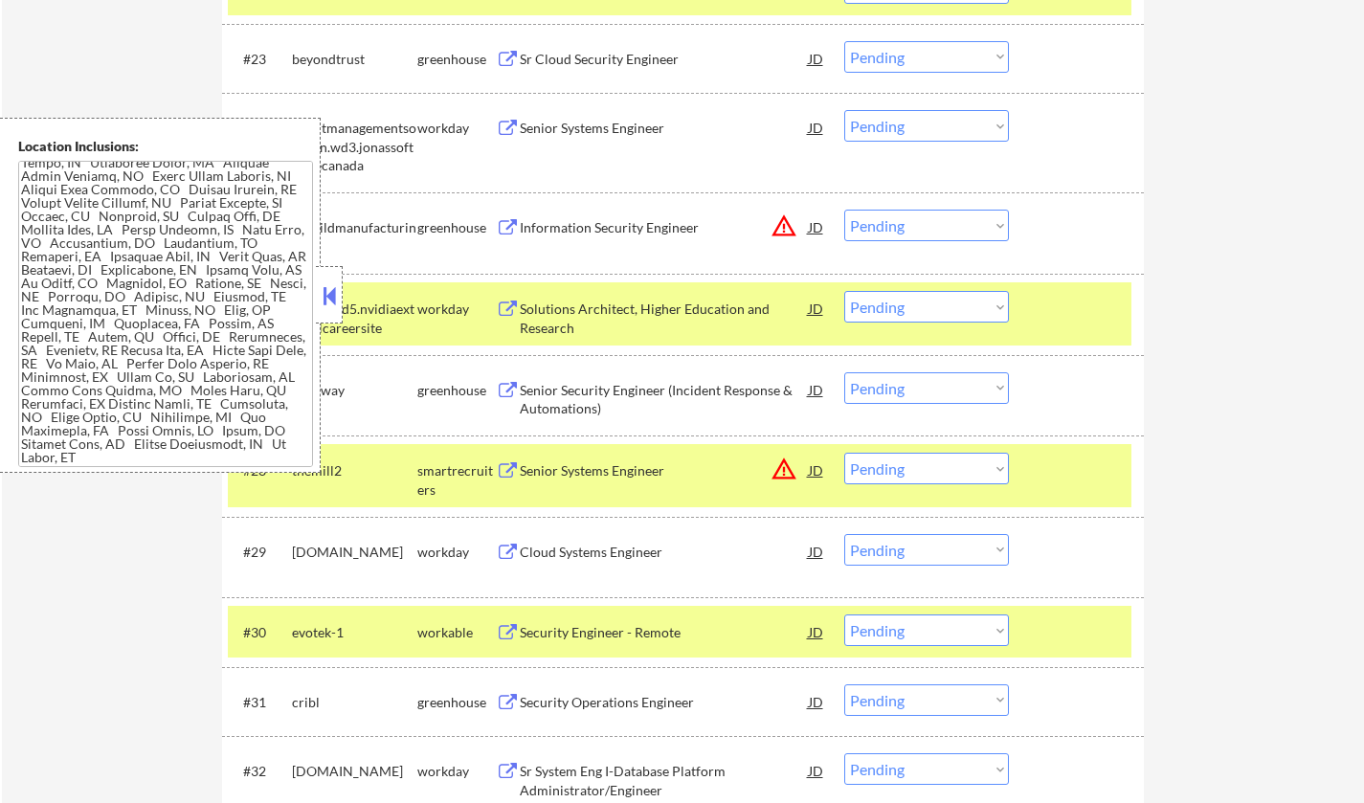
click at [332, 290] on button at bounding box center [329, 295] width 21 height 29
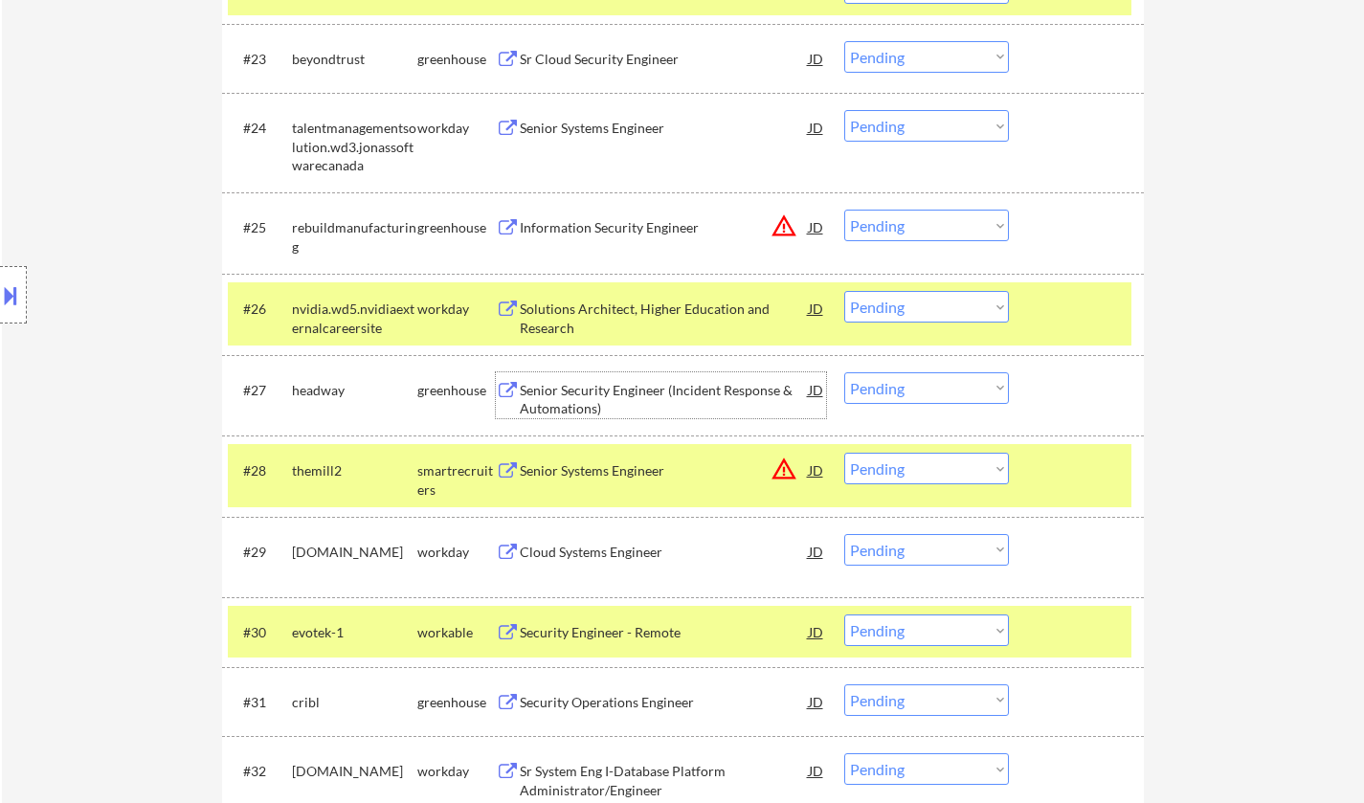
click at [624, 393] on div "Senior Security Engineer (Incident Response & Automations)" at bounding box center [664, 399] width 289 height 37
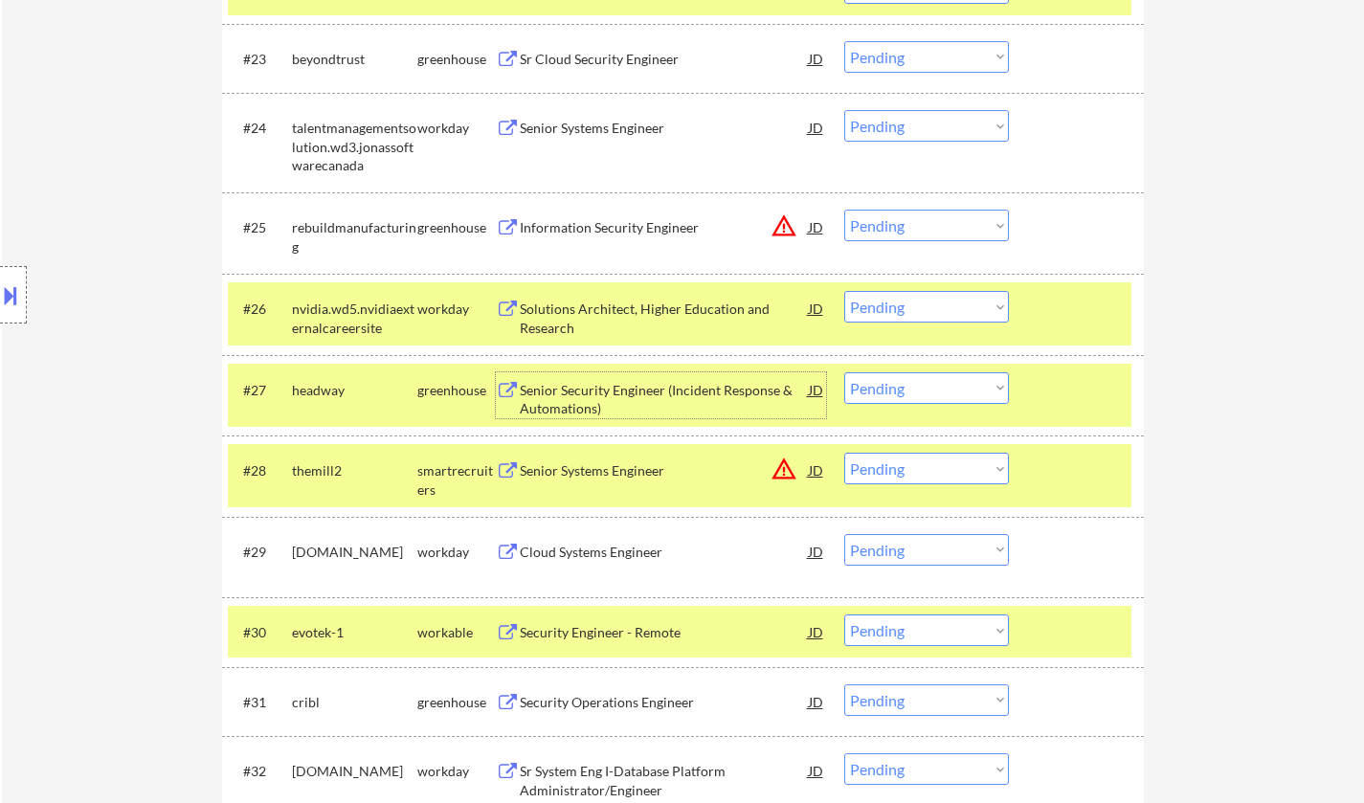
click at [905, 396] on select "Choose an option... Pending Applied Excluded (Questions) Excluded (Expired) Exc…" at bounding box center [926, 388] width 165 height 32
click at [844, 372] on select "Choose an option... Pending Applied Excluded (Questions) Excluded (Expired) Exc…" at bounding box center [926, 388] width 165 height 32
select select ""pending""
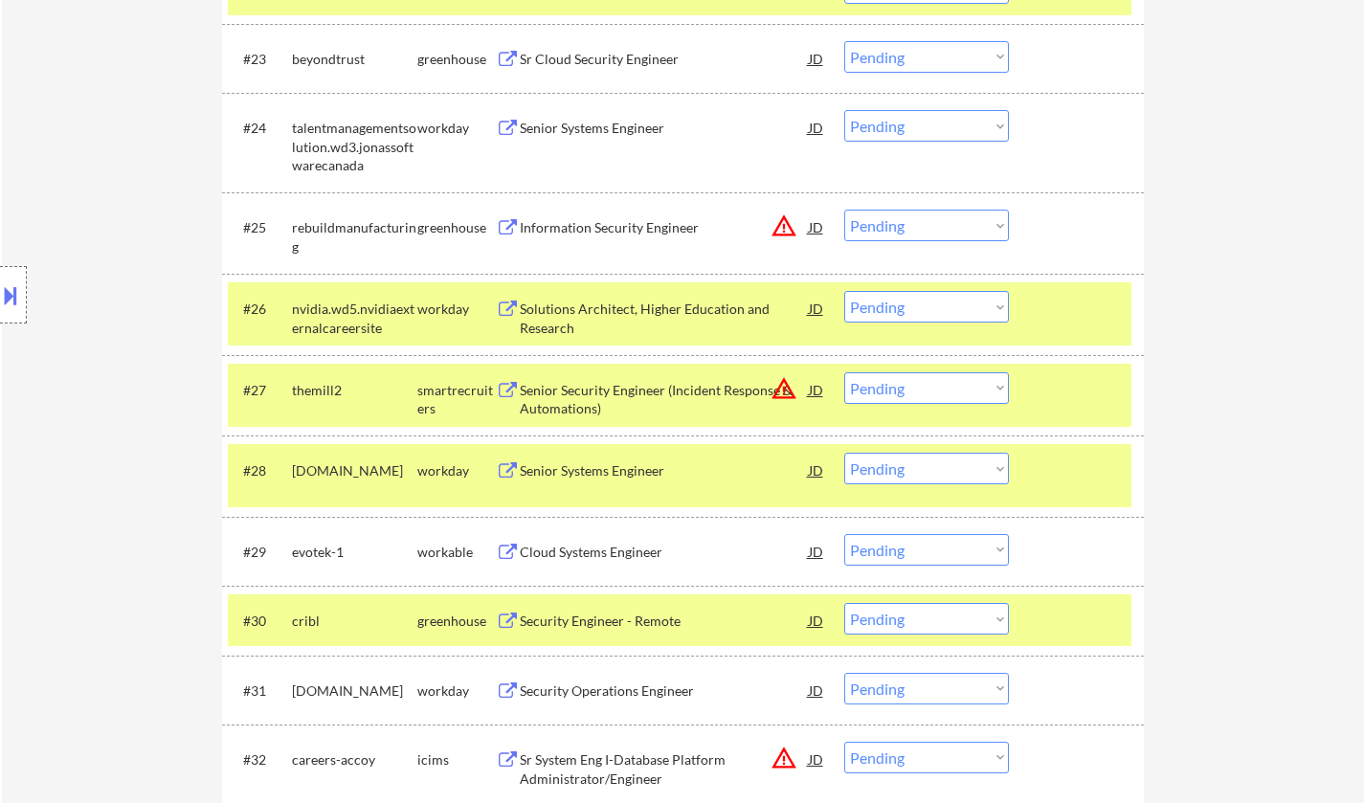
scroll to position [2393, 0]
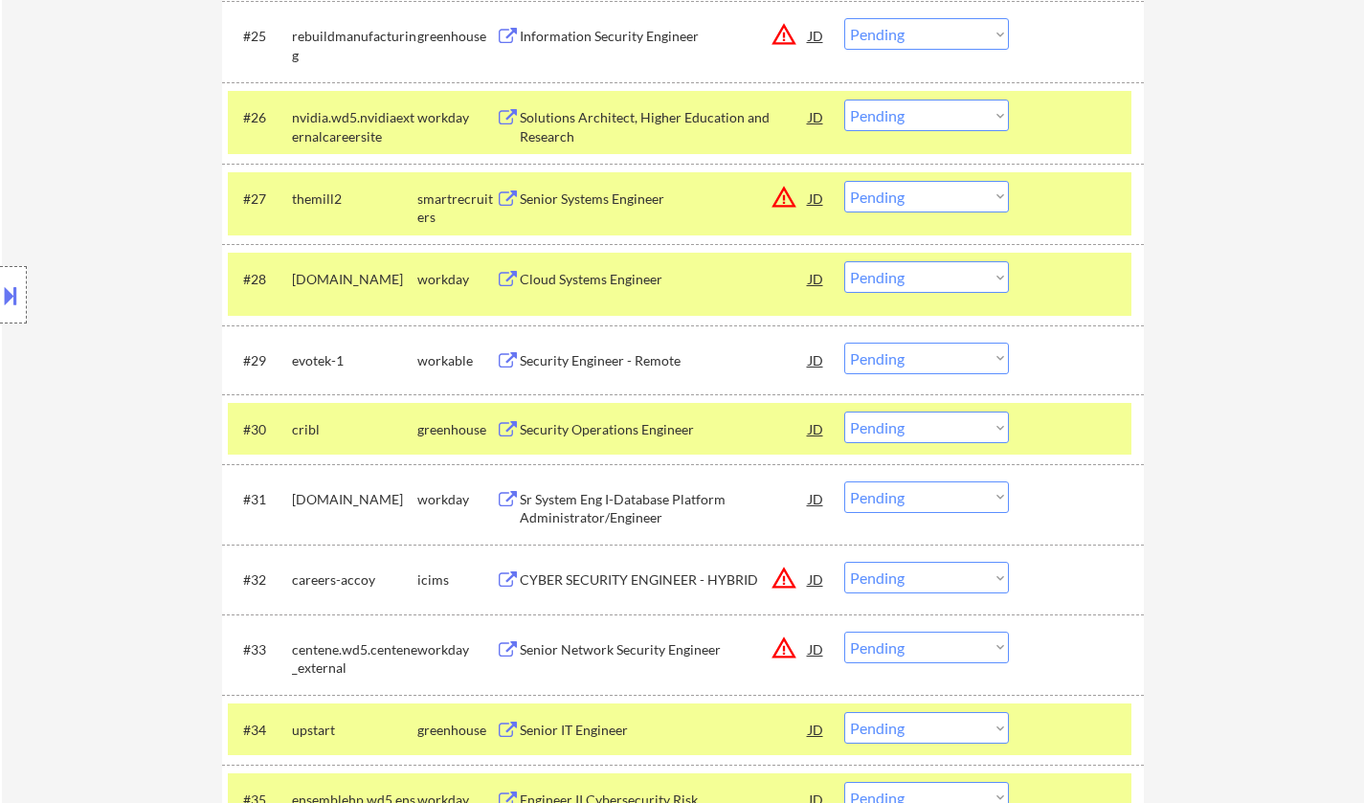
click at [610, 361] on div "Security Engineer - Remote" at bounding box center [664, 360] width 289 height 19
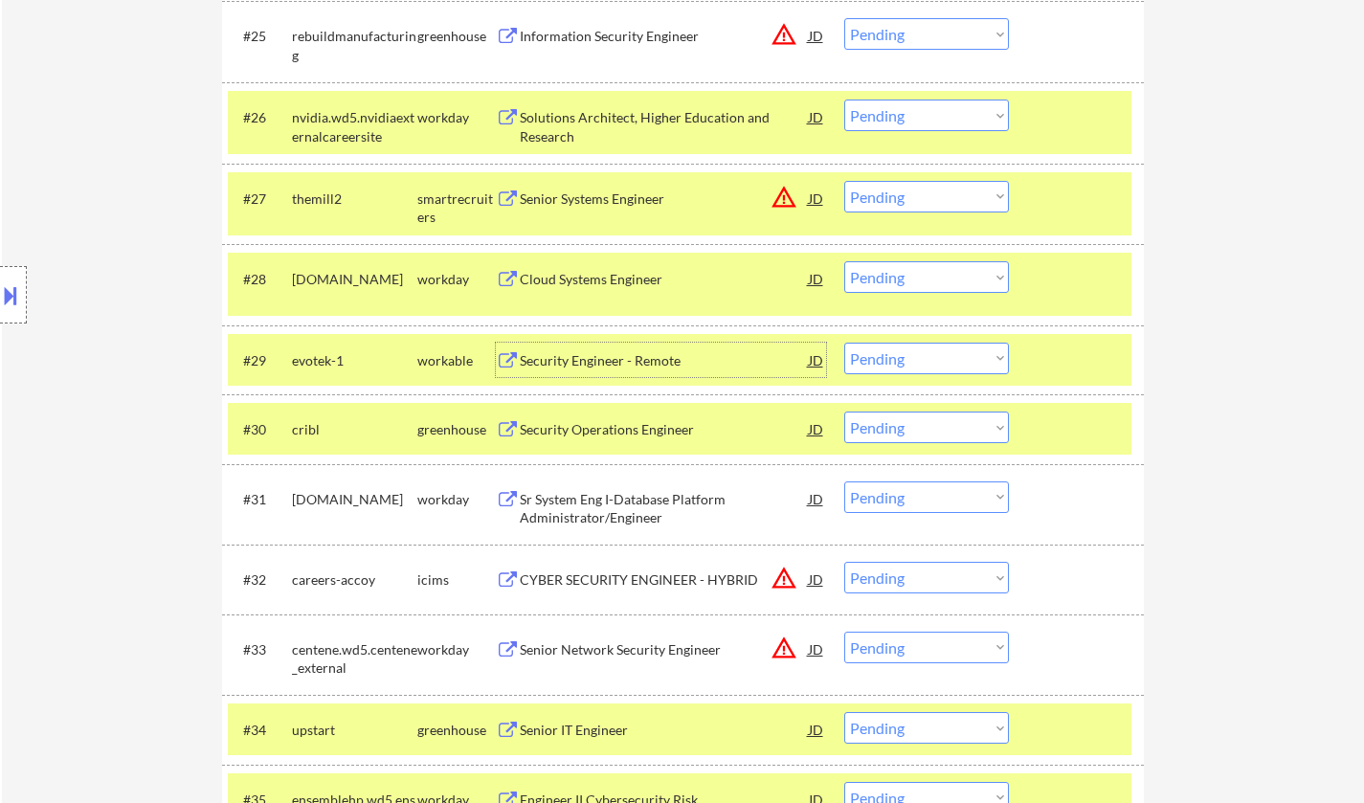
click at [939, 367] on select "Choose an option... Pending Applied Excluded (Questions) Excluded (Expired) Exc…" at bounding box center [926, 359] width 165 height 32
click at [844, 343] on select "Choose an option... Pending Applied Excluded (Questions) Excluded (Expired) Exc…" at bounding box center [926, 359] width 165 height 32
select select ""pending""
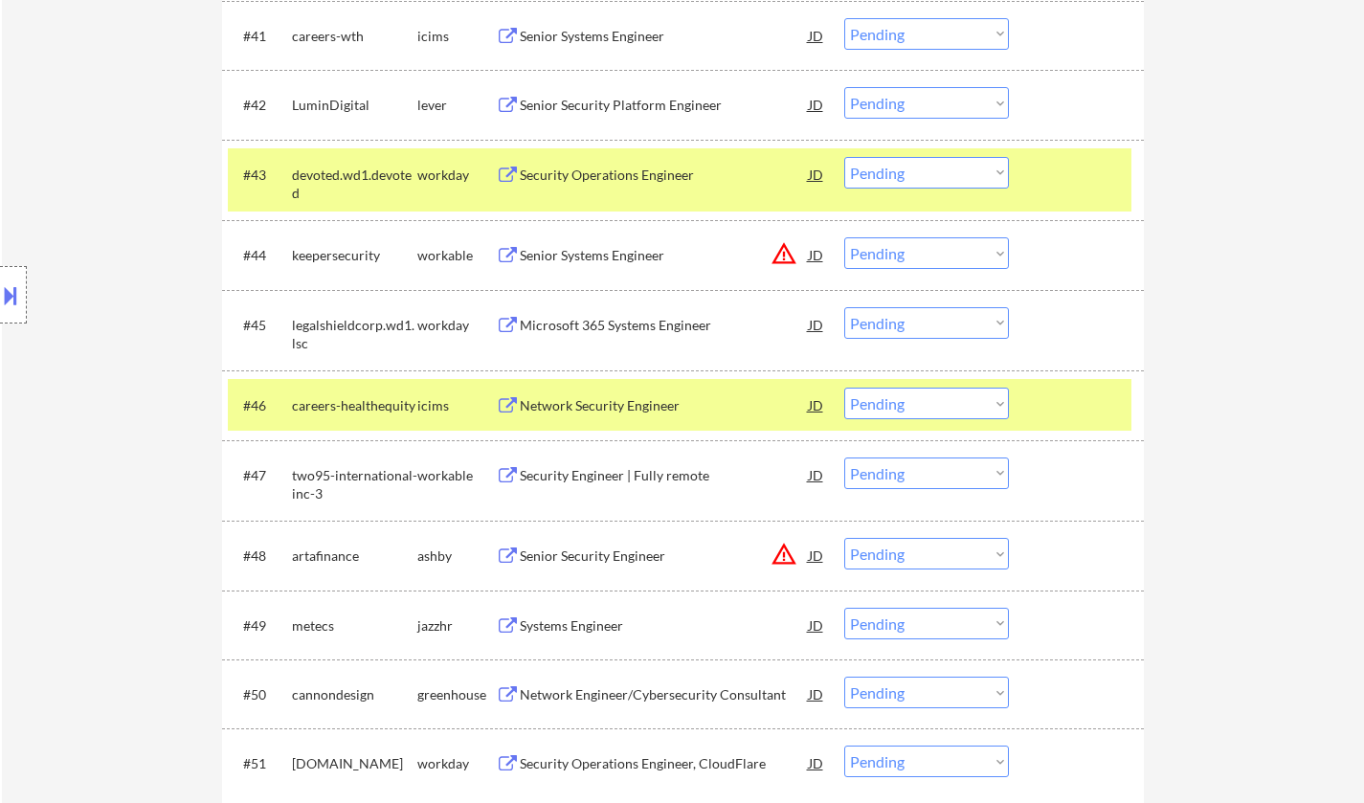
scroll to position [3733, 0]
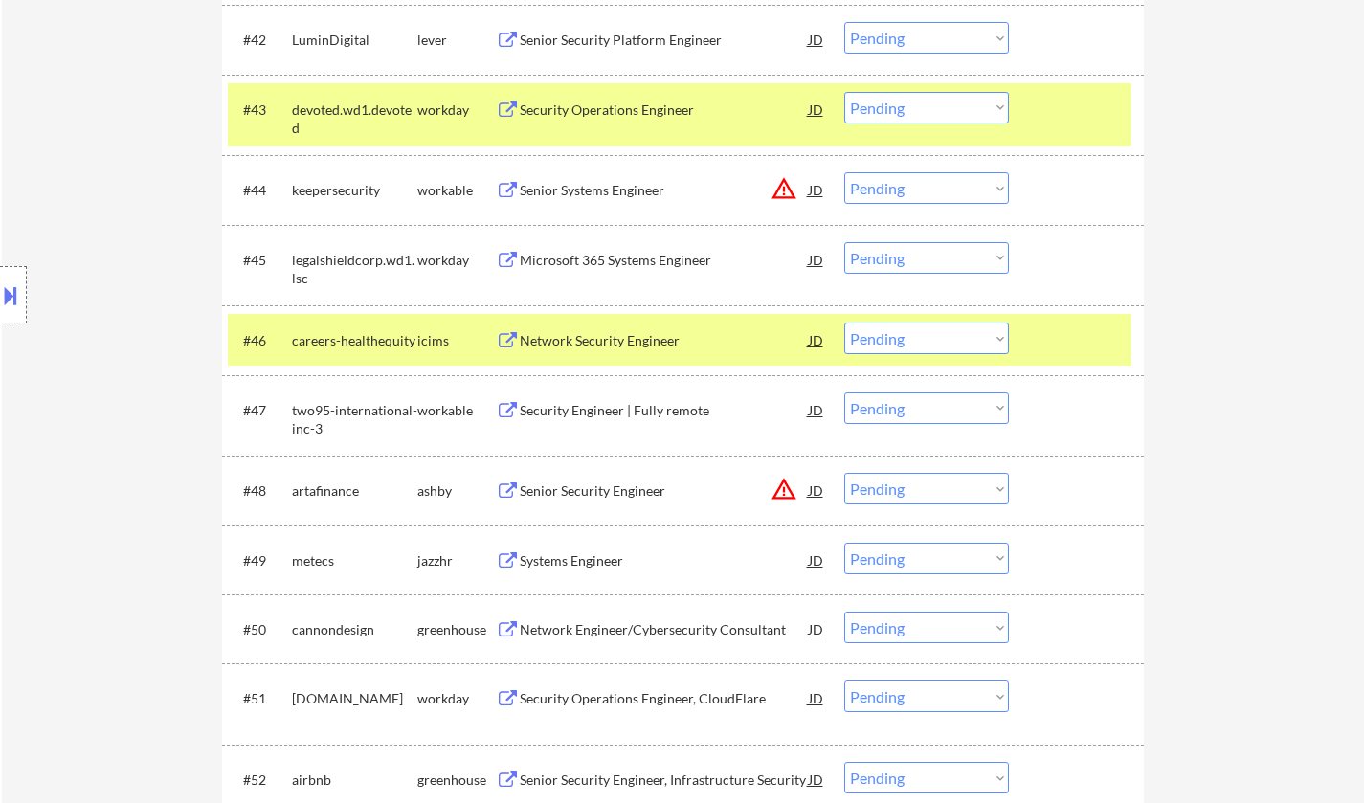
click at [600, 557] on div "Systems Engineer" at bounding box center [664, 560] width 289 height 19
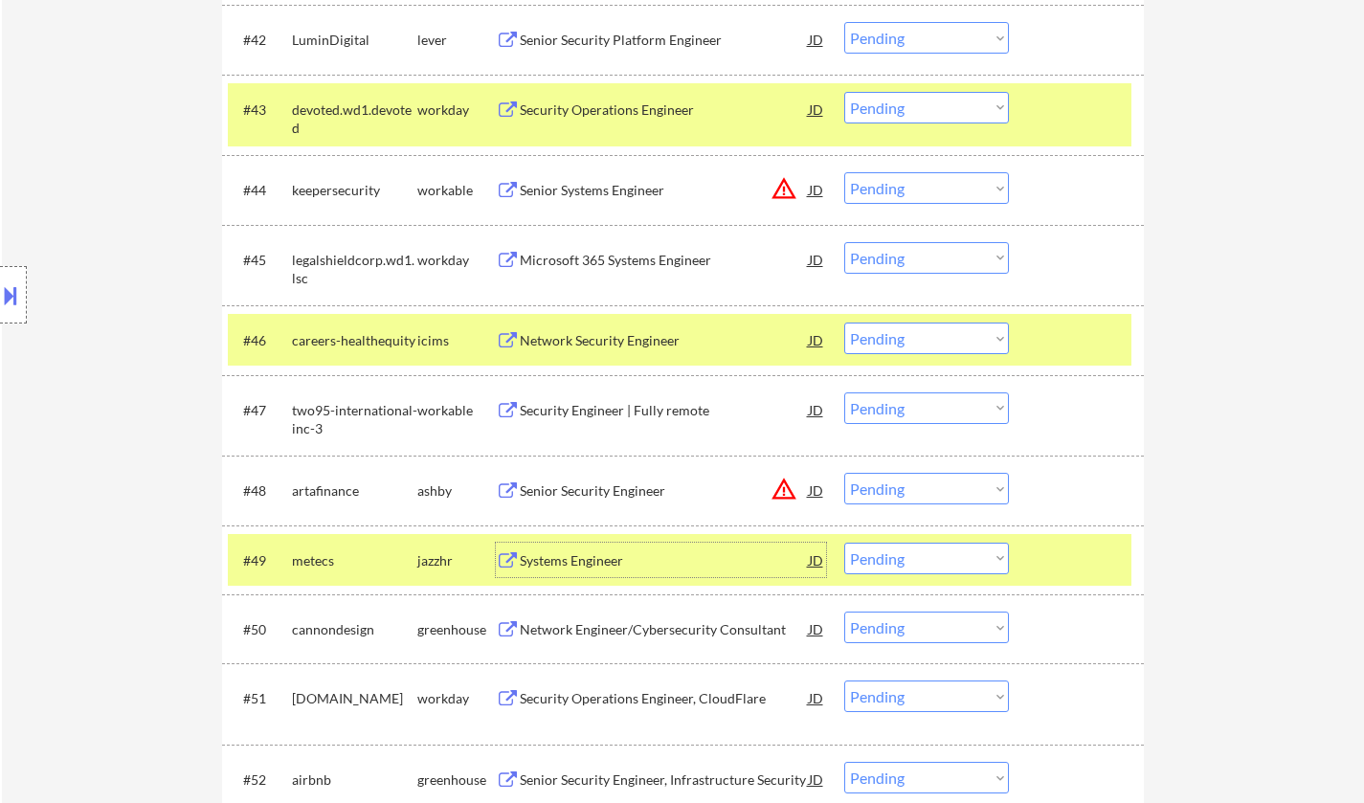
click at [970, 553] on select "Choose an option... Pending Applied Excluded (Questions) Excluded (Expired) Exc…" at bounding box center [926, 559] width 165 height 32
click at [844, 543] on select "Choose an option... Pending Applied Excluded (Questions) Excluded (Expired) Exc…" at bounding box center [926, 559] width 165 height 32
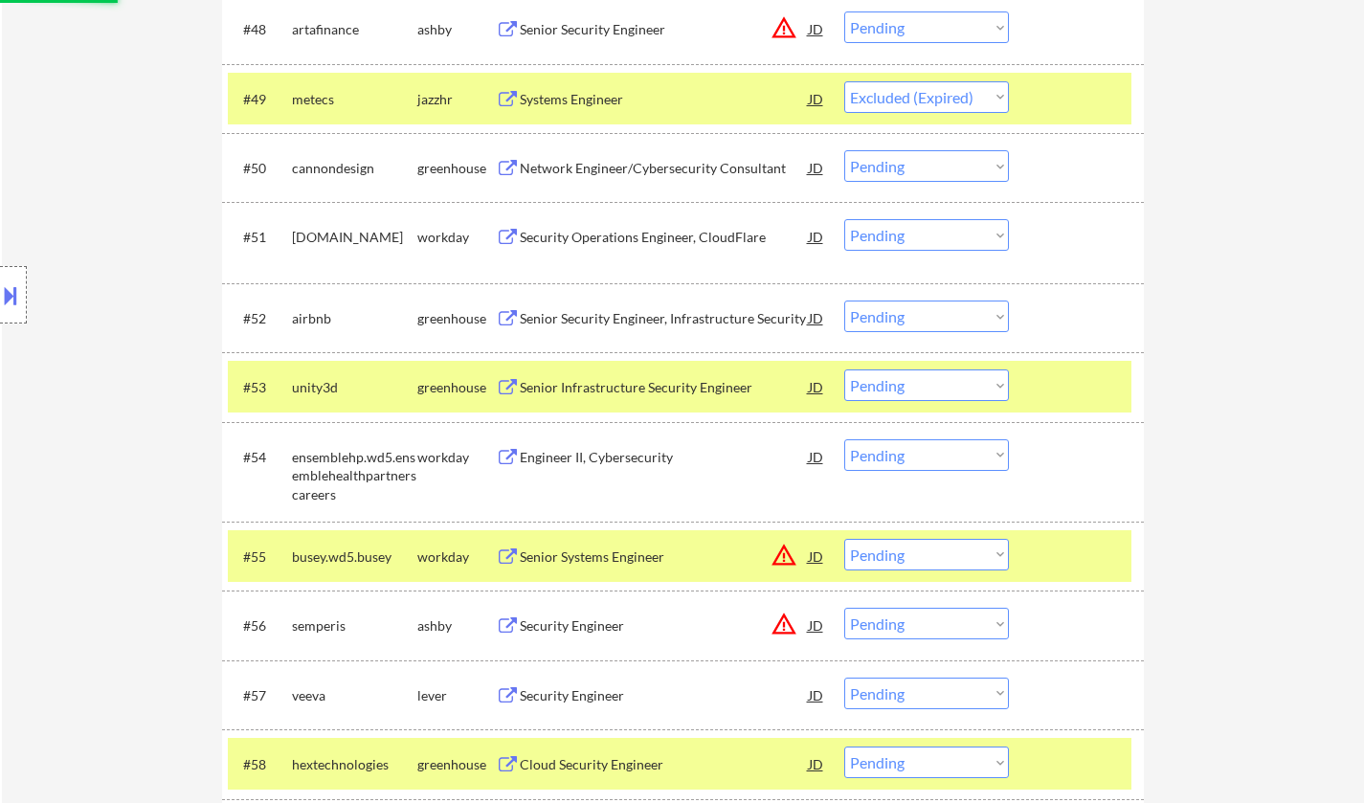
scroll to position [4211, 0]
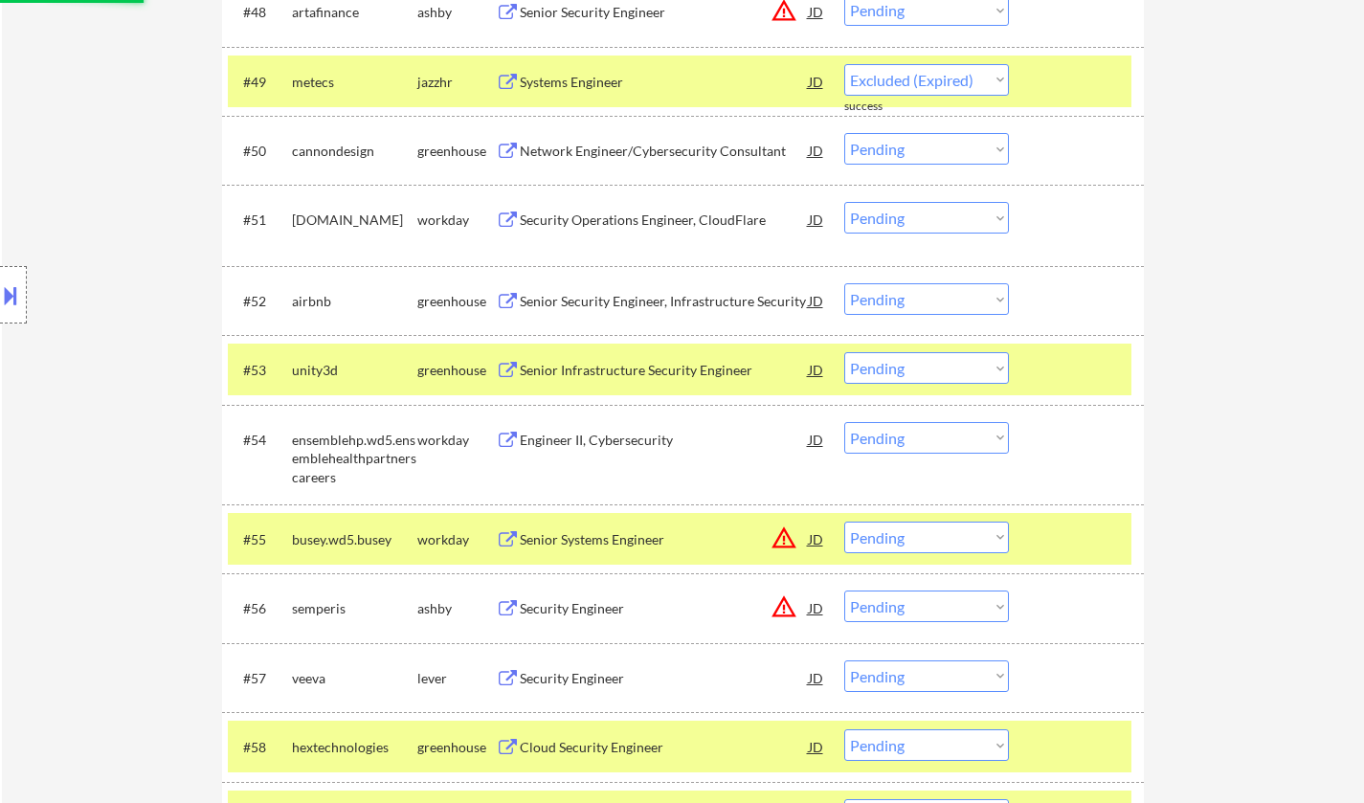
select select ""pending""
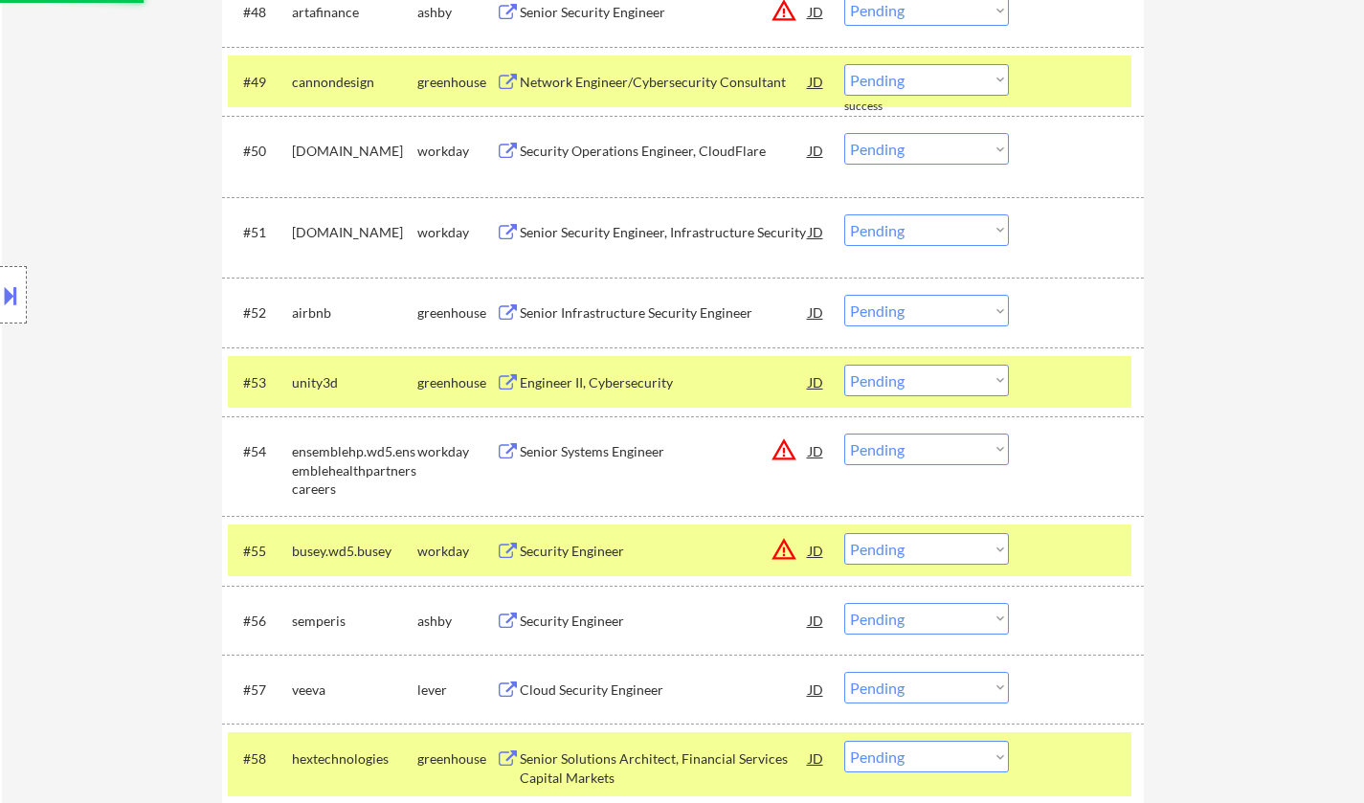
scroll to position [4403, 0]
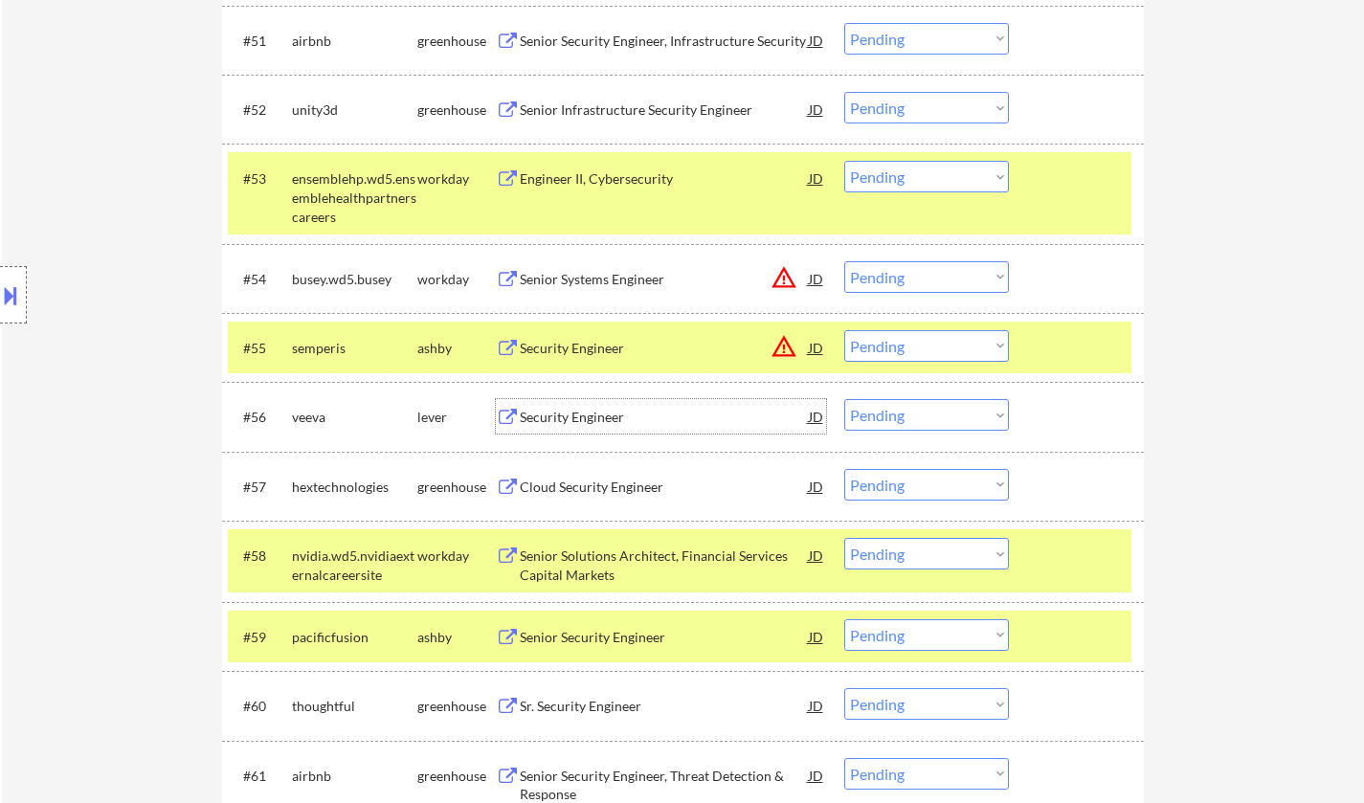
click at [574, 417] on div "Security Engineer" at bounding box center [664, 417] width 289 height 19
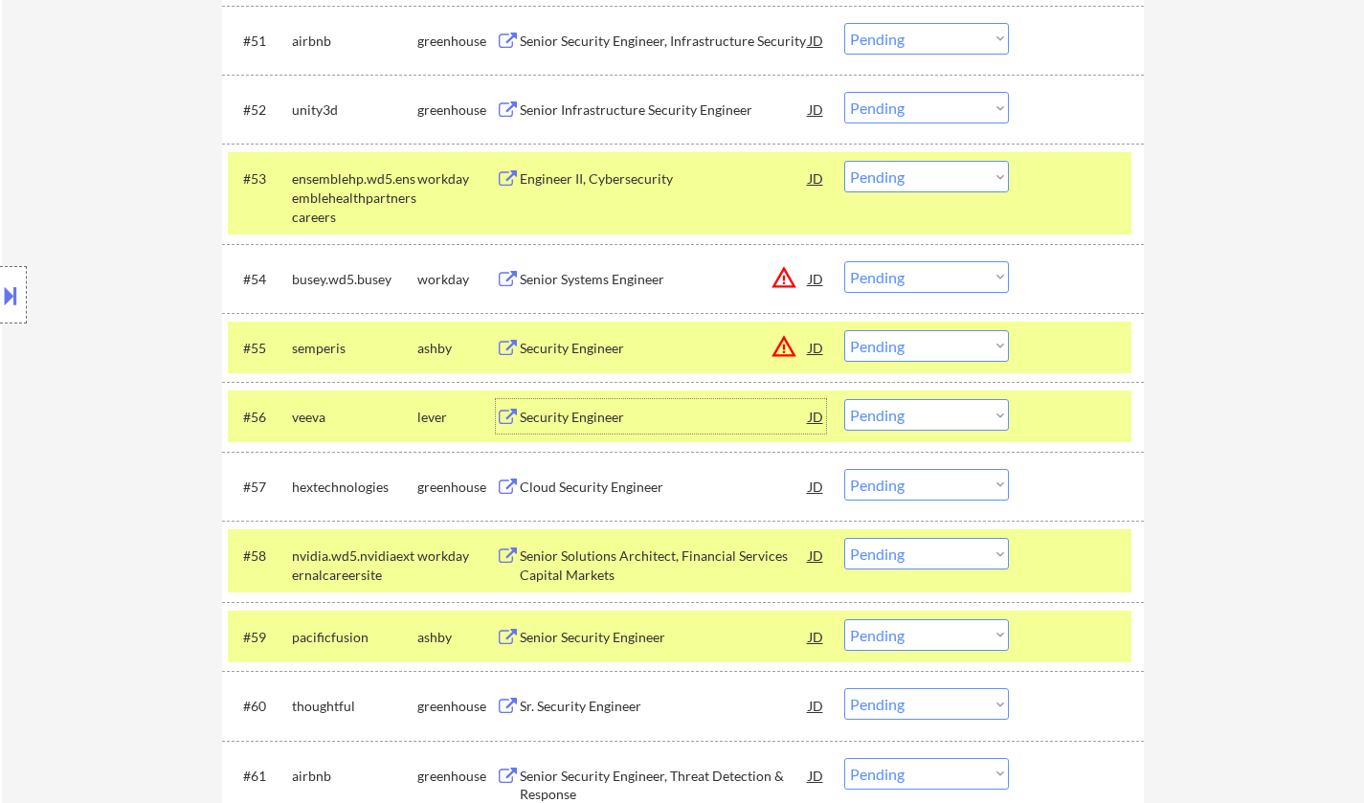
click at [958, 418] on select "Choose an option... Pending Applied Excluded (Questions) Excluded (Expired) Exc…" at bounding box center [926, 415] width 165 height 32
click at [844, 399] on select "Choose an option... Pending Applied Excluded (Questions) Excluded (Expired) Exc…" at bounding box center [926, 415] width 165 height 32
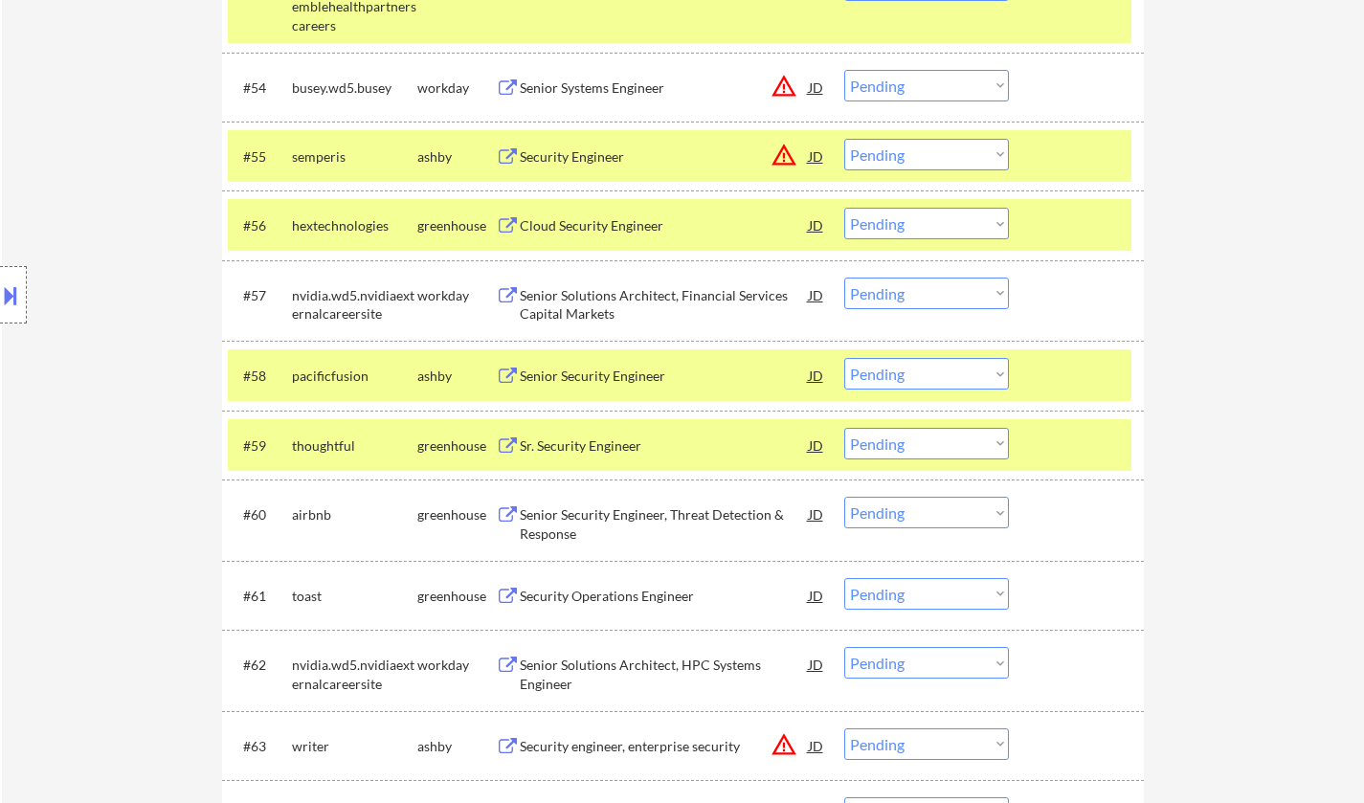
click at [597, 223] on div "Cloud Security Engineer" at bounding box center [664, 225] width 289 height 19
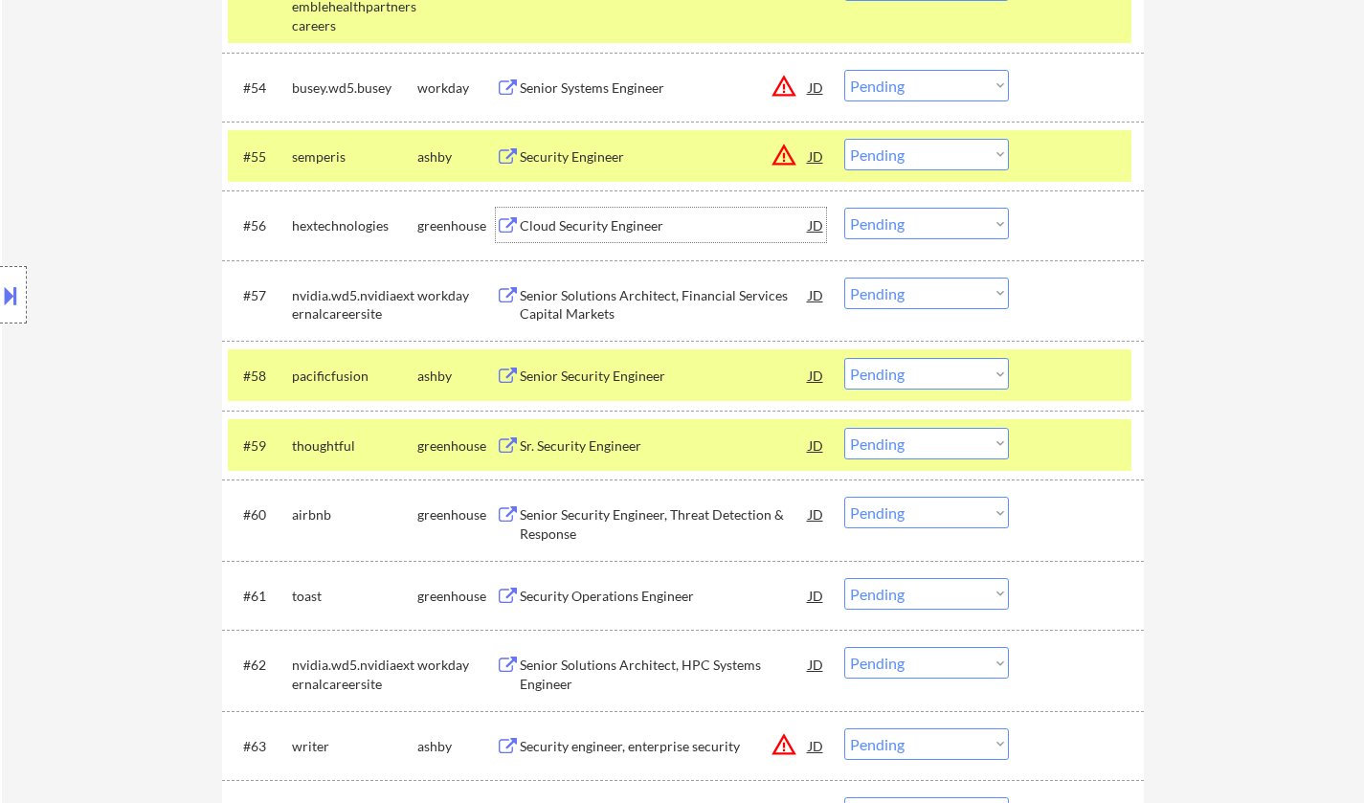
click at [909, 218] on select "Choose an option... Pending Applied Excluded (Questions) Excluded (Expired) Exc…" at bounding box center [926, 224] width 165 height 32
click at [844, 208] on select "Choose an option... Pending Applied Excluded (Questions) Excluded (Expired) Exc…" at bounding box center [926, 224] width 165 height 32
select select ""pending""
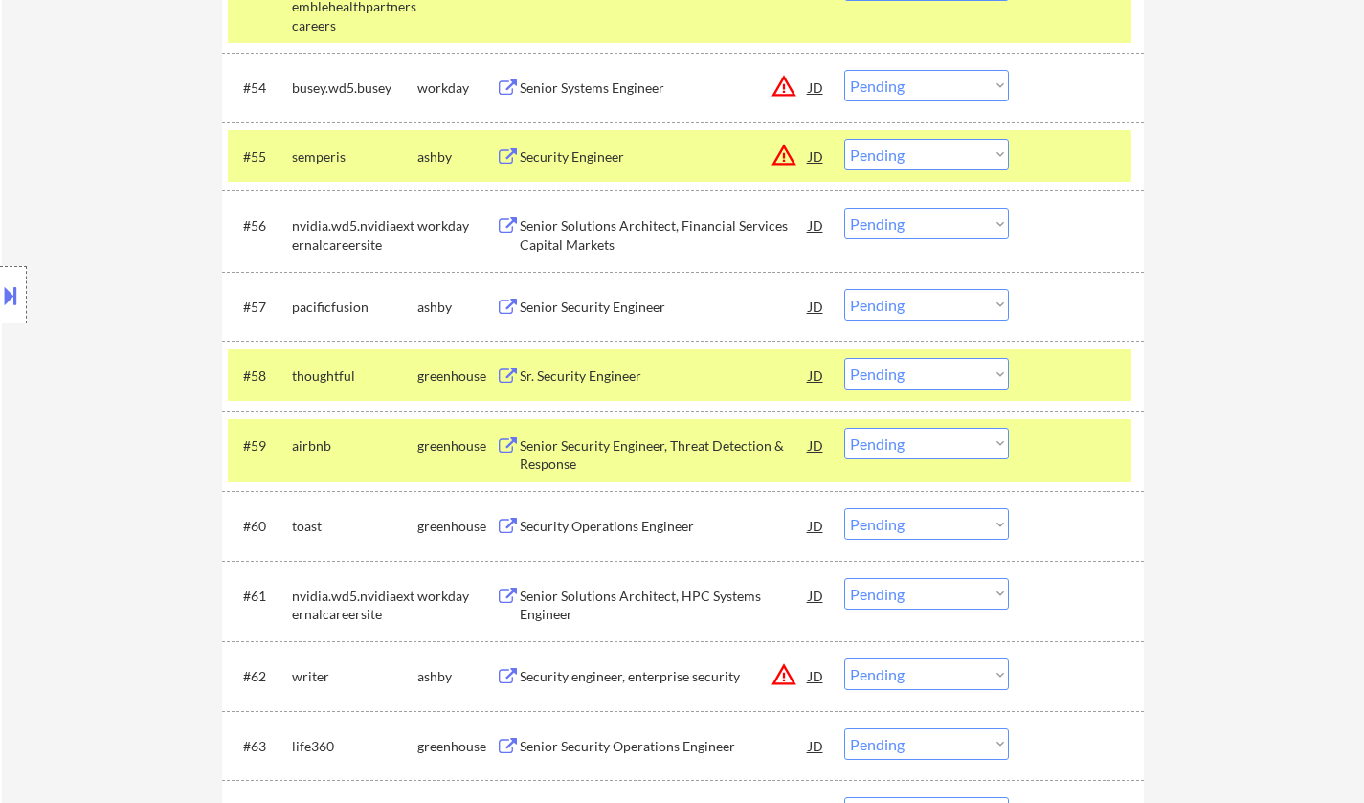
click at [594, 302] on div "Senior Security Engineer" at bounding box center [664, 307] width 289 height 19
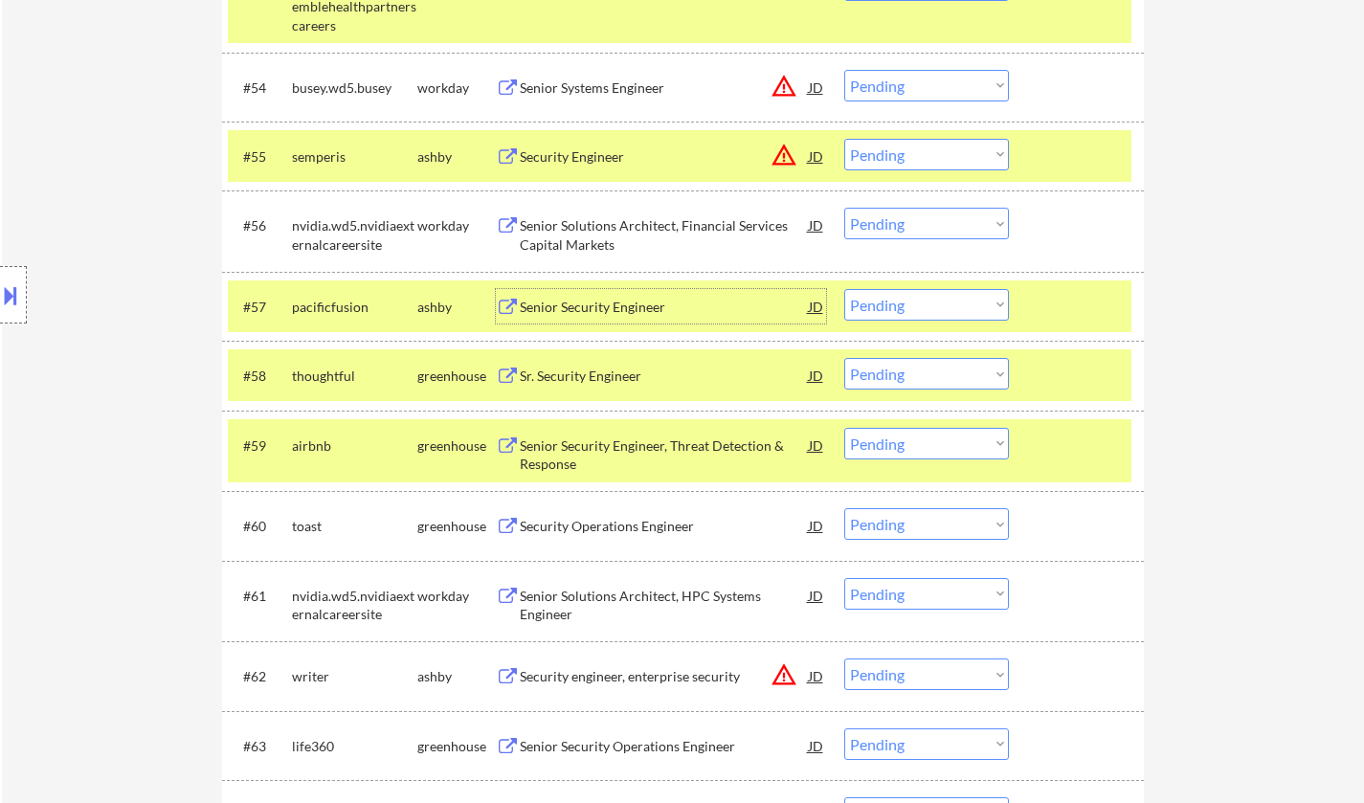
click at [911, 313] on select "Choose an option... Pending Applied Excluded (Questions) Excluded (Expired) Exc…" at bounding box center [926, 305] width 165 height 32
click at [844, 289] on select "Choose an option... Pending Applied Excluded (Questions) Excluded (Expired) Exc…" at bounding box center [926, 305] width 165 height 32
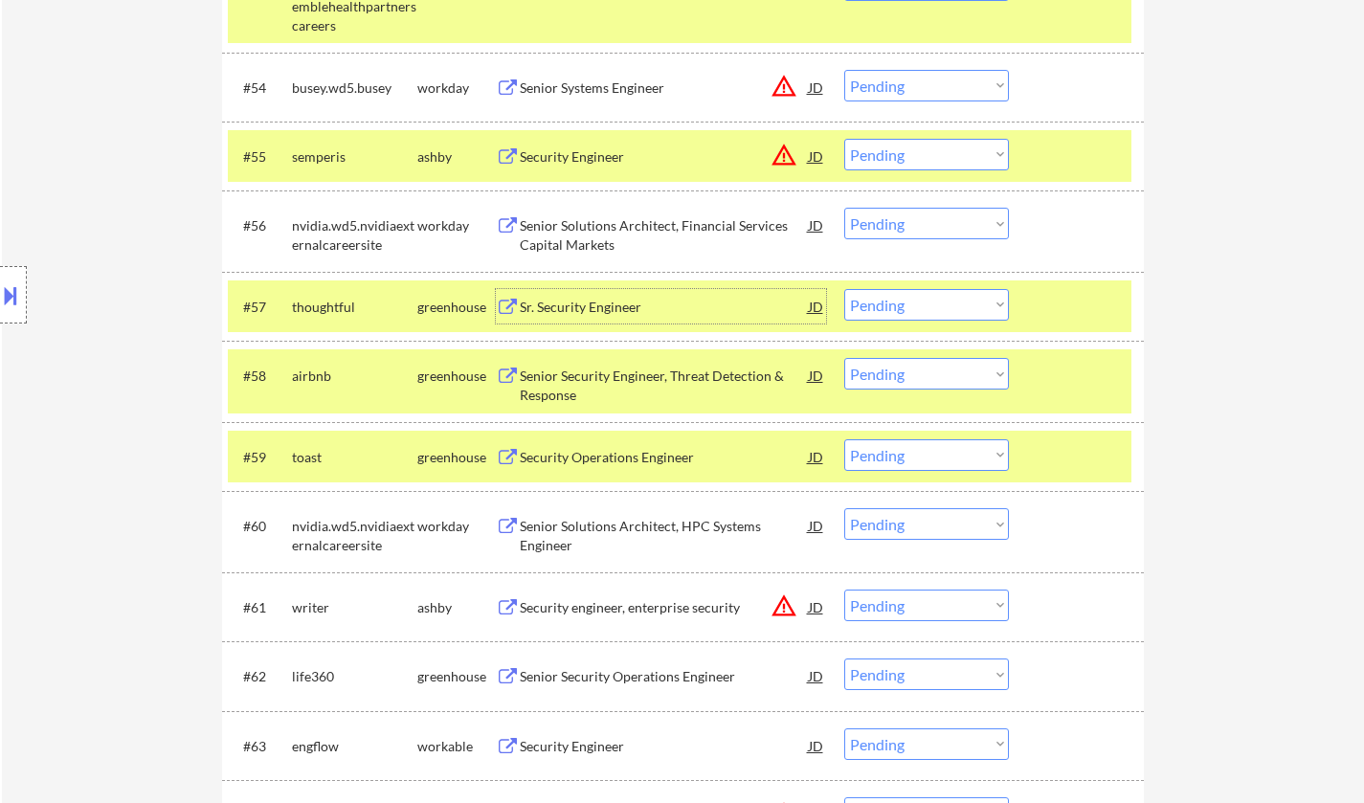
click at [591, 313] on div "Sr. Security Engineer" at bounding box center [664, 307] width 289 height 19
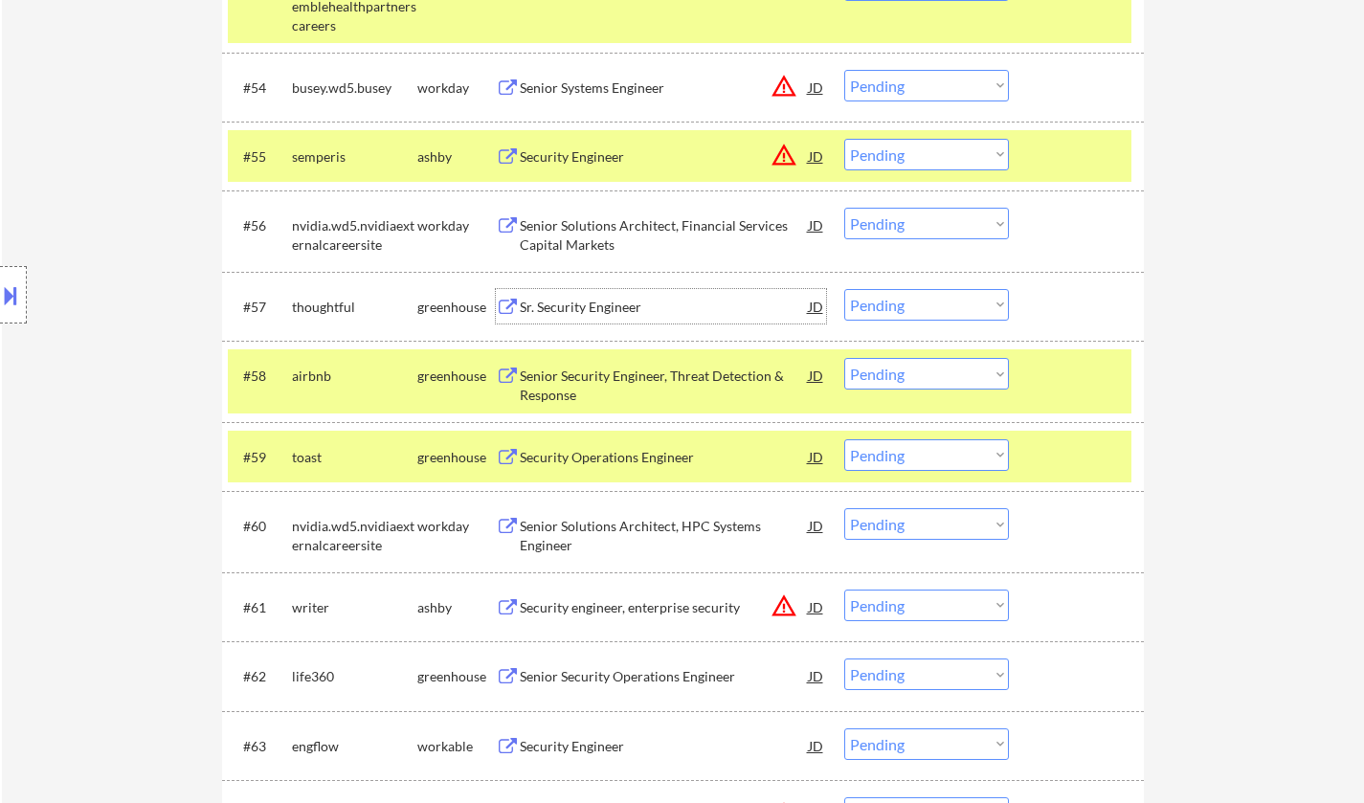
click at [897, 304] on select "Choose an option... Pending Applied Excluded (Questions) Excluded (Expired) Exc…" at bounding box center [926, 305] width 165 height 32
click at [844, 289] on select "Choose an option... Pending Applied Excluded (Questions) Excluded (Expired) Exc…" at bounding box center [926, 305] width 165 height 32
select select ""pending""
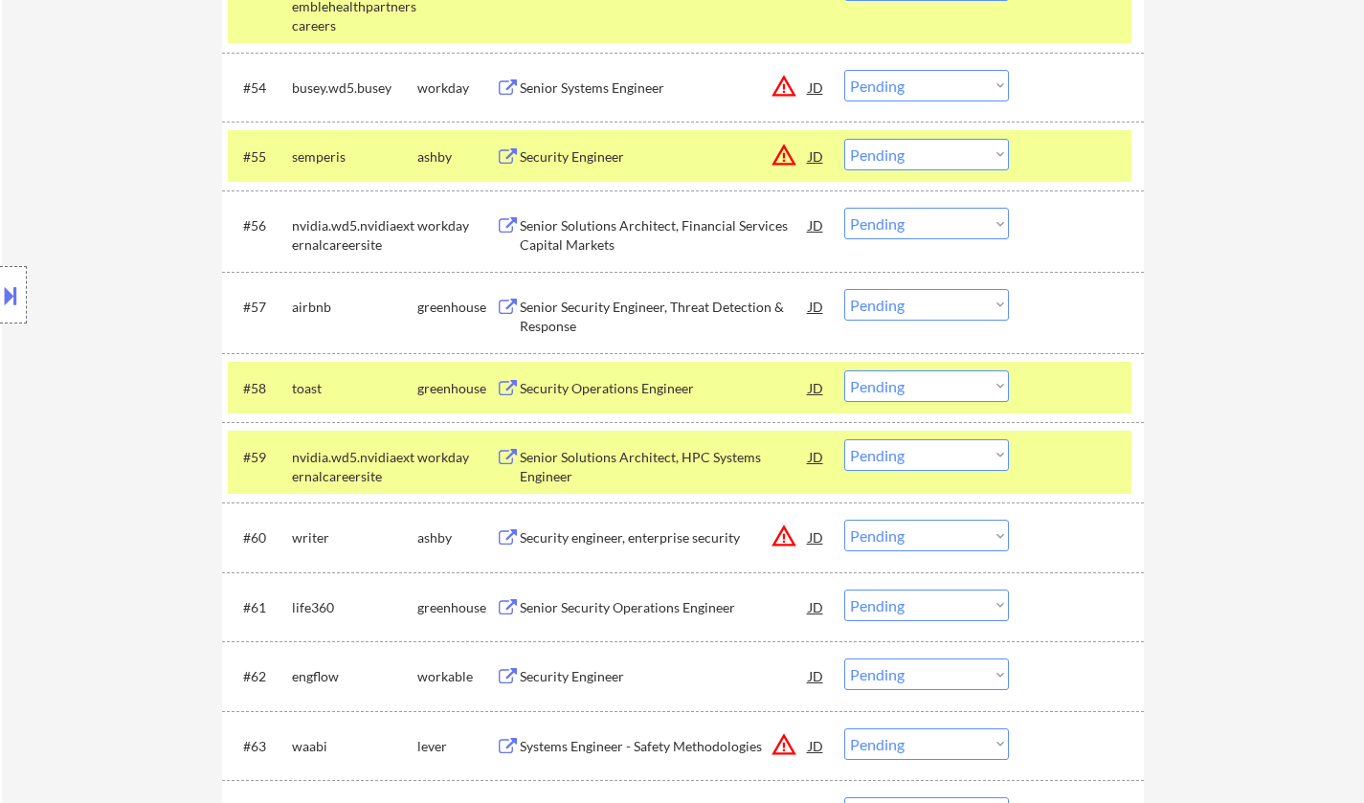
scroll to position [4690, 0]
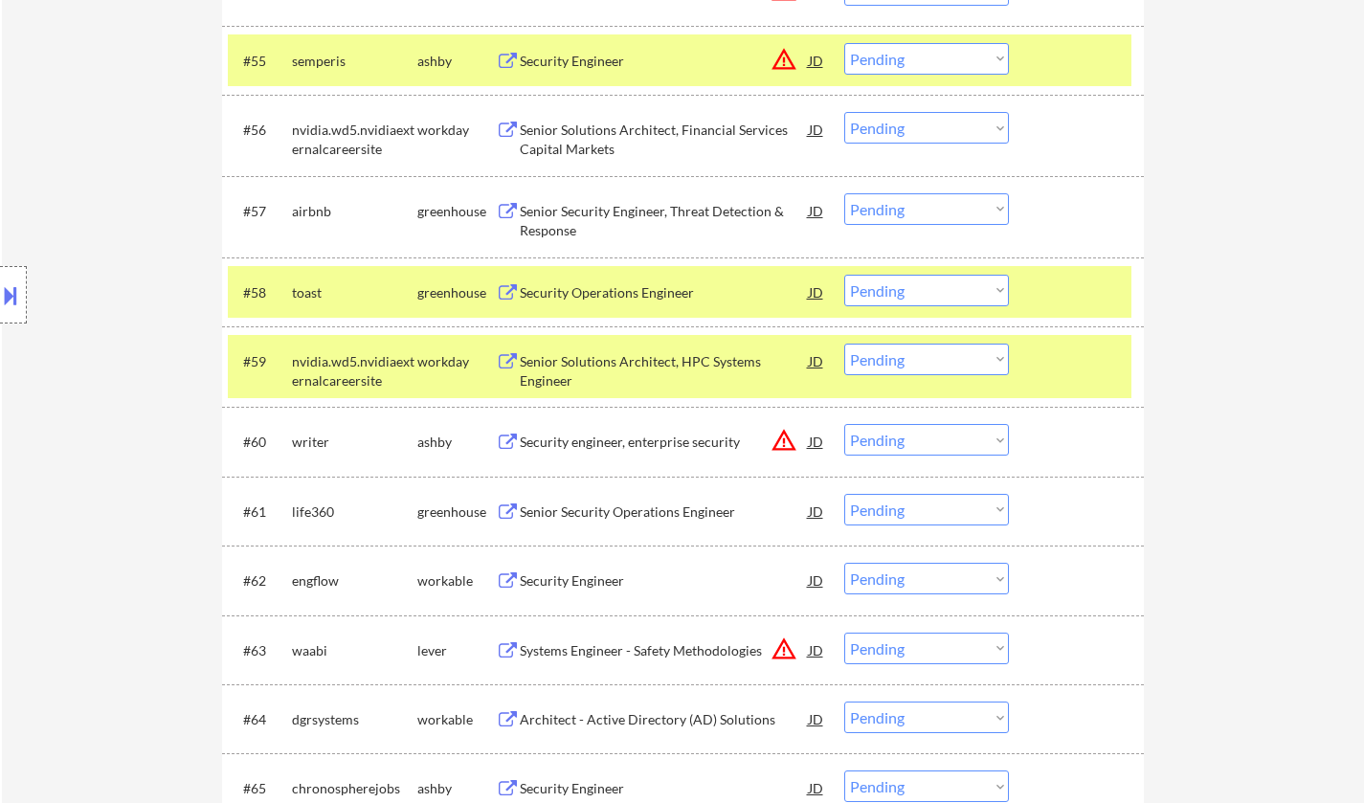
click at [594, 289] on div "Security Operations Engineer" at bounding box center [664, 292] width 289 height 19
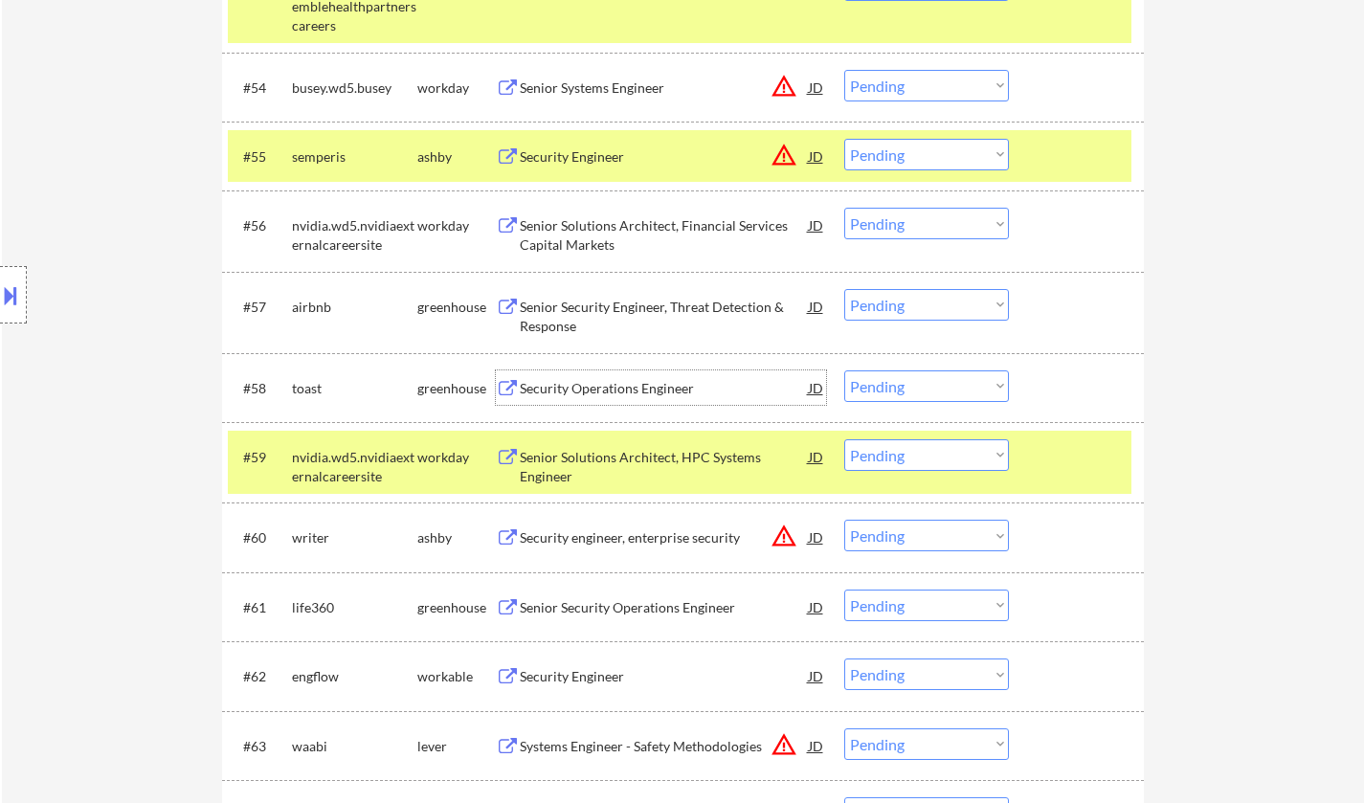
scroll to position [4786, 0]
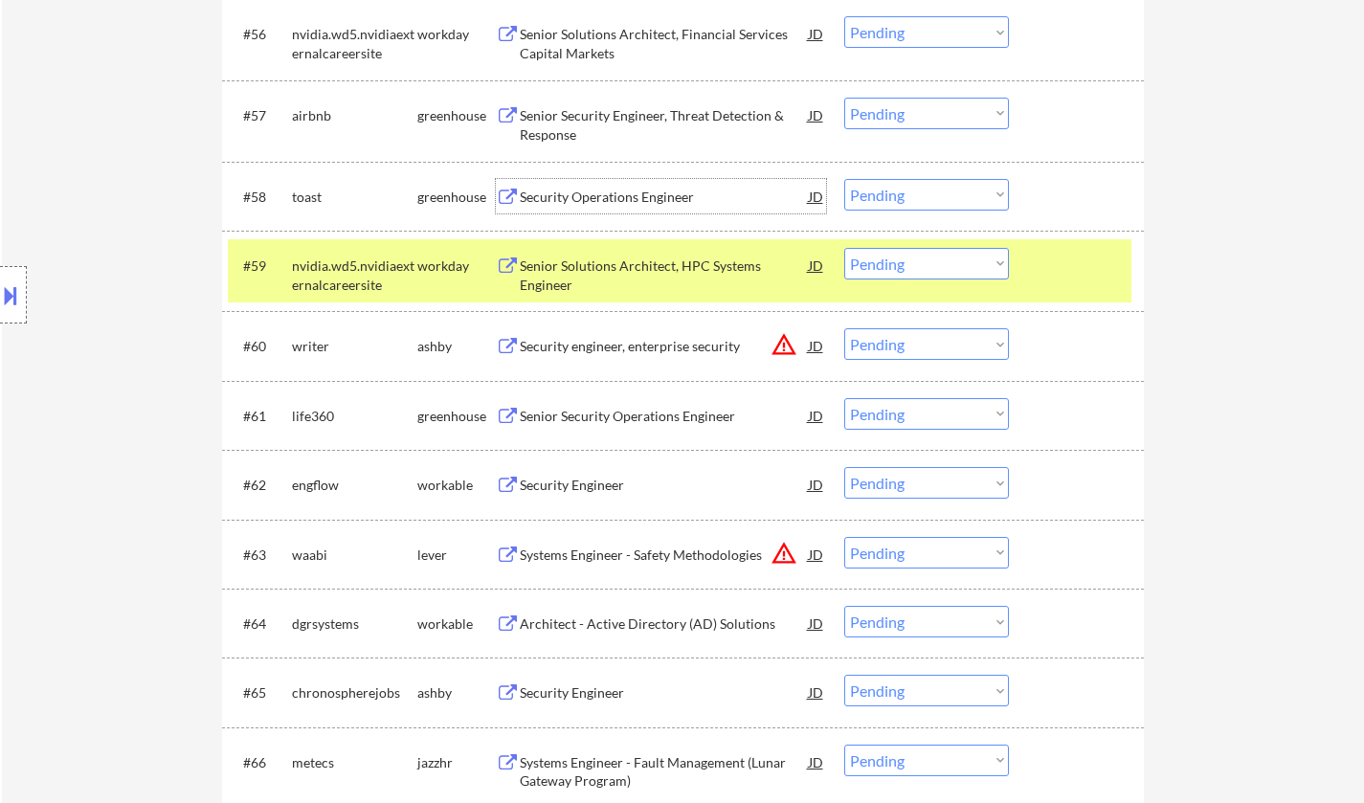
click at [597, 500] on div "Security Engineer" at bounding box center [664, 484] width 289 height 34
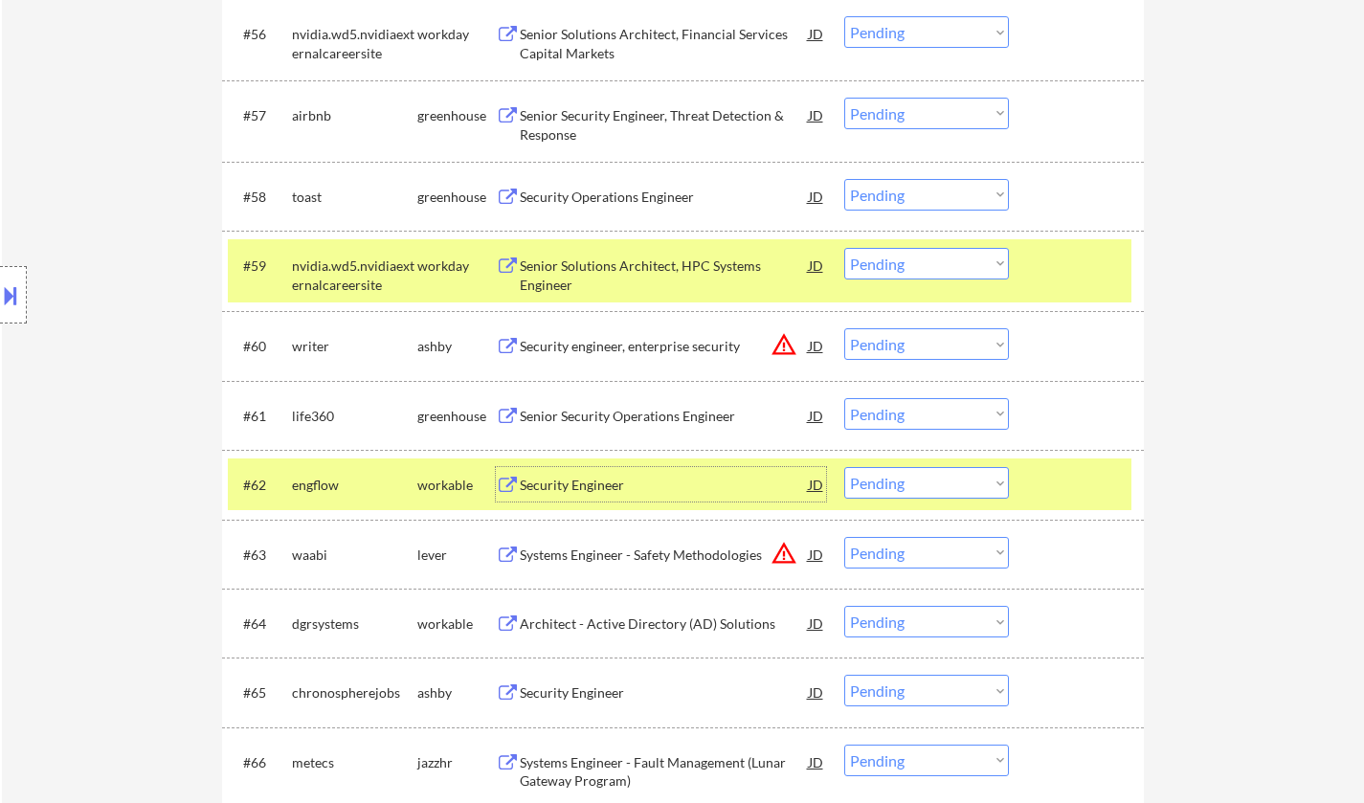
click at [915, 482] on select "Choose an option... Pending Applied Excluded (Questions) Excluded (Expired) Exc…" at bounding box center [926, 483] width 165 height 32
click at [961, 488] on select "Choose an option... Pending Applied Excluded (Questions) Excluded (Expired) Exc…" at bounding box center [926, 483] width 165 height 32
click at [844, 467] on select "Choose an option... Pending Applied Excluded (Questions) Excluded (Expired) Exc…" at bounding box center [926, 483] width 165 height 32
select select ""pending""
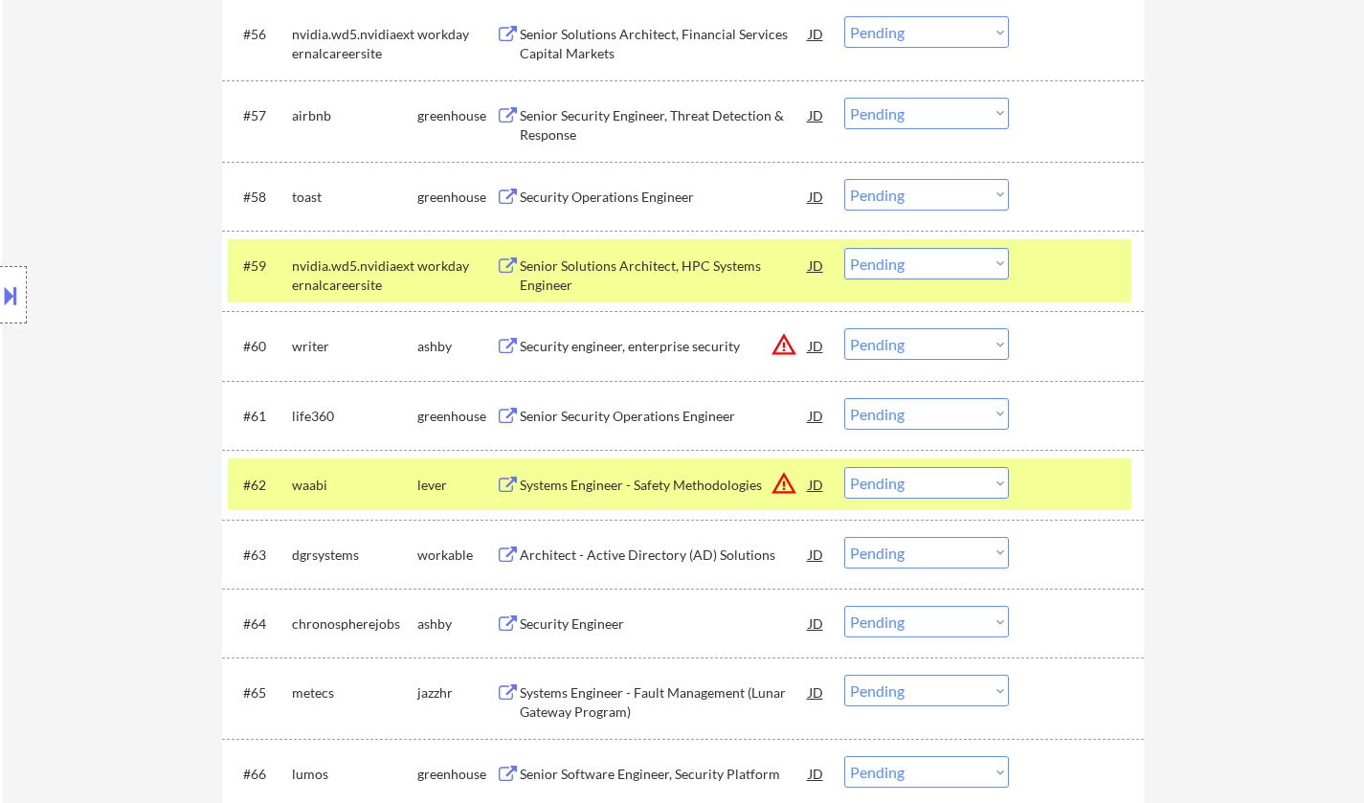
click at [893, 186] on select "Choose an option... Pending Applied Excluded (Questions) Excluded (Expired) Exc…" at bounding box center [926, 195] width 165 height 32
click at [844, 179] on select "Choose an option... Pending Applied Excluded (Questions) Excluded (Expired) Exc…" at bounding box center [926, 195] width 165 height 32
select select ""pending""
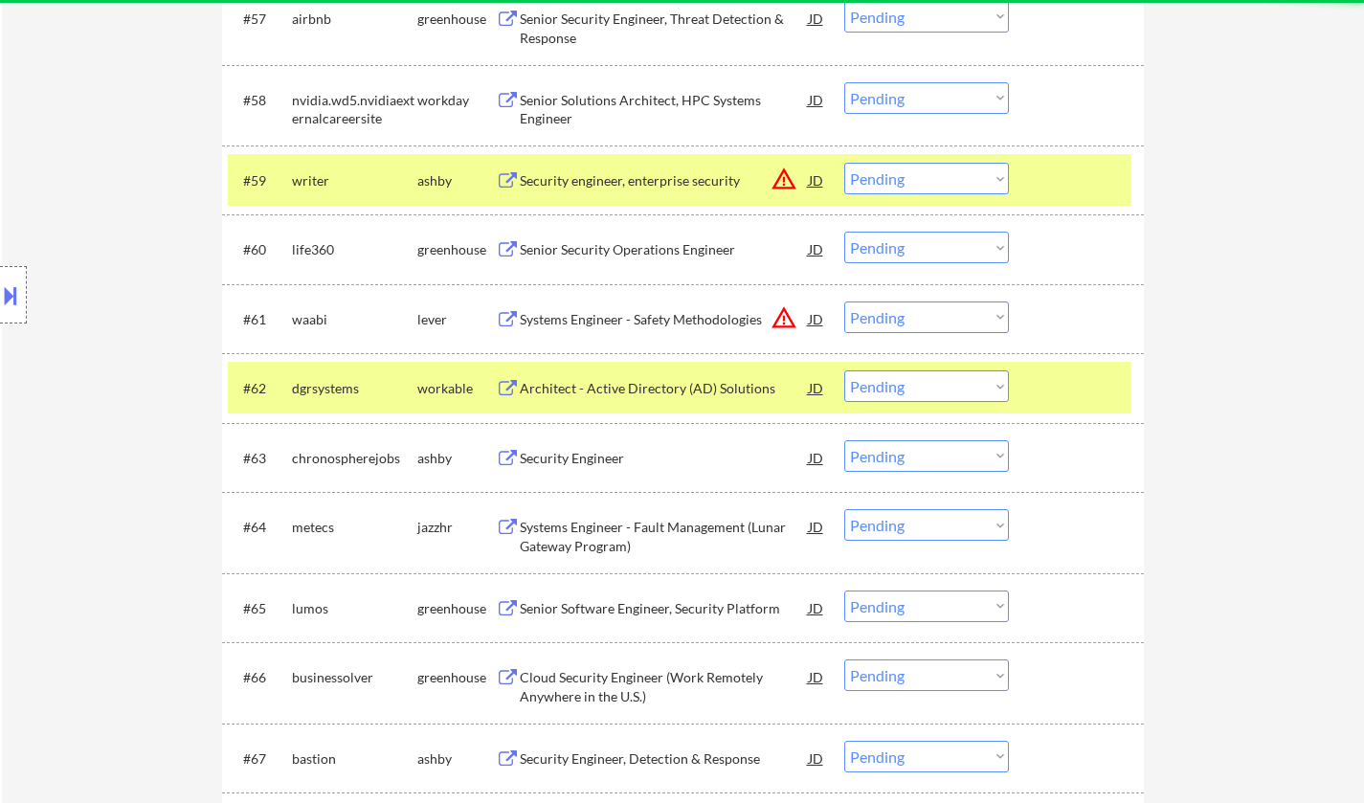
scroll to position [4977, 0]
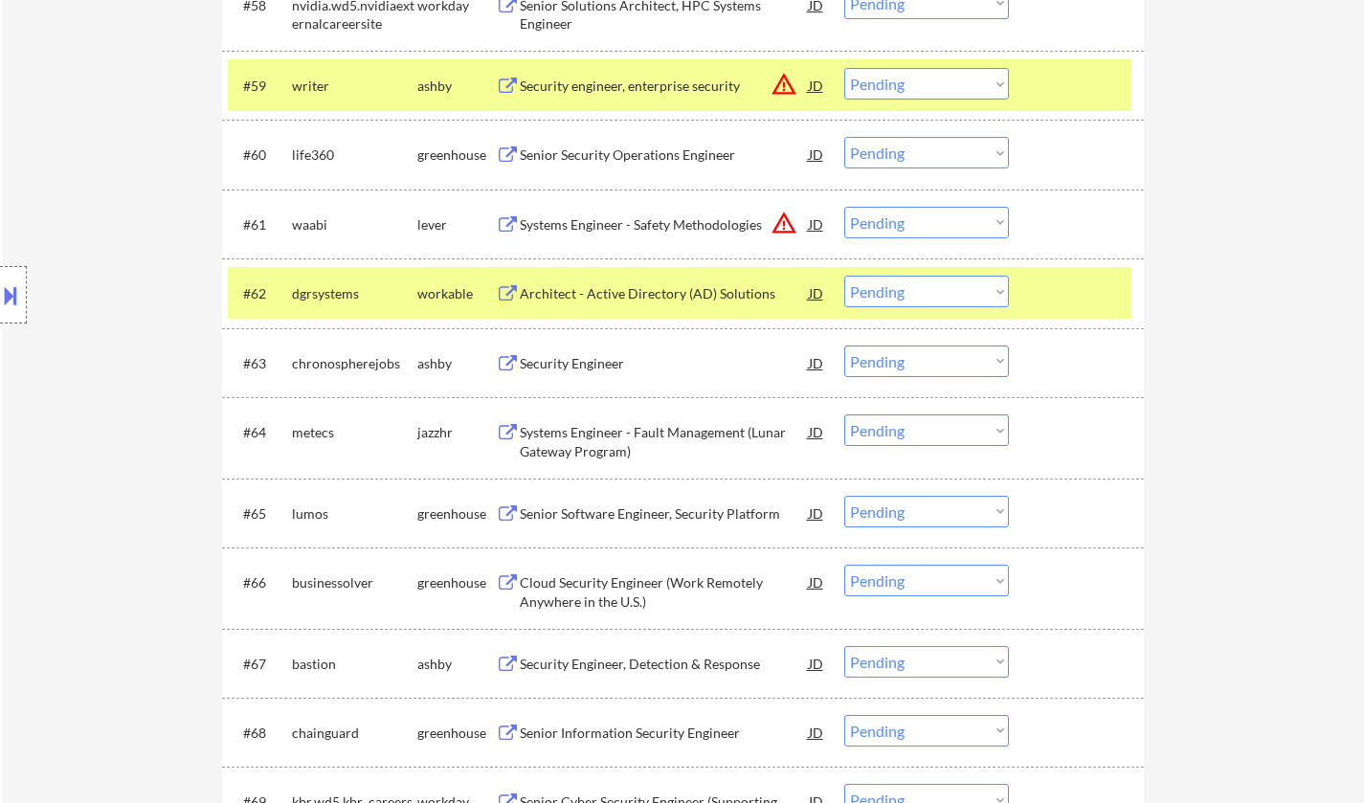
click at [607, 369] on div "Security Engineer" at bounding box center [664, 363] width 289 height 19
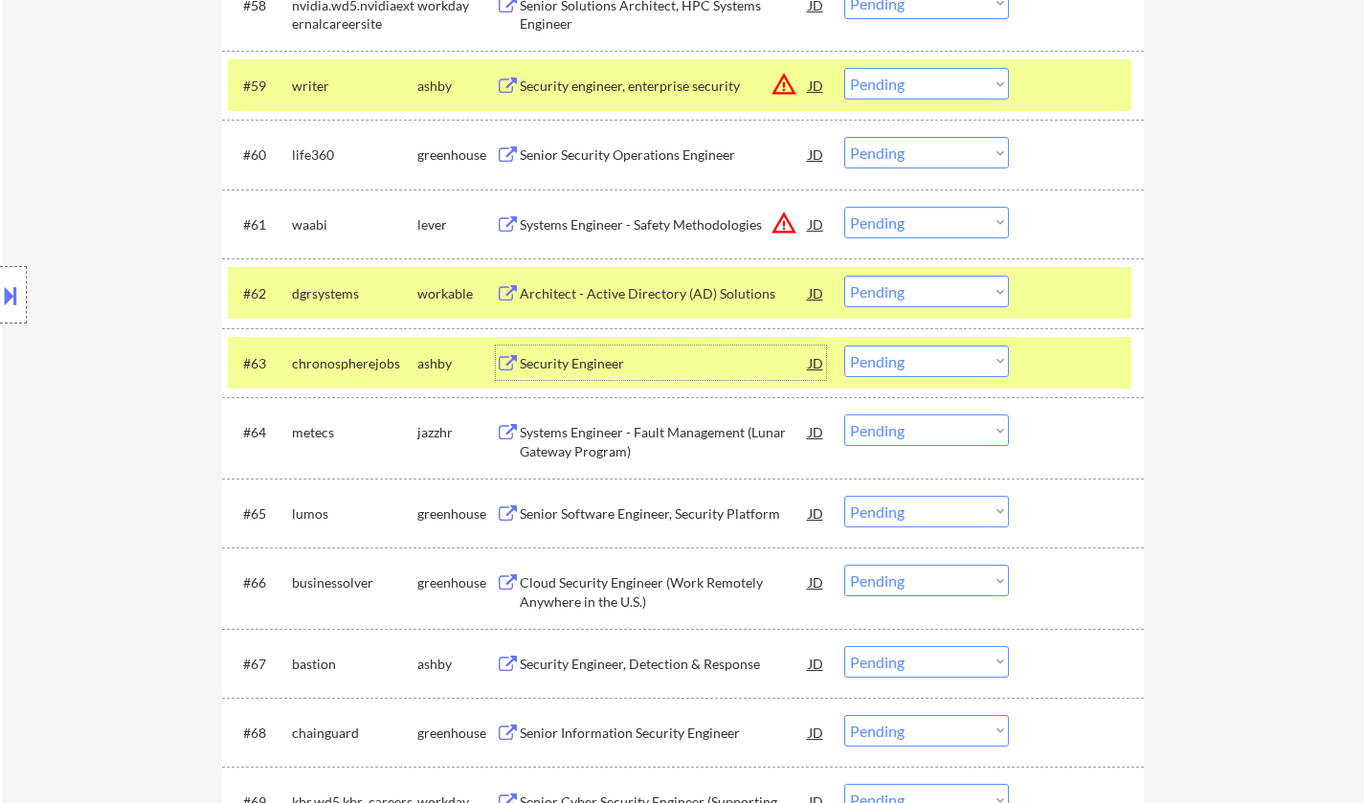
click at [931, 356] on select "Choose an option... Pending Applied Excluded (Questions) Excluded (Expired) Exc…" at bounding box center [926, 362] width 165 height 32
click at [844, 346] on select "Choose an option... Pending Applied Excluded (Questions) Excluded (Expired) Exc…" at bounding box center [926, 362] width 165 height 32
select select ""pending""
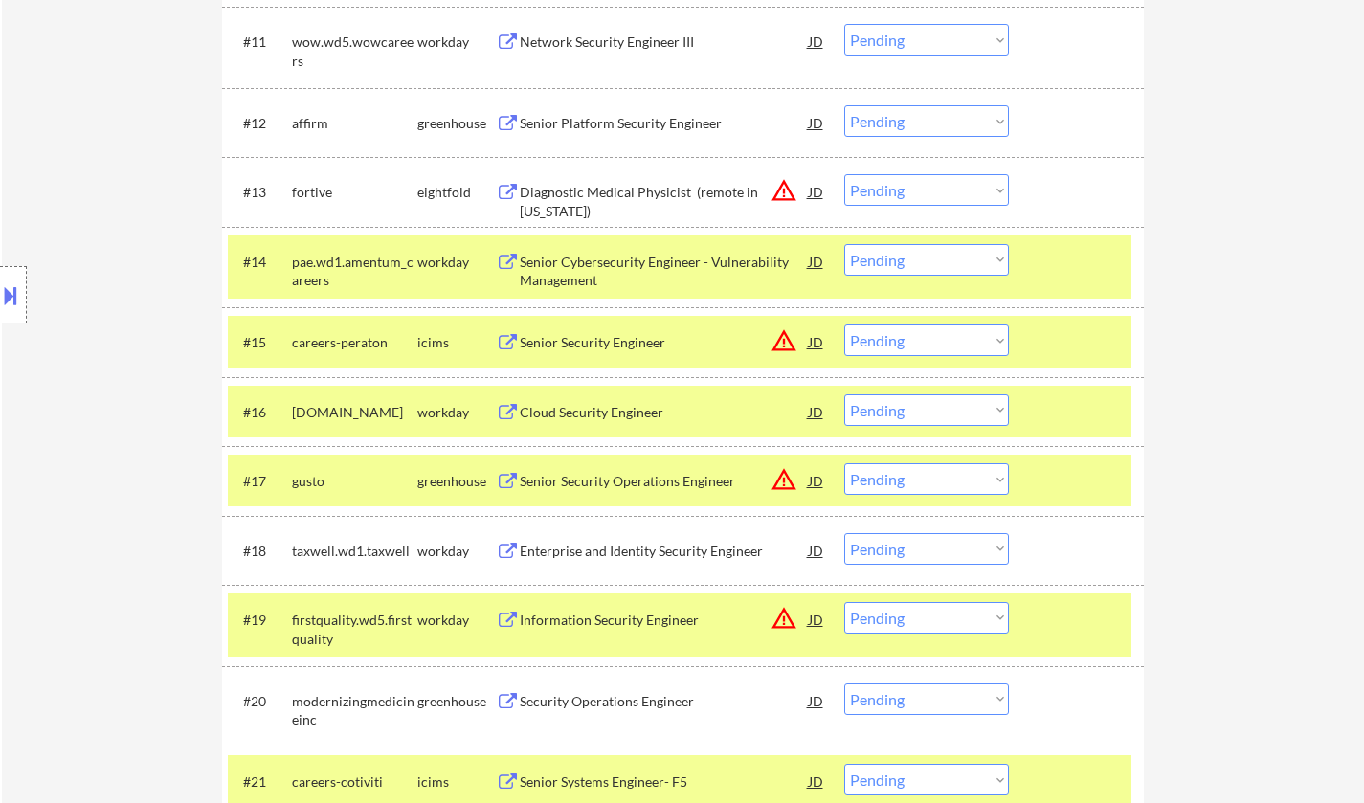
scroll to position [6152, 0]
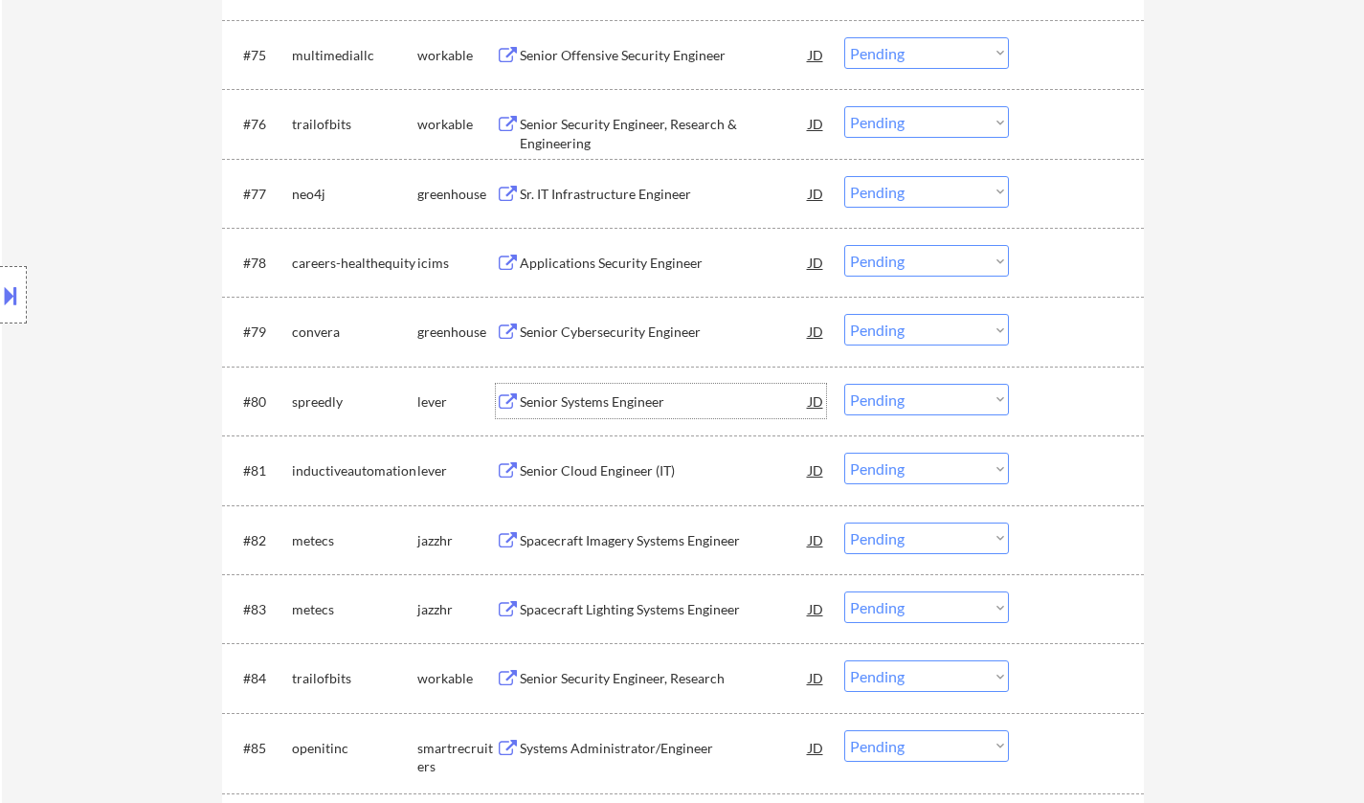
click at [556, 399] on div "Senior Systems Engineer" at bounding box center [664, 401] width 289 height 19
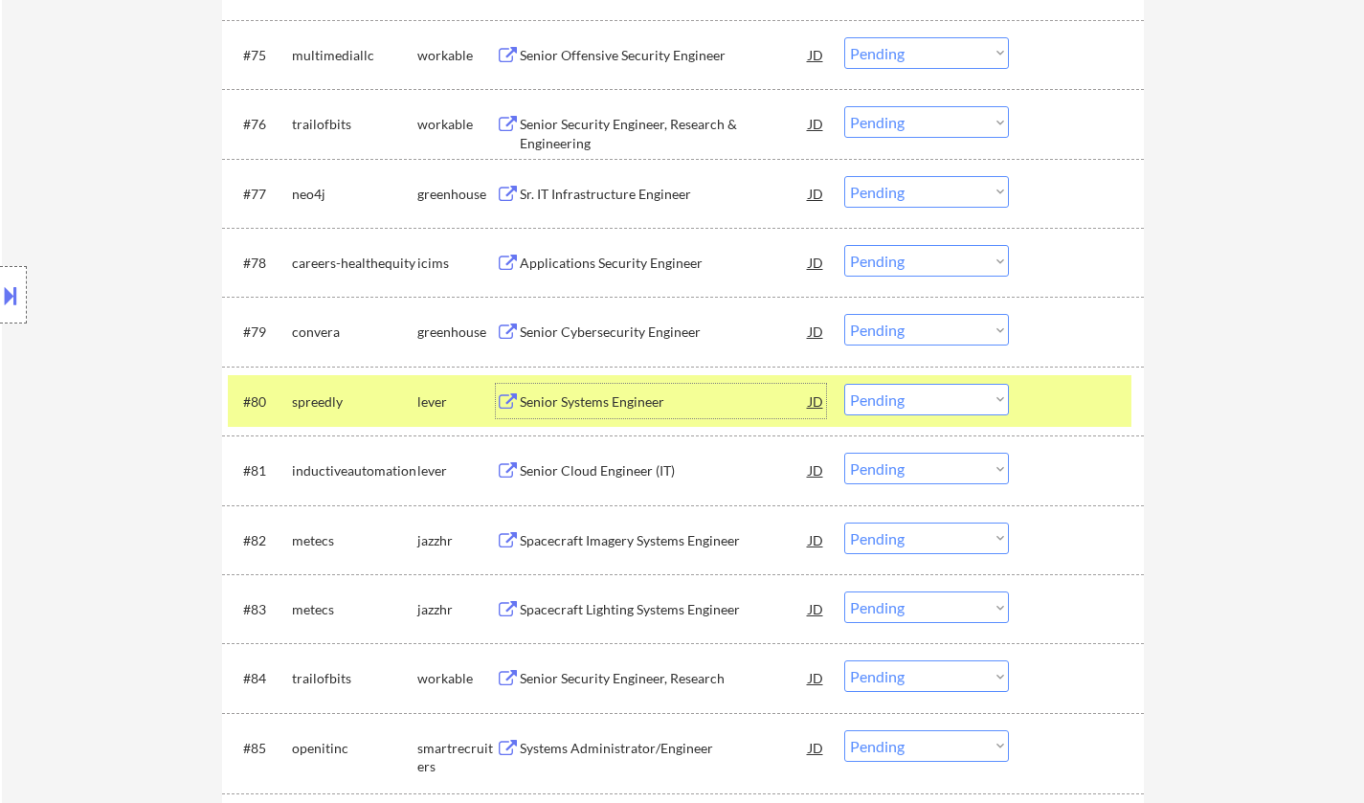
drag, startPoint x: 937, startPoint y: 394, endPoint x: 942, endPoint y: 414, distance: 20.7
click at [937, 394] on select "Choose an option... Pending Applied Excluded (Questions) Excluded (Expired) Exc…" at bounding box center [926, 400] width 165 height 32
click at [844, 384] on select "Choose an option... Pending Applied Excluded (Questions) Excluded (Expired) Exc…" at bounding box center [926, 400] width 165 height 32
select select ""pending""
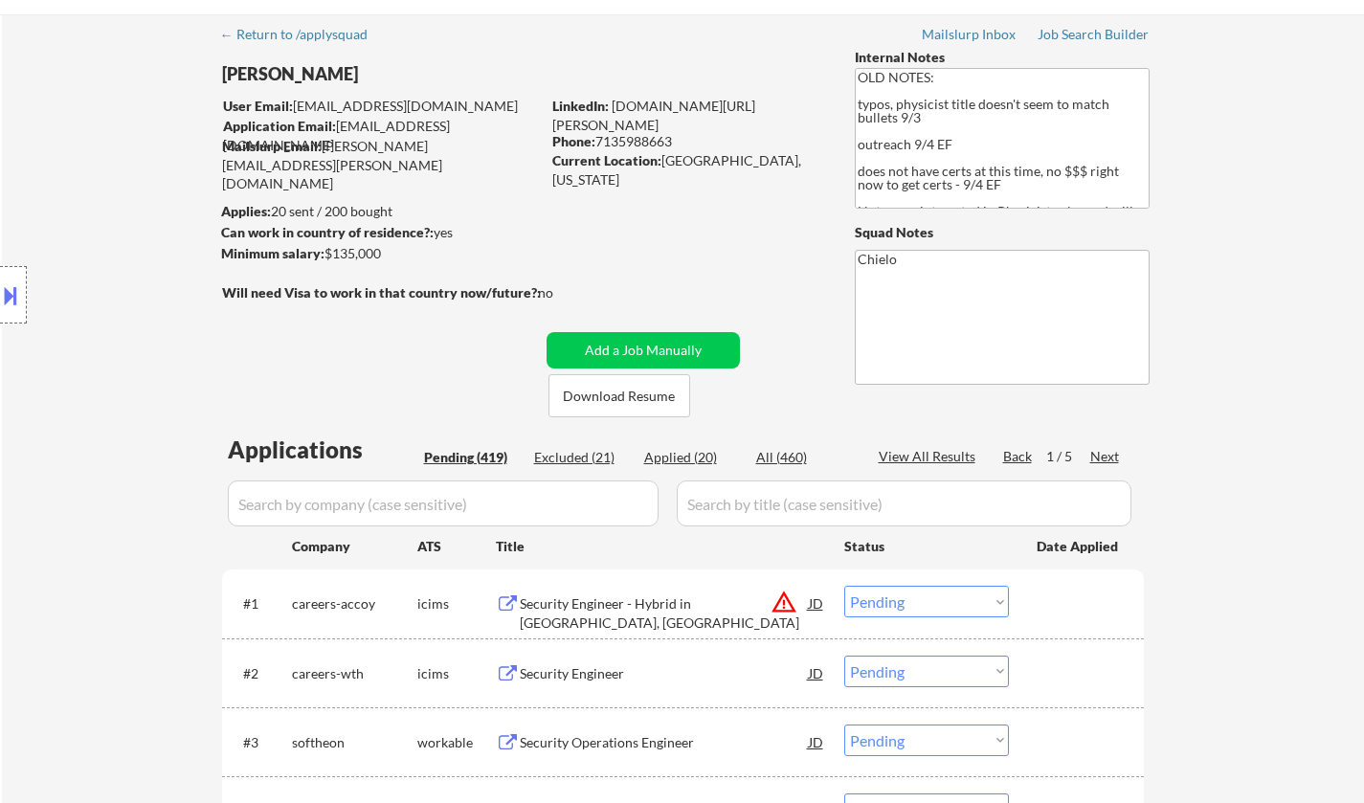
scroll to position [0, 0]
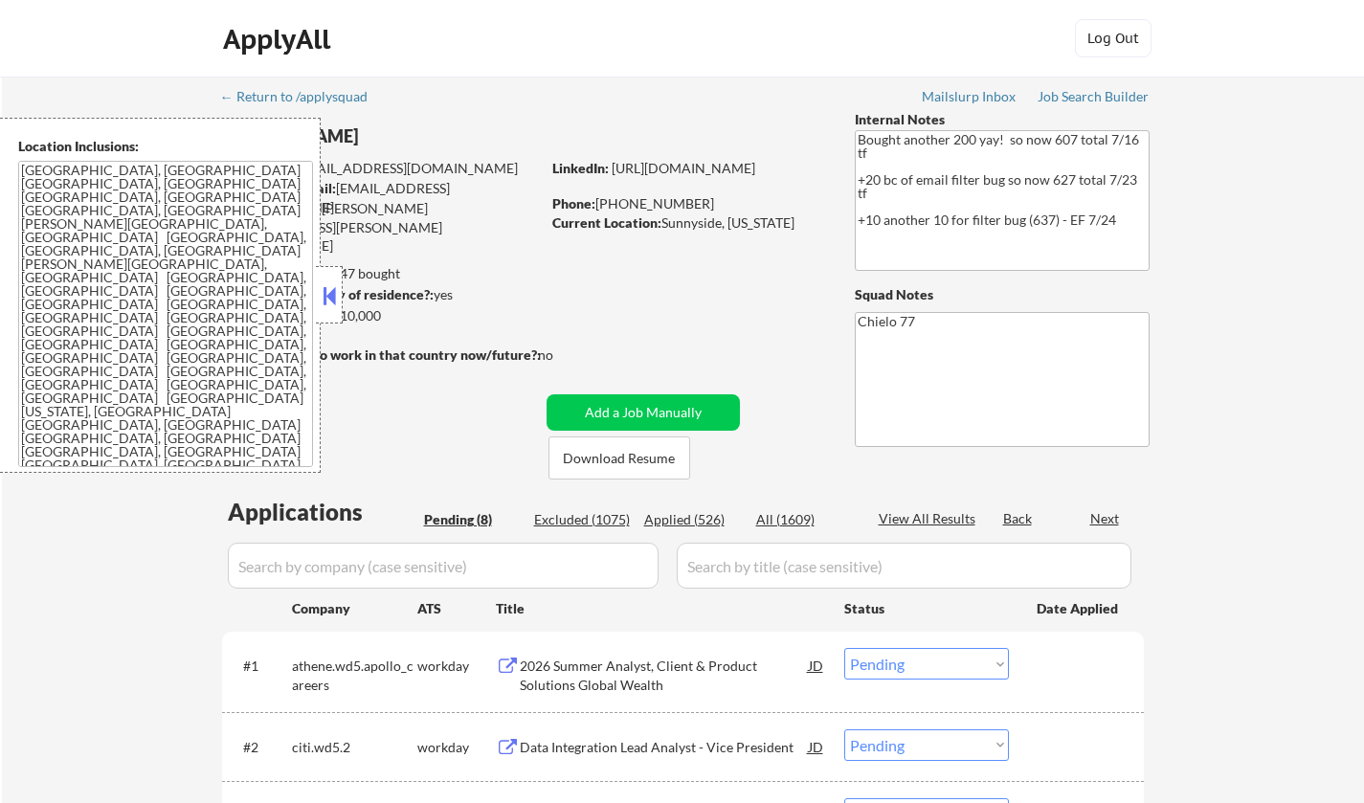
select select ""pending""
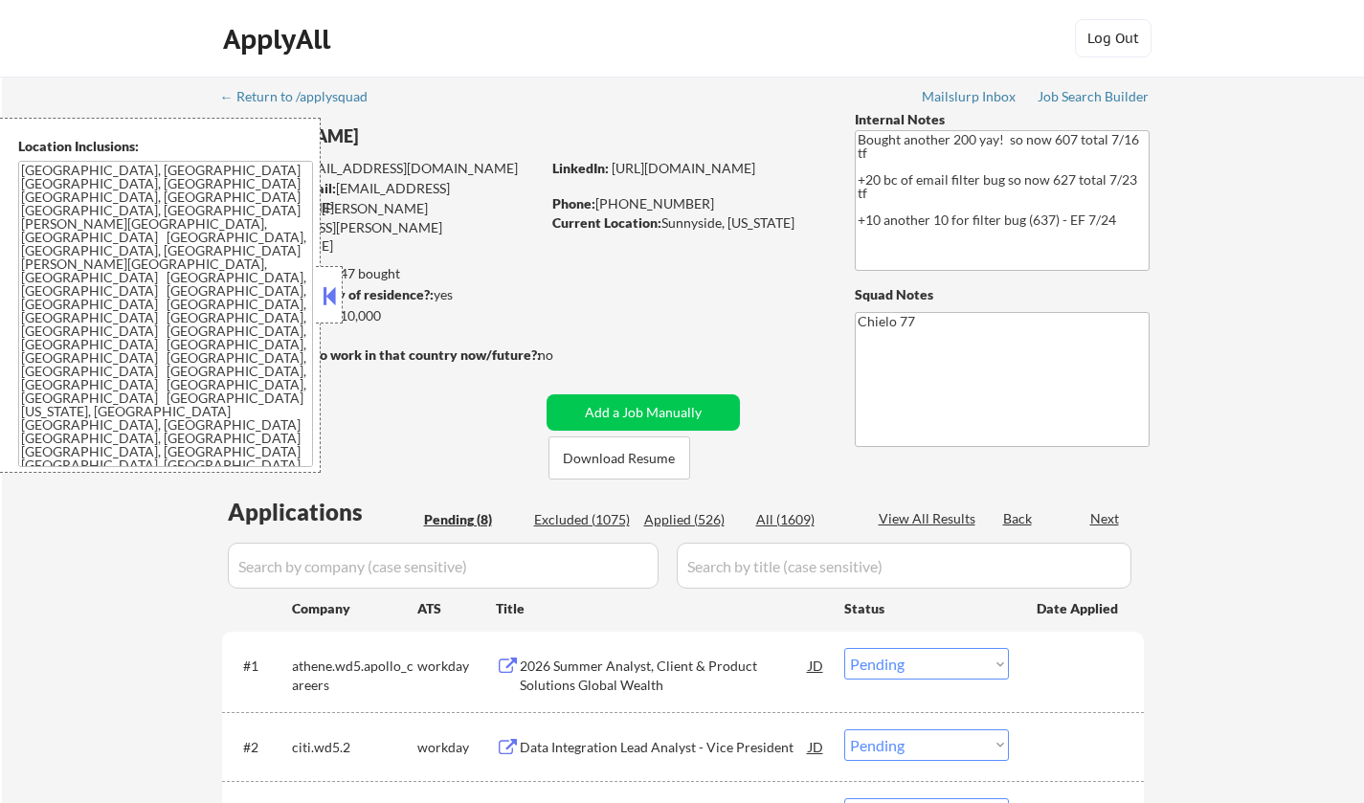
select select ""pending""
click at [329, 298] on button at bounding box center [329, 295] width 21 height 29
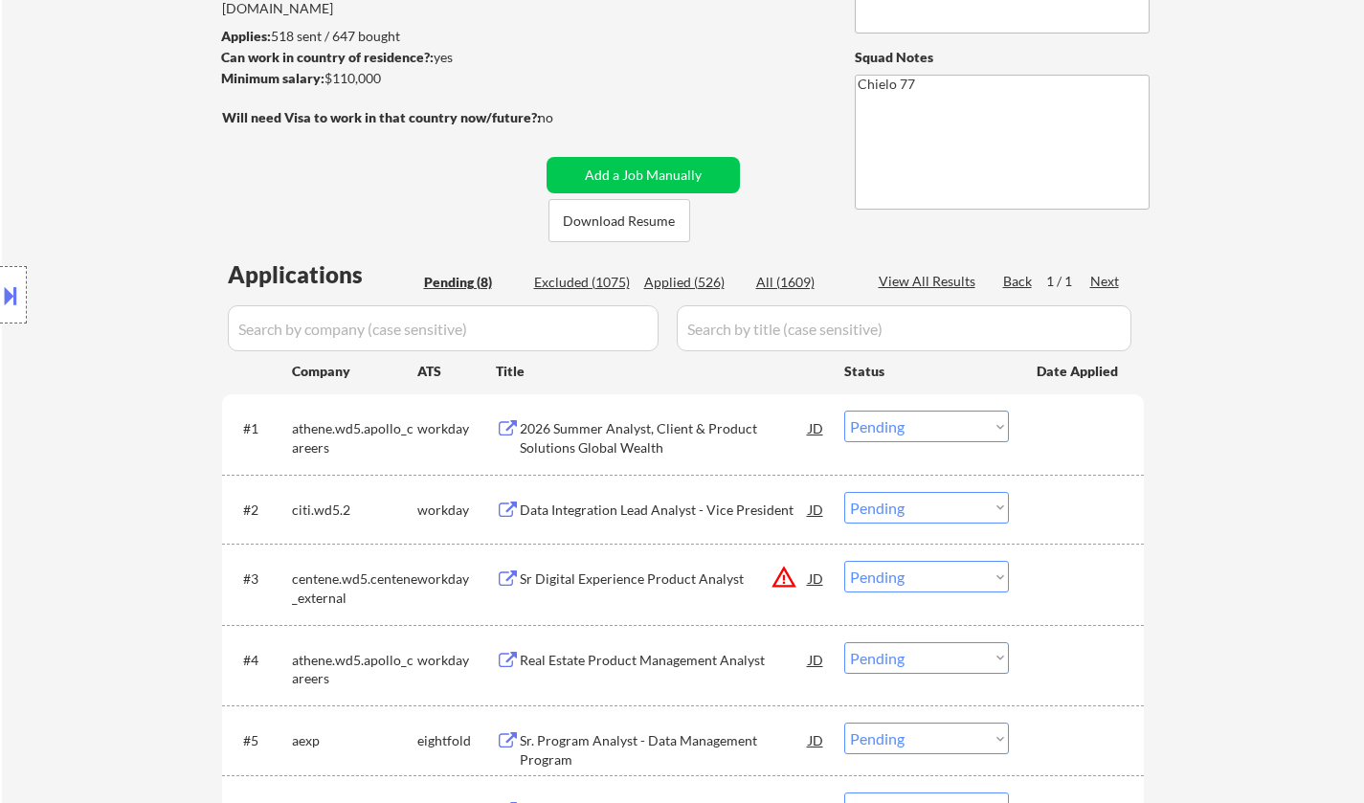
scroll to position [96, 0]
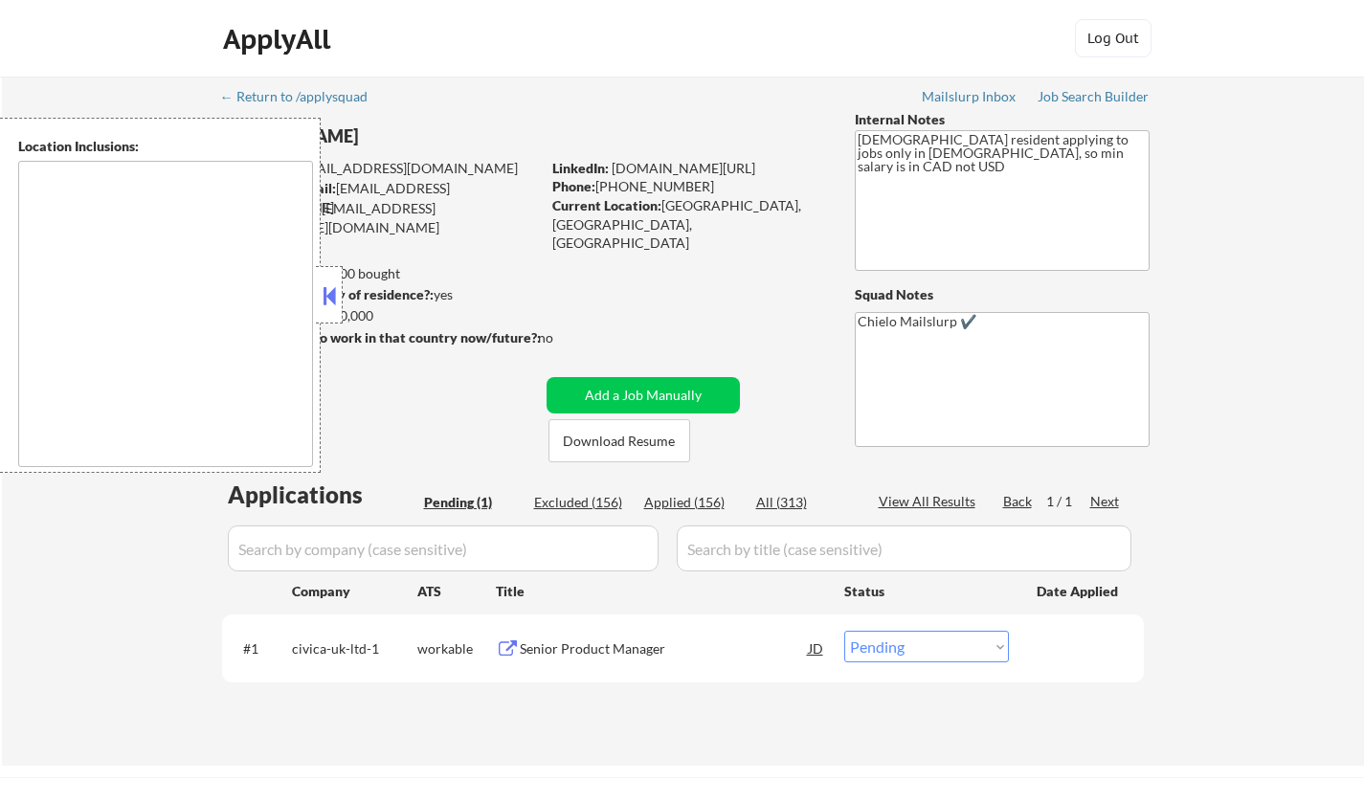
drag, startPoint x: 326, startPoint y: 284, endPoint x: 334, endPoint y: 292, distance: 10.8
click at [328, 288] on button at bounding box center [329, 295] width 21 height 29
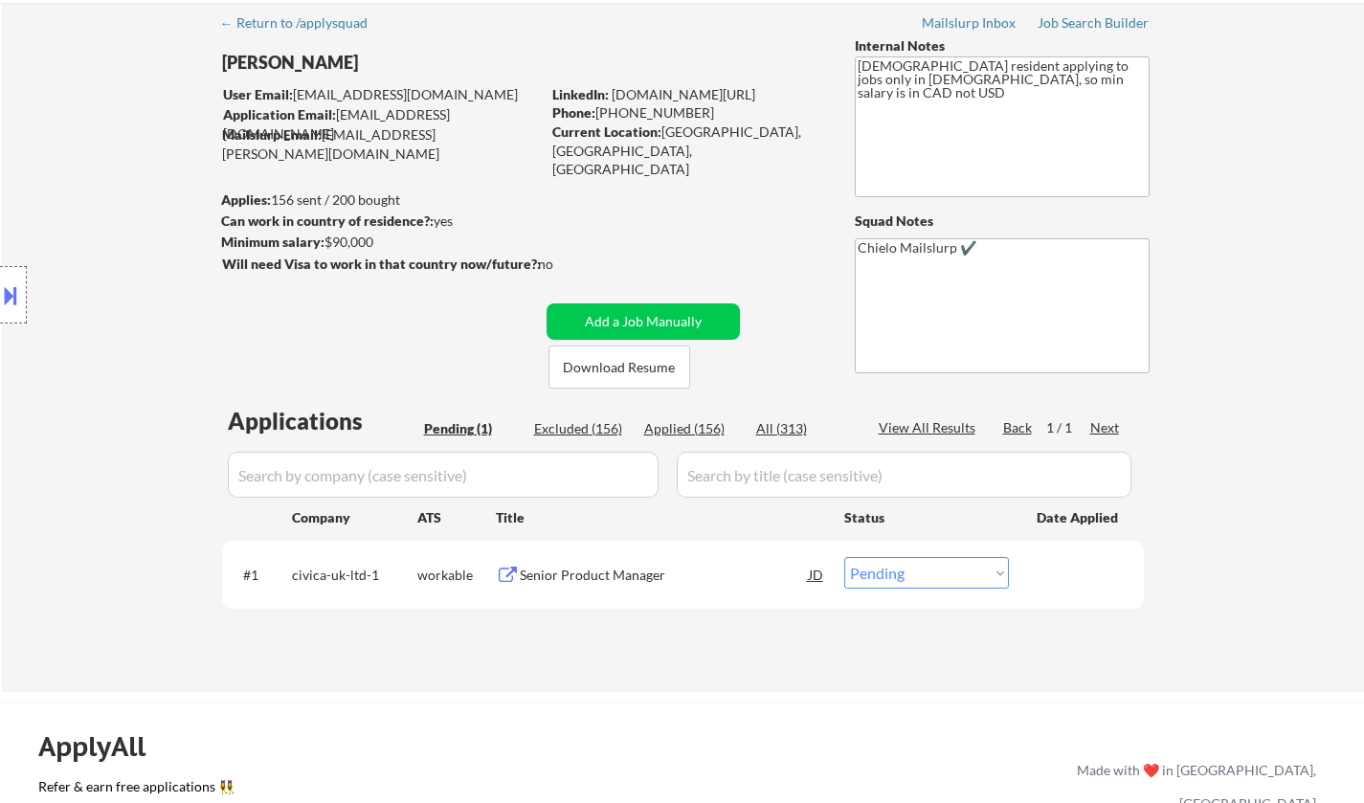
scroll to position [96, 0]
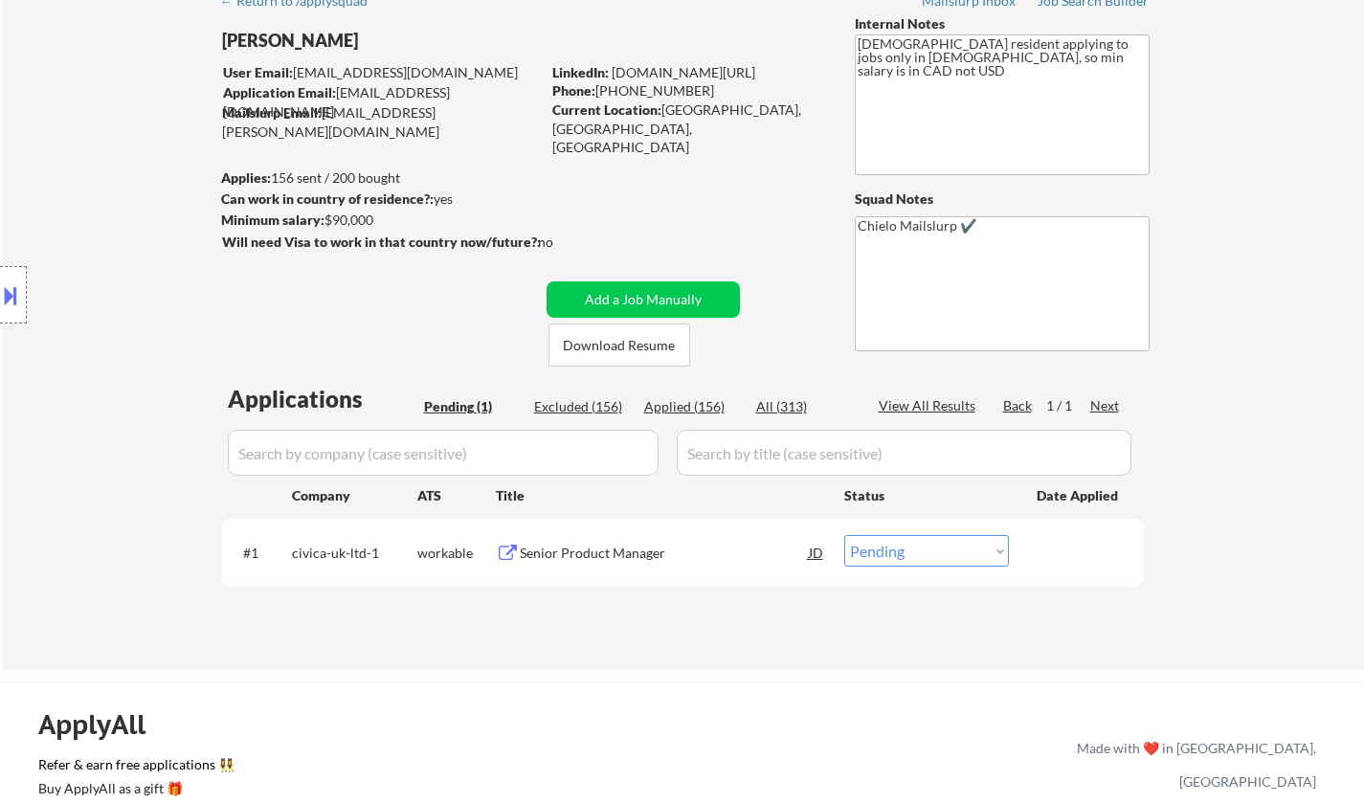
click at [596, 550] on div "Senior Product Manager" at bounding box center [664, 553] width 289 height 19
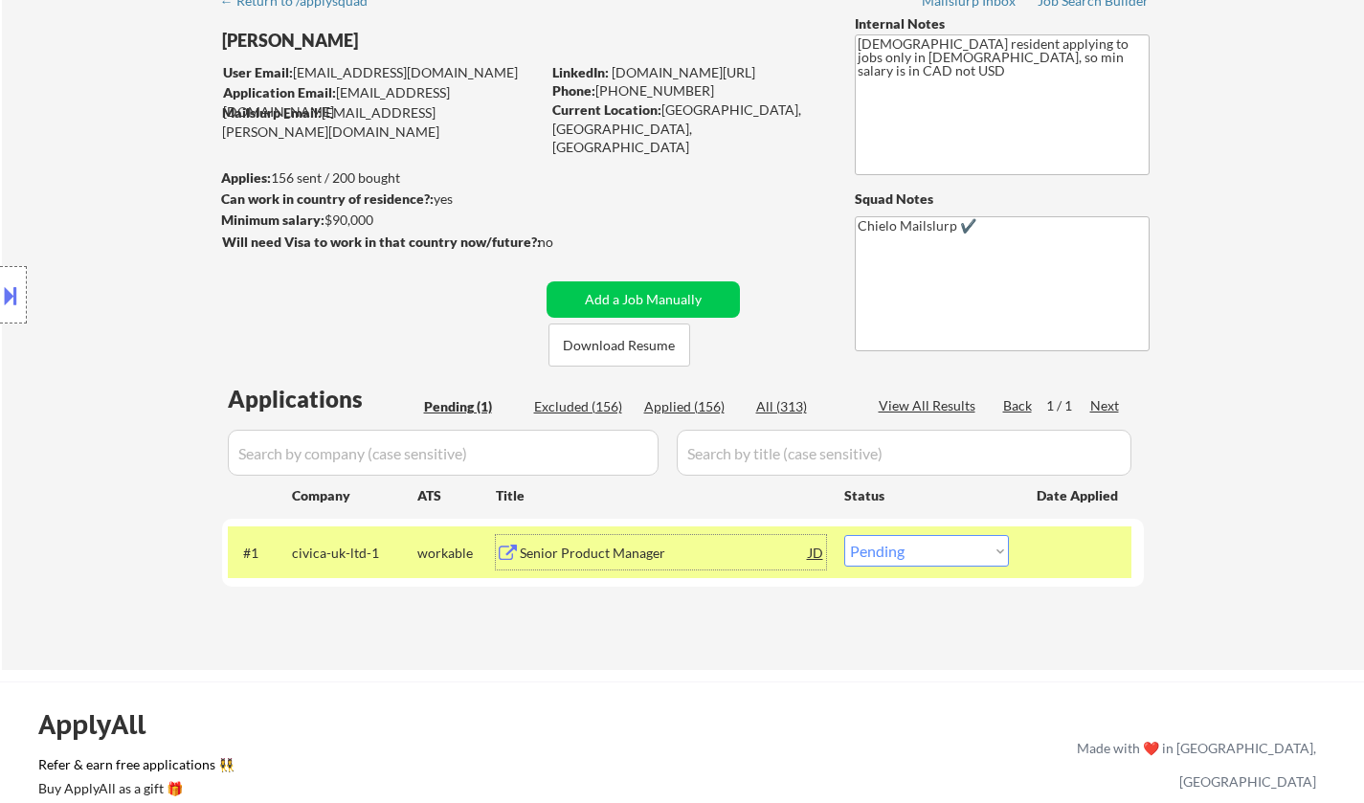
click at [949, 556] on select "Choose an option... Pending Applied Excluded (Questions) Excluded (Expired) Exc…" at bounding box center [926, 551] width 165 height 32
select select ""applied""
click at [844, 535] on select "Choose an option... Pending Applied Excluded (Questions) Excluded (Expired) Exc…" at bounding box center [926, 551] width 165 height 32
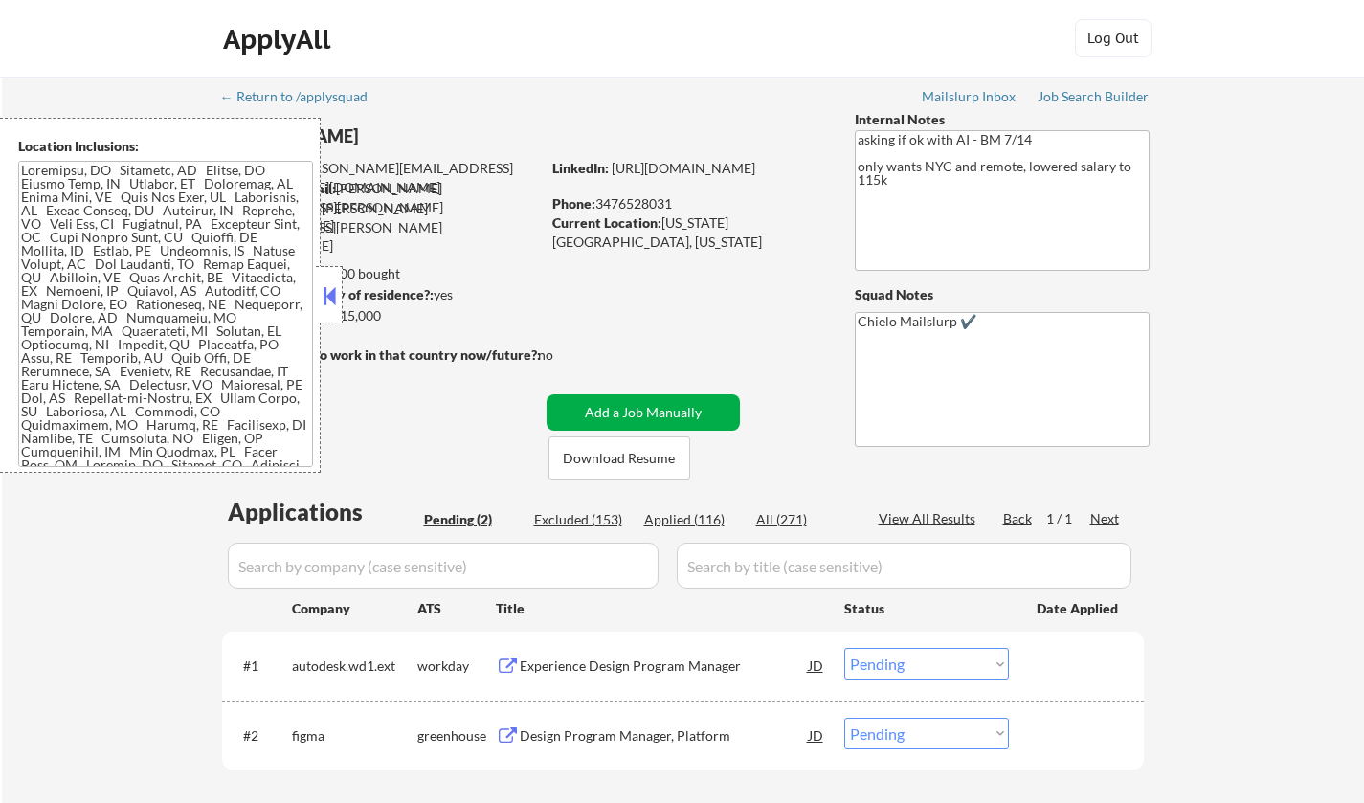
select select ""pending""
click at [327, 290] on button at bounding box center [329, 295] width 21 height 29
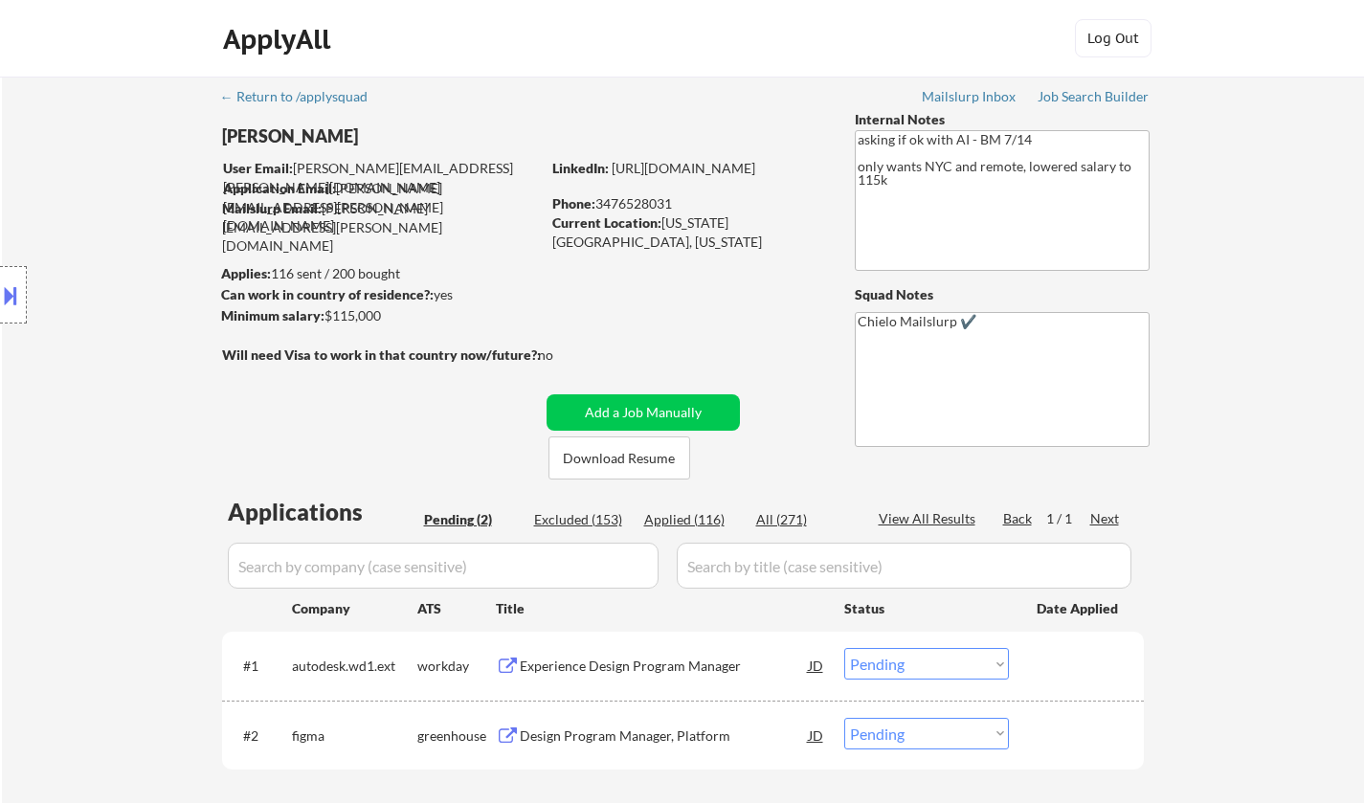
scroll to position [191, 0]
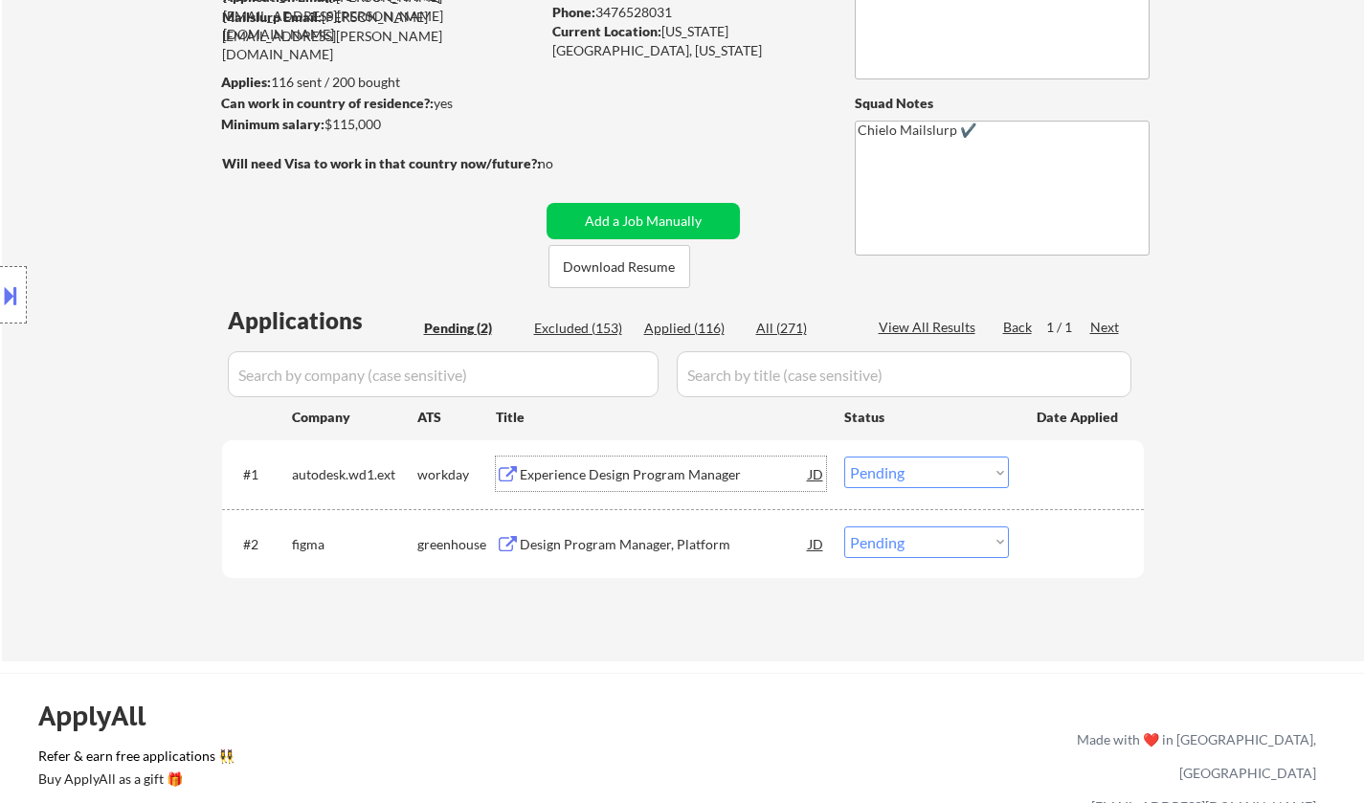
click at [622, 462] on div "Experience Design Program Manager" at bounding box center [664, 474] width 289 height 34
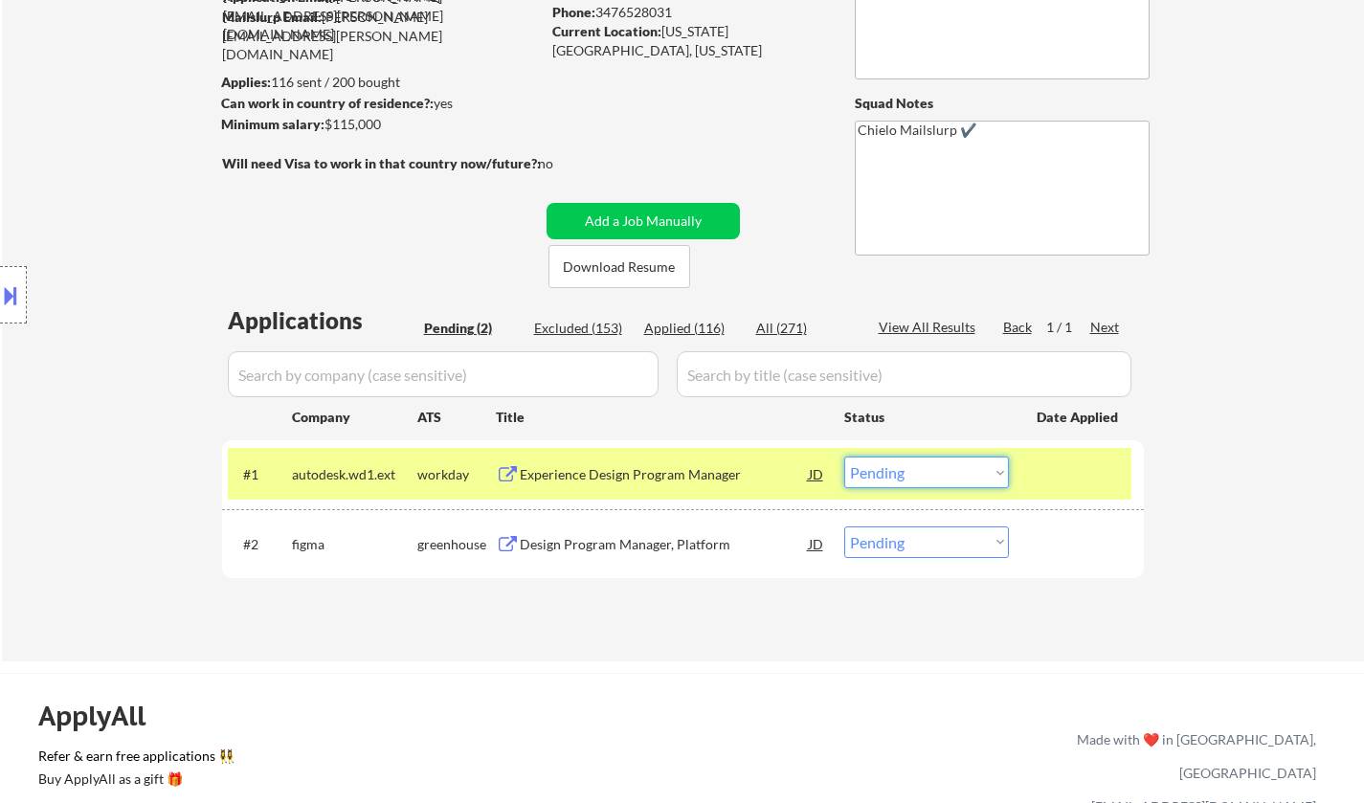
click at [974, 477] on select "Choose an option... Pending Applied Excluded (Questions) Excluded (Expired) Exc…" at bounding box center [926, 473] width 165 height 32
click at [844, 457] on select "Choose an option... Pending Applied Excluded (Questions) Excluded (Expired) Exc…" at bounding box center [926, 473] width 165 height 32
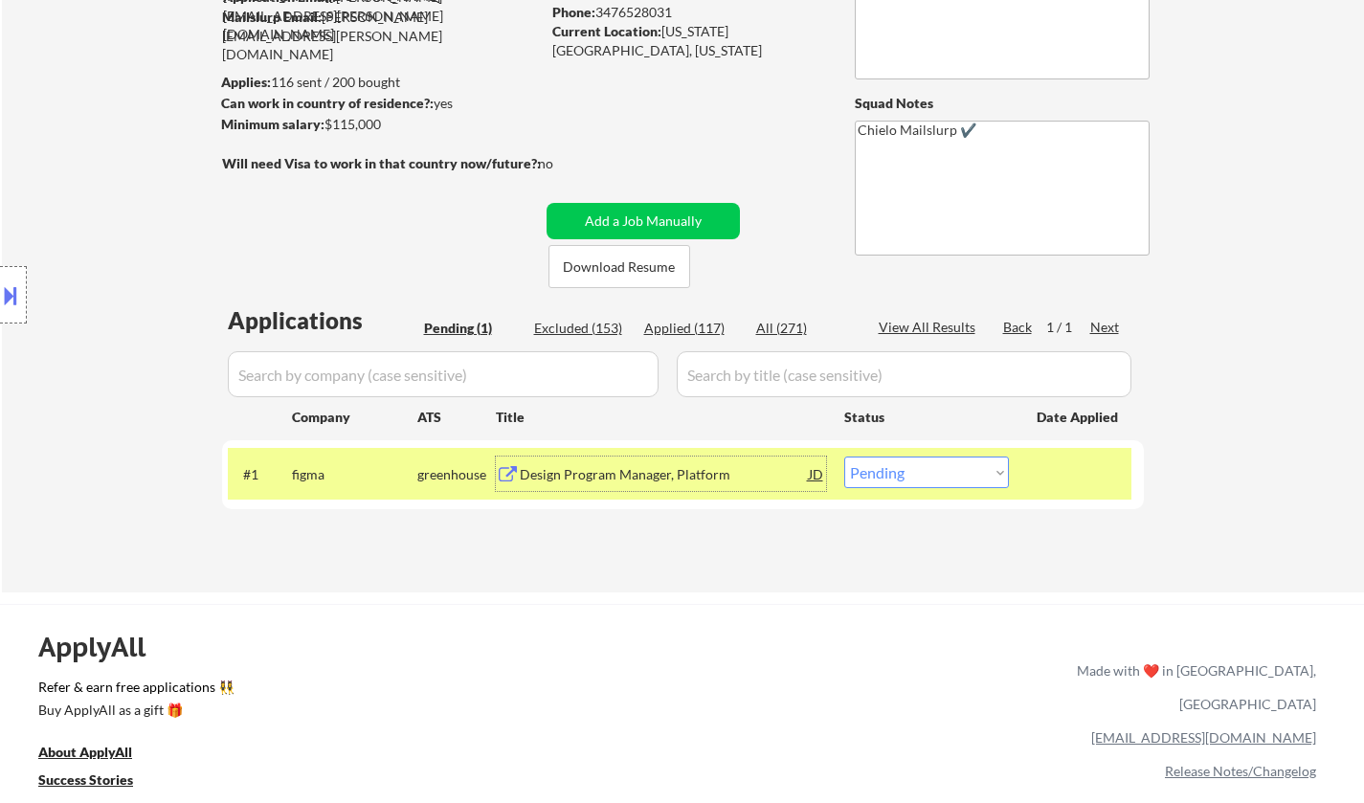
click at [604, 484] on div "Design Program Manager, Platform" at bounding box center [664, 474] width 289 height 34
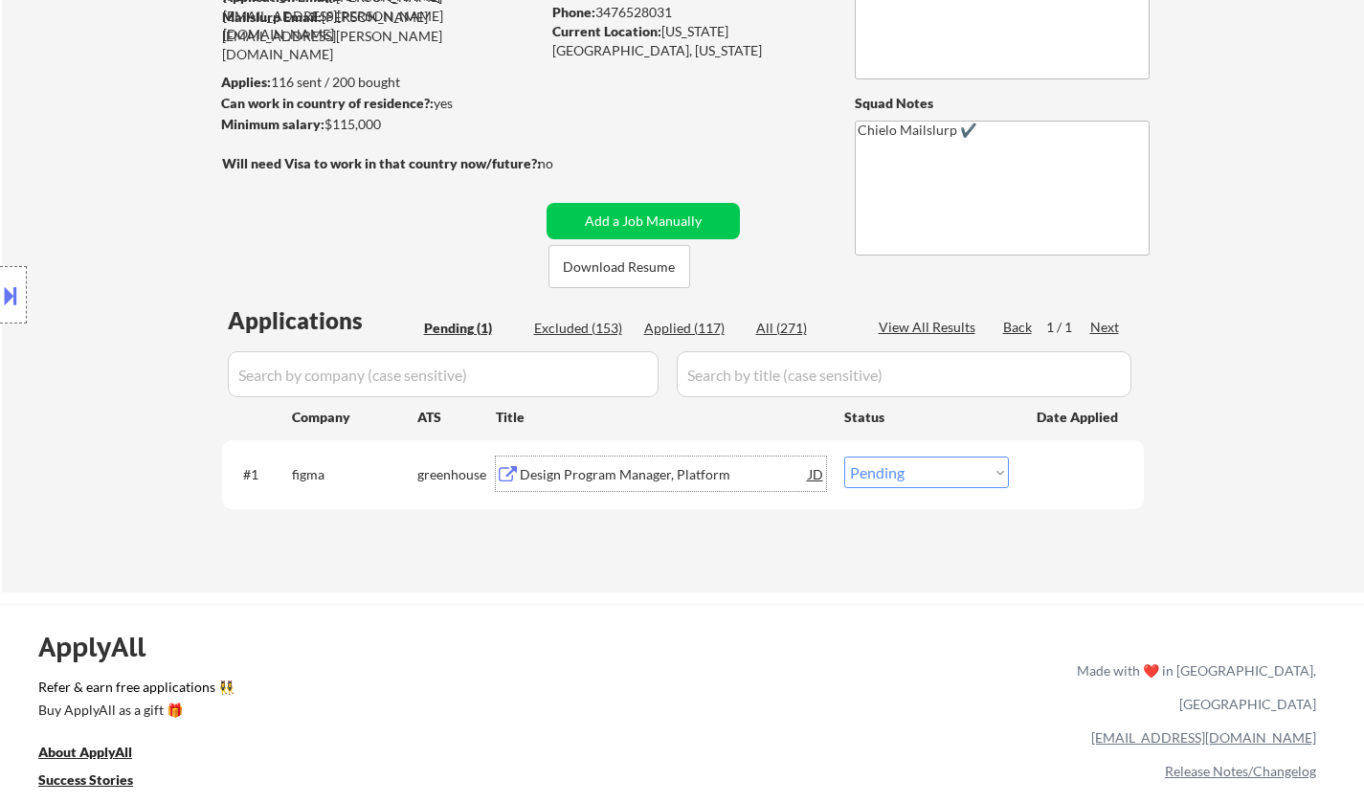
click at [945, 486] on select "Choose an option... Pending Applied Excluded (Questions) Excluded (Expired) Exc…" at bounding box center [926, 473] width 165 height 32
select select ""excluded""
click at [844, 457] on select "Choose an option... Pending Applied Excluded (Questions) Excluded (Expired) Exc…" at bounding box center [926, 473] width 165 height 32
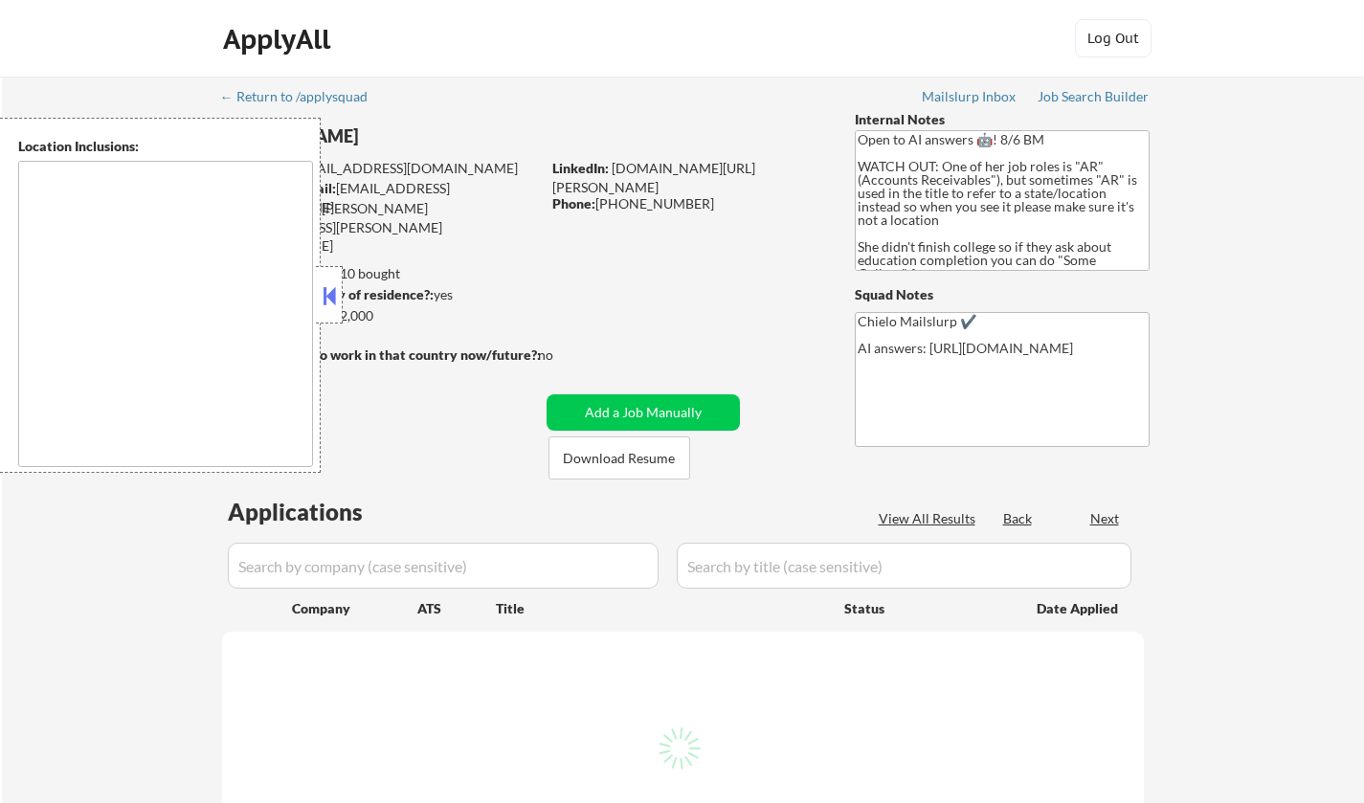
select select ""pending""
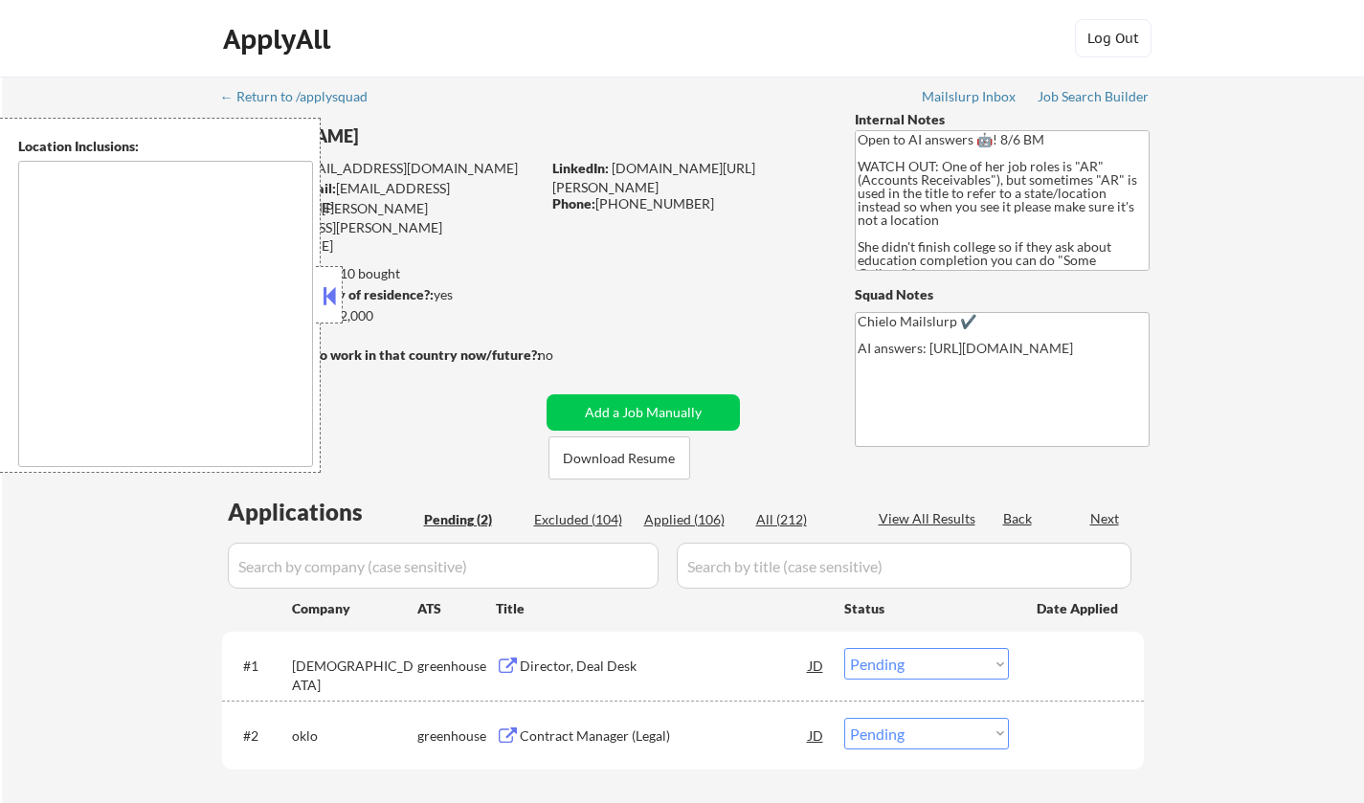
type textarea "Doraville, GA Chamblee, GA Brookhaven, GA Decatur, GA Sandy Springs, GA Dunwood…"
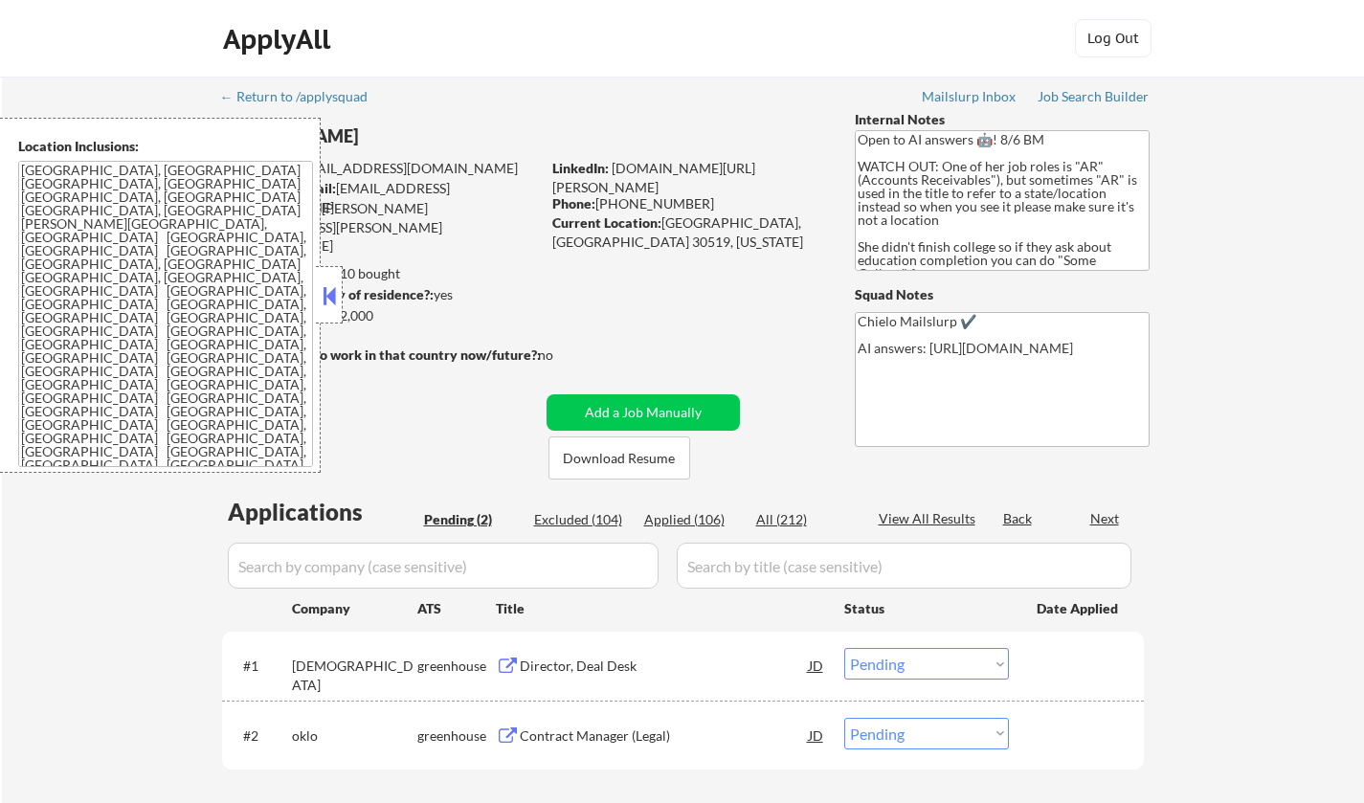
click at [327, 302] on button at bounding box center [329, 295] width 21 height 29
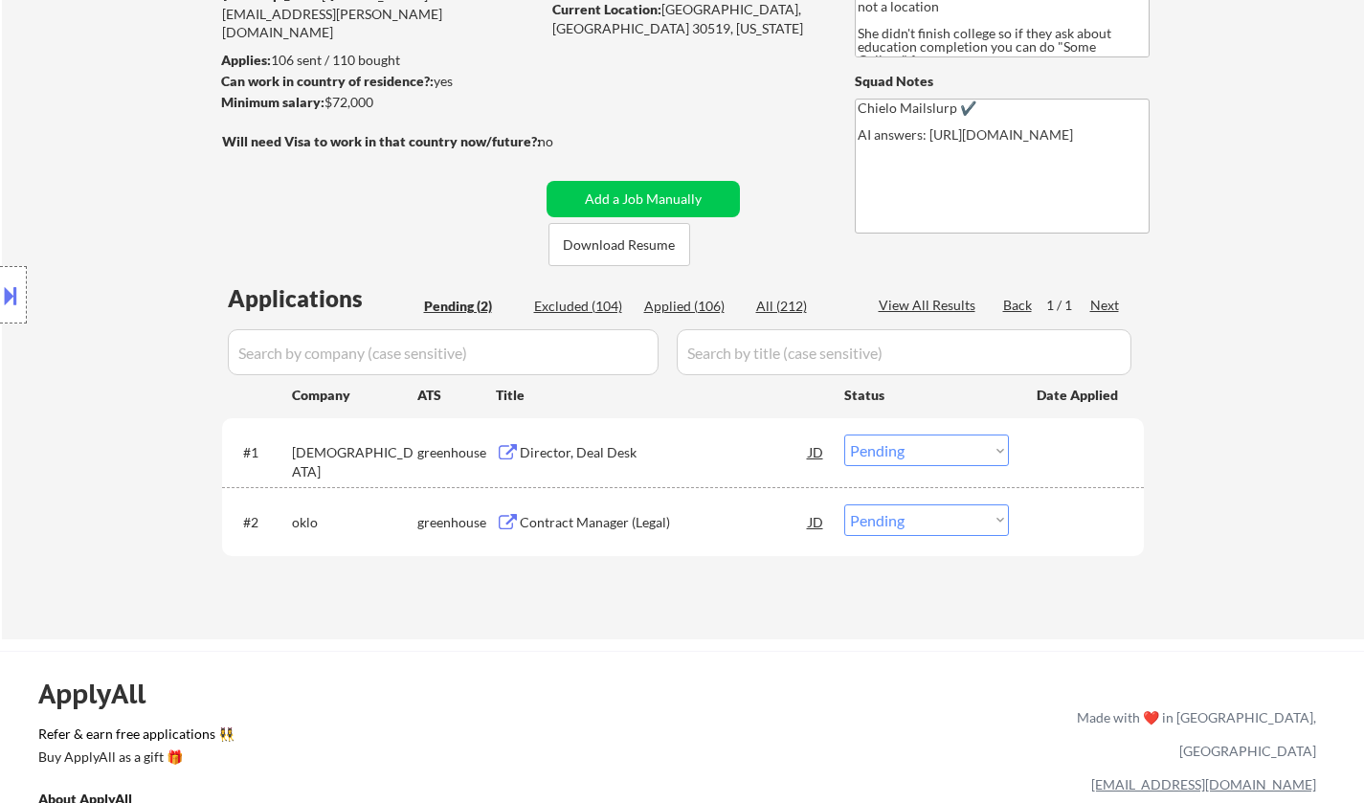
scroll to position [191, 0]
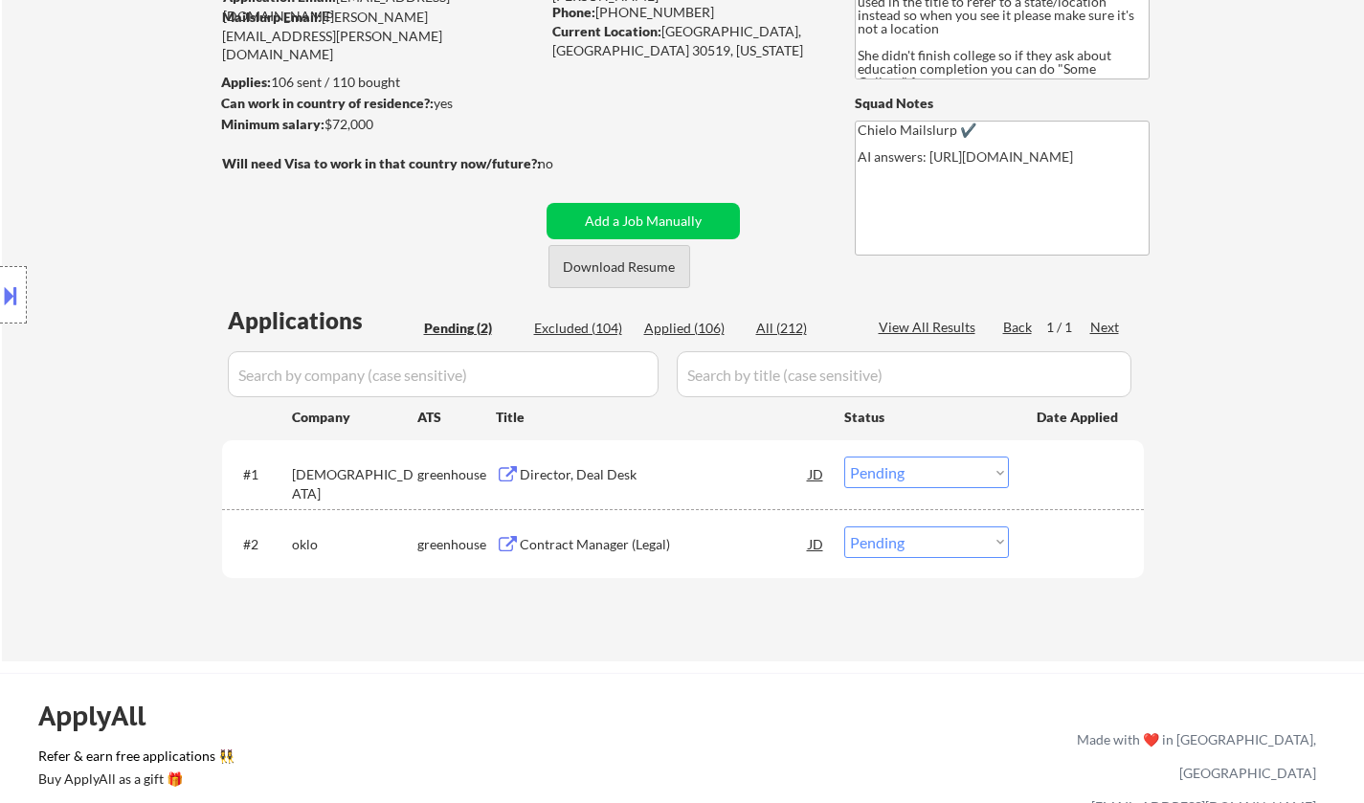
click at [623, 267] on button "Download Resume" at bounding box center [619, 266] width 142 height 43
click at [584, 547] on div "Contract Manager (Legal)" at bounding box center [664, 544] width 289 height 19
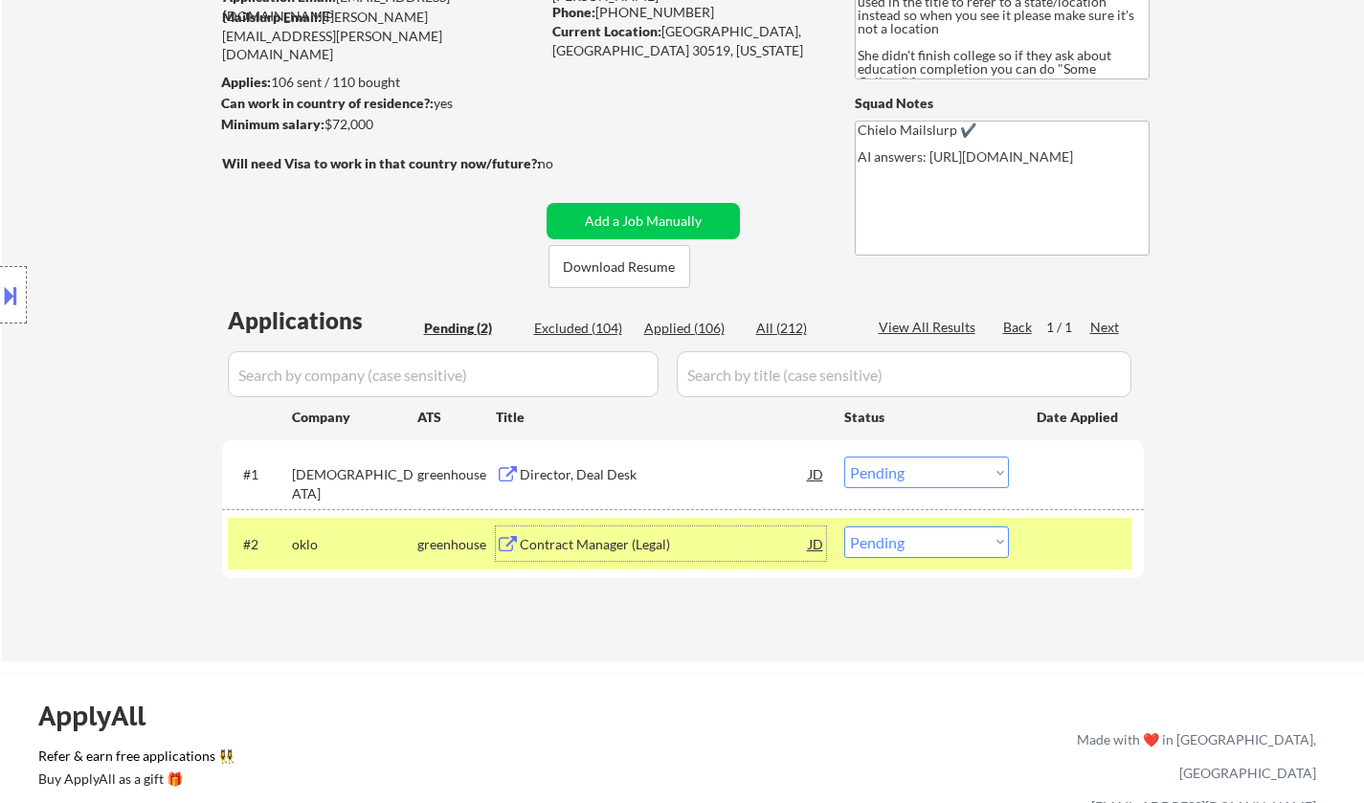
click at [927, 536] on select "Choose an option... Pending Applied Excluded (Questions) Excluded (Expired) Exc…" at bounding box center [926, 542] width 165 height 32
select select ""excluded__bad_match_""
click at [844, 526] on select "Choose an option... Pending Applied Excluded (Questions) Excluded (Expired) Exc…" at bounding box center [926, 542] width 165 height 32
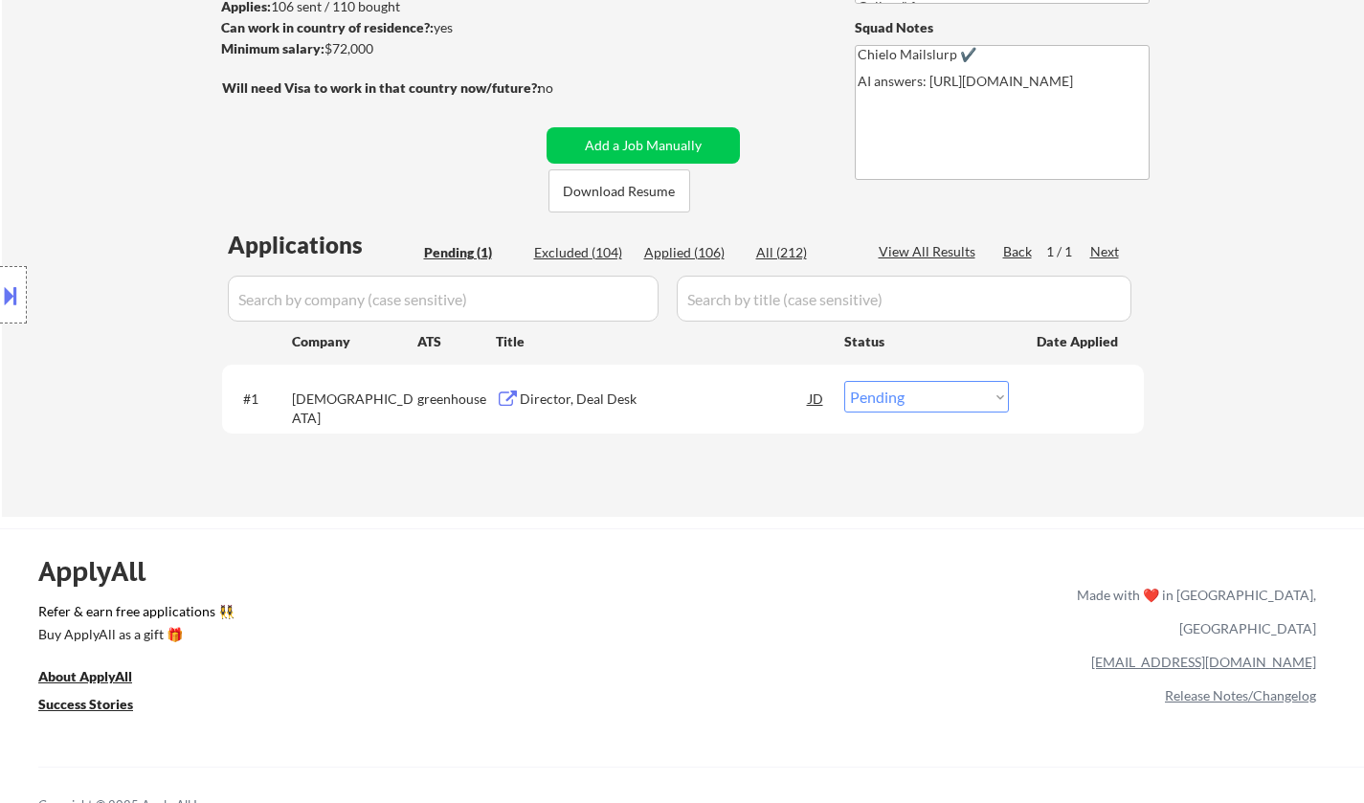
scroll to position [287, 0]
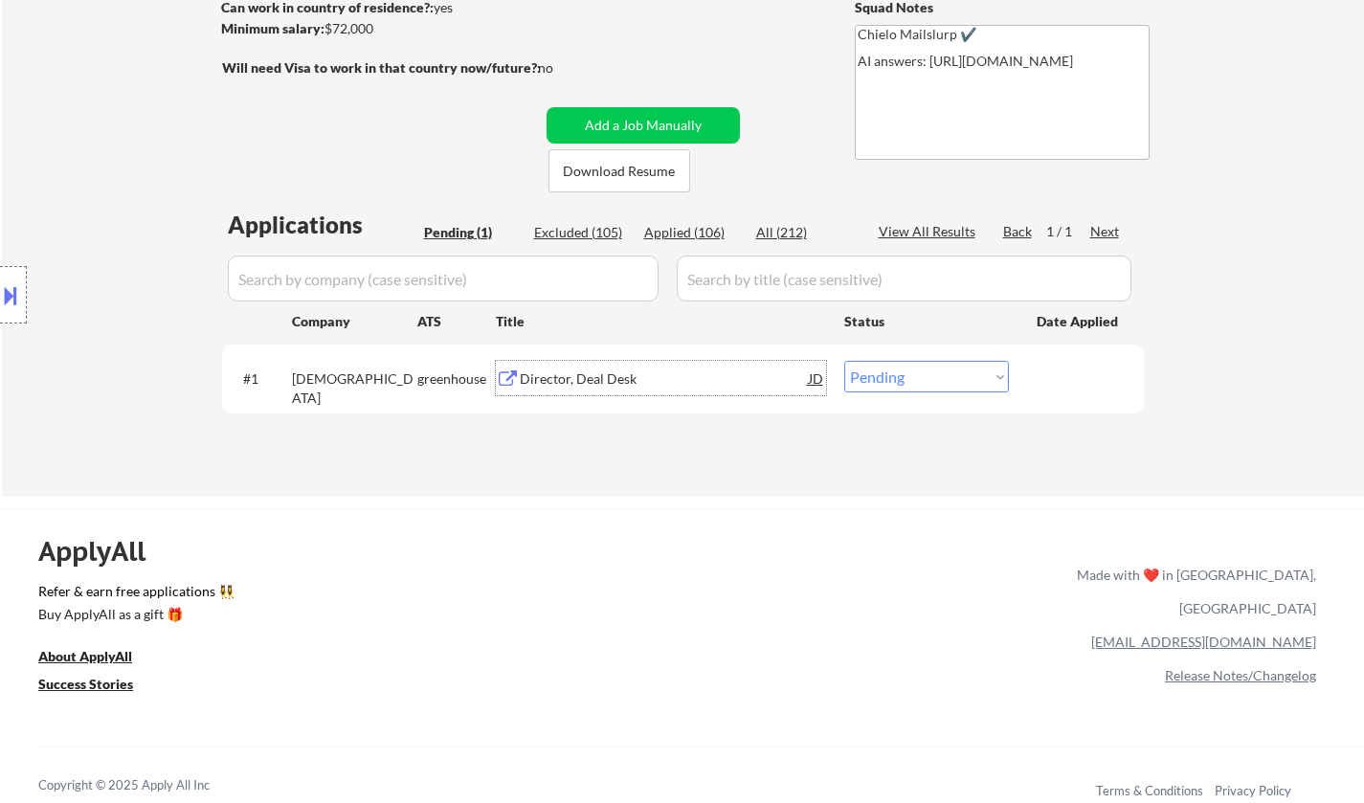
click at [571, 370] on div "Director, Deal Desk" at bounding box center [664, 378] width 289 height 19
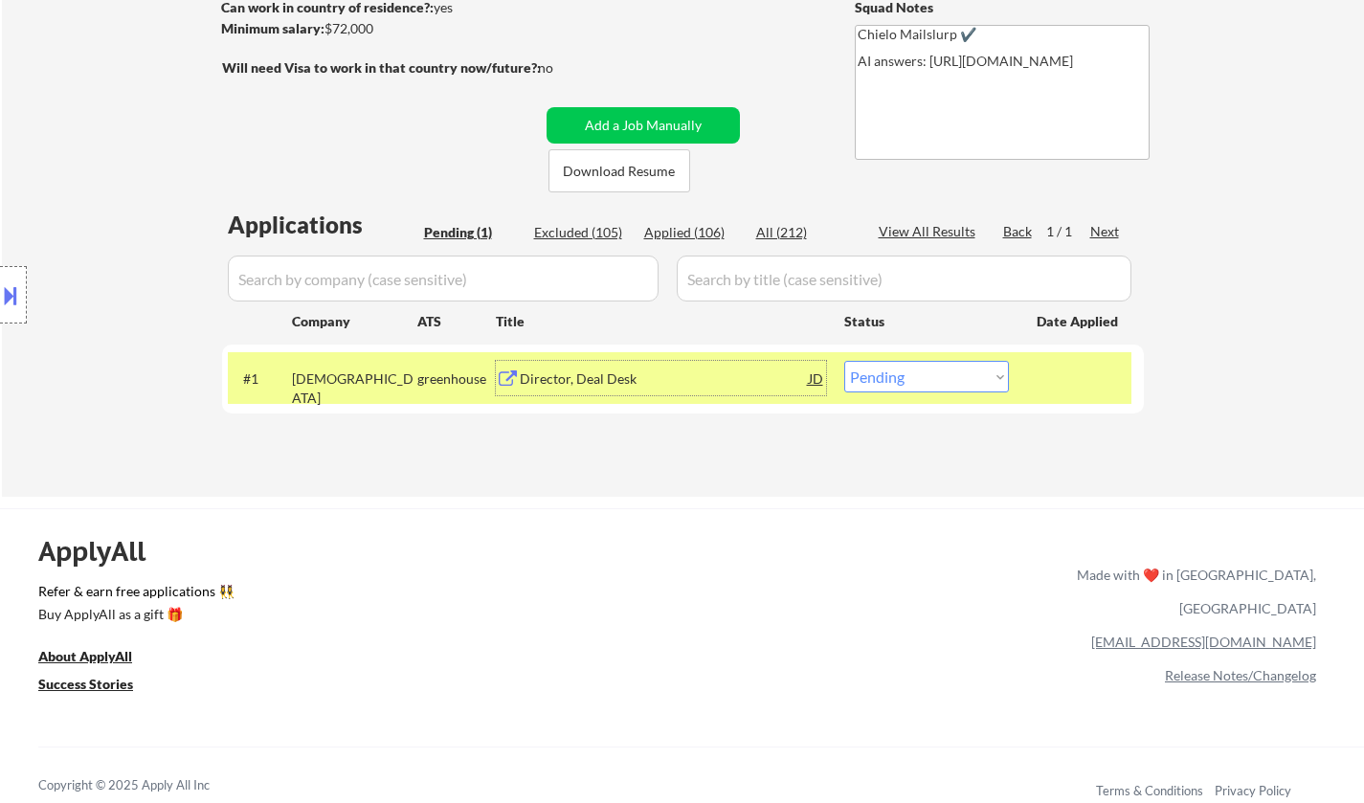
drag, startPoint x: 939, startPoint y: 372, endPoint x: 947, endPoint y: 384, distance: 13.8
click at [939, 372] on select "Choose an option... Pending Applied Excluded (Questions) Excluded (Expired) Exc…" at bounding box center [926, 377] width 165 height 32
select select ""excluded__bad_match_""
click at [844, 361] on select "Choose an option... Pending Applied Excluded (Questions) Excluded (Expired) Exc…" at bounding box center [926, 377] width 165 height 32
